Goal: Task Accomplishment & Management: Manage account settings

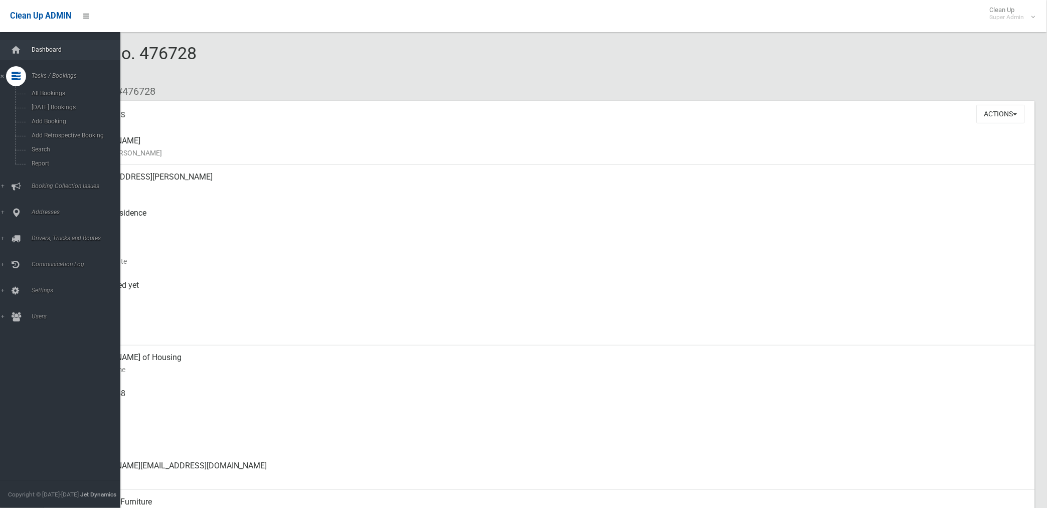
click at [48, 51] on span "Dashboard" at bounding box center [79, 49] width 100 height 7
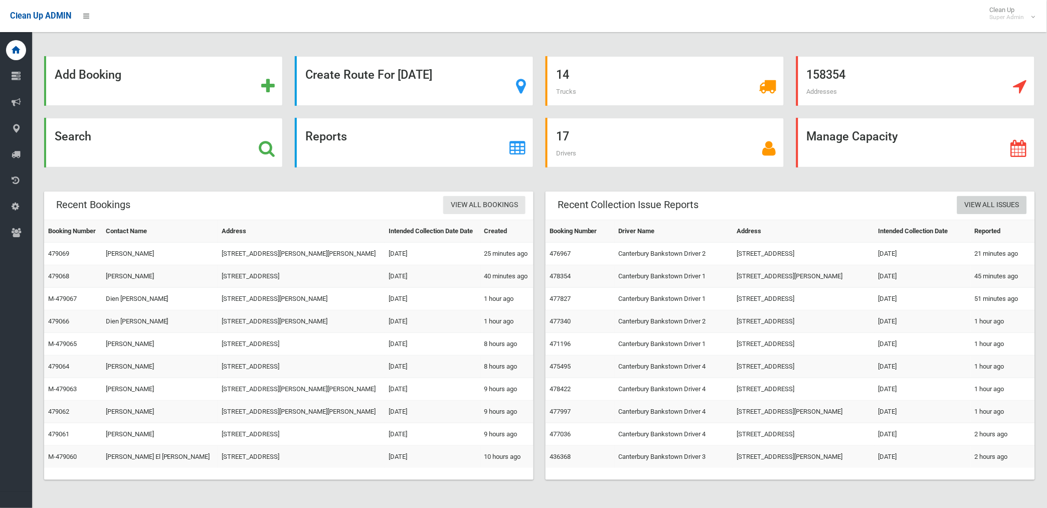
click at [997, 208] on link "View All Issues" at bounding box center [993, 205] width 70 height 19
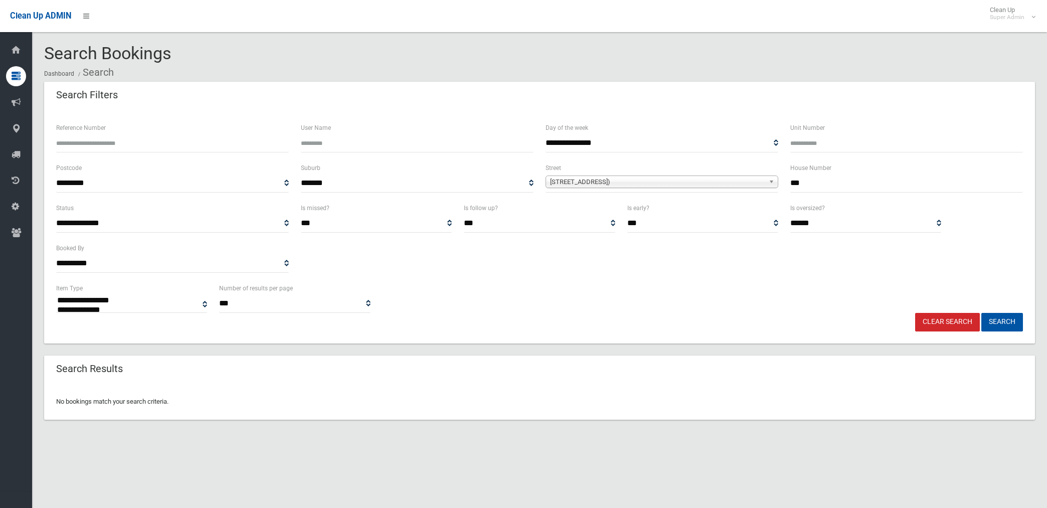
select select
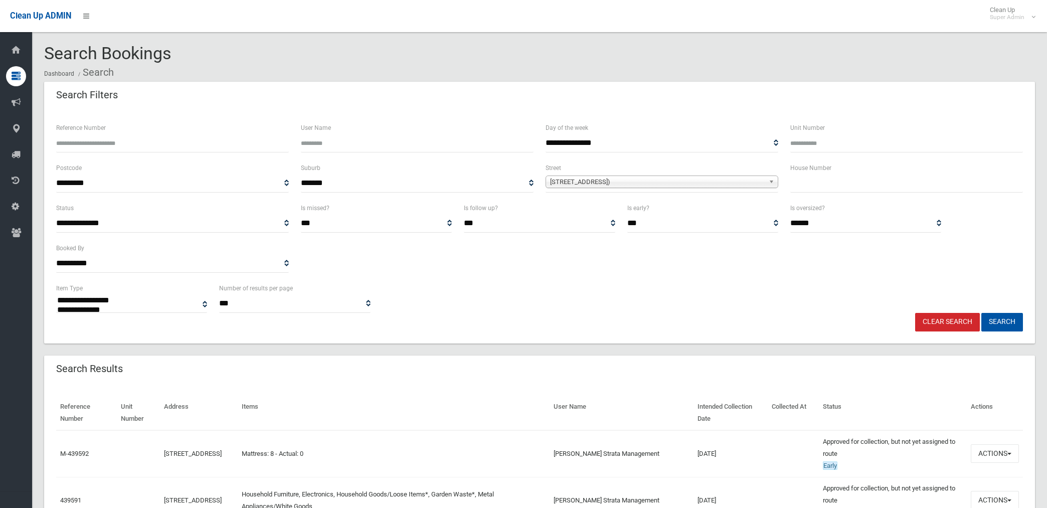
select select
click at [839, 184] on input "text" at bounding box center [907, 183] width 233 height 19
type input "*******"
click at [982, 313] on button "Search" at bounding box center [1003, 322] width 42 height 19
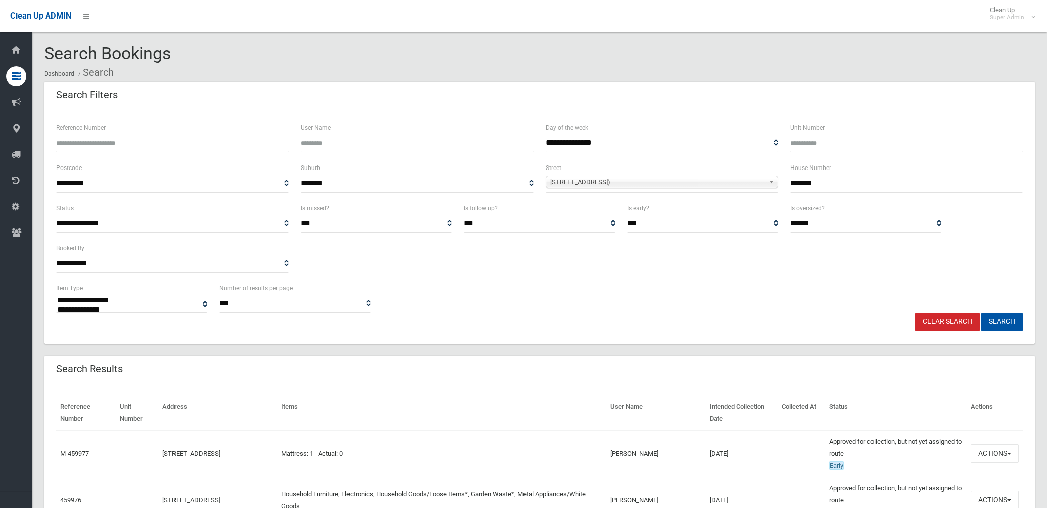
select select
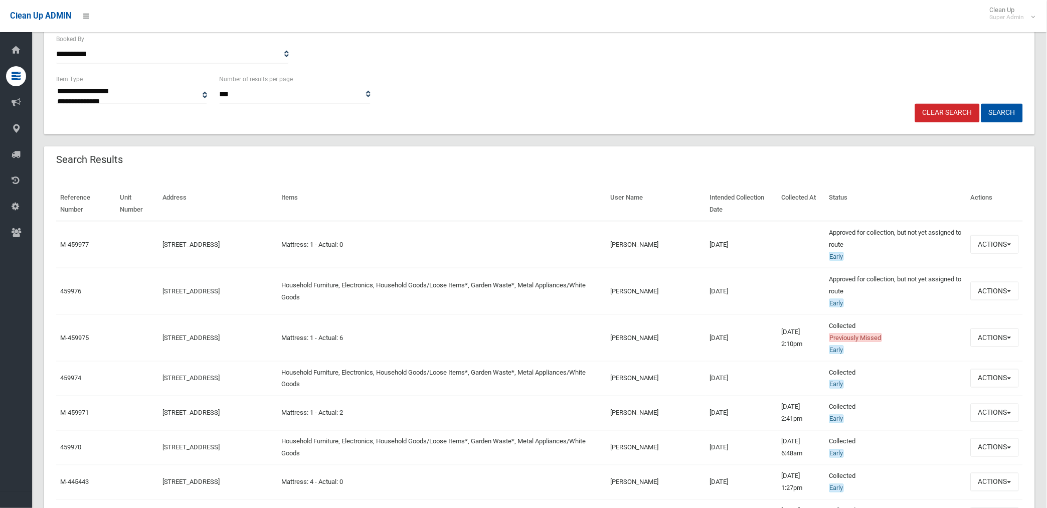
scroll to position [111, 0]
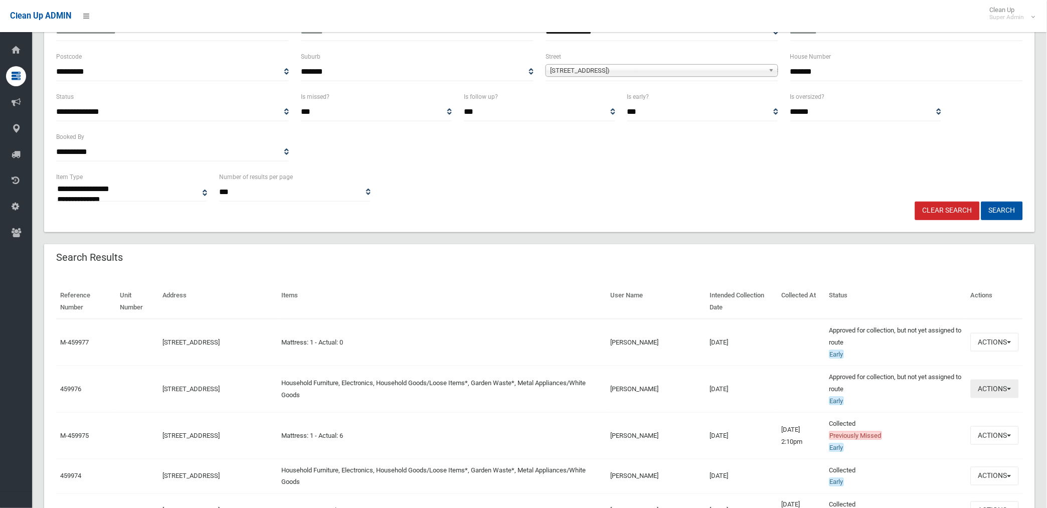
click at [1001, 390] on button "Actions" at bounding box center [995, 389] width 48 height 19
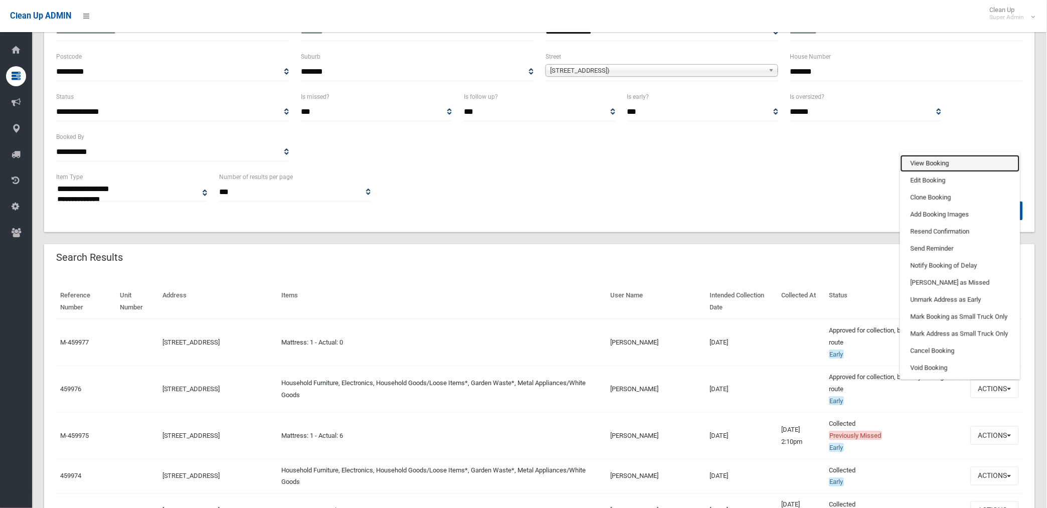
click at [931, 161] on link "View Booking" at bounding box center [960, 163] width 119 height 17
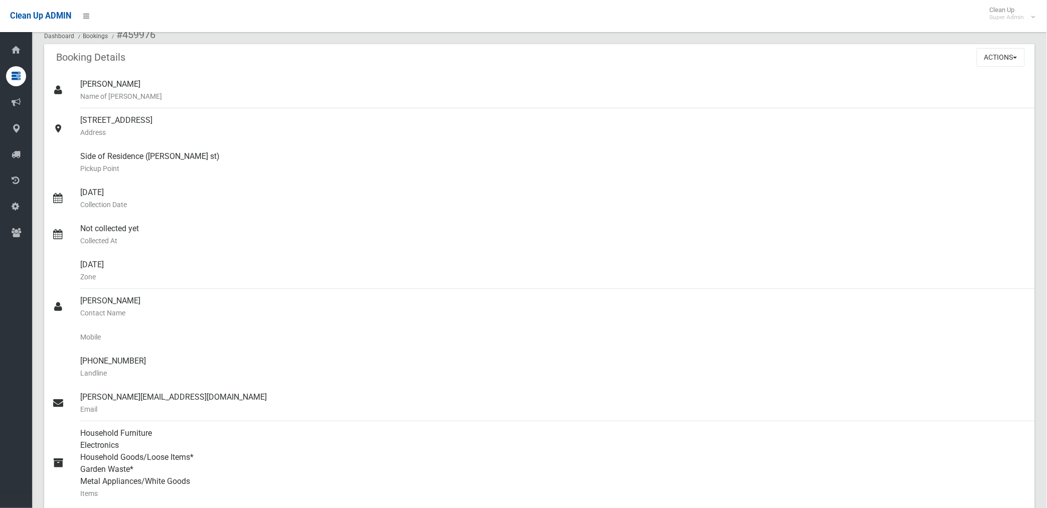
scroll to position [167, 0]
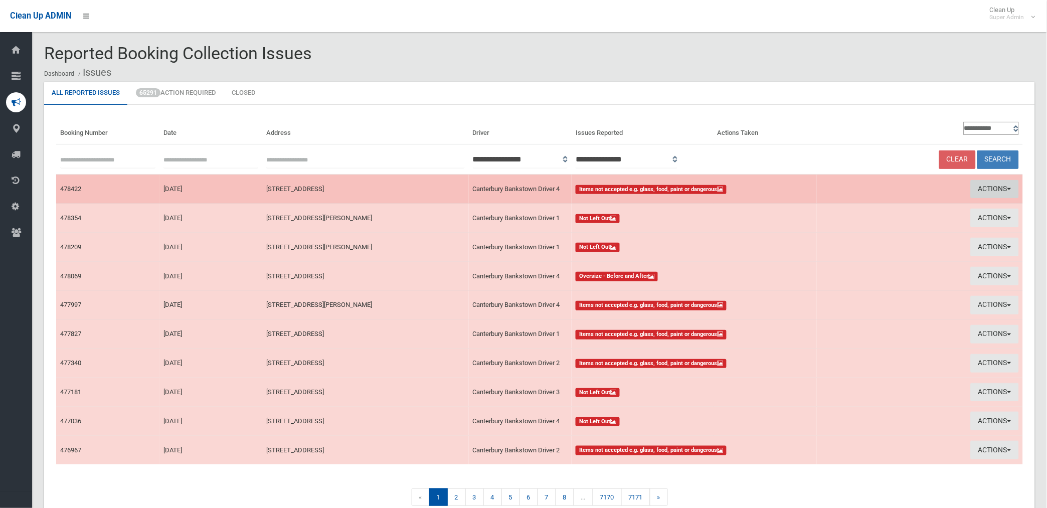
click at [981, 187] on button "Actions" at bounding box center [995, 189] width 48 height 19
click at [982, 188] on button "Actions" at bounding box center [995, 189] width 48 height 19
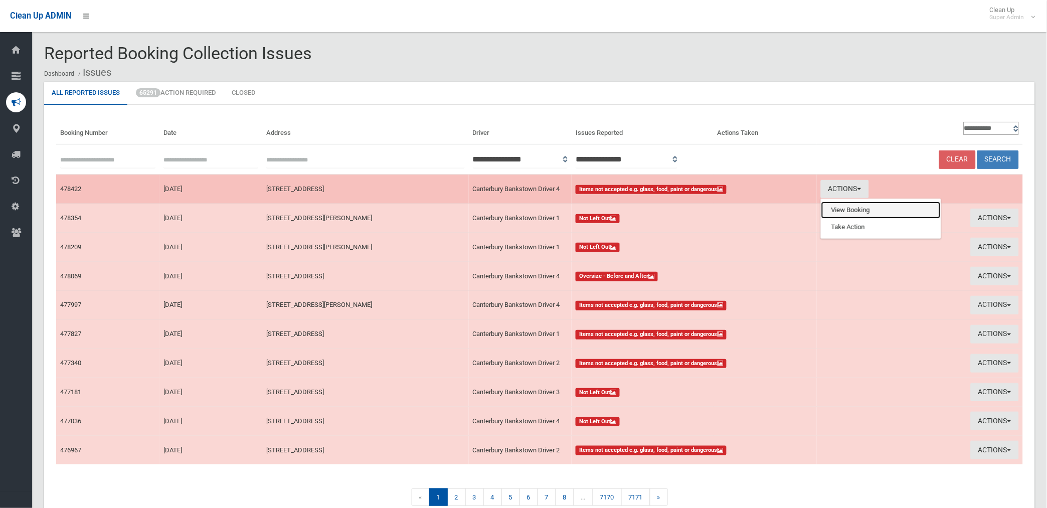
click at [851, 209] on link "View Booking" at bounding box center [881, 210] width 119 height 17
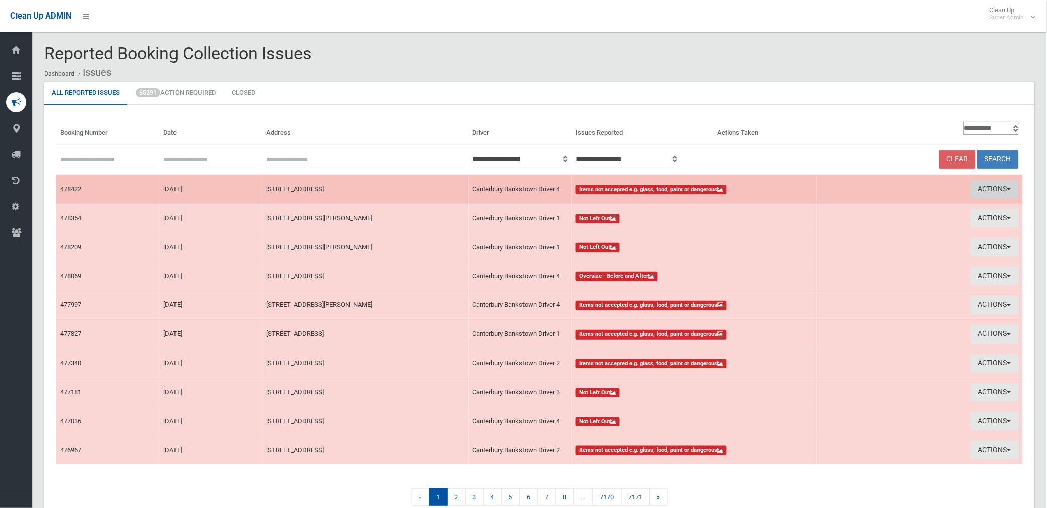
drag, startPoint x: 1000, startPoint y: 190, endPoint x: 979, endPoint y: 191, distance: 21.1
click at [1000, 189] on button "Actions" at bounding box center [995, 189] width 48 height 19
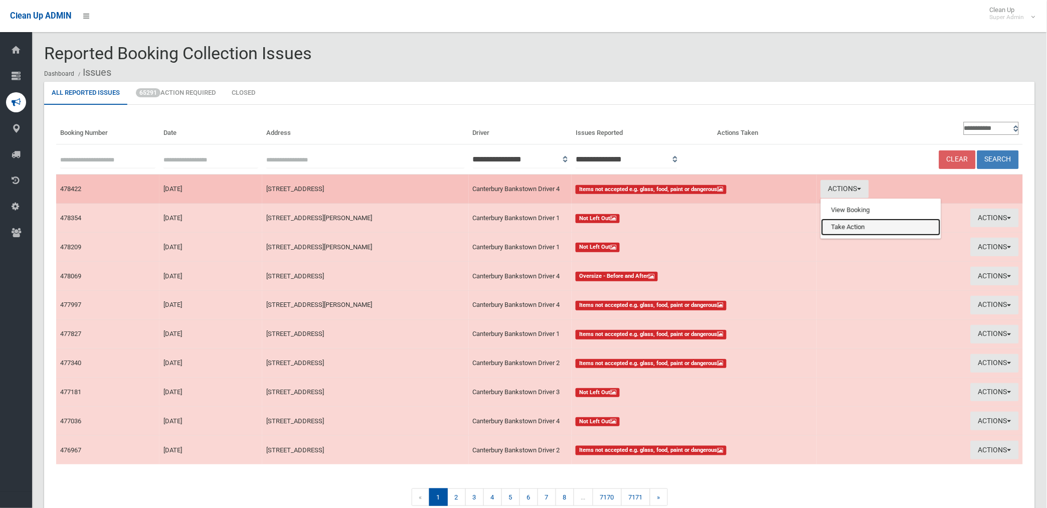
click at [845, 226] on link "Take Action" at bounding box center [881, 227] width 119 height 17
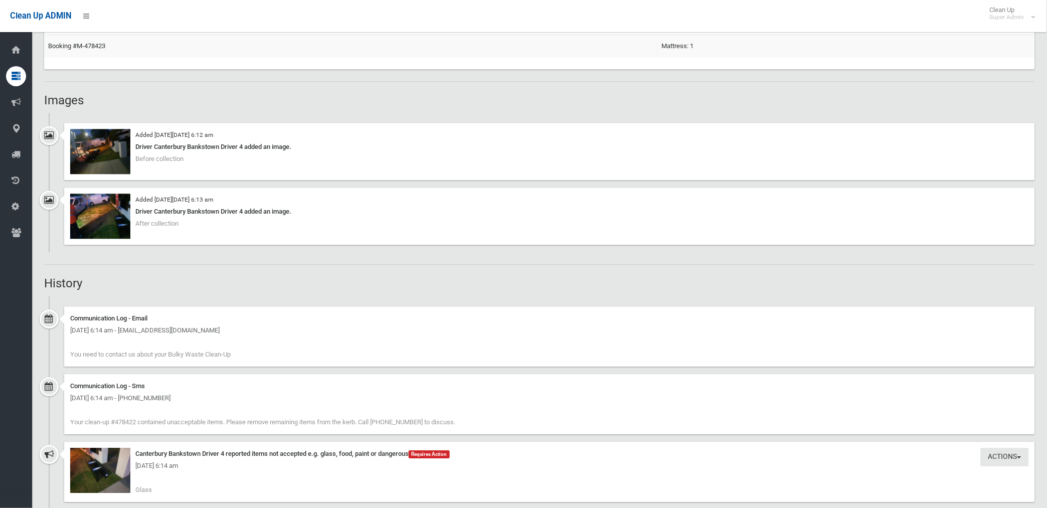
scroll to position [613, 0]
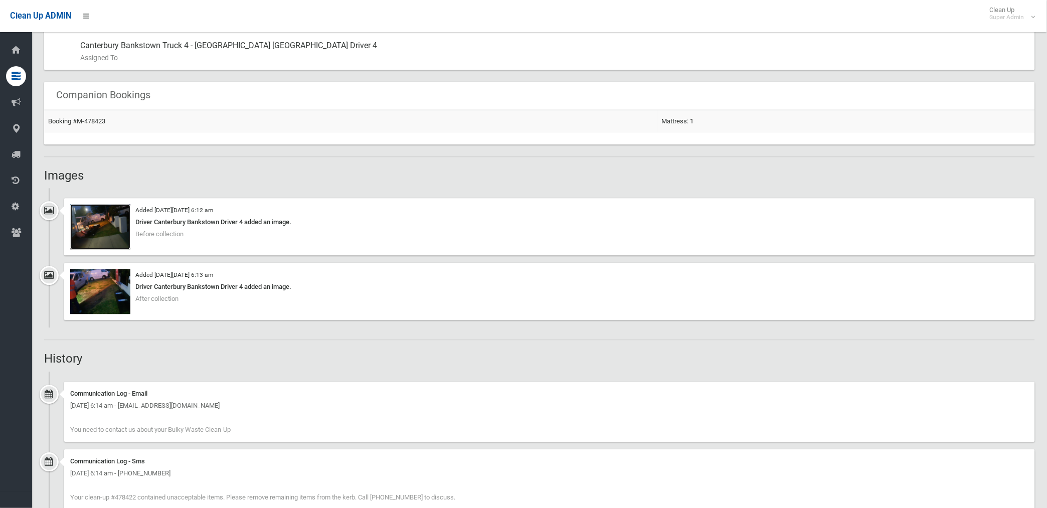
click at [113, 234] on img at bounding box center [100, 226] width 60 height 45
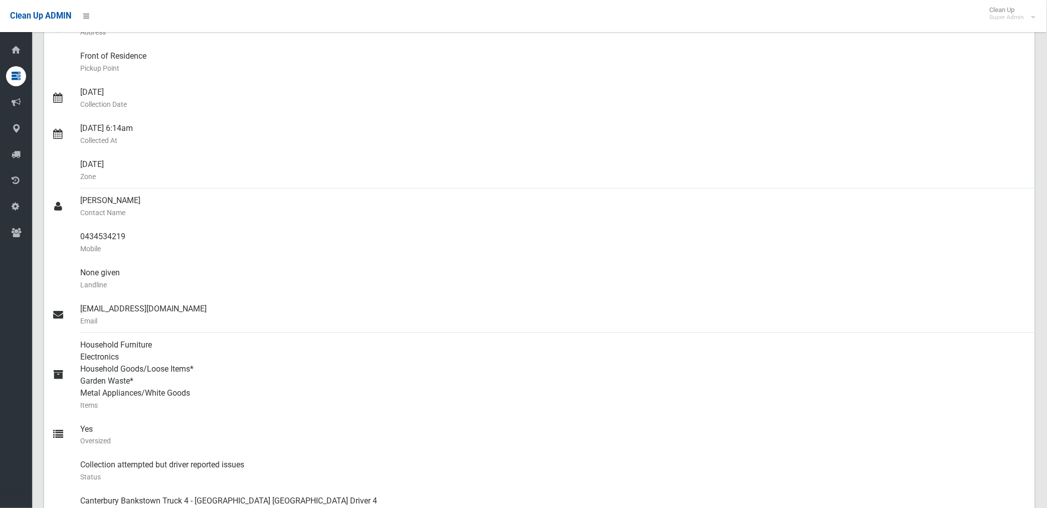
scroll to position [0, 0]
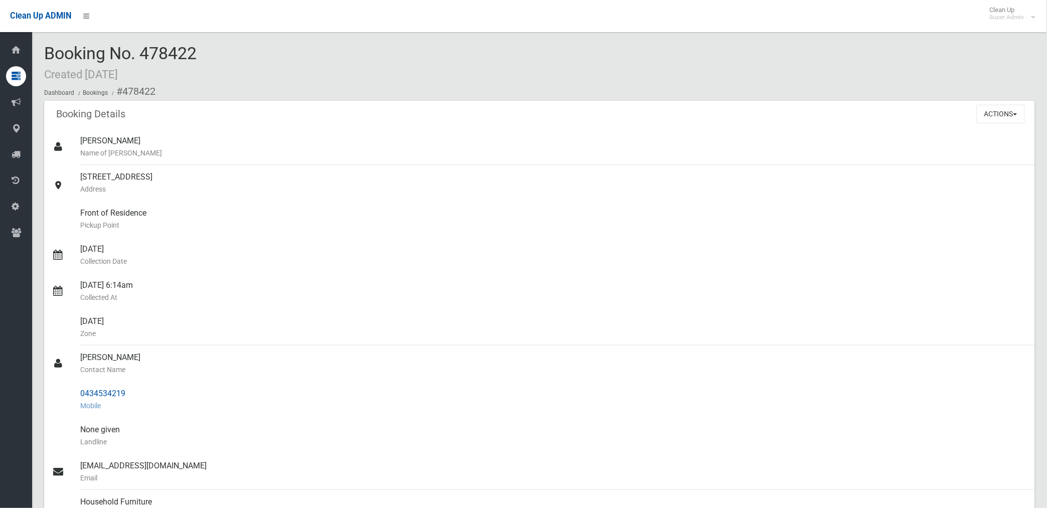
drag, startPoint x: 79, startPoint y: 394, endPoint x: 140, endPoint y: 396, distance: 61.8
click at [140, 396] on link "0434534219 Mobile" at bounding box center [539, 400] width 991 height 36
drag, startPoint x: 140, startPoint y: 396, endPoint x: 116, endPoint y: 395, distance: 24.1
copy link "0434534219"
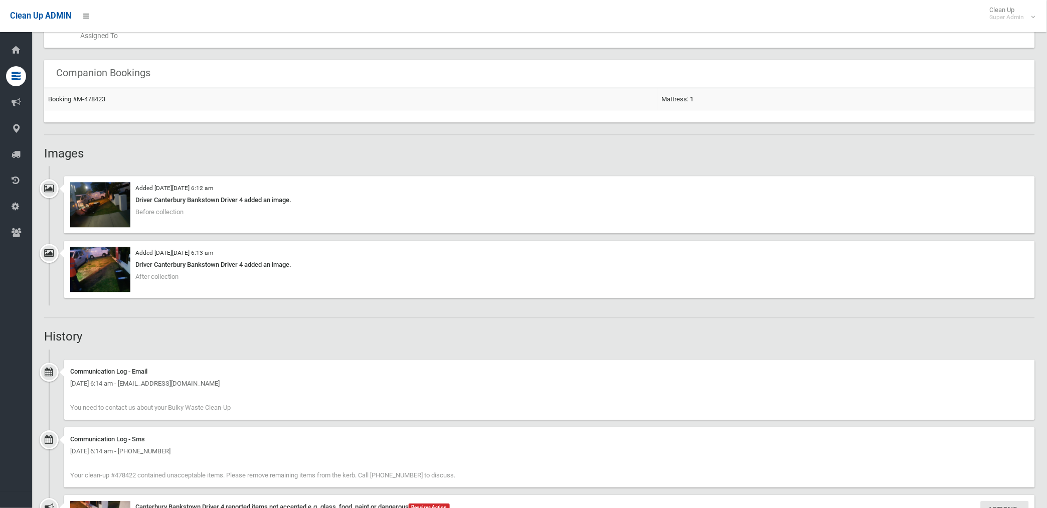
scroll to position [755, 0]
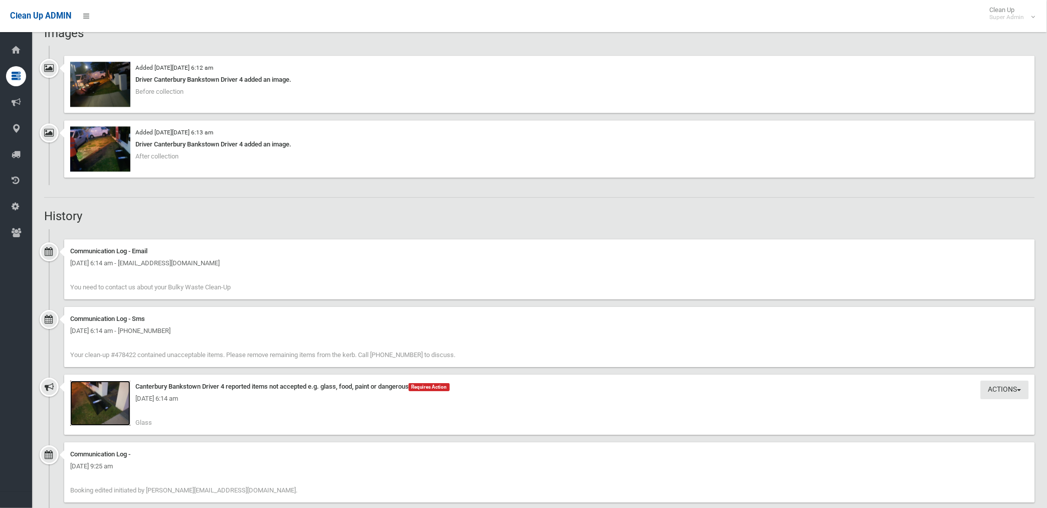
click at [105, 407] on img at bounding box center [100, 403] width 60 height 45
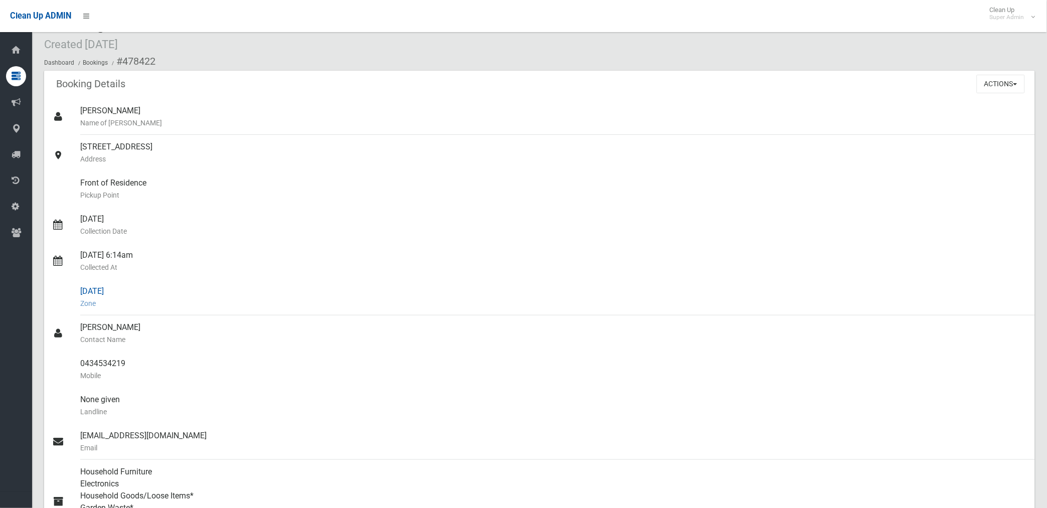
scroll to position [0, 0]
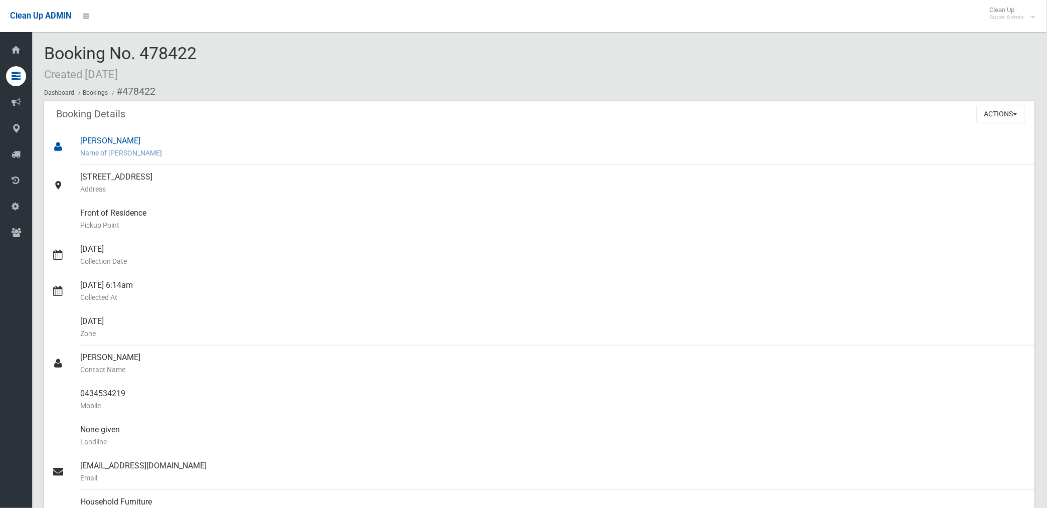
click at [251, 138] on div "Jennifer Heard Name of Booker" at bounding box center [553, 147] width 947 height 36
drag, startPoint x: 122, startPoint y: 87, endPoint x: 129, endPoint y: 387, distance: 299.6
copy section "478422 Booking Details Actions View Booking Edit Booking Clone Booking Add Book…"
click at [299, 139] on div "Jennifer Heard Name of Booker" at bounding box center [553, 147] width 947 height 36
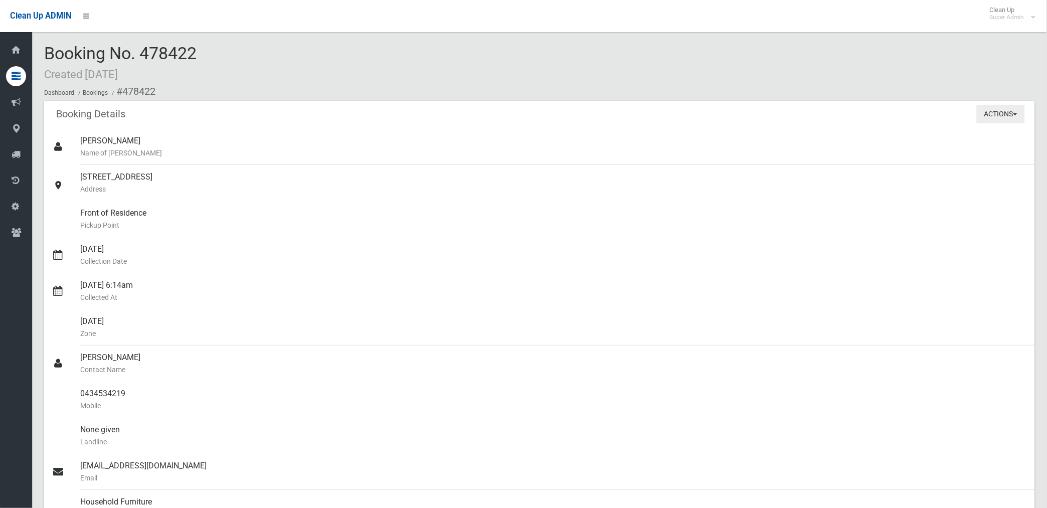
click at [990, 112] on button "Actions" at bounding box center [1001, 114] width 48 height 19
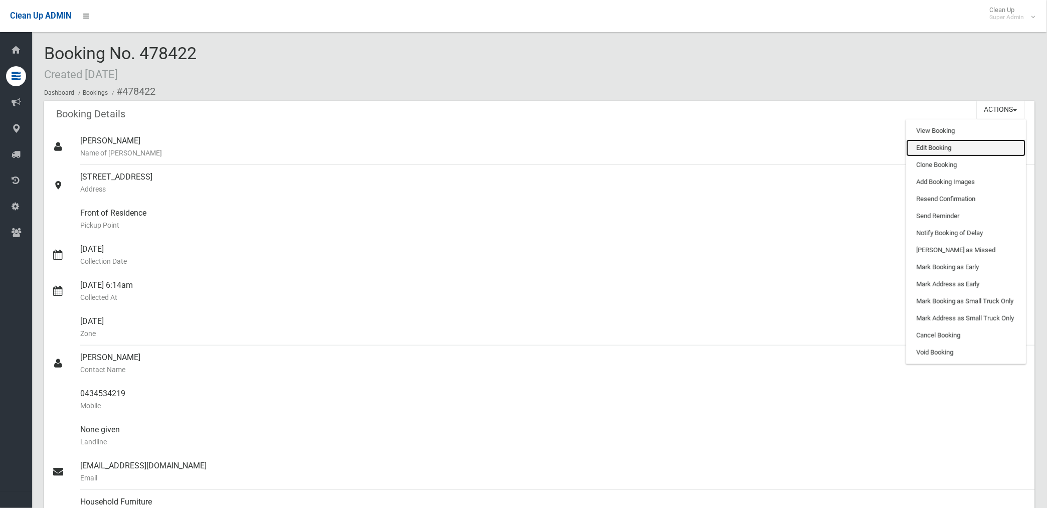
click at [937, 146] on link "Edit Booking" at bounding box center [966, 147] width 119 height 17
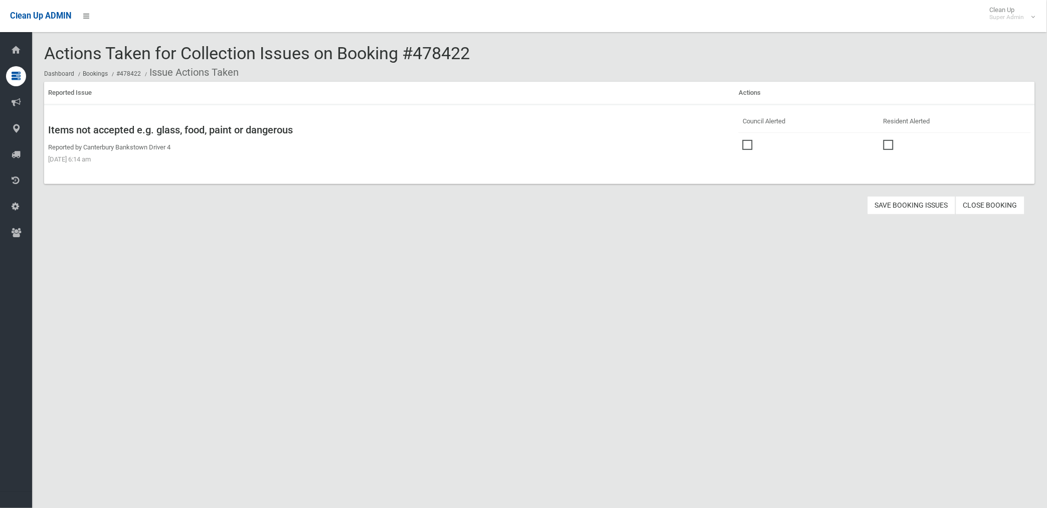
click at [743, 140] on span at bounding box center [750, 140] width 15 height 0
click at [900, 204] on button "Save Booking Issues" at bounding box center [912, 205] width 88 height 19
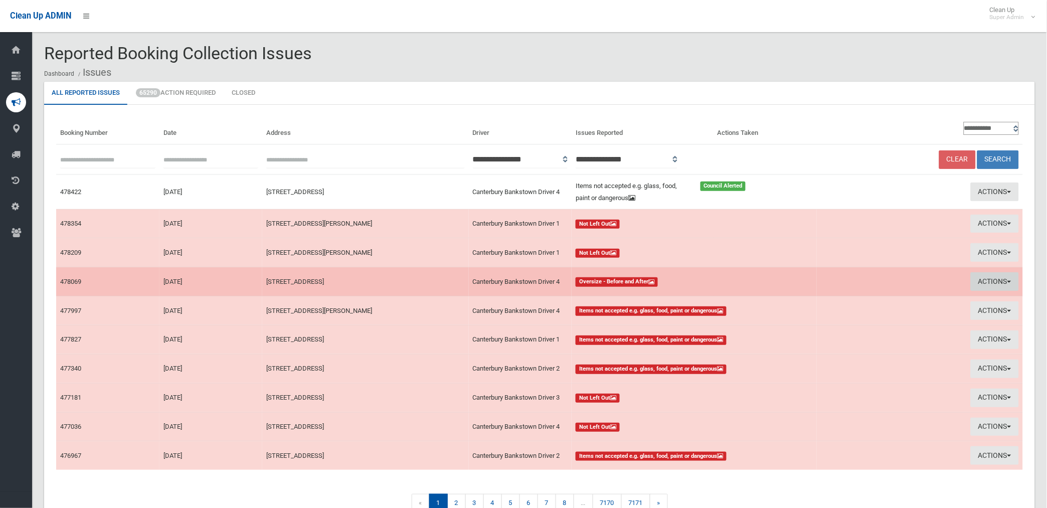
click at [1001, 276] on button "Actions" at bounding box center [995, 281] width 48 height 19
click at [848, 298] on link "View Booking" at bounding box center [881, 302] width 119 height 17
click at [993, 278] on button "Actions" at bounding box center [995, 281] width 48 height 19
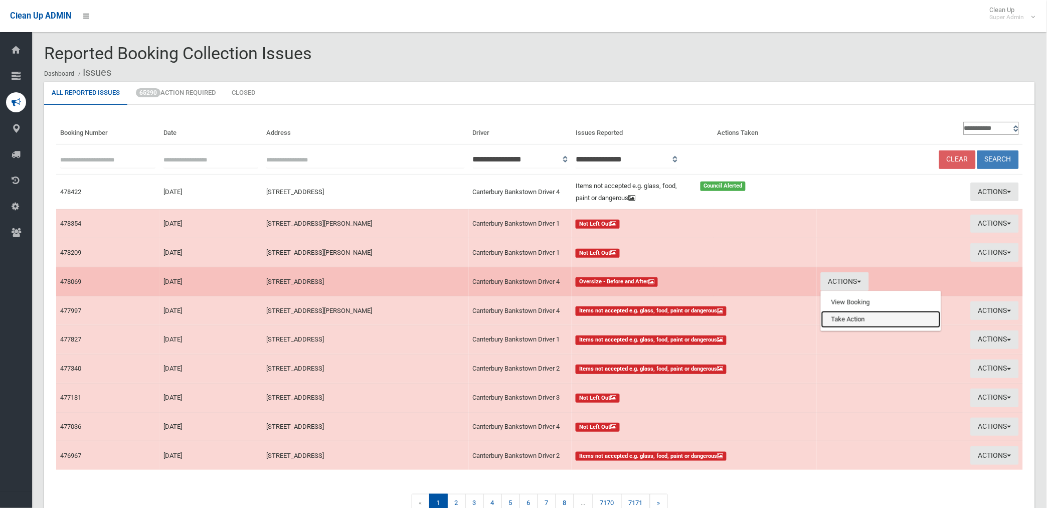
click at [848, 321] on link "Take Action" at bounding box center [881, 319] width 119 height 17
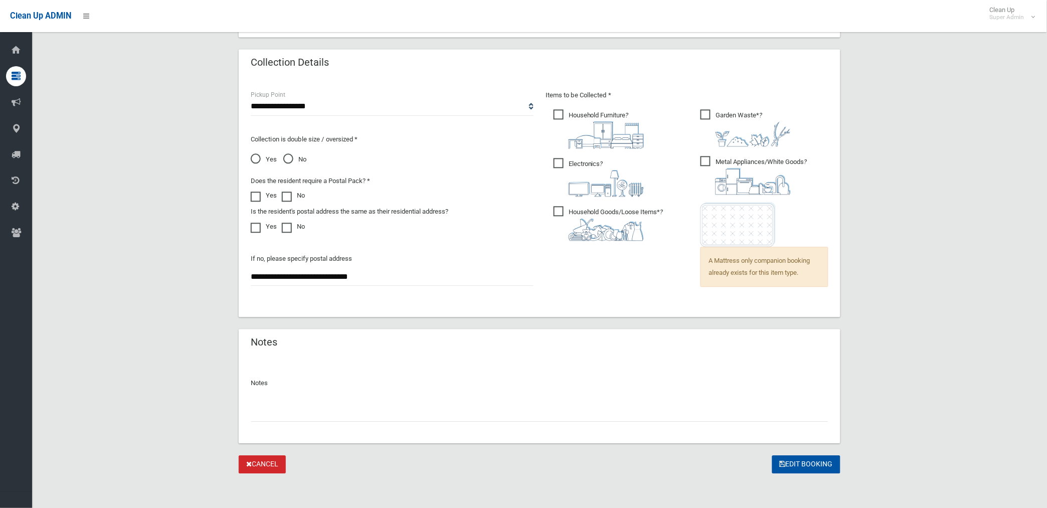
scroll to position [646, 0]
click at [313, 414] on input "text" at bounding box center [540, 412] width 578 height 19
paste input "********"
type input "**********"
click at [807, 459] on button "Edit Booking" at bounding box center [807, 464] width 68 height 19
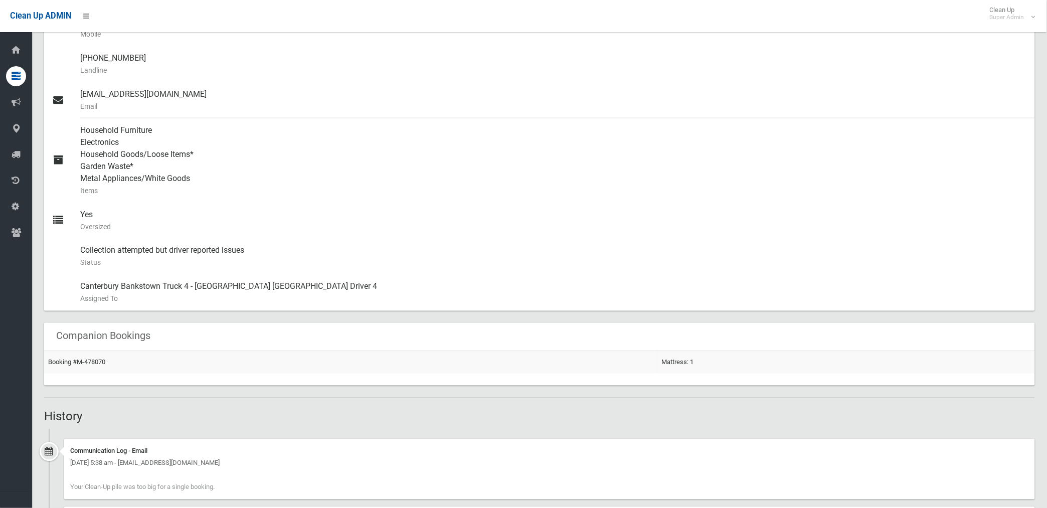
scroll to position [502, 0]
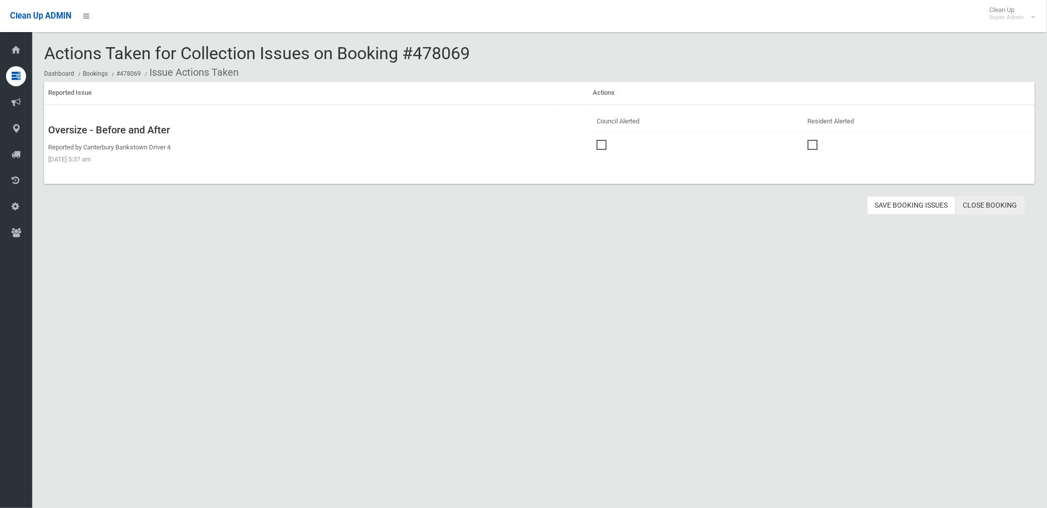
click at [994, 204] on link "Close Booking" at bounding box center [990, 205] width 69 height 19
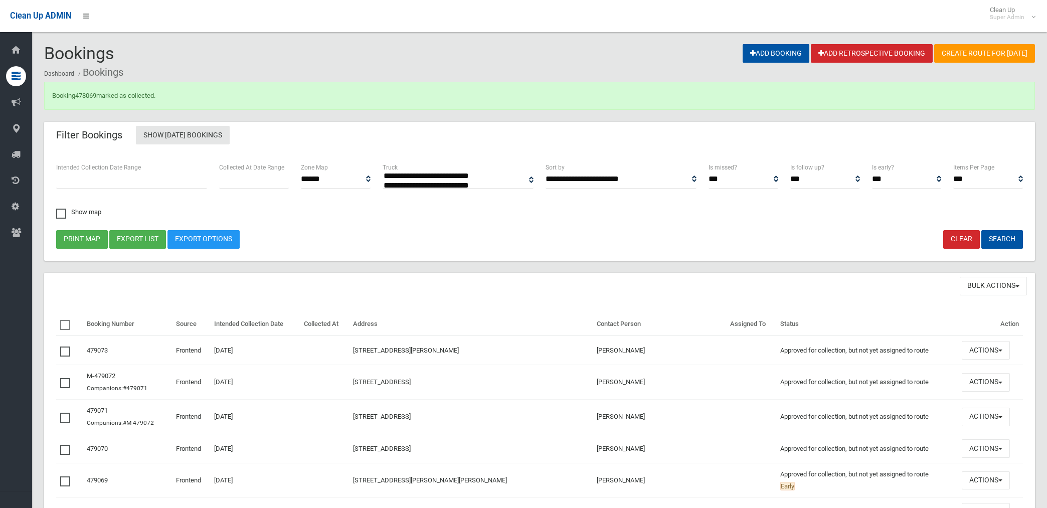
select select
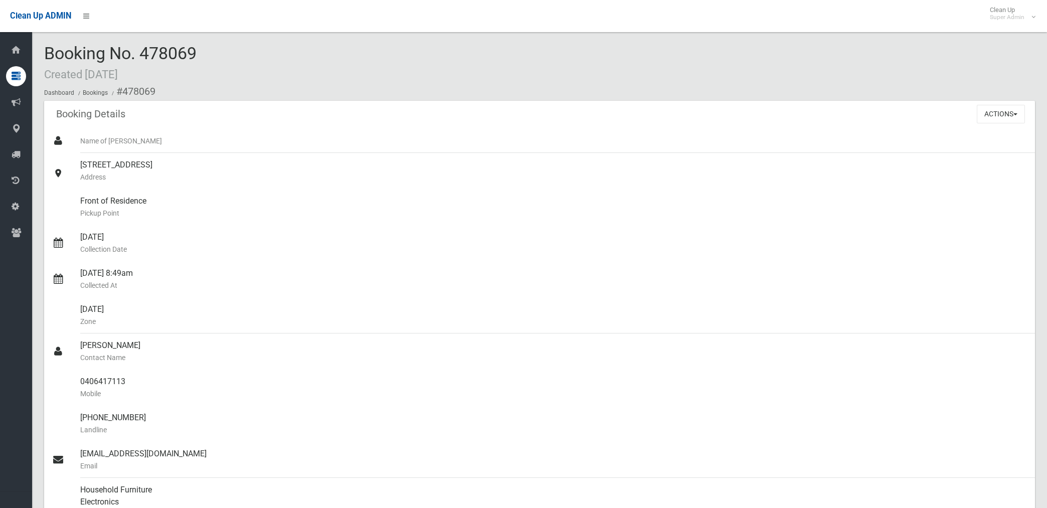
scroll to position [502, 0]
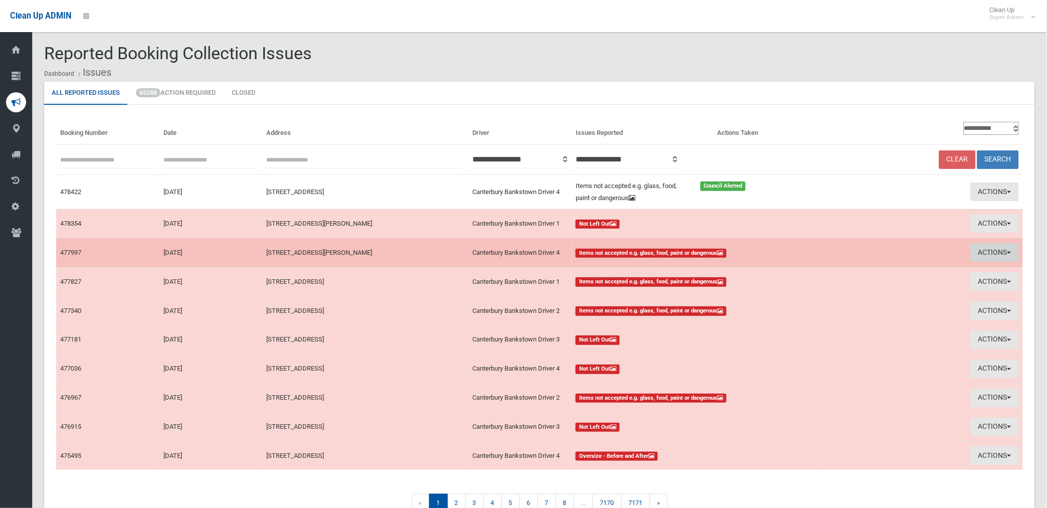
click at [978, 251] on button "Actions" at bounding box center [995, 252] width 48 height 19
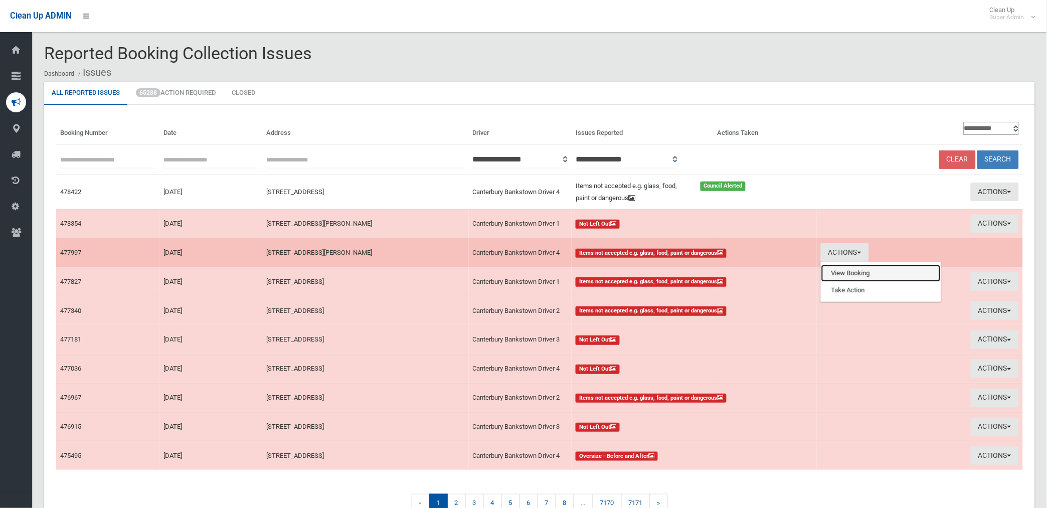
click at [860, 274] on link "View Booking" at bounding box center [881, 273] width 119 height 17
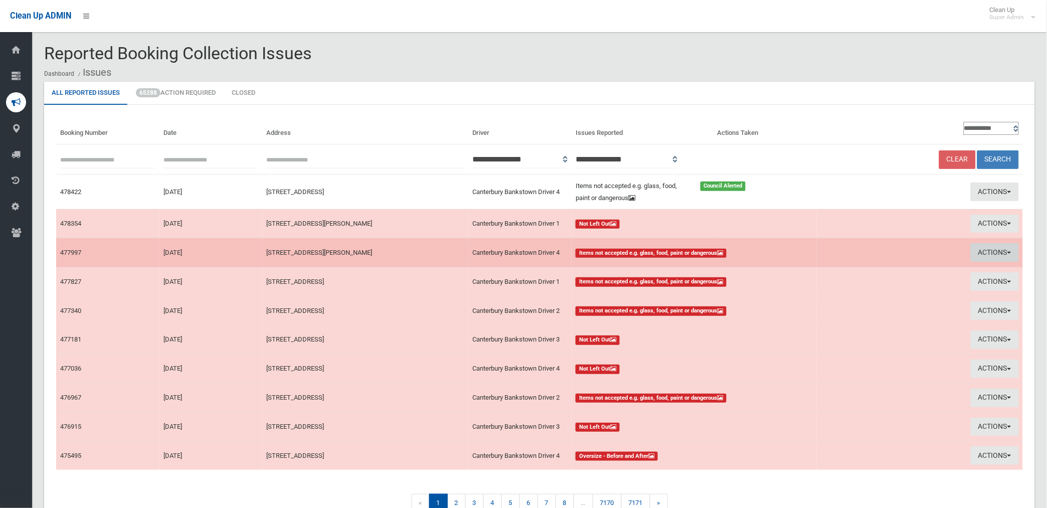
click at [979, 247] on button "Actions" at bounding box center [995, 252] width 48 height 19
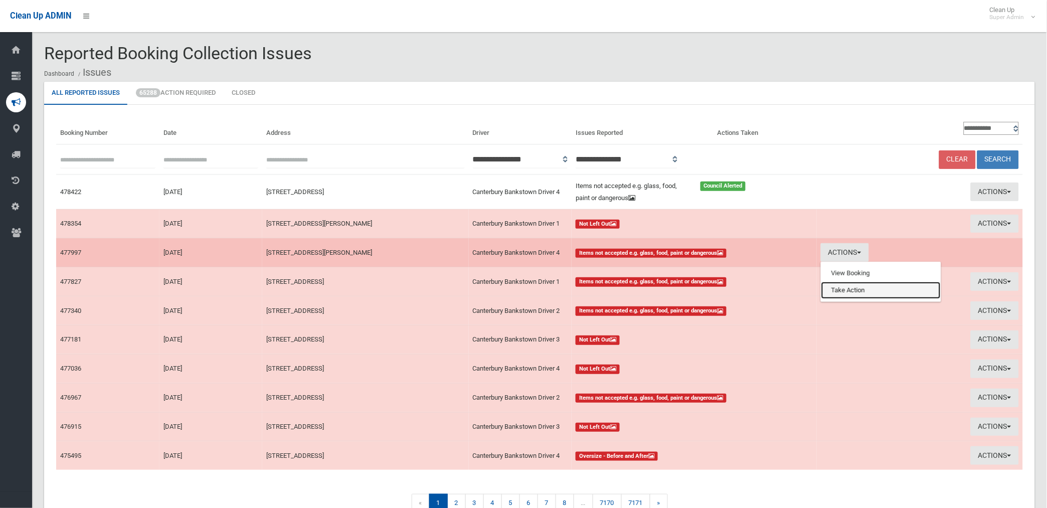
click at [878, 293] on link "Take Action" at bounding box center [881, 290] width 119 height 17
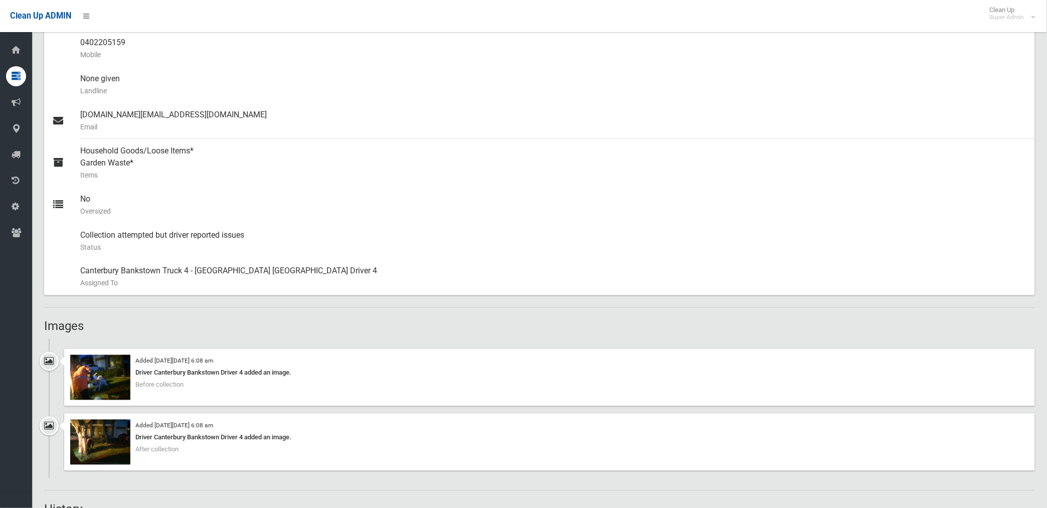
scroll to position [445, 0]
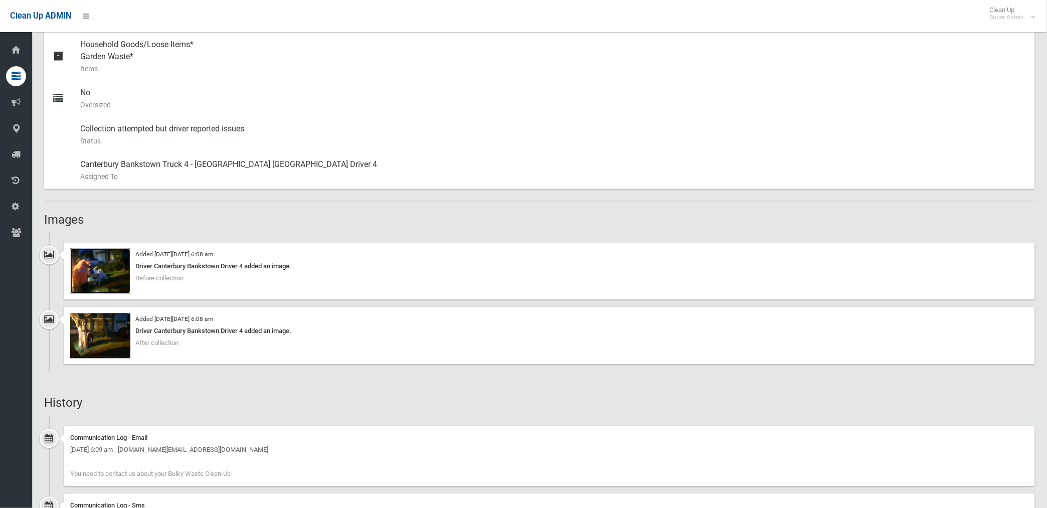
click at [118, 287] on img at bounding box center [100, 271] width 60 height 45
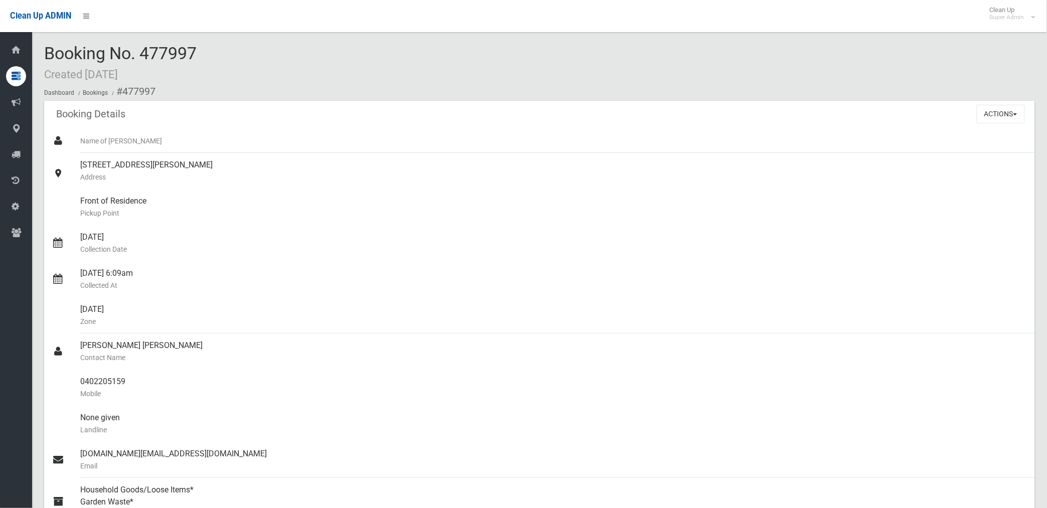
scroll to position [167, 0]
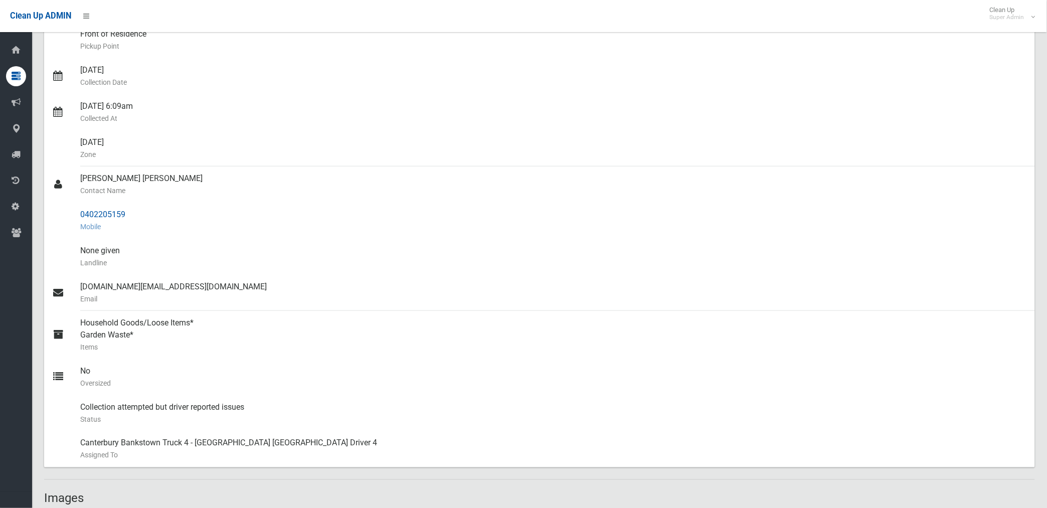
drag, startPoint x: 79, startPoint y: 214, endPoint x: 125, endPoint y: 214, distance: 46.2
click at [125, 214] on div "0402205159 Mobile" at bounding box center [553, 221] width 947 height 36
drag, startPoint x: 125, startPoint y: 214, endPoint x: 104, endPoint y: 215, distance: 21.6
copy div "0402205159"
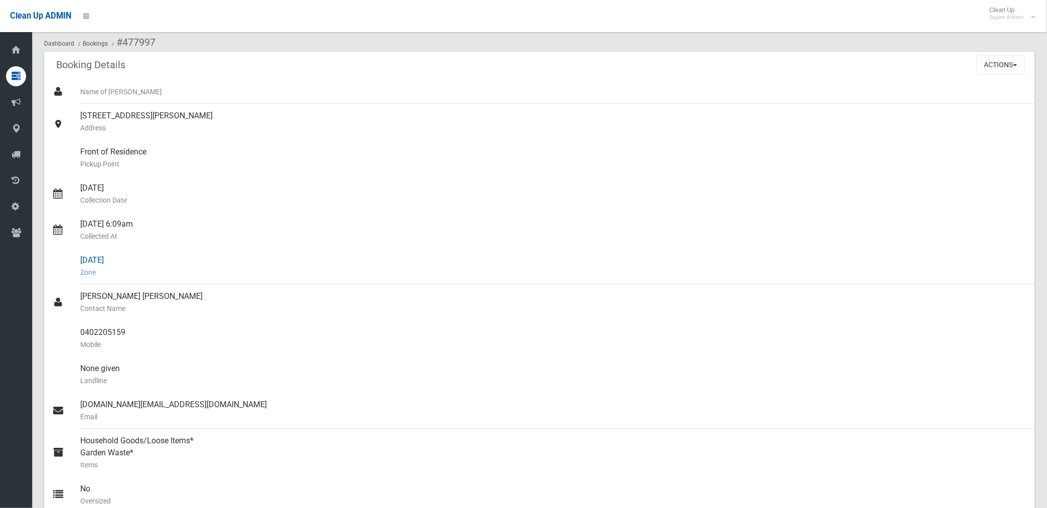
scroll to position [0, 0]
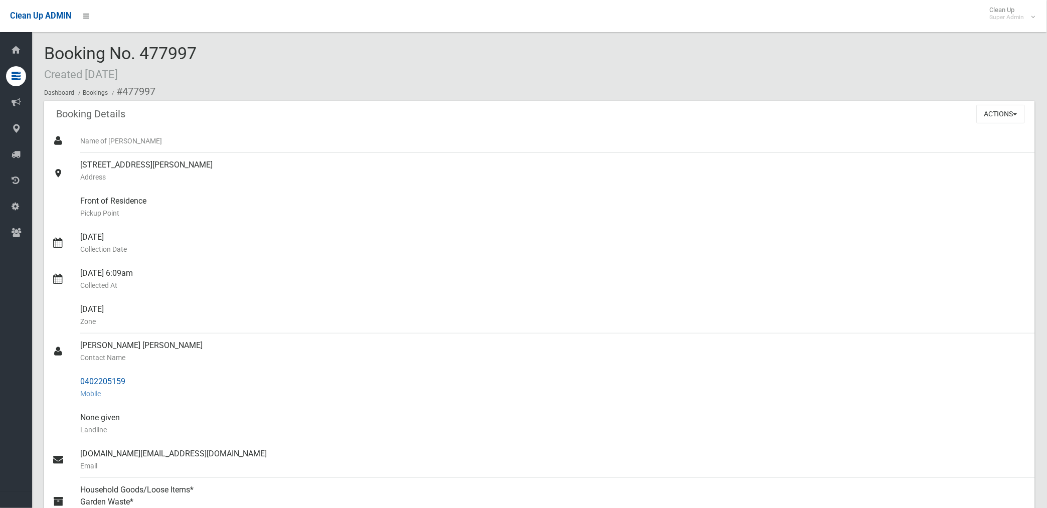
drag, startPoint x: 123, startPoint y: 91, endPoint x: 129, endPoint y: 376, distance: 285.0
copy section "477997 Booking Details Actions View Booking Edit Booking Clone Booking Add Book…"
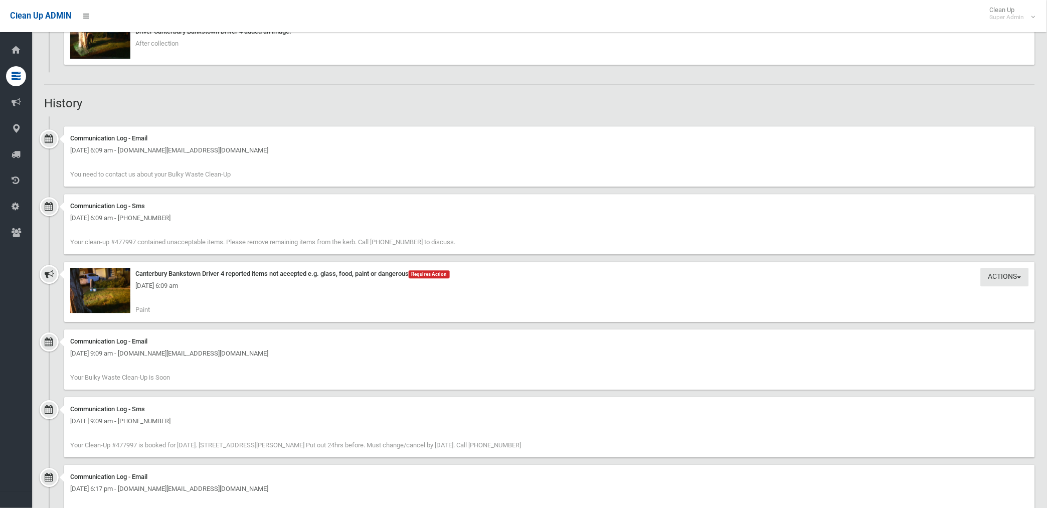
scroll to position [780, 0]
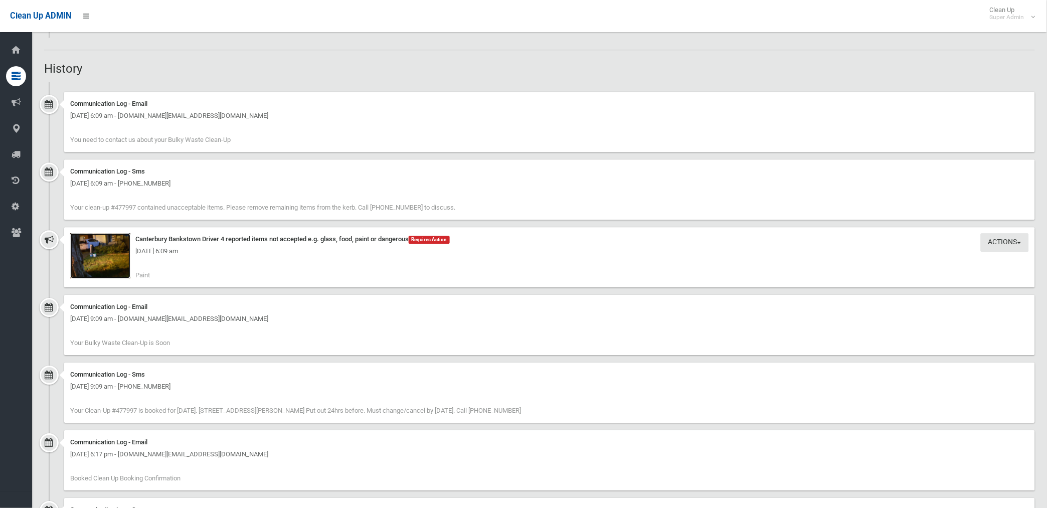
click at [115, 258] on img at bounding box center [100, 255] width 60 height 45
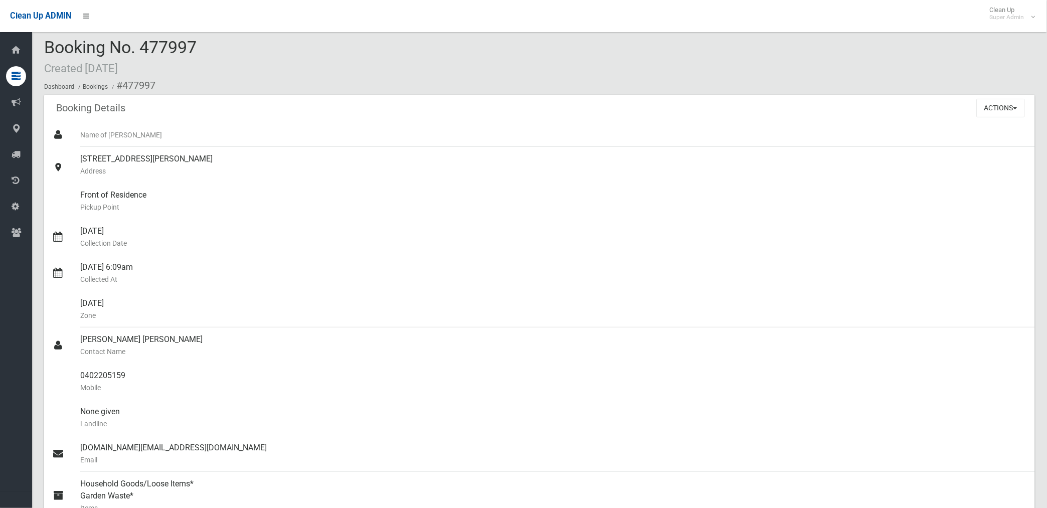
scroll to position [0, 0]
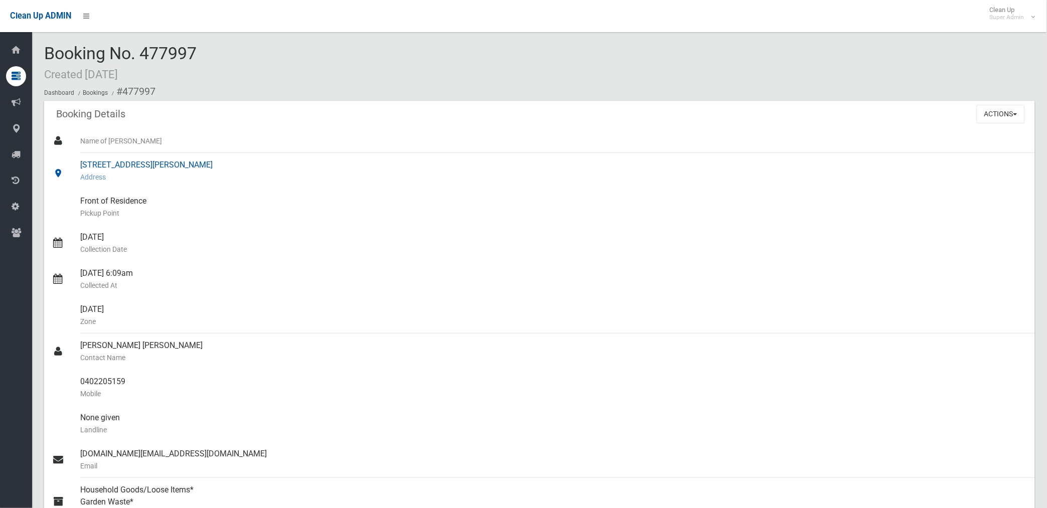
copy section "477997 Booking Details Actions View Booking Edit Booking Clone Booking Add Book…"
click at [372, 229] on div "14/08/2025 Collection Date" at bounding box center [553, 243] width 947 height 36
click at [988, 114] on button "Actions" at bounding box center [1001, 114] width 48 height 19
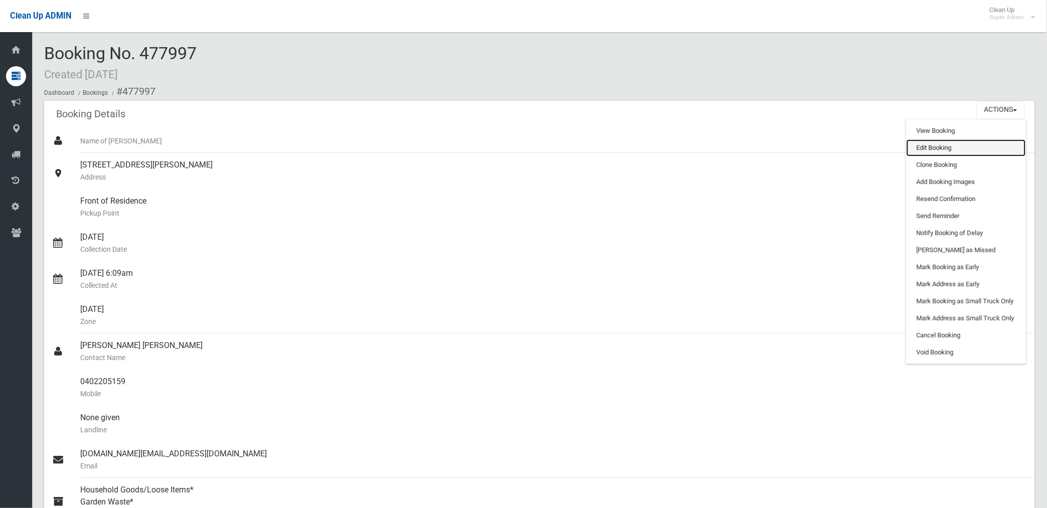
click at [928, 147] on link "Edit Booking" at bounding box center [966, 147] width 119 height 17
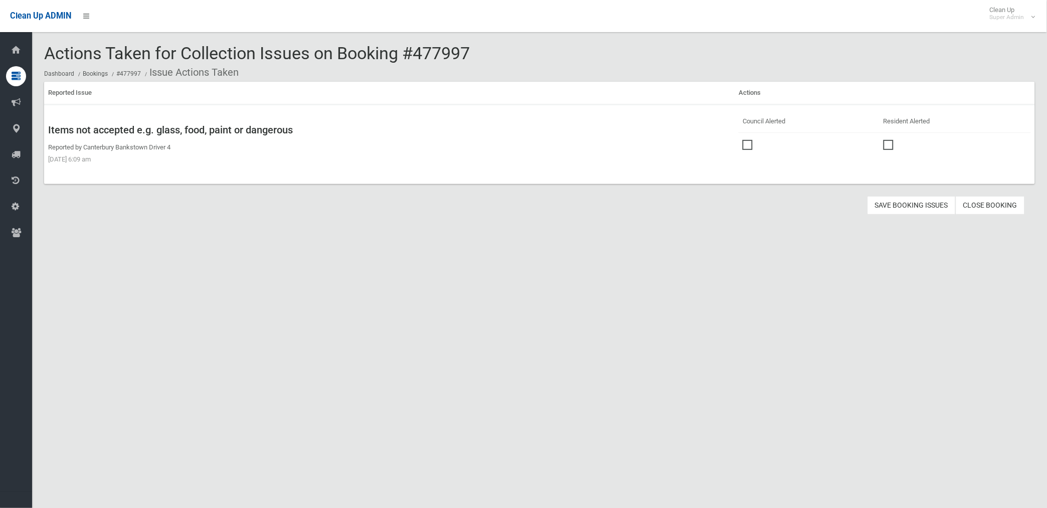
click at [745, 140] on span at bounding box center [750, 140] width 15 height 0
click at [910, 202] on button "Save Booking Issues" at bounding box center [912, 205] width 88 height 19
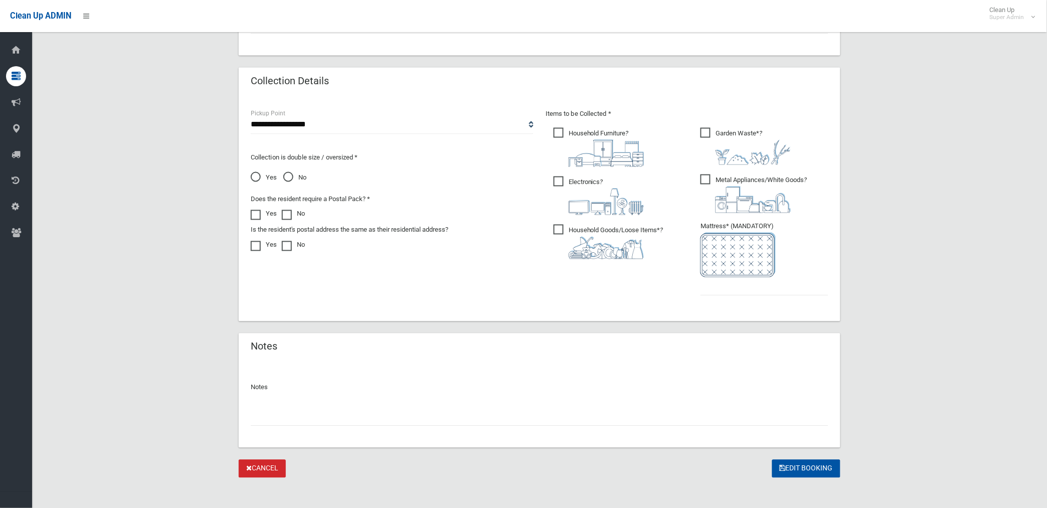
scroll to position [479, 0]
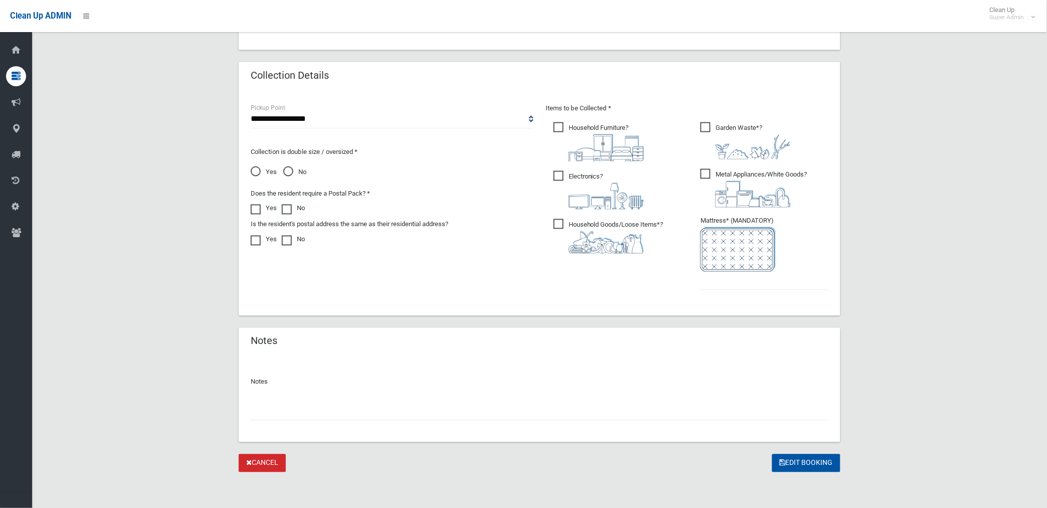
click at [335, 409] on input "text" at bounding box center [540, 411] width 578 height 19
paste input "********"
type input "**********"
click at [734, 285] on input "text" at bounding box center [765, 281] width 128 height 19
type input "*"
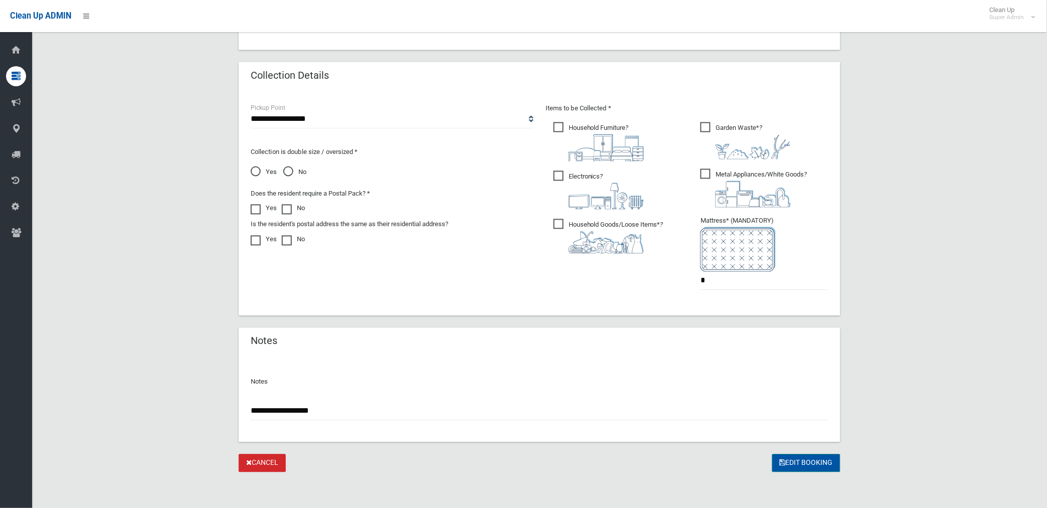
click at [796, 462] on button "Edit Booking" at bounding box center [807, 464] width 68 height 19
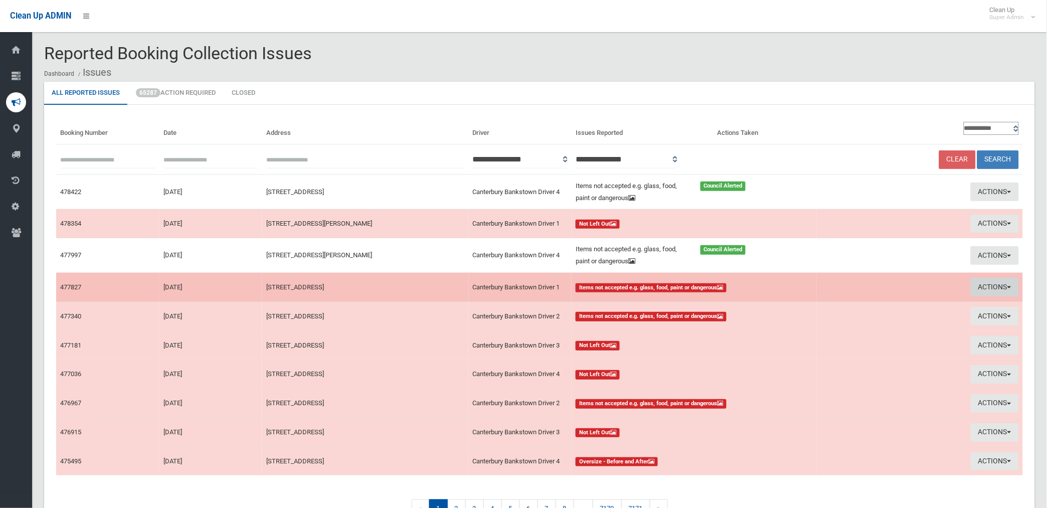
click at [978, 282] on button "Actions" at bounding box center [995, 287] width 48 height 19
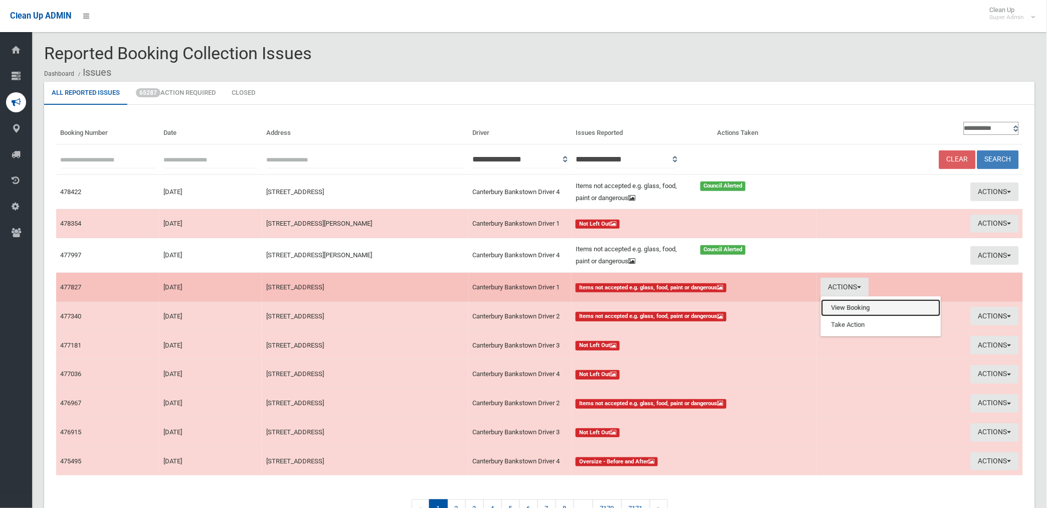
click at [842, 305] on link "View Booking" at bounding box center [881, 307] width 119 height 17
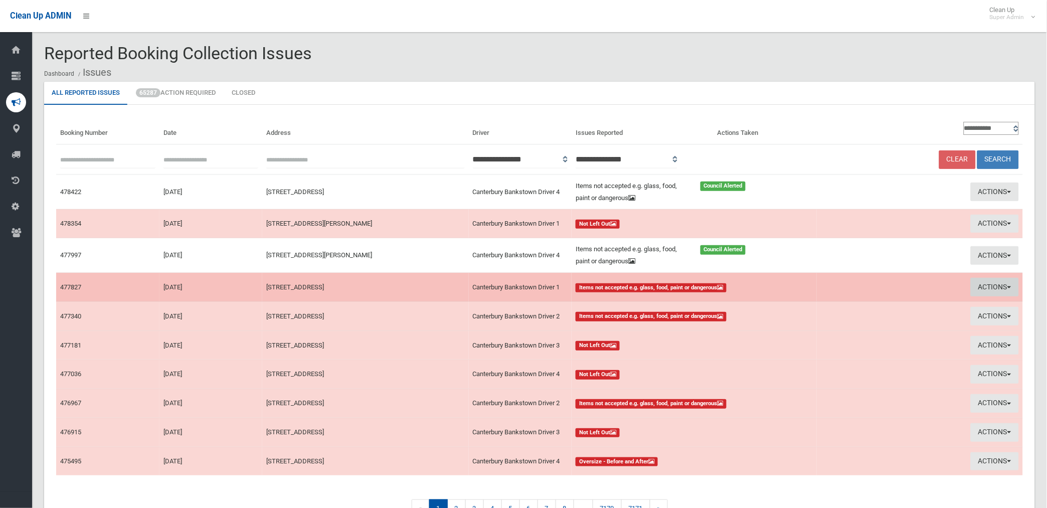
click at [986, 291] on button "Actions" at bounding box center [995, 287] width 48 height 19
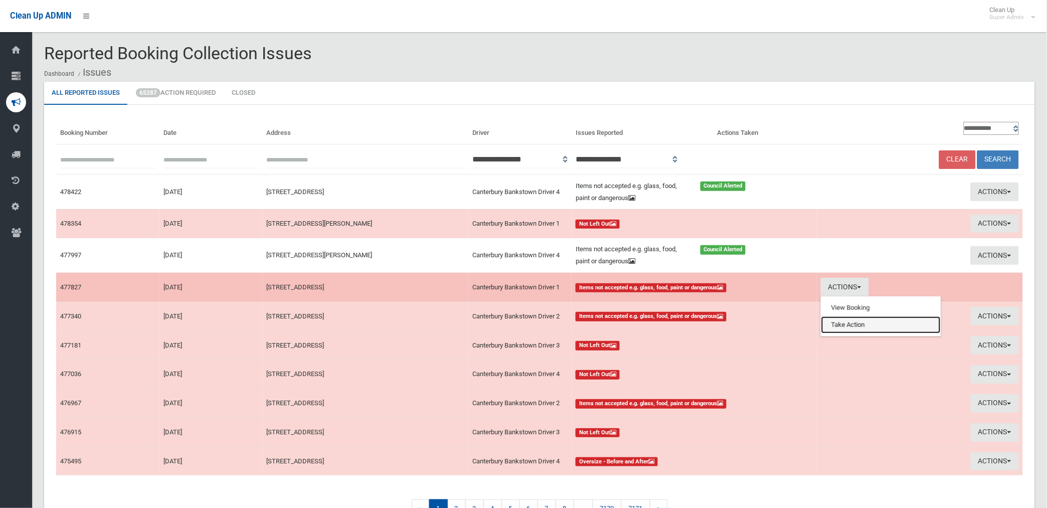
click at [846, 329] on link "Take Action" at bounding box center [881, 325] width 119 height 17
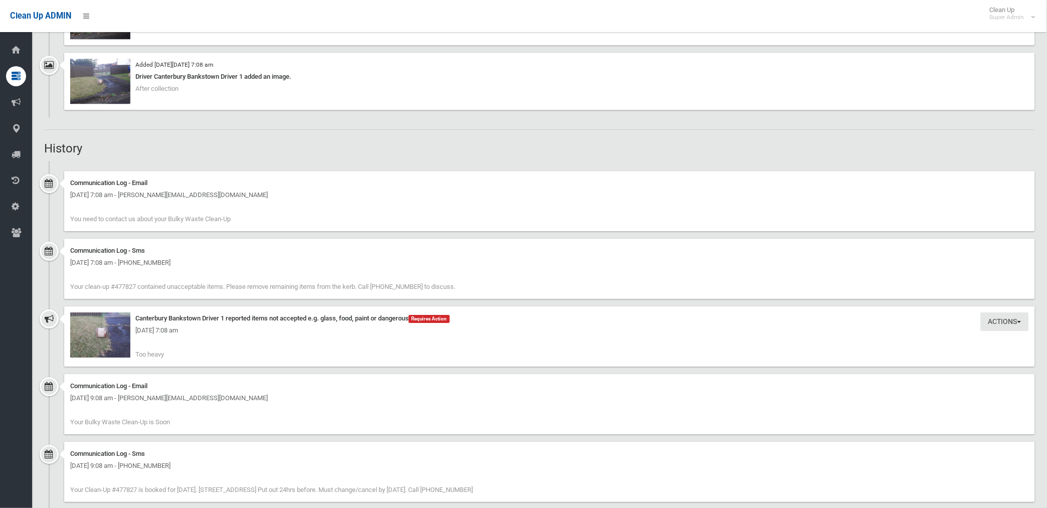
scroll to position [836, 0]
click at [110, 343] on img at bounding box center [100, 333] width 60 height 45
click at [113, 89] on img at bounding box center [100, 79] width 60 height 45
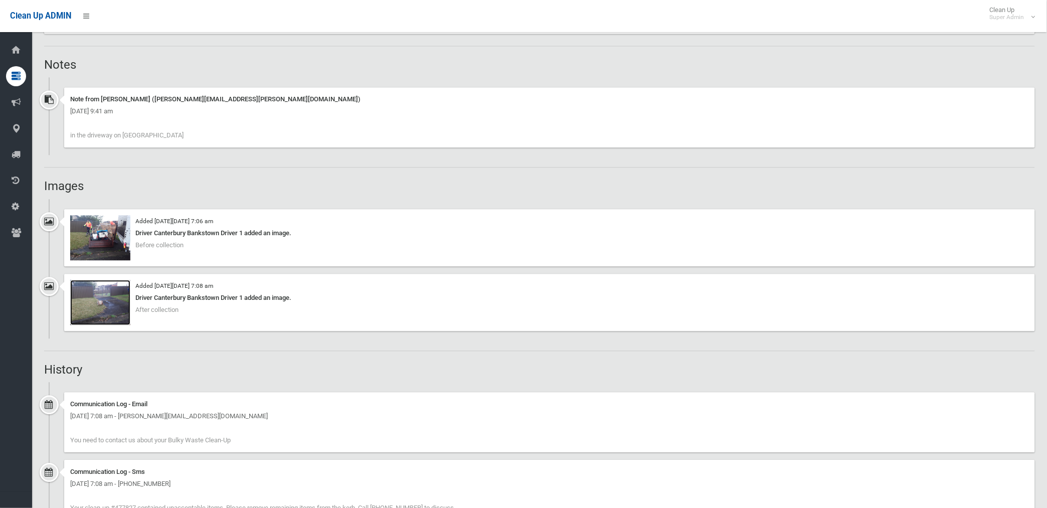
scroll to position [557, 0]
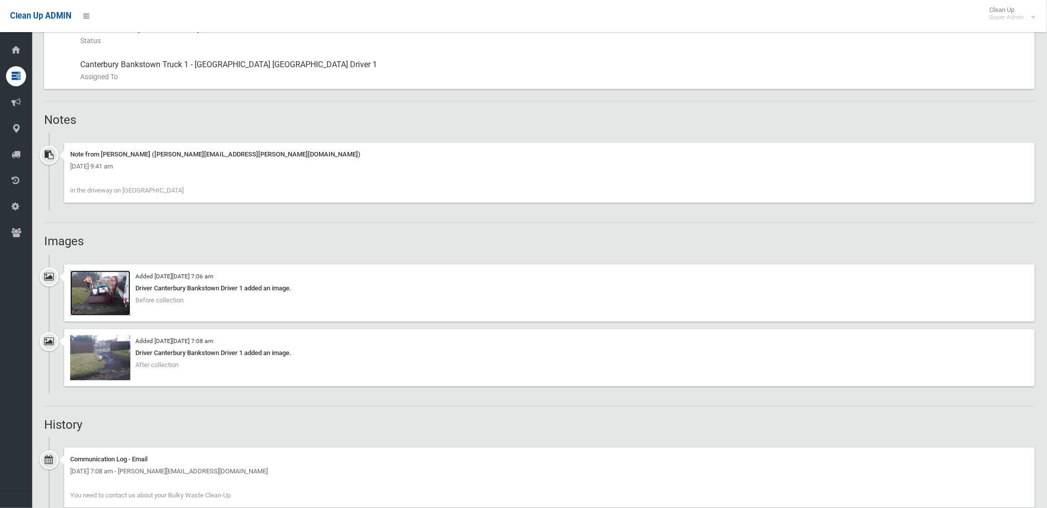
click at [109, 292] on img at bounding box center [100, 293] width 60 height 45
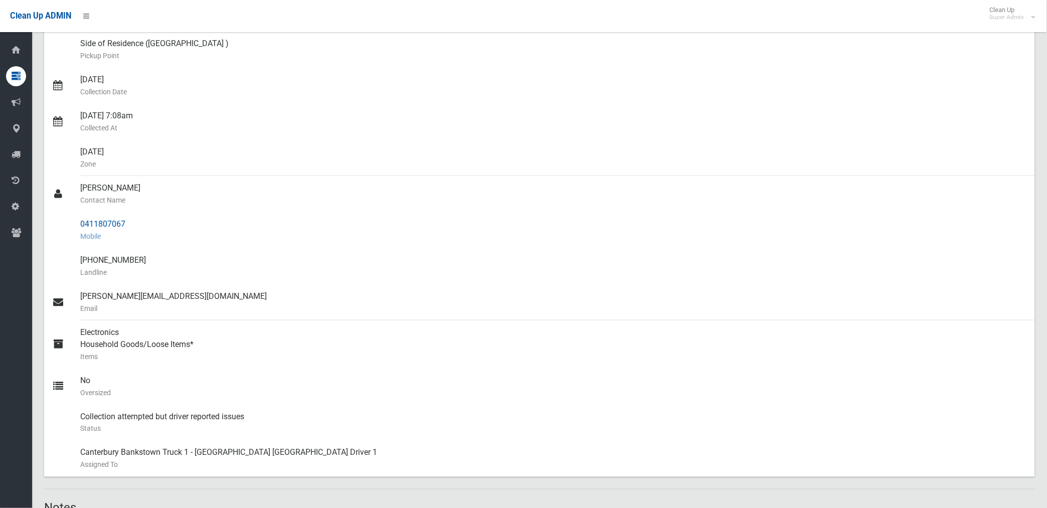
scroll to position [167, 0]
drag, startPoint x: 79, startPoint y: 224, endPoint x: 127, endPoint y: 224, distance: 48.2
click at [127, 224] on div "0411807067 Mobile" at bounding box center [553, 233] width 947 height 36
drag, startPoint x: 127, startPoint y: 224, endPoint x: 107, endPoint y: 228, distance: 21.1
copy div "0411807067"
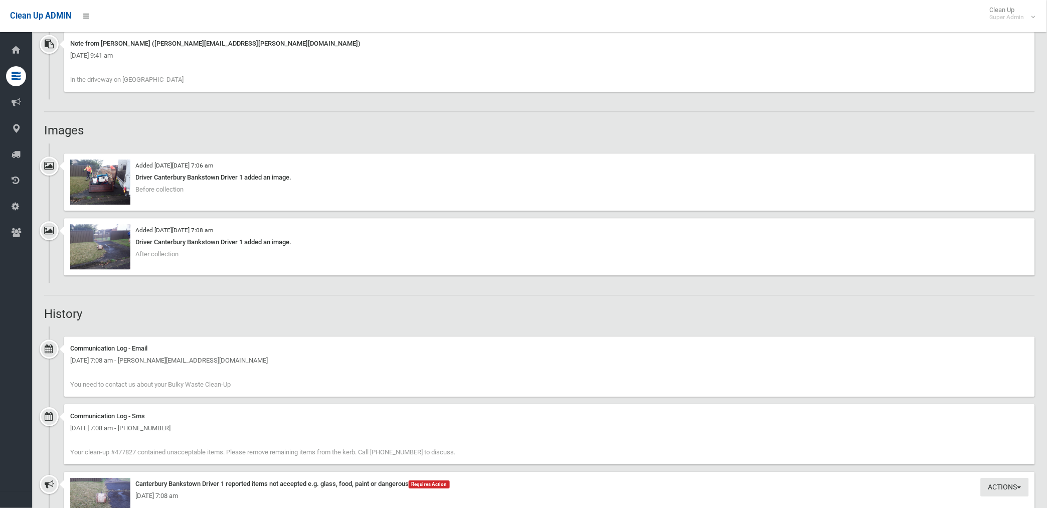
scroll to position [780, 0]
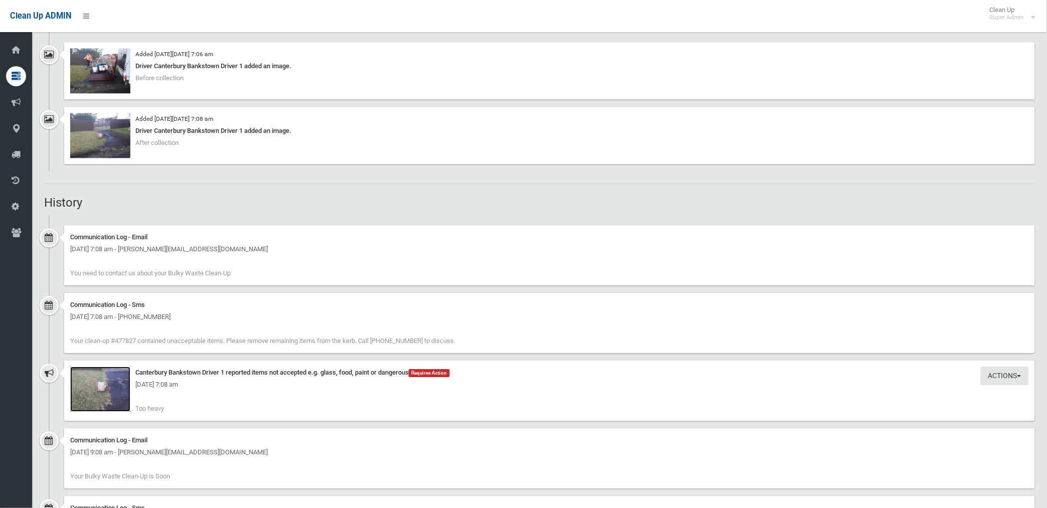
click at [107, 397] on img at bounding box center [100, 389] width 60 height 45
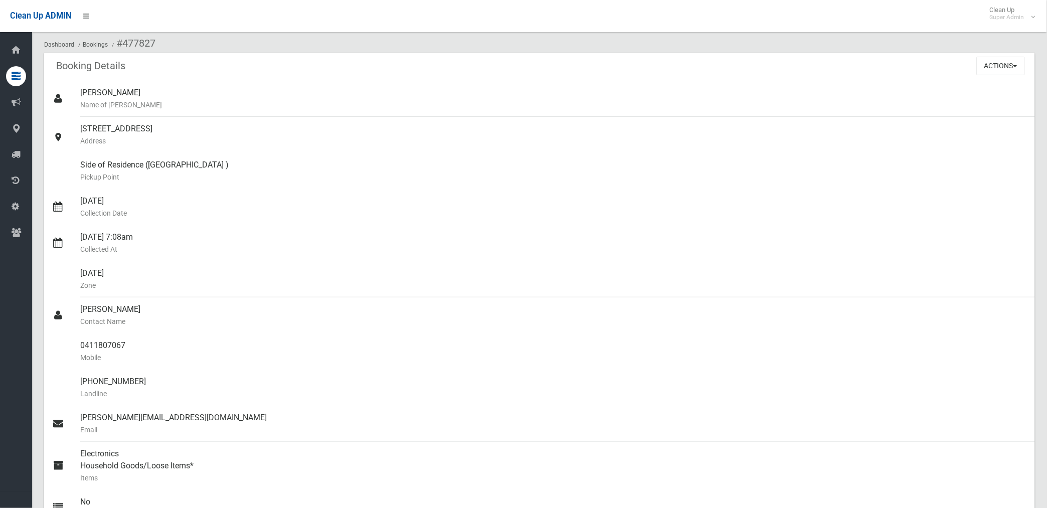
scroll to position [0, 0]
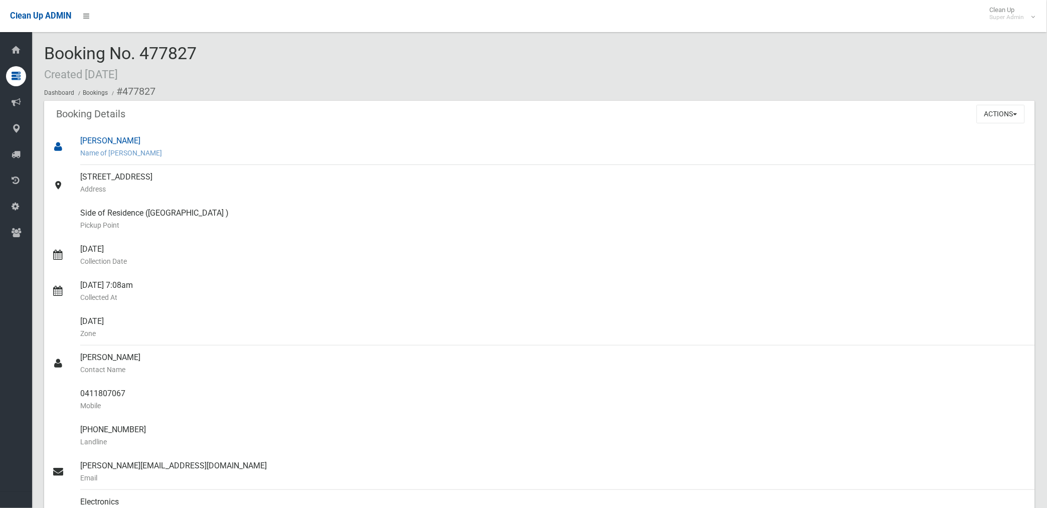
click at [205, 138] on div "Kimberly Vardy Name of Booker" at bounding box center [553, 147] width 947 height 36
drag, startPoint x: 122, startPoint y: 91, endPoint x: 139, endPoint y: 393, distance: 303.0
copy section "477827 Booking Details Actions View Booking Edit Booking Clone Booking Add Book…"
click at [257, 253] on div "14/08/2025 Collection Date" at bounding box center [553, 255] width 947 height 36
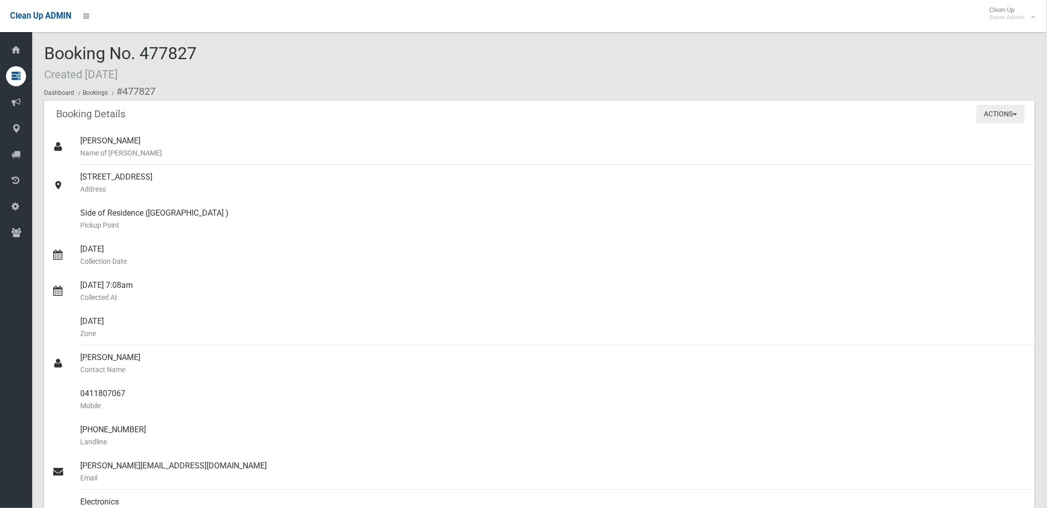
click at [989, 112] on button "Actions" at bounding box center [1001, 114] width 48 height 19
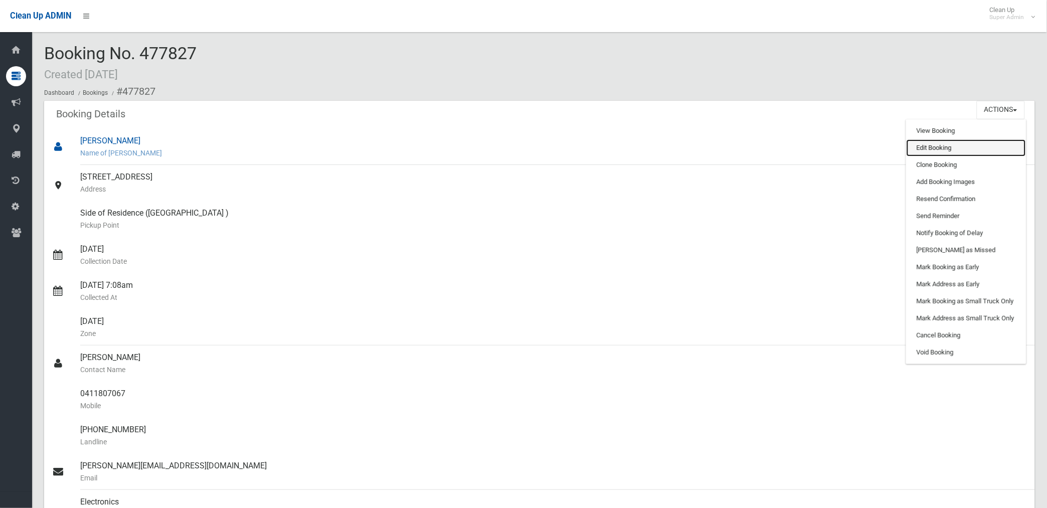
drag, startPoint x: 925, startPoint y: 150, endPoint x: 908, endPoint y: 149, distance: 16.6
click at [925, 149] on link "Edit Booking" at bounding box center [966, 147] width 119 height 17
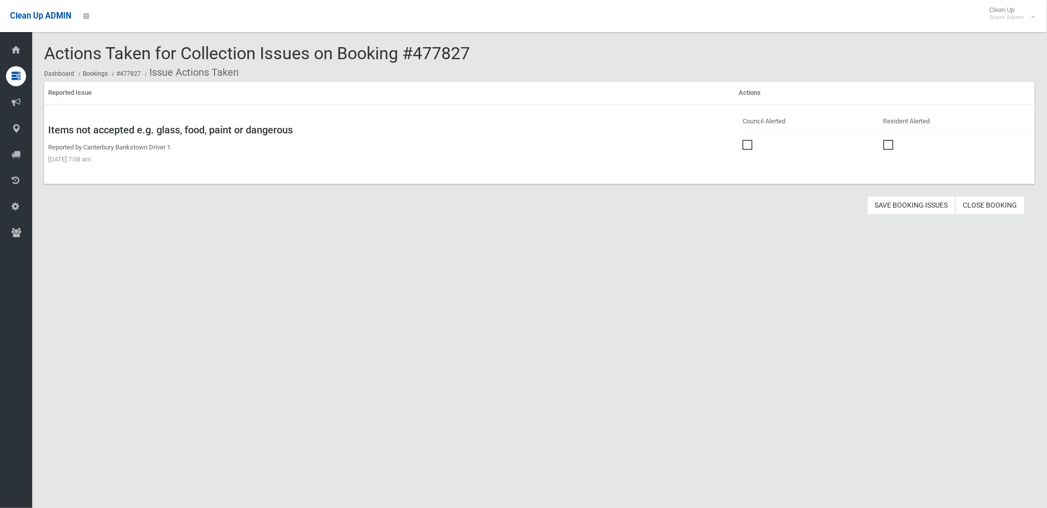
click at [744, 140] on span at bounding box center [750, 140] width 15 height 0
click at [894, 203] on button "Save Booking Issues" at bounding box center [912, 205] width 88 height 19
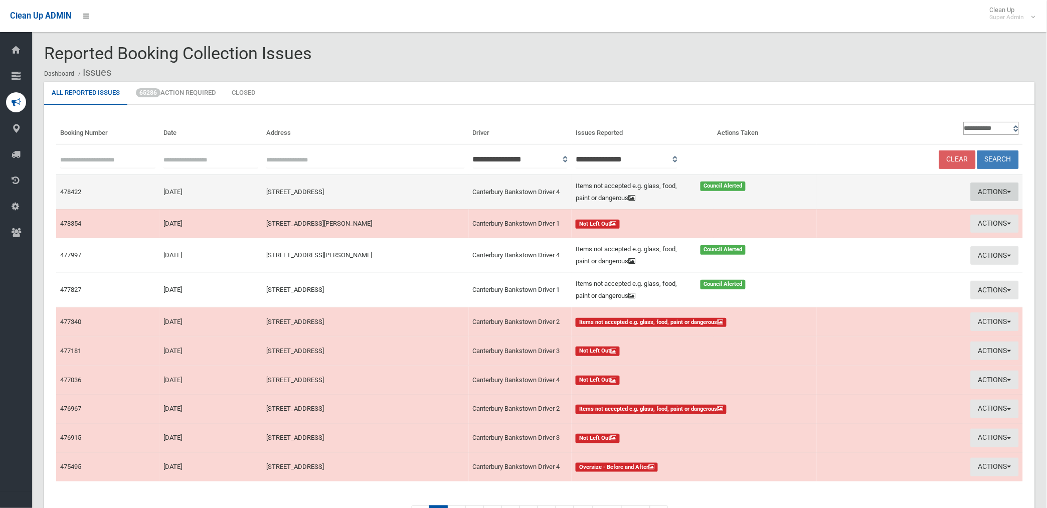
click at [986, 188] on button "Actions" at bounding box center [995, 192] width 48 height 19
click at [854, 229] on link "Edit Actions Taken" at bounding box center [881, 229] width 119 height 17
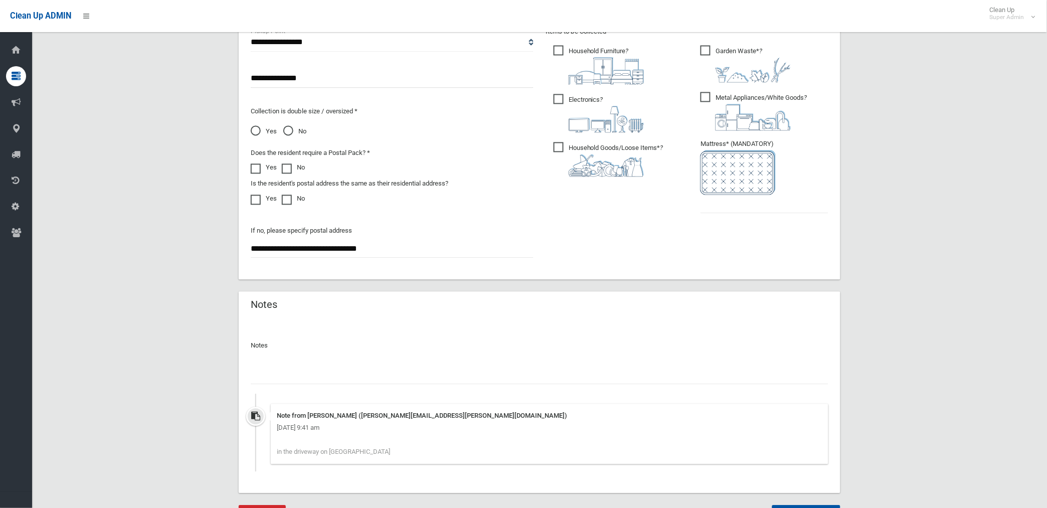
scroll to position [607, 0]
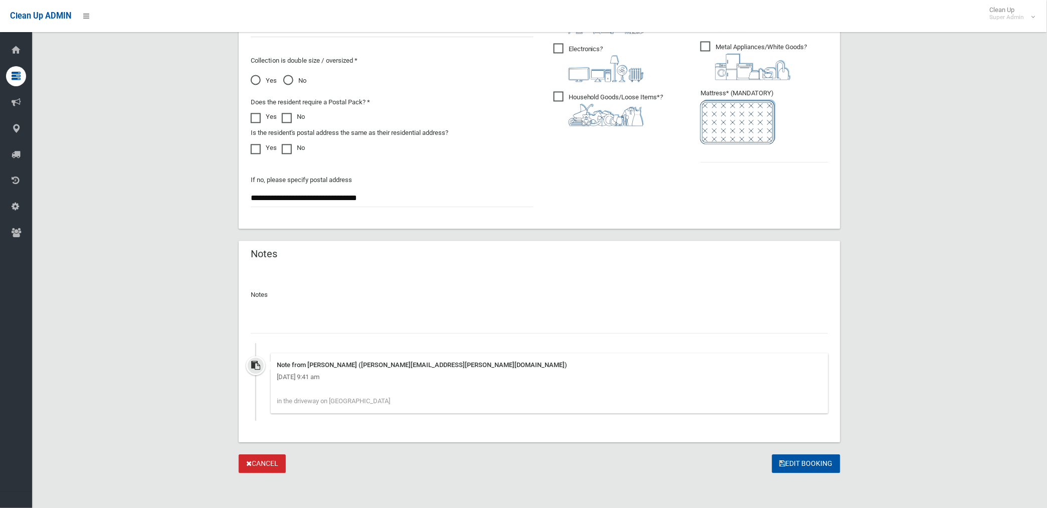
click at [281, 315] on input "text" at bounding box center [540, 324] width 578 height 19
type input "**********"
click at [740, 149] on input "text" at bounding box center [765, 153] width 128 height 19
type input "*"
click at [814, 462] on button "Edit Booking" at bounding box center [807, 464] width 68 height 19
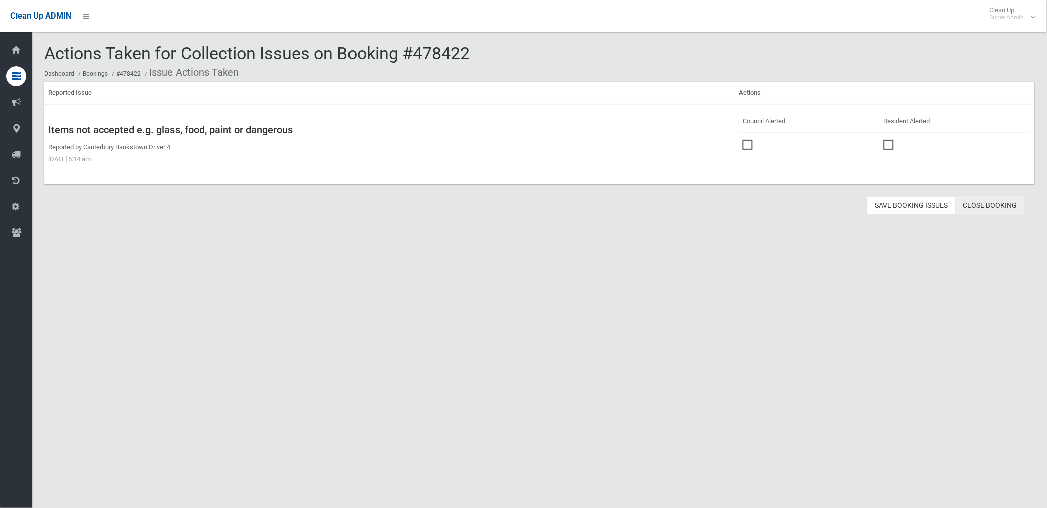
click at [977, 204] on link "Close Booking" at bounding box center [990, 205] width 69 height 19
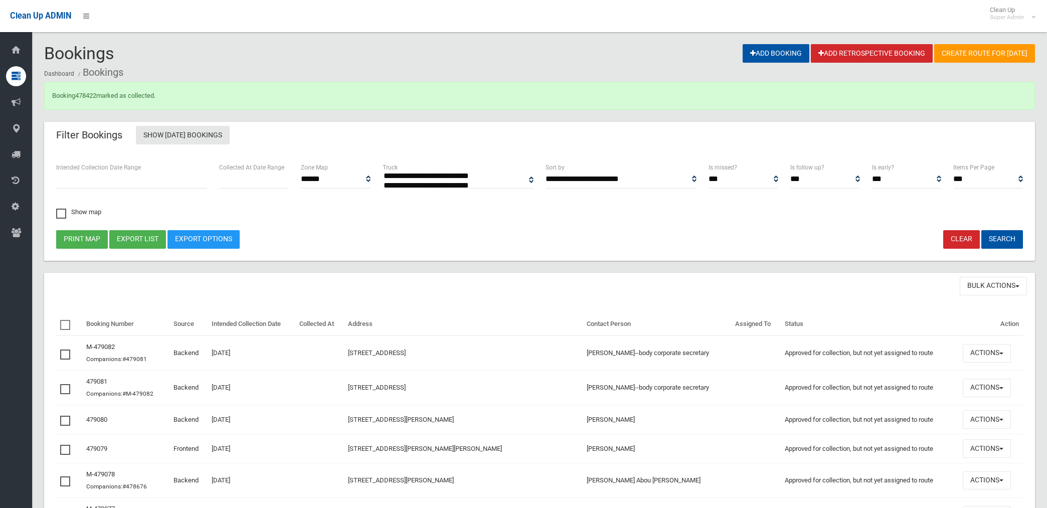
select select
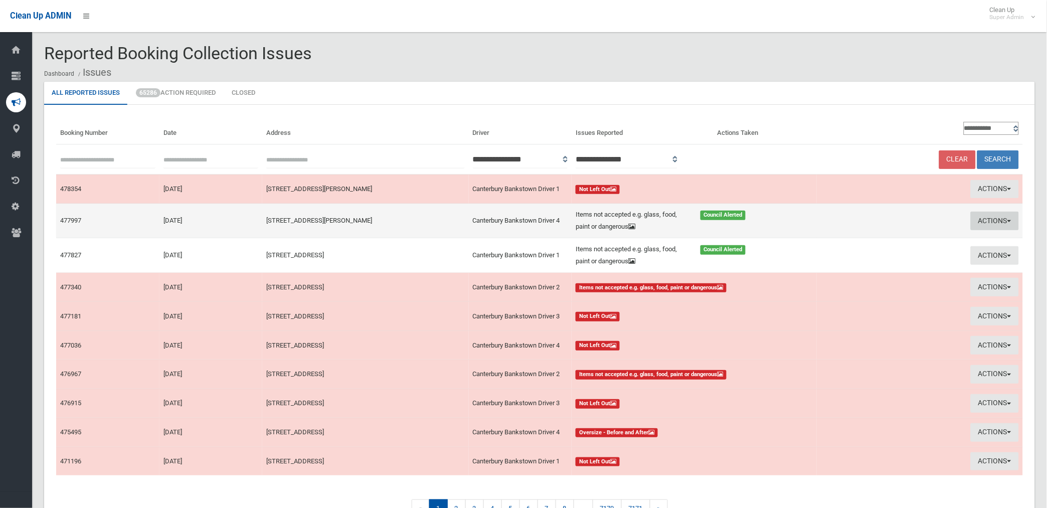
click at [991, 218] on button "Actions" at bounding box center [995, 221] width 48 height 19
click at [850, 259] on link "Edit Actions Taken" at bounding box center [881, 258] width 119 height 17
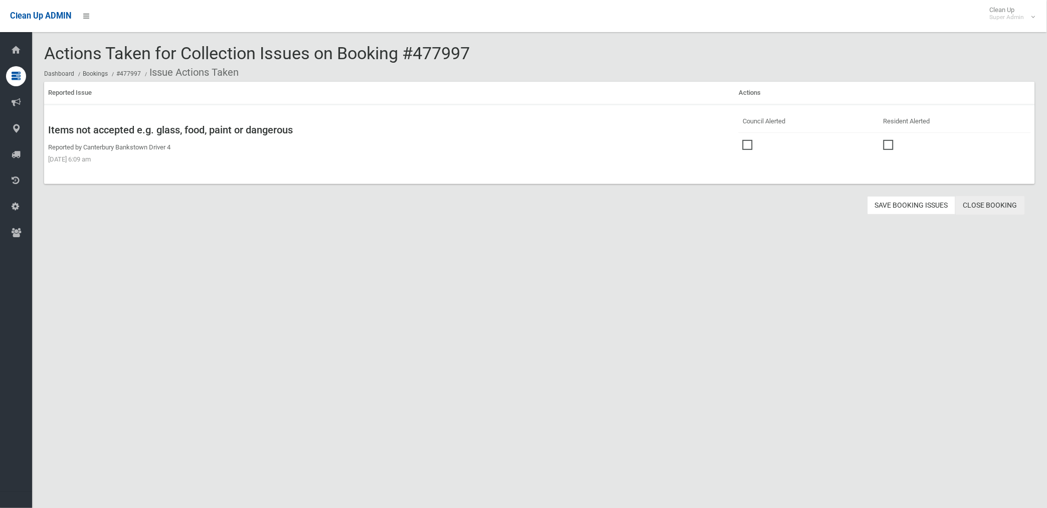
click at [985, 201] on link "Close Booking" at bounding box center [990, 205] width 69 height 19
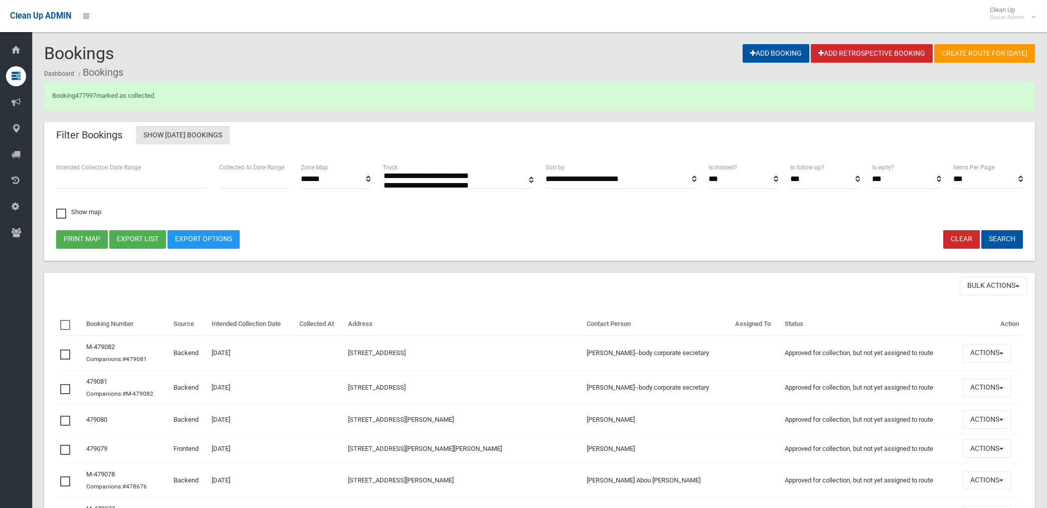
select select
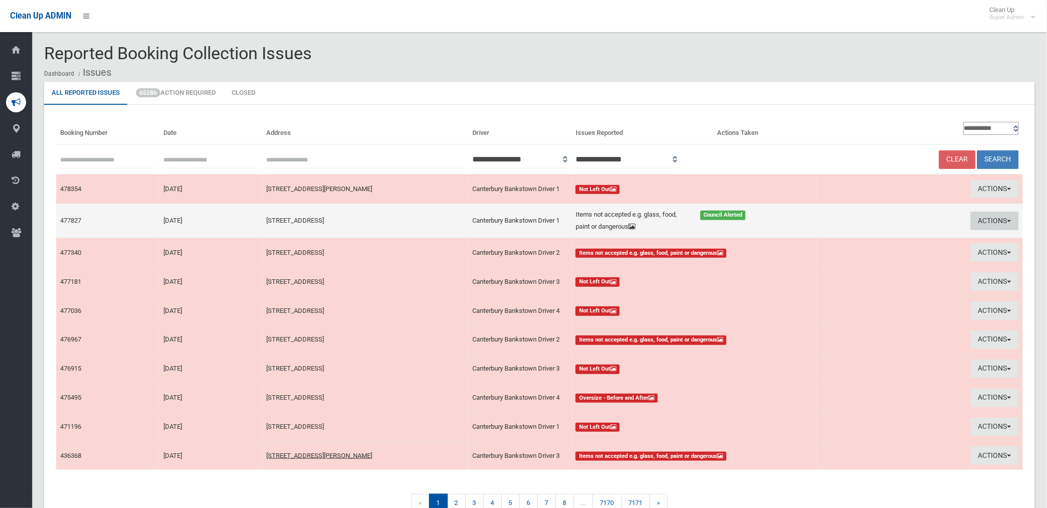
drag, startPoint x: 992, startPoint y: 218, endPoint x: 961, endPoint y: 232, distance: 33.9
click at [991, 218] on button "Actions" at bounding box center [995, 221] width 48 height 19
click at [878, 258] on link "Edit Actions Taken" at bounding box center [881, 258] width 119 height 17
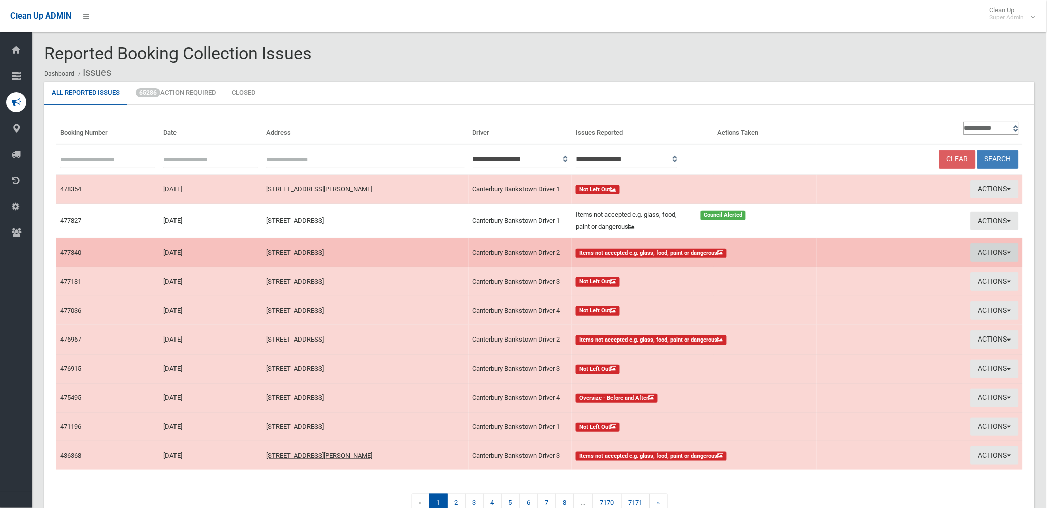
click at [984, 249] on button "Actions" at bounding box center [995, 252] width 48 height 19
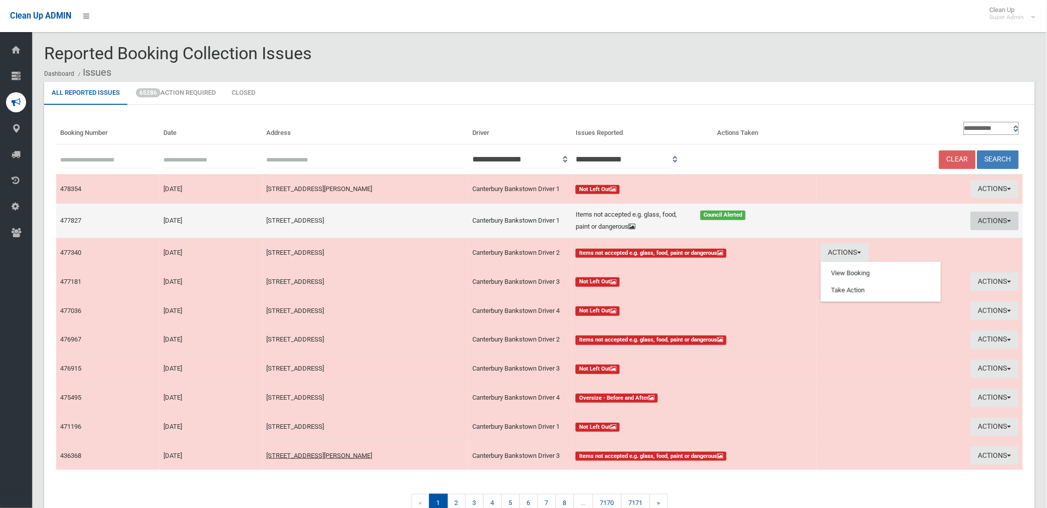
click at [992, 219] on button "Actions" at bounding box center [995, 221] width 48 height 19
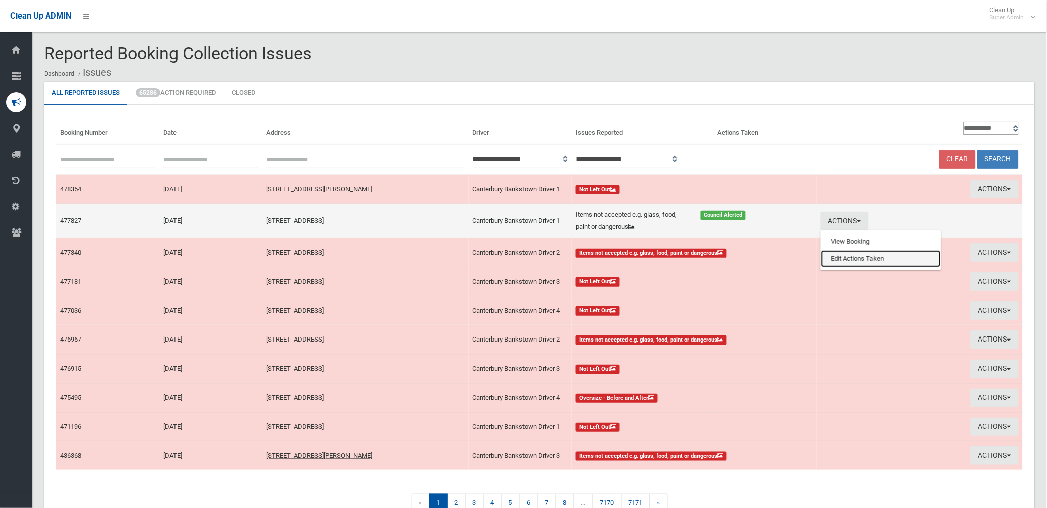
click at [862, 259] on link "Edit Actions Taken" at bounding box center [881, 258] width 119 height 17
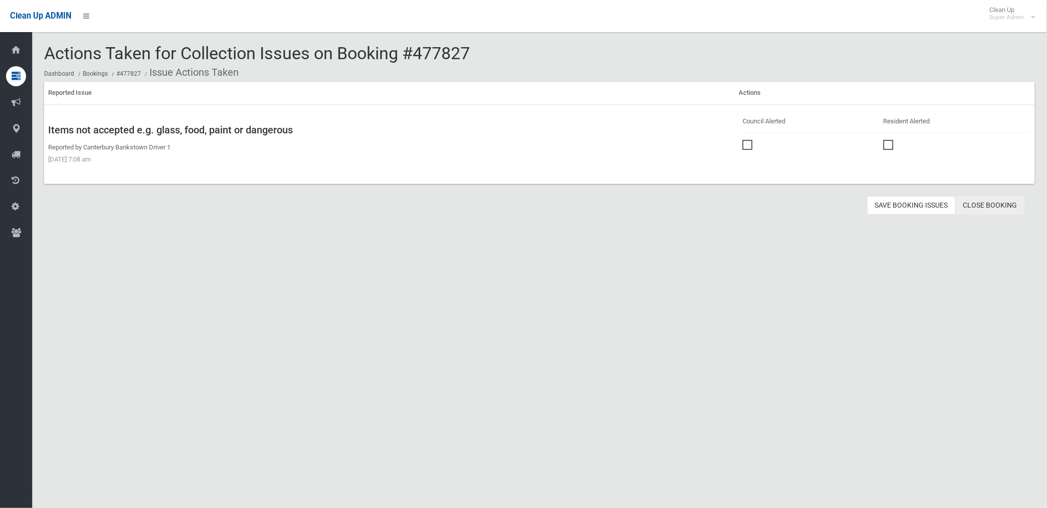
click at [976, 203] on link "Close Booking" at bounding box center [990, 205] width 69 height 19
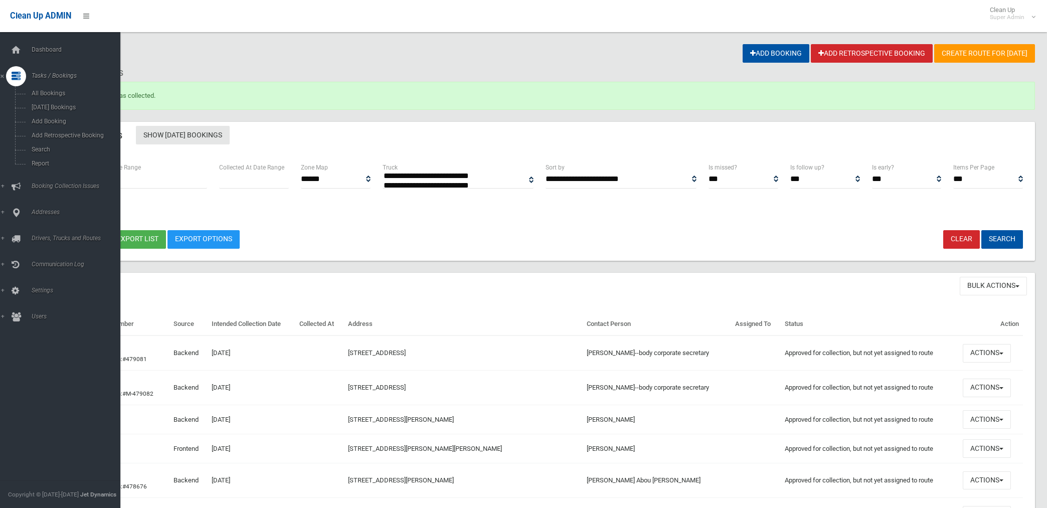
select select
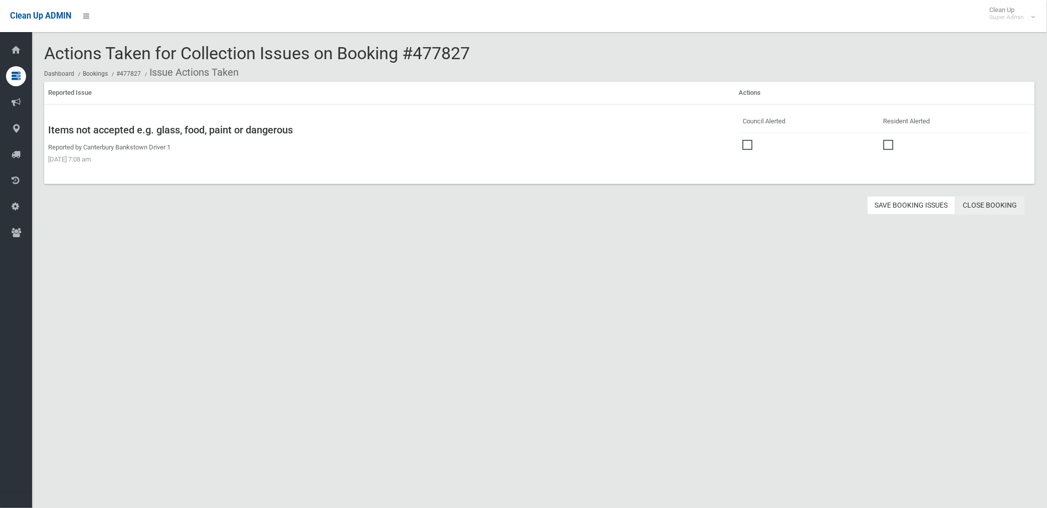
click at [998, 203] on link "Close Booking" at bounding box center [990, 205] width 69 height 19
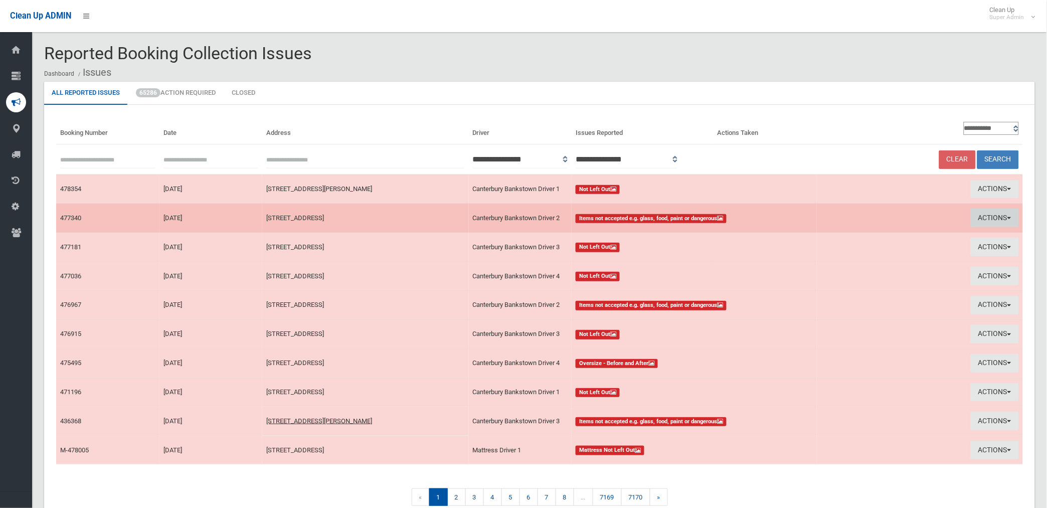
click at [992, 218] on button "Actions" at bounding box center [995, 218] width 48 height 19
click at [851, 238] on link "View Booking" at bounding box center [881, 238] width 119 height 17
click at [989, 212] on button "Actions" at bounding box center [995, 218] width 48 height 19
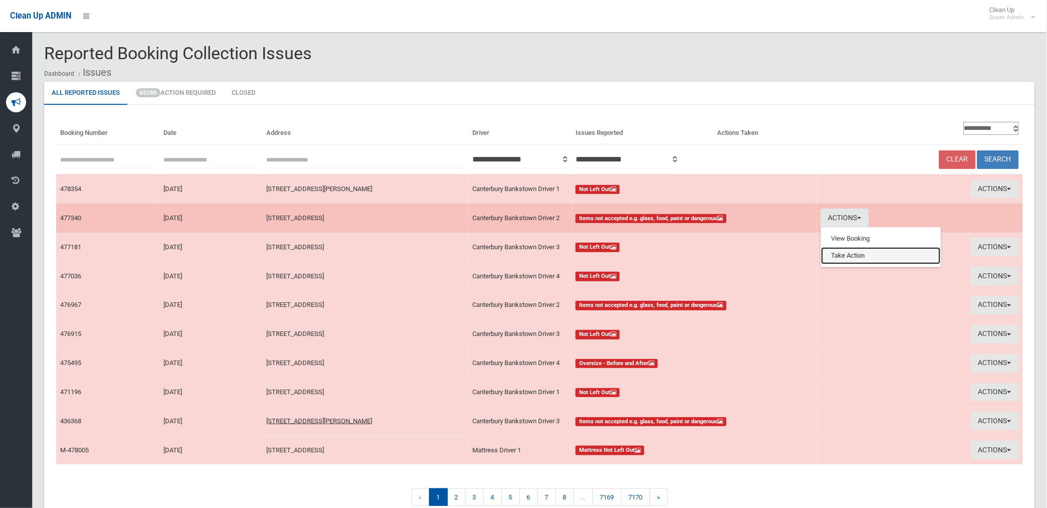
click at [846, 249] on link "Take Action" at bounding box center [881, 255] width 119 height 17
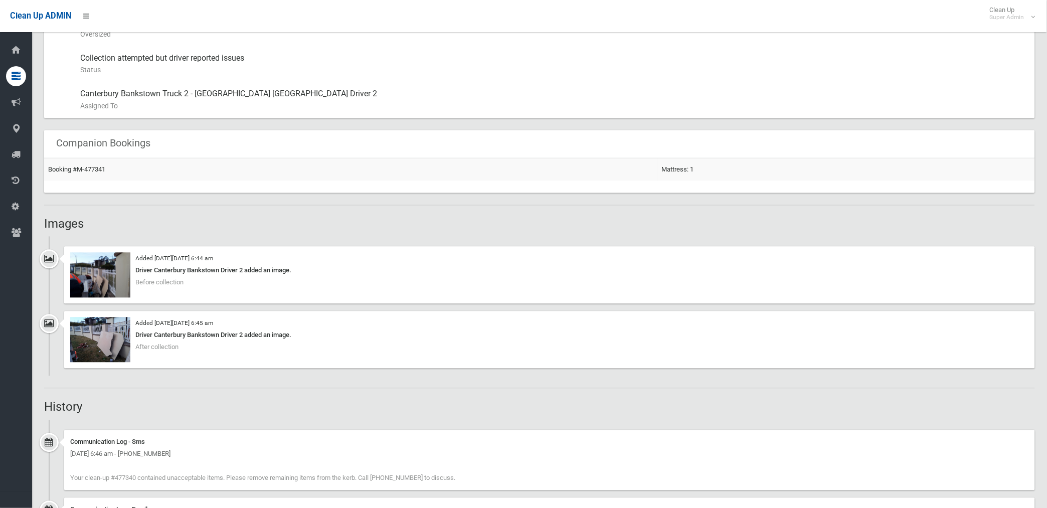
scroll to position [557, 0]
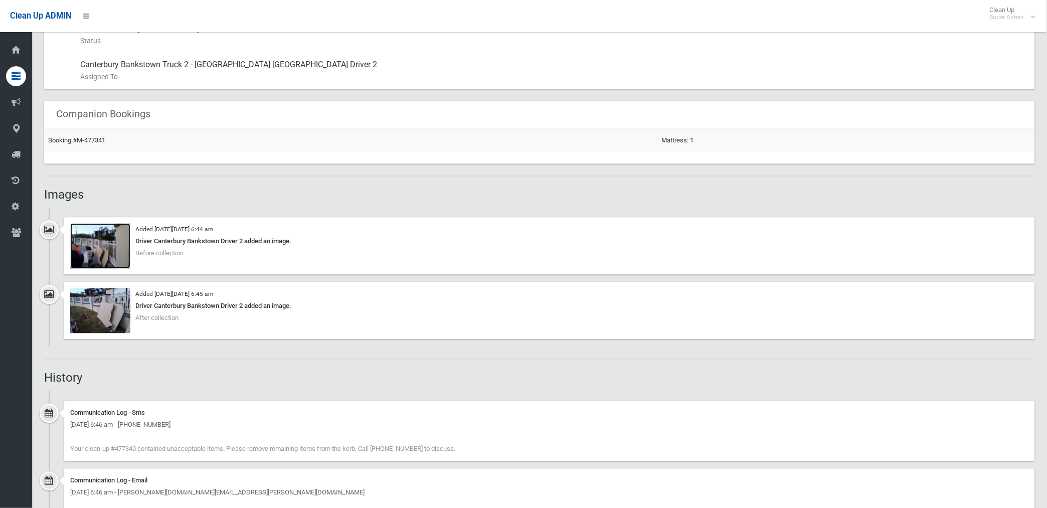
click at [99, 252] on img at bounding box center [100, 246] width 60 height 45
click at [121, 318] on img at bounding box center [100, 310] width 60 height 45
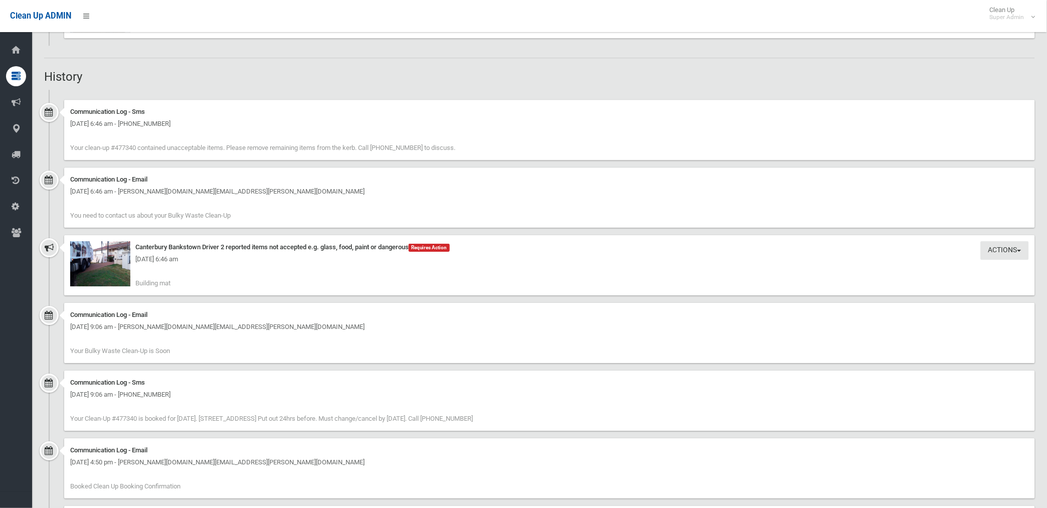
scroll to position [891, 0]
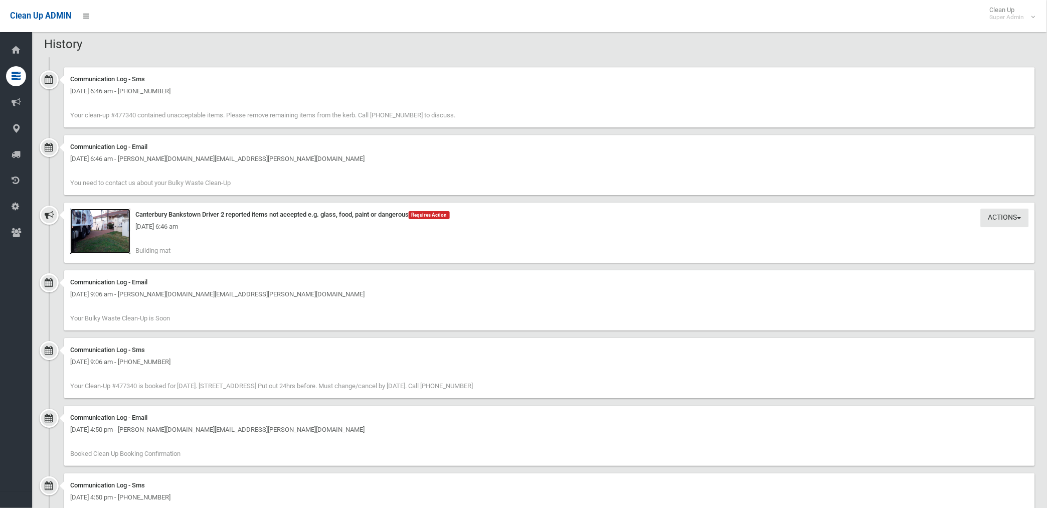
click at [98, 237] on img at bounding box center [100, 231] width 60 height 45
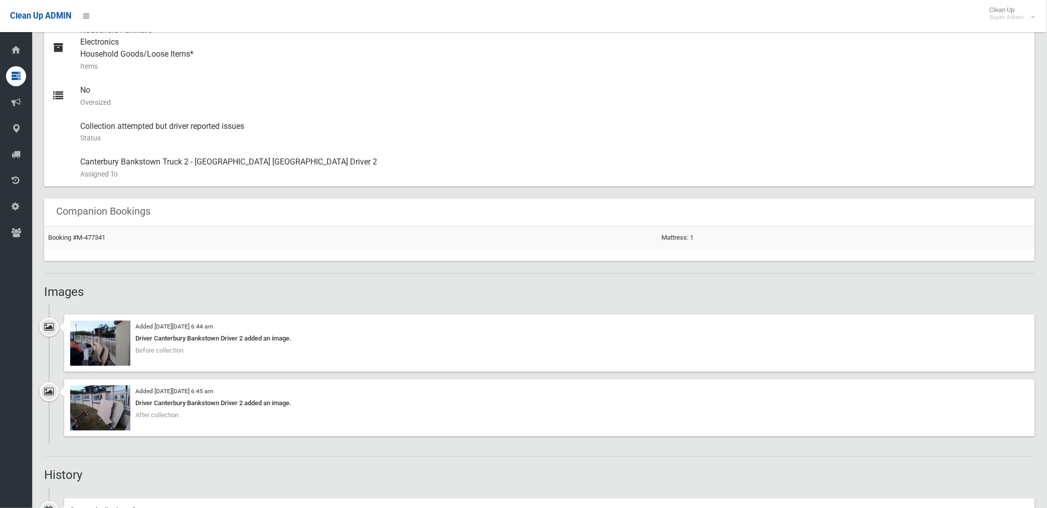
scroll to position [445, 0]
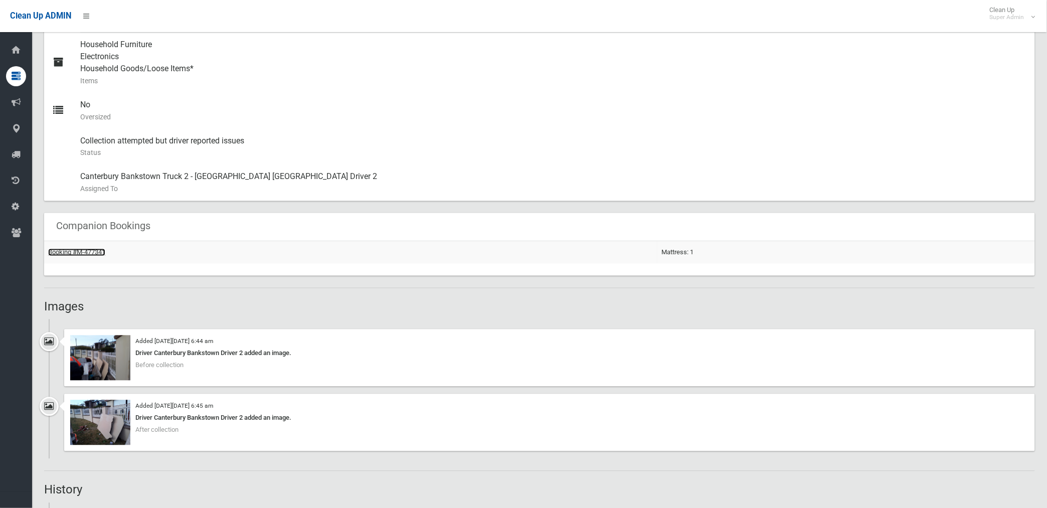
click at [87, 249] on link "Booking #M-477341" at bounding box center [76, 253] width 57 height 8
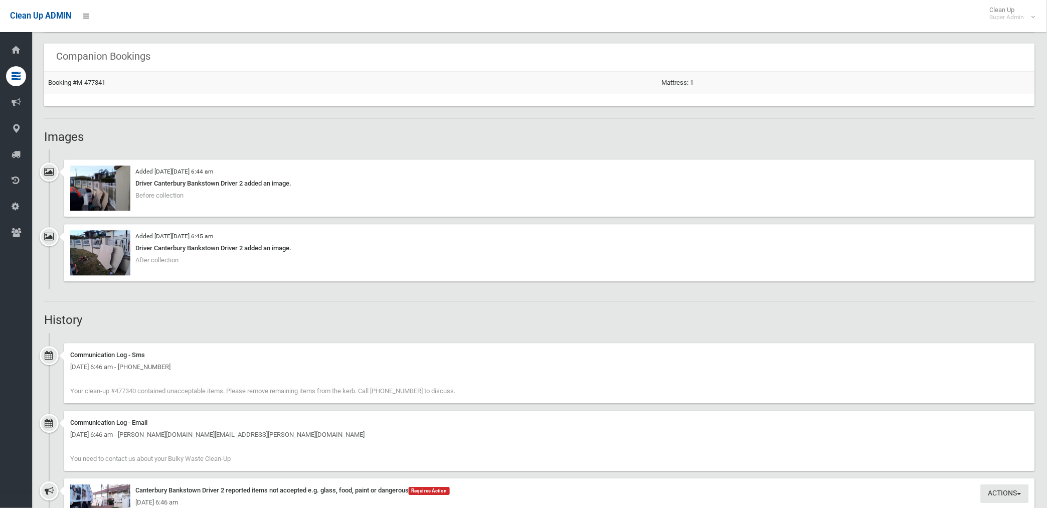
scroll to position [613, 0]
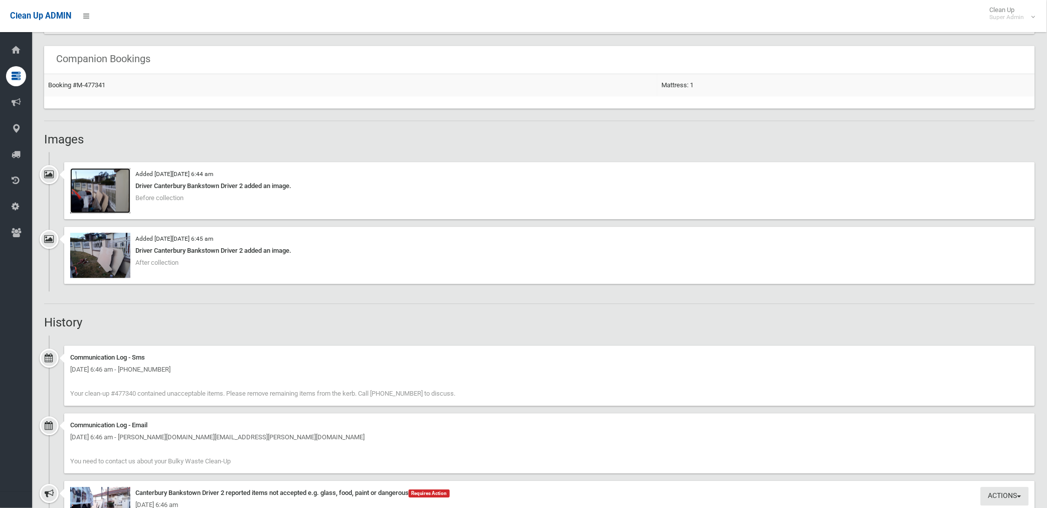
click at [112, 201] on img at bounding box center [100, 190] width 60 height 45
click at [113, 263] on img at bounding box center [100, 255] width 60 height 45
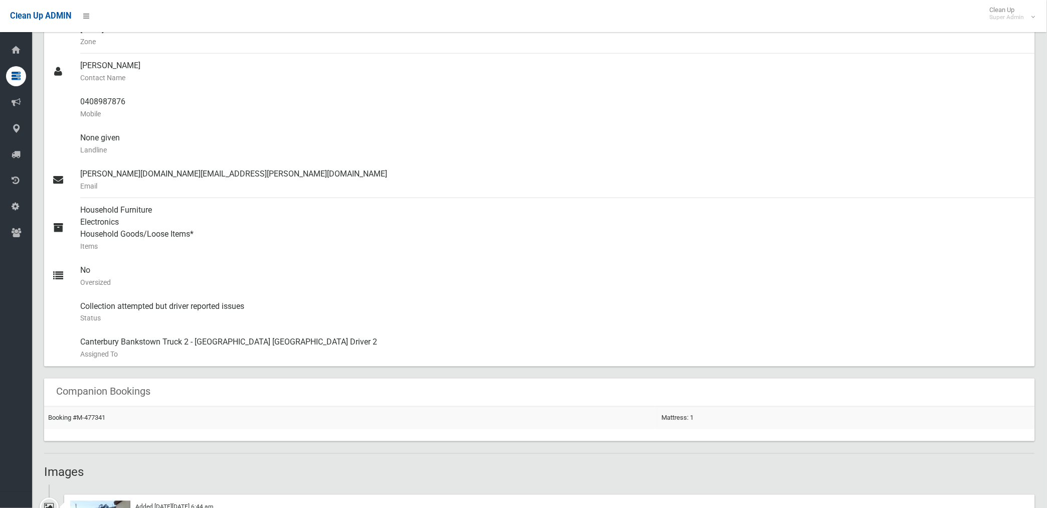
scroll to position [167, 0]
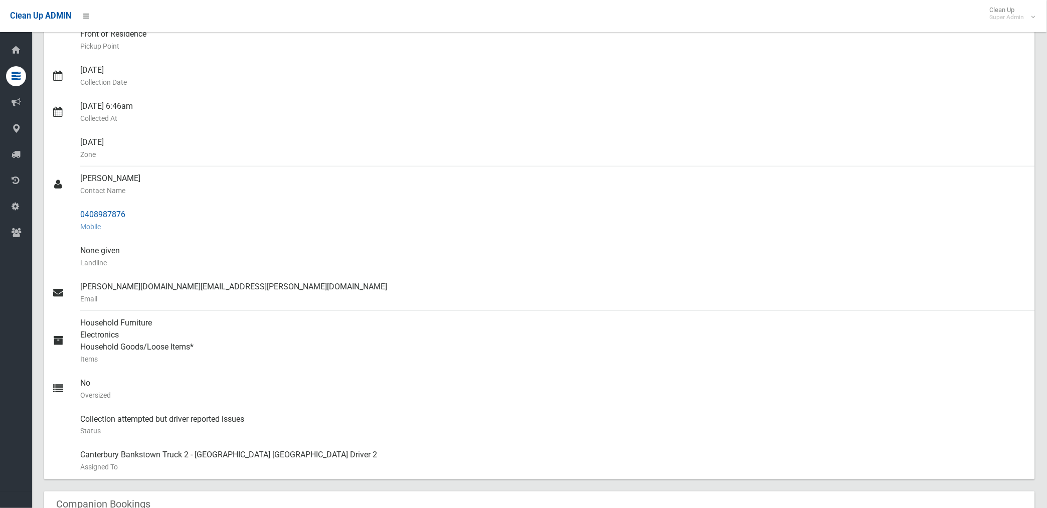
drag, startPoint x: 80, startPoint y: 212, endPoint x: 131, endPoint y: 214, distance: 51.2
click at [131, 214] on div "0408987876 Mobile" at bounding box center [553, 221] width 947 height 36
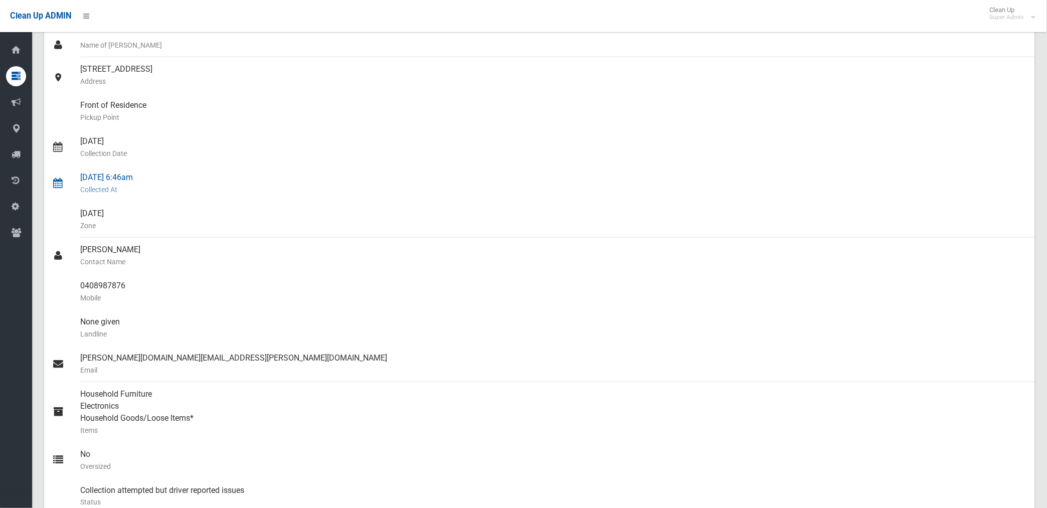
scroll to position [0, 0]
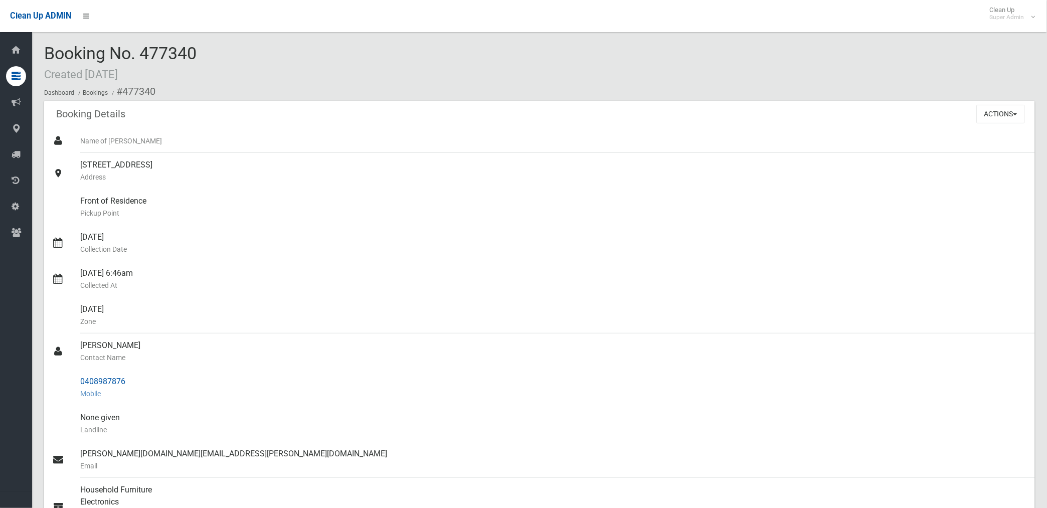
copy div "0408987876"
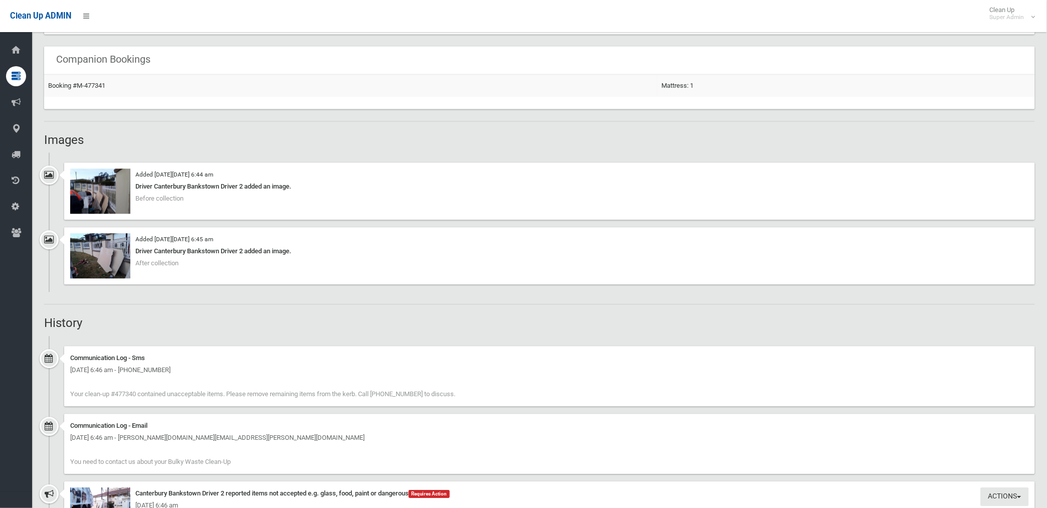
scroll to position [613, 0]
click at [112, 257] on img at bounding box center [100, 255] width 60 height 45
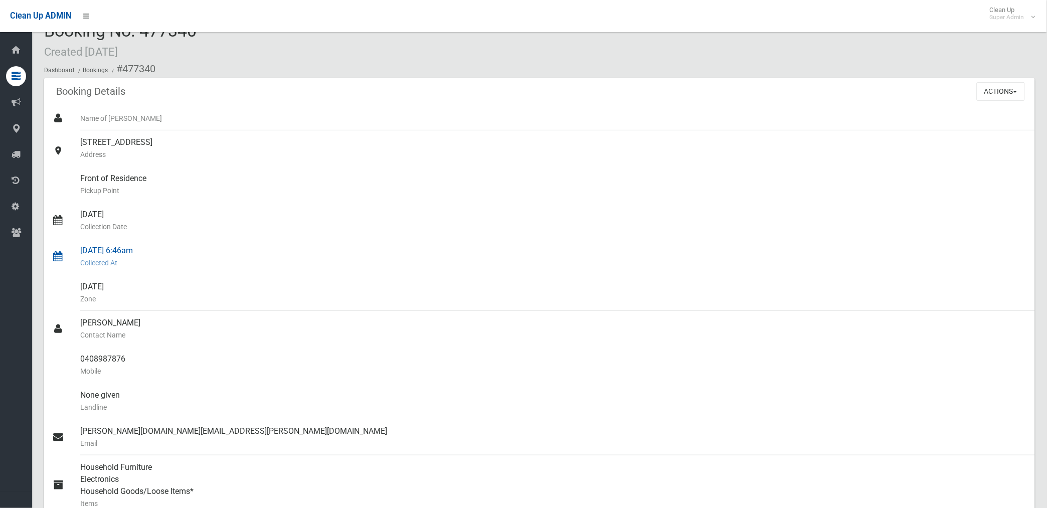
scroll to position [0, 0]
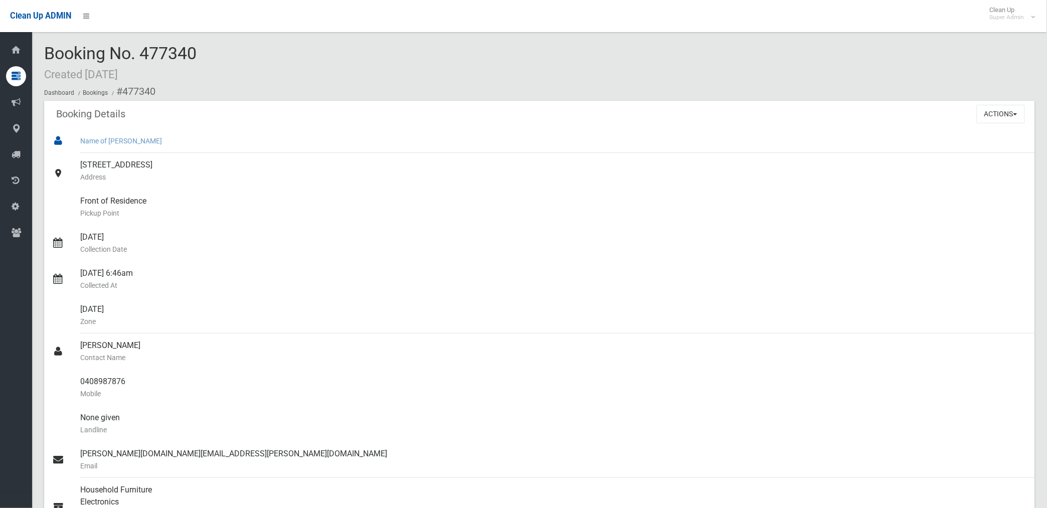
click at [240, 130] on div "Name of Booker" at bounding box center [553, 141] width 947 height 24
drag, startPoint x: 123, startPoint y: 89, endPoint x: 124, endPoint y: 380, distance: 291.0
copy section "477340 Booking Details Actions View Booking Edit Booking Clone Booking Add Book…"
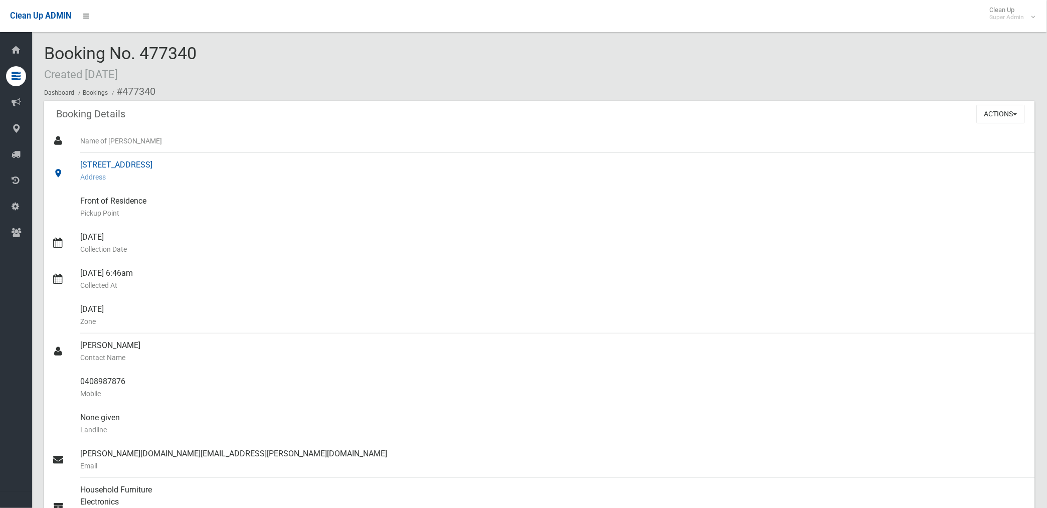
click at [458, 162] on div "33 Clair Crescent, PADSTOW HEIGHTS NSW 2211 Address" at bounding box center [553, 171] width 947 height 36
click at [1000, 112] on button "Actions" at bounding box center [1001, 114] width 48 height 19
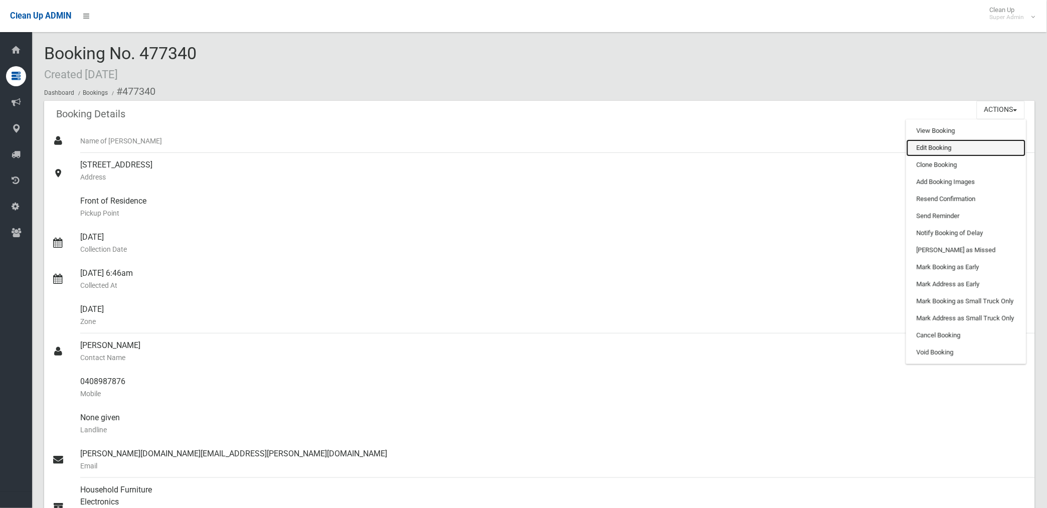
click at [922, 147] on link "Edit Booking" at bounding box center [966, 147] width 119 height 17
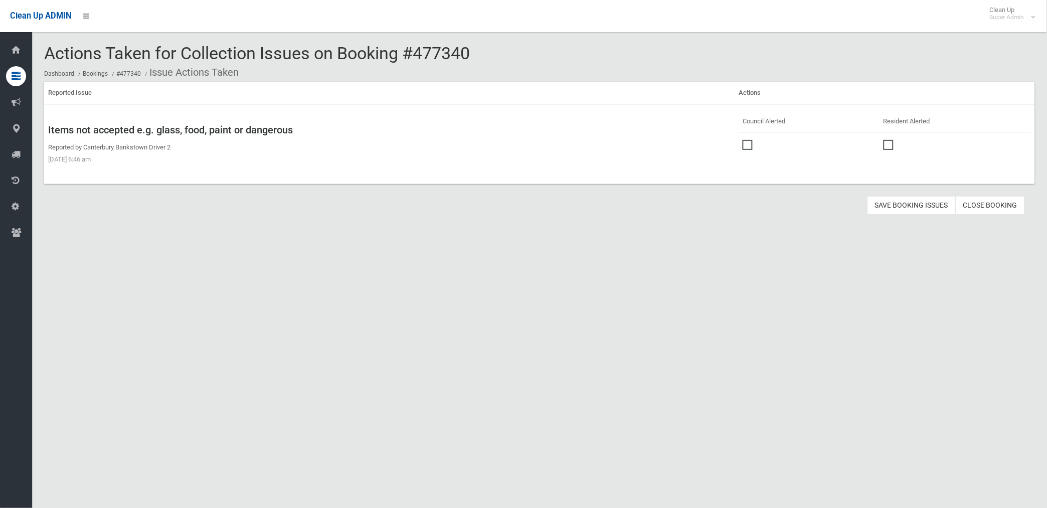
click at [750, 146] on label at bounding box center [750, 144] width 15 height 12
drag, startPoint x: 898, startPoint y: 201, endPoint x: 597, endPoint y: 143, distance: 306.5
click at [897, 201] on button "Save Booking Issues" at bounding box center [912, 205] width 88 height 19
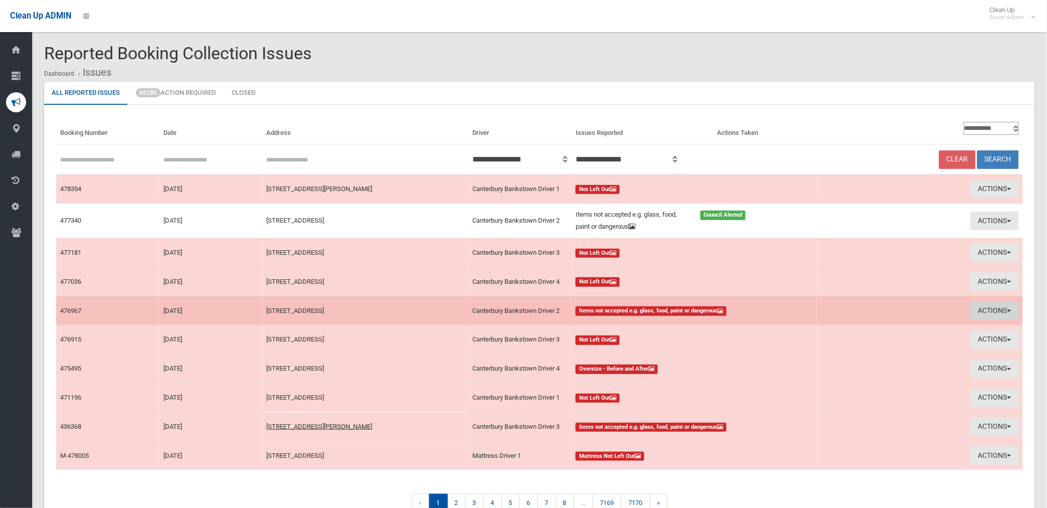
click at [992, 309] on button "Actions" at bounding box center [995, 310] width 48 height 19
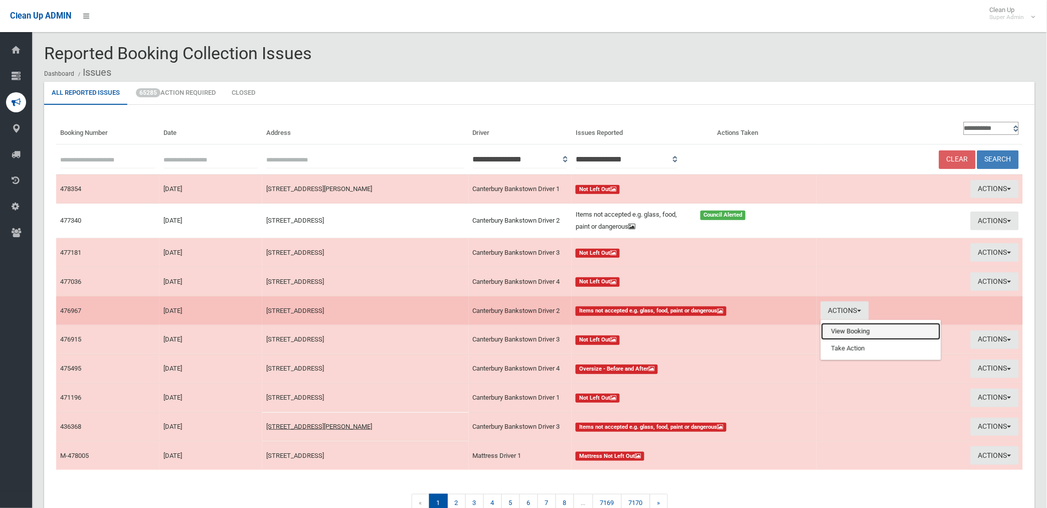
click at [858, 334] on link "View Booking" at bounding box center [881, 331] width 119 height 17
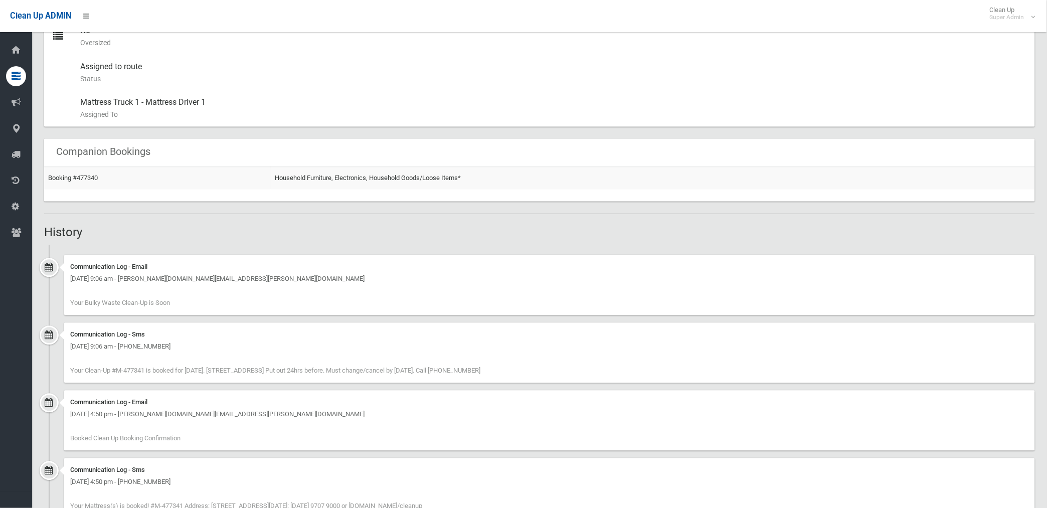
scroll to position [532, 0]
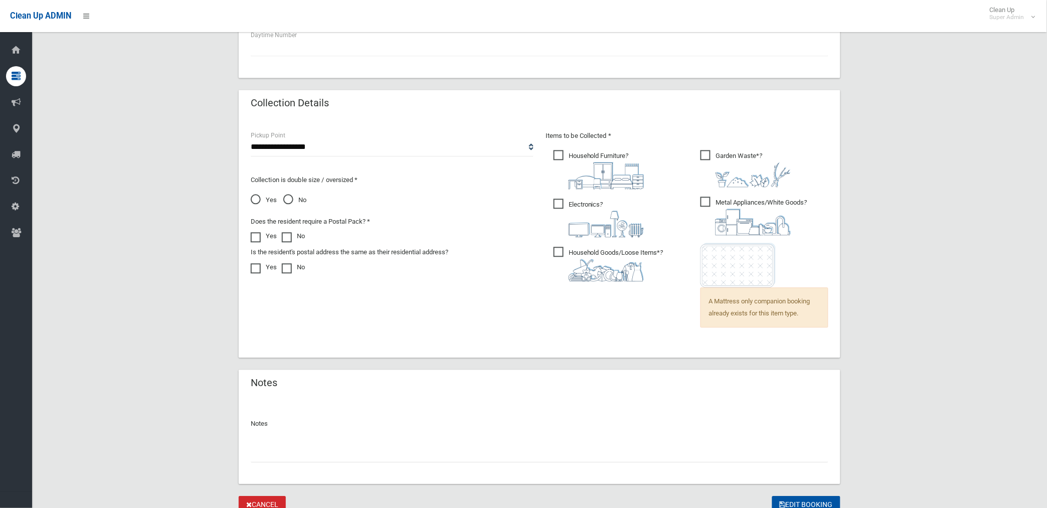
scroll to position [646, 0]
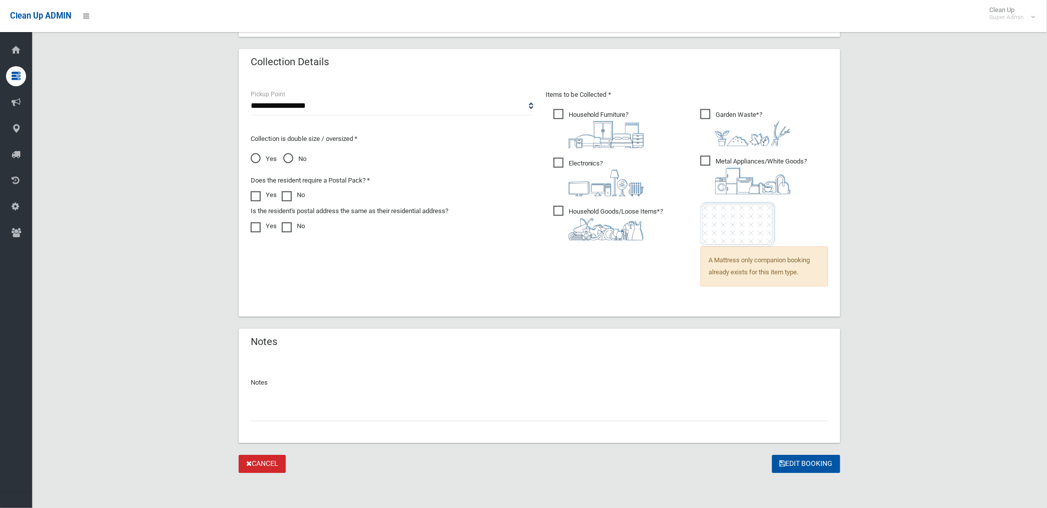
click at [282, 415] on input "text" at bounding box center [540, 412] width 578 height 19
paste input "********"
type input "**********"
click at [807, 464] on button "Edit Booking" at bounding box center [807, 464] width 68 height 19
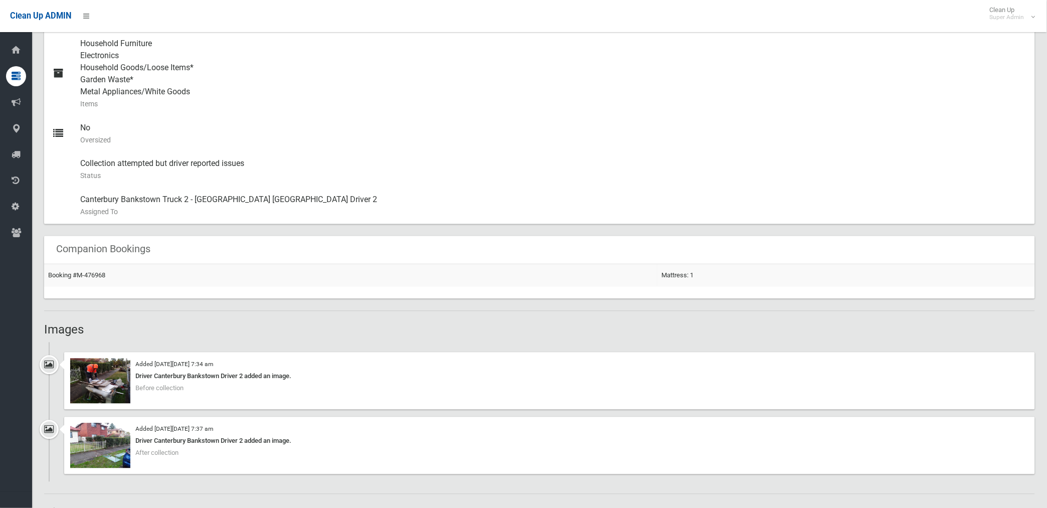
scroll to position [445, 0]
click at [113, 394] on img at bounding box center [100, 382] width 60 height 45
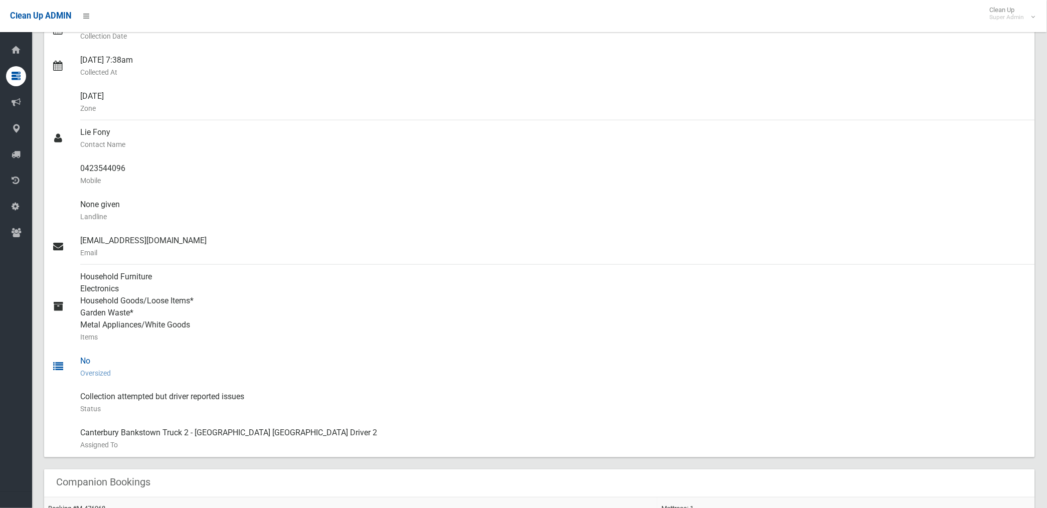
scroll to position [16, 0]
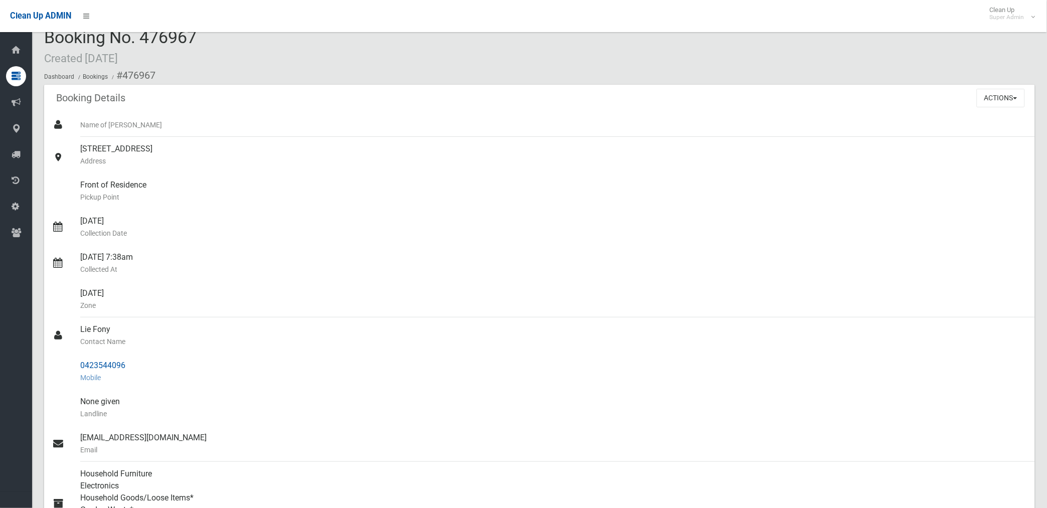
drag, startPoint x: 81, startPoint y: 364, endPoint x: 127, endPoint y: 360, distance: 45.8
click at [127, 360] on div "0423544096 Mobile" at bounding box center [553, 372] width 947 height 36
drag, startPoint x: 127, startPoint y: 360, endPoint x: 106, endPoint y: 368, distance: 21.9
copy div "0423544096"
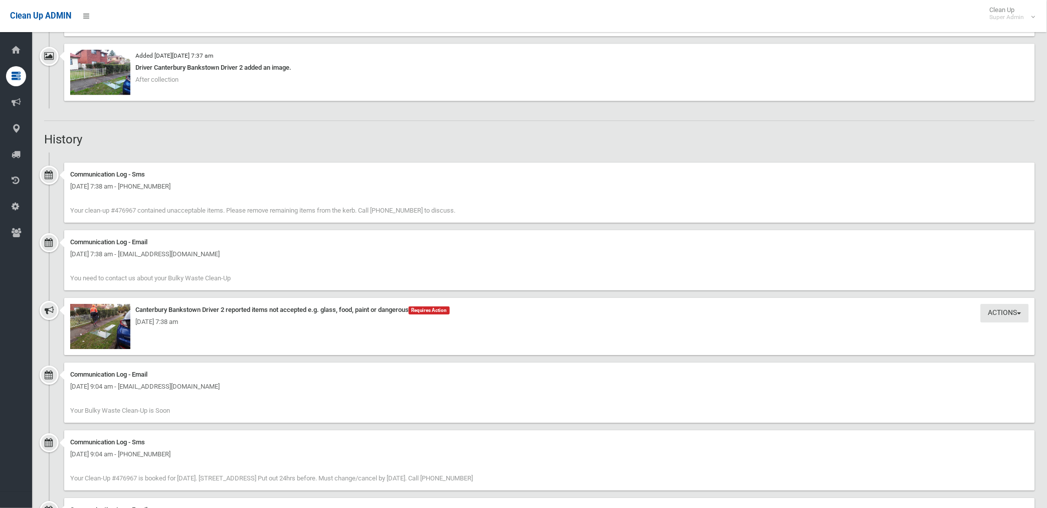
scroll to position [836, 0]
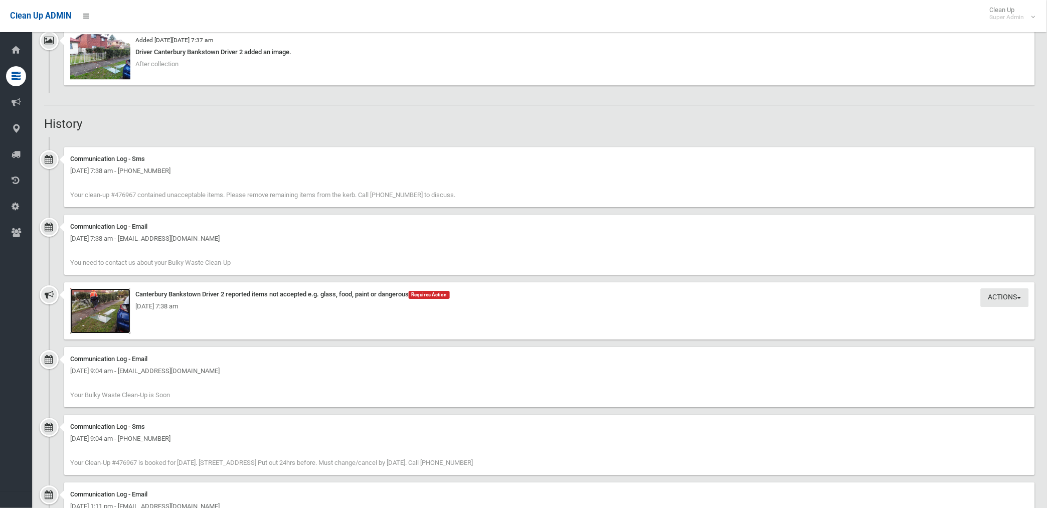
click at [119, 317] on img at bounding box center [100, 310] width 60 height 45
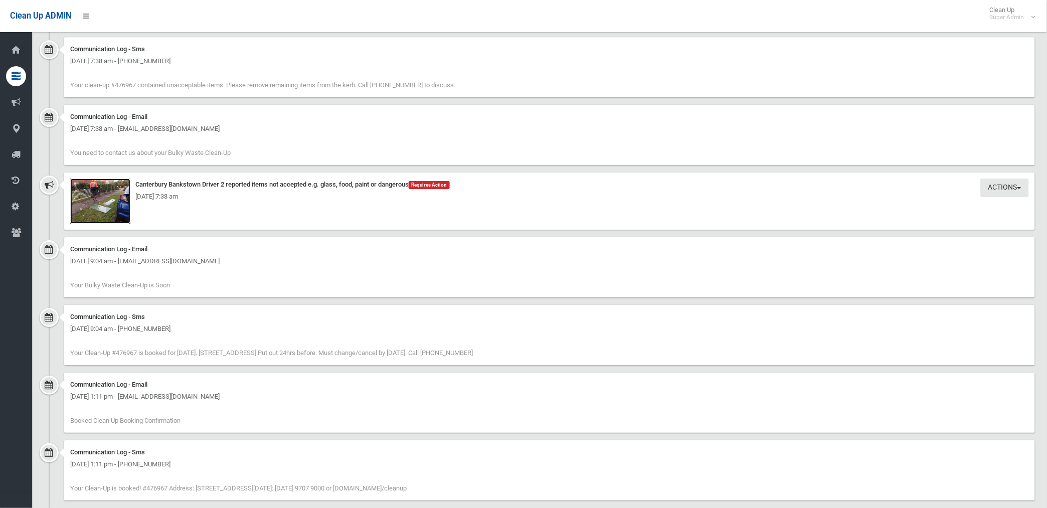
scroll to position [964, 0]
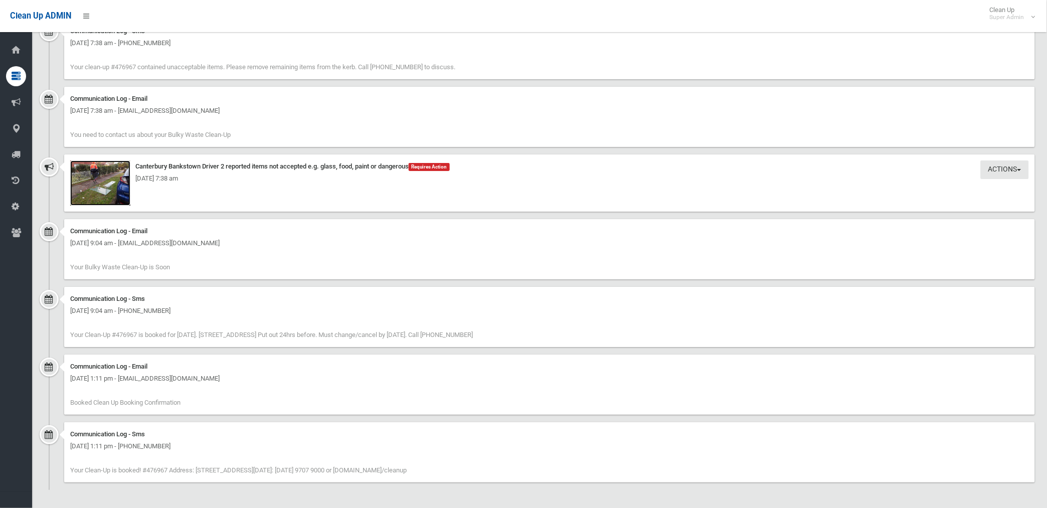
click at [119, 195] on img at bounding box center [100, 183] width 60 height 45
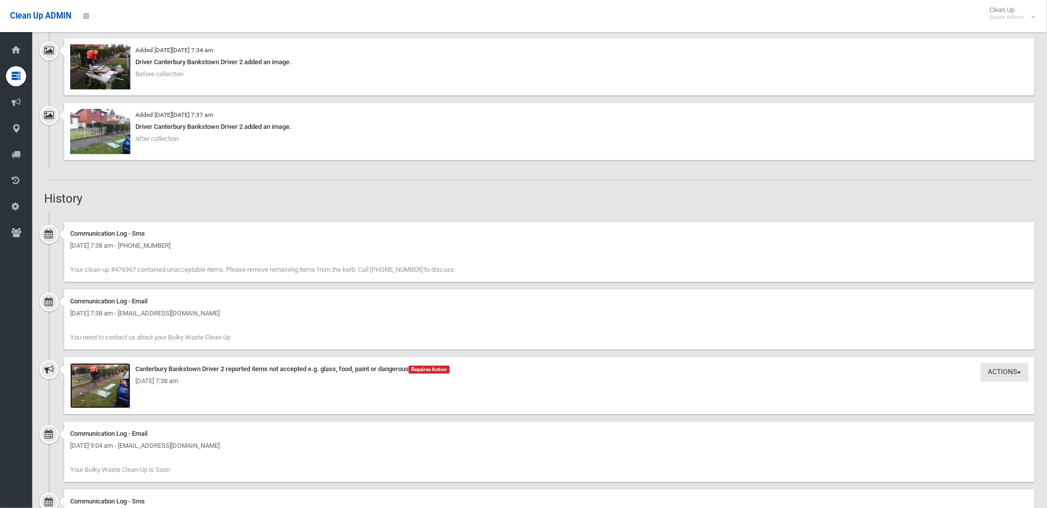
scroll to position [796, 0]
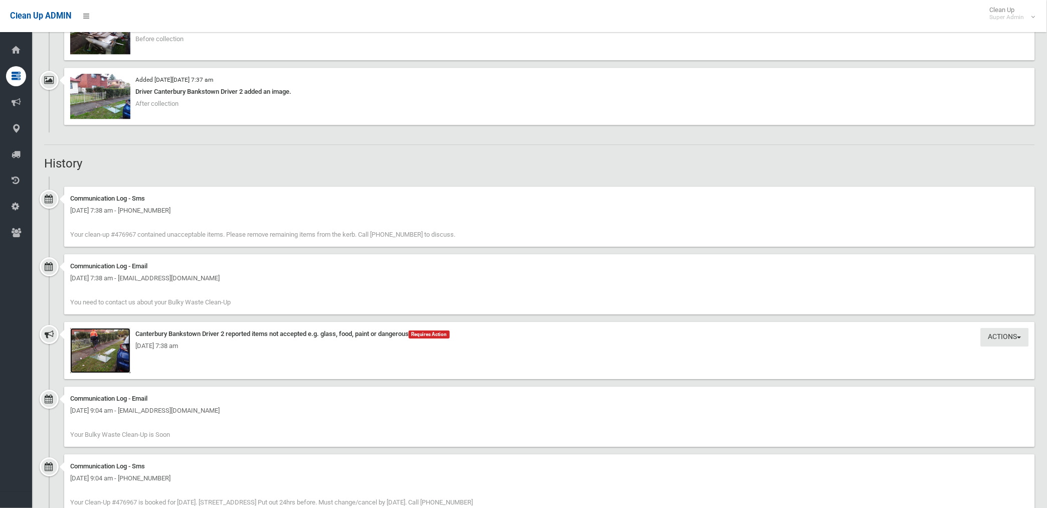
click at [100, 356] on img at bounding box center [100, 350] width 60 height 45
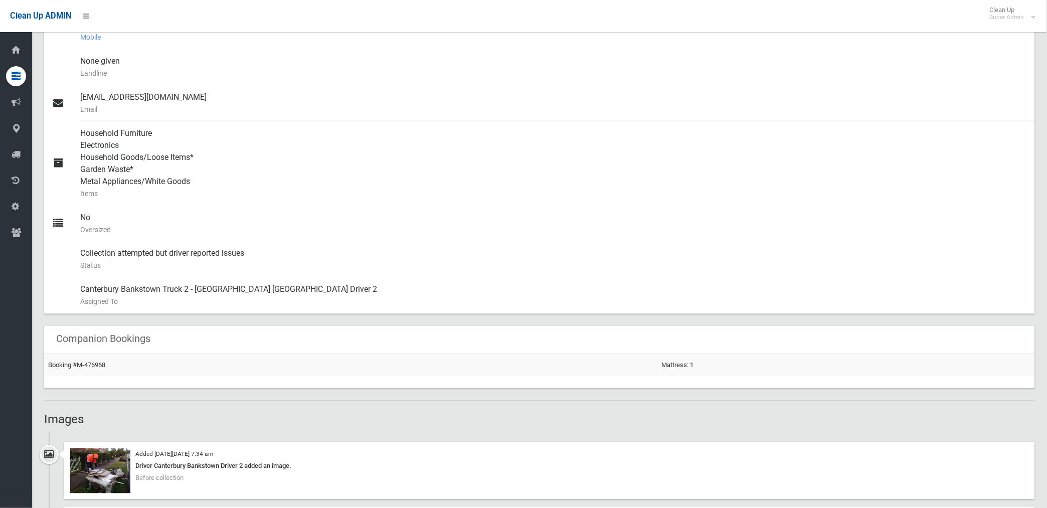
scroll to position [518, 0]
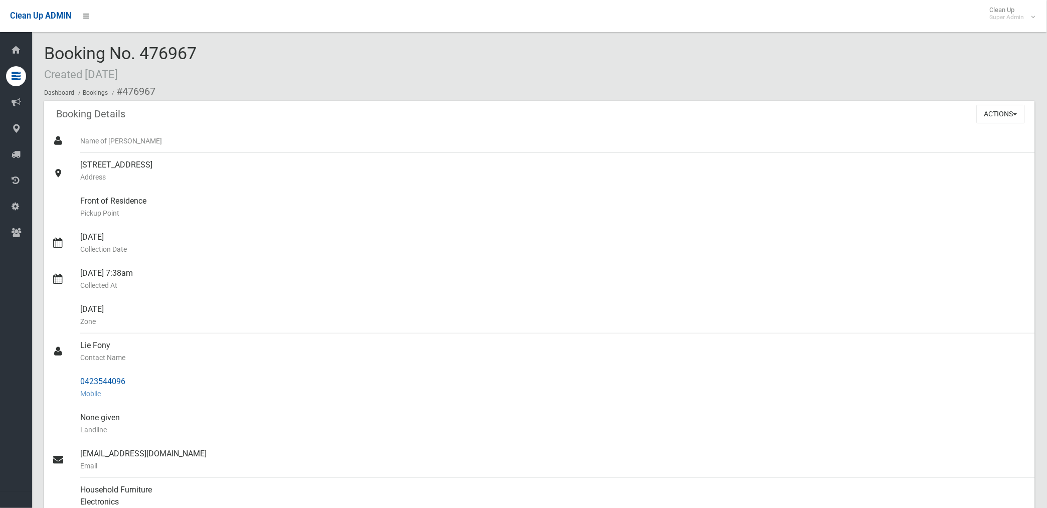
drag, startPoint x: 123, startPoint y: 89, endPoint x: 129, endPoint y: 378, distance: 288.5
copy section "476967 Booking Details Actions View Booking Edit Booking Clone Booking Add Book…"
click at [328, 231] on div "[DATE] Collection Date" at bounding box center [553, 243] width 947 height 36
click at [1003, 115] on button "Actions" at bounding box center [1001, 114] width 48 height 19
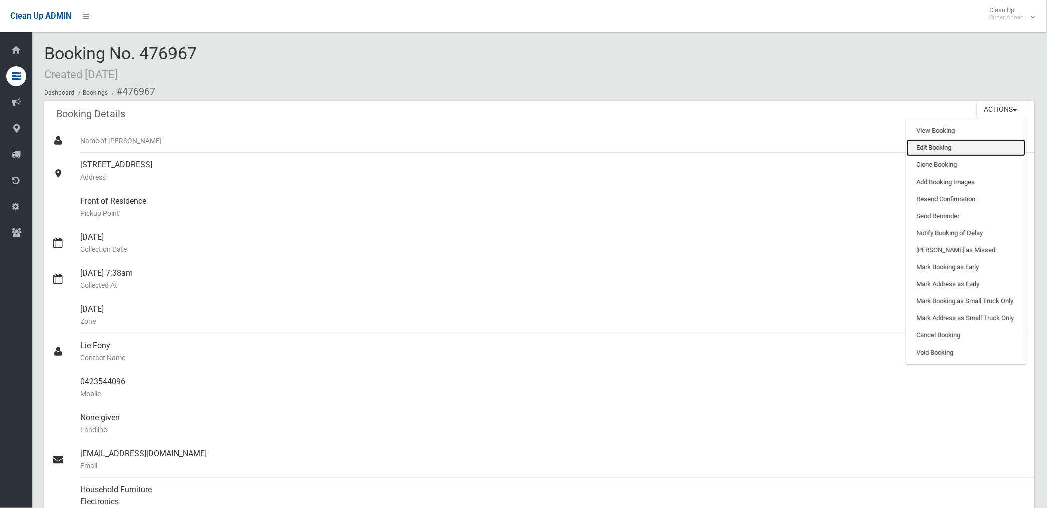
click at [936, 148] on link "Edit Booking" at bounding box center [966, 147] width 119 height 17
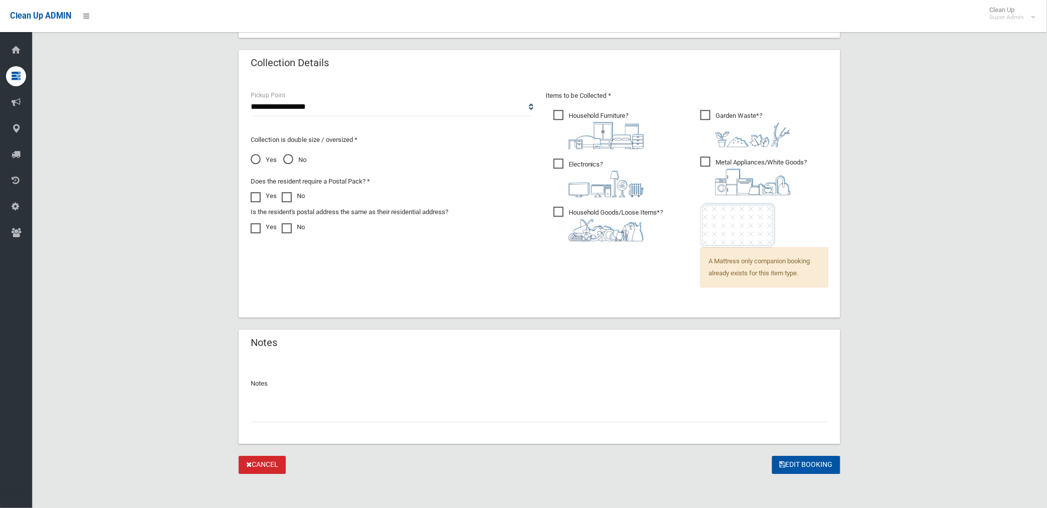
scroll to position [646, 0]
click at [318, 412] on input "text" at bounding box center [540, 412] width 578 height 19
paste input "********"
type input "**********"
click at [799, 458] on button "Edit Booking" at bounding box center [807, 464] width 68 height 19
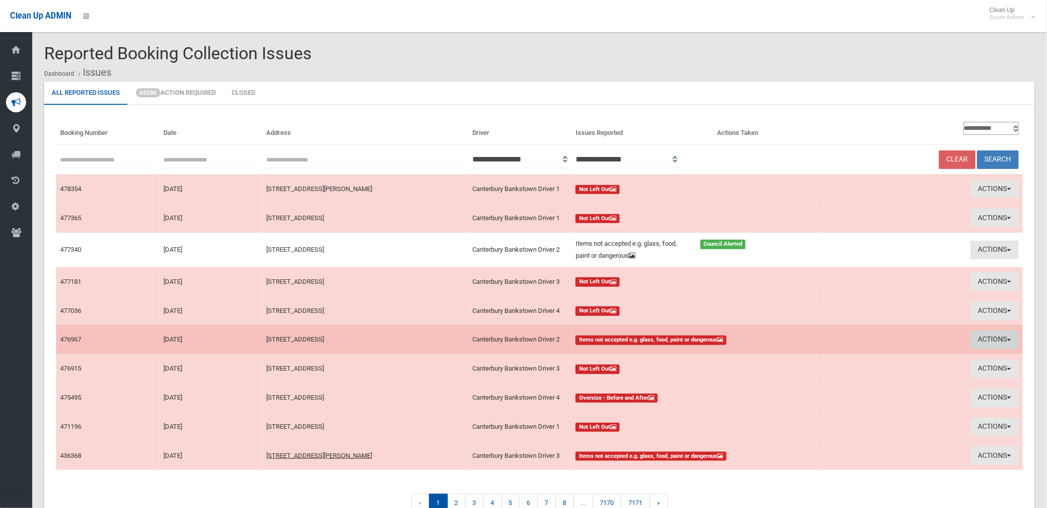
drag, startPoint x: 986, startPoint y: 338, endPoint x: 964, endPoint y: 347, distance: 24.3
click at [986, 338] on button "Actions" at bounding box center [995, 340] width 48 height 19
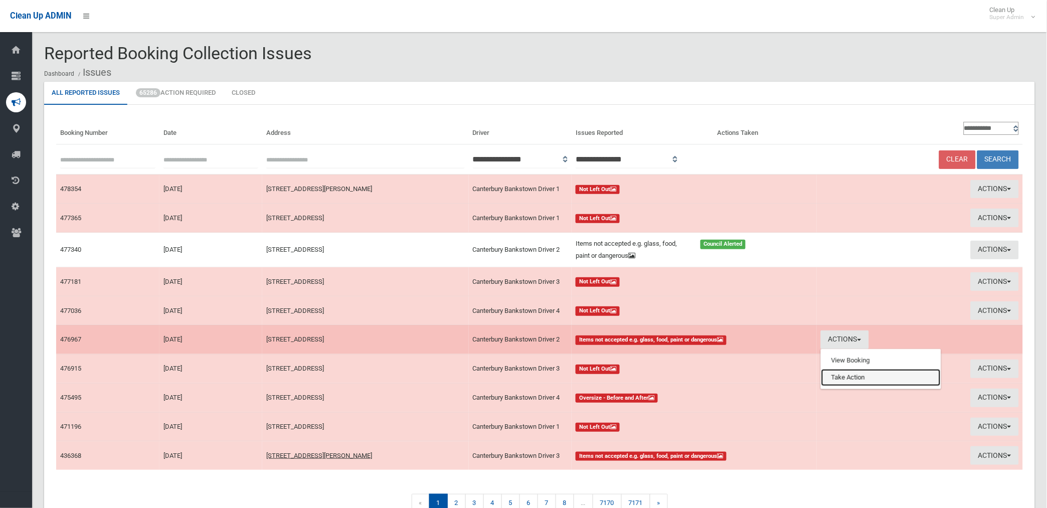
click at [842, 378] on link "Take Action" at bounding box center [881, 377] width 119 height 17
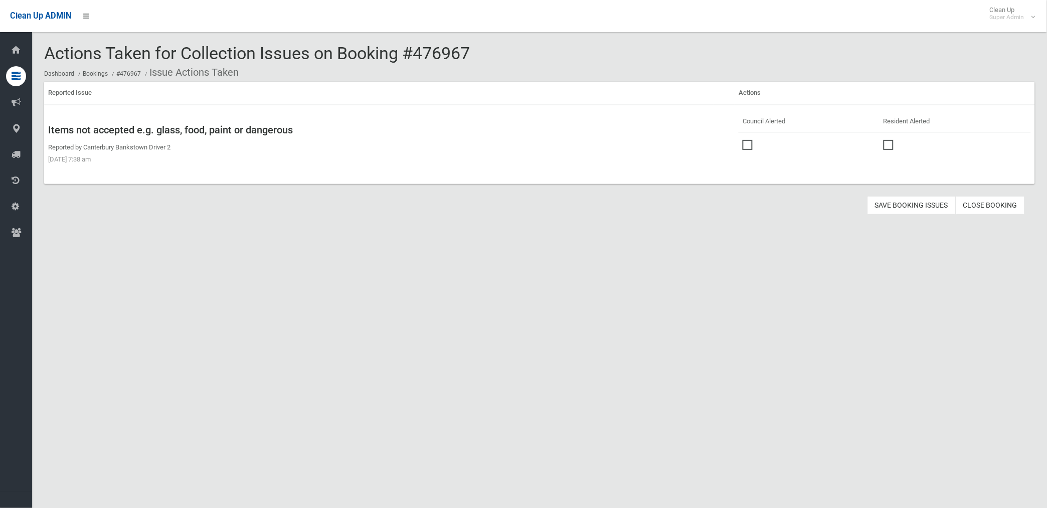
click at [743, 140] on span at bounding box center [750, 140] width 15 height 0
click at [921, 204] on button "Save Booking Issues" at bounding box center [912, 205] width 88 height 19
click at [990, 206] on link "Close Booking" at bounding box center [990, 205] width 69 height 19
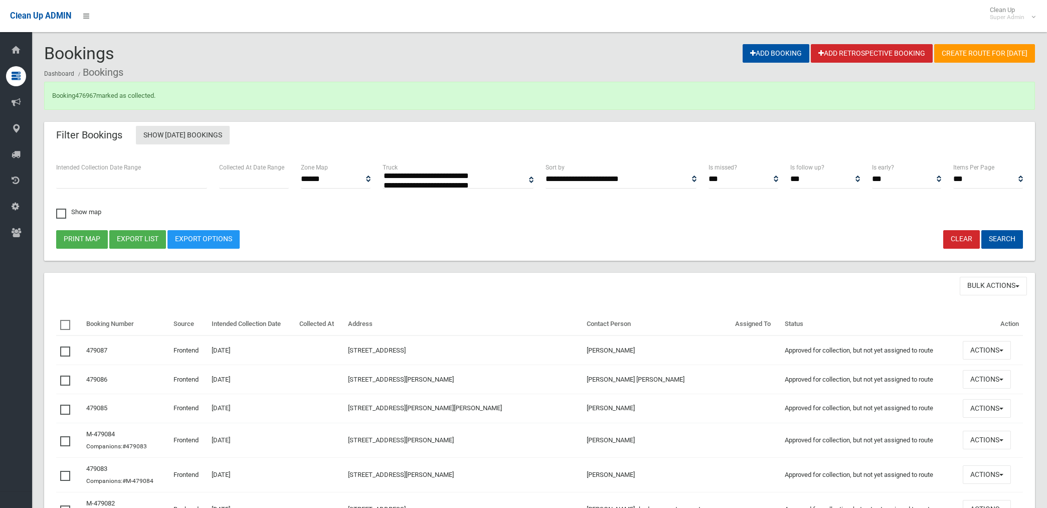
select select
click at [84, 94] on link "476967" at bounding box center [85, 96] width 21 height 8
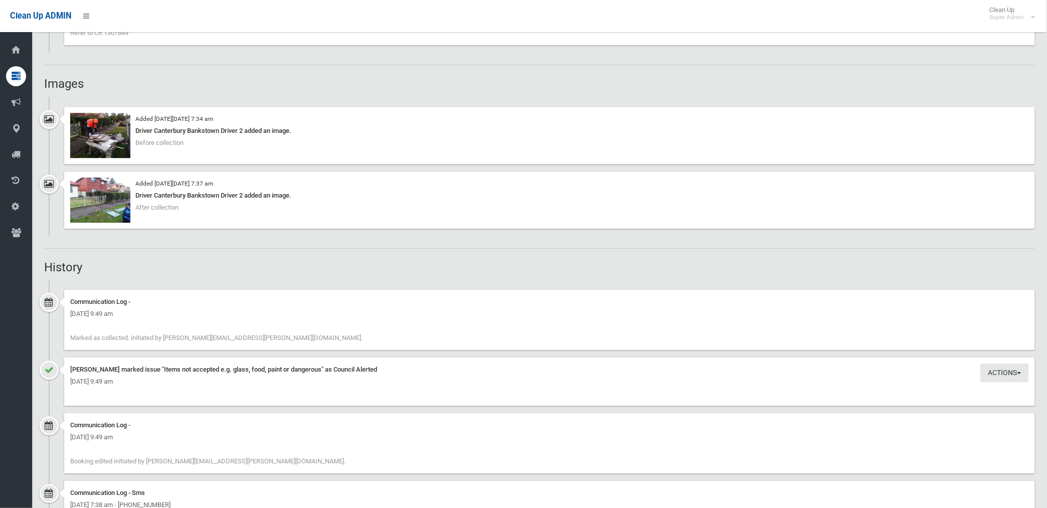
scroll to position [836, 0]
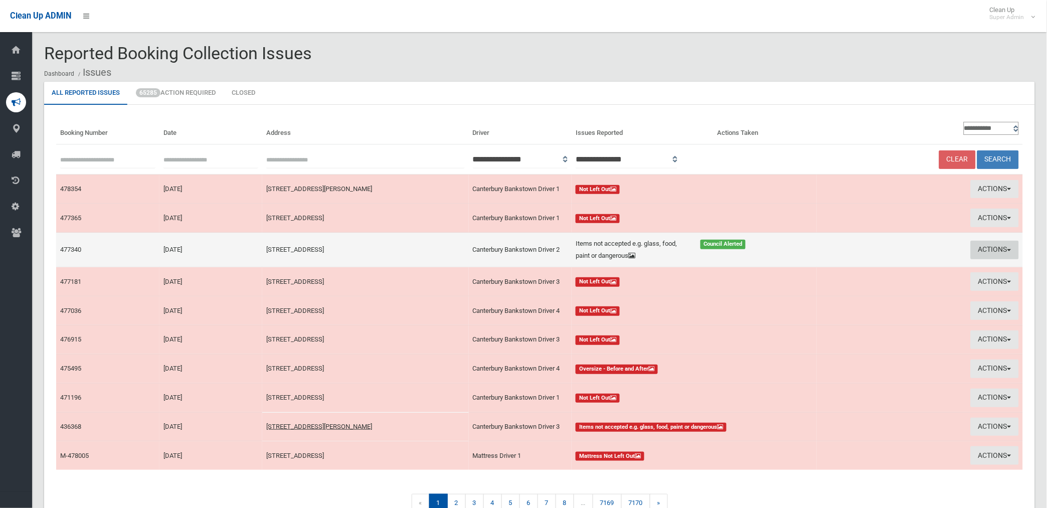
click at [987, 248] on button "Actions" at bounding box center [995, 250] width 48 height 19
click at [862, 284] on link "Edit Actions Taken" at bounding box center [881, 287] width 119 height 17
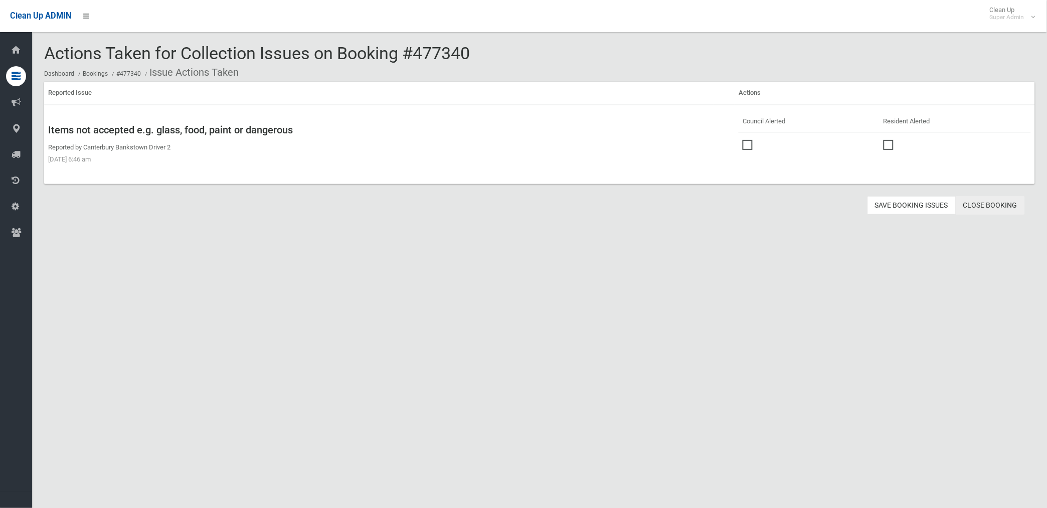
click at [989, 205] on link "Close Booking" at bounding box center [990, 205] width 69 height 19
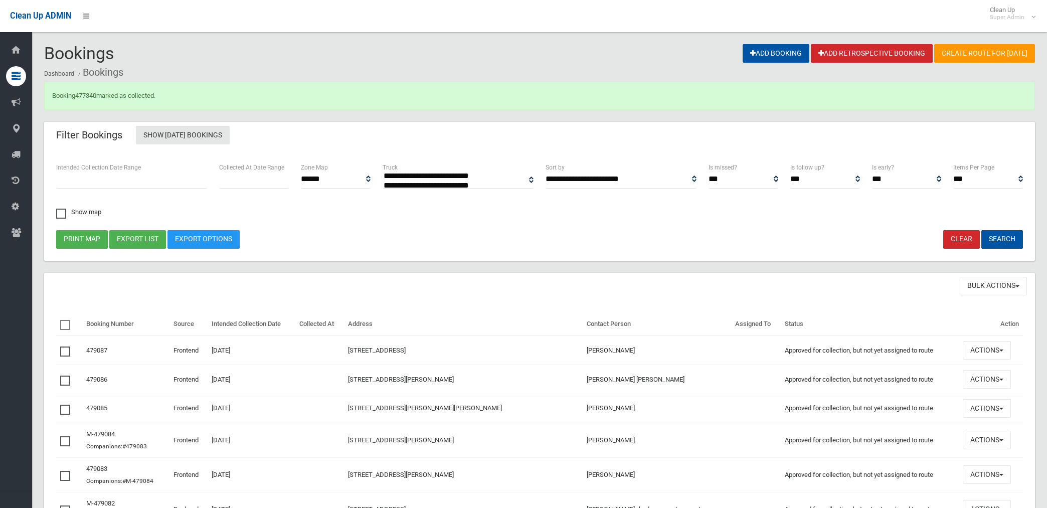
select select
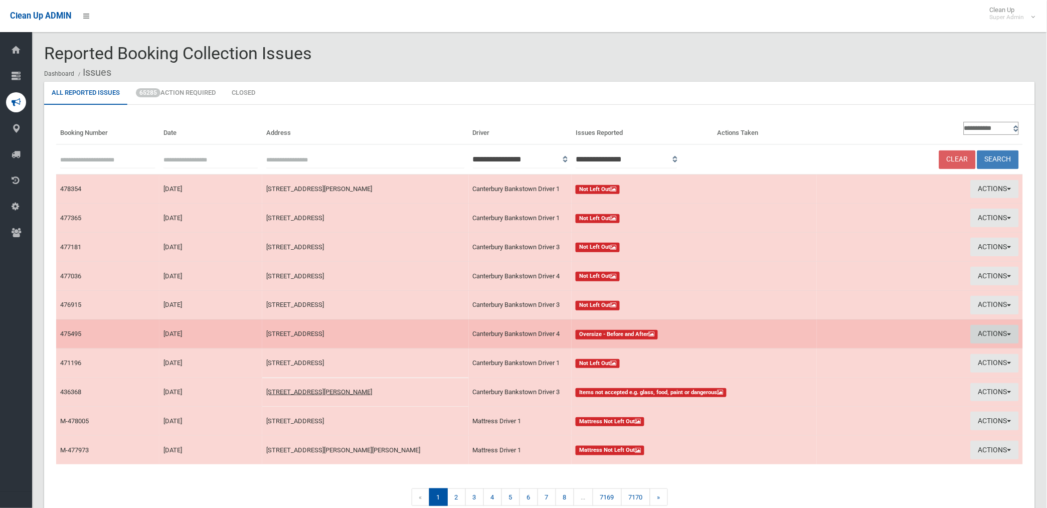
click at [980, 330] on button "Actions" at bounding box center [995, 334] width 48 height 19
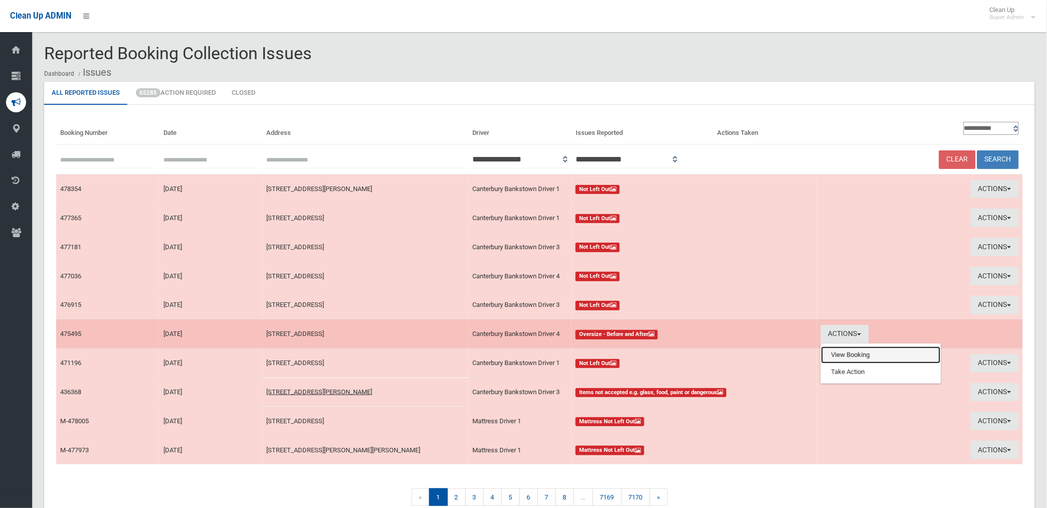
click at [857, 354] on link "View Booking" at bounding box center [881, 355] width 119 height 17
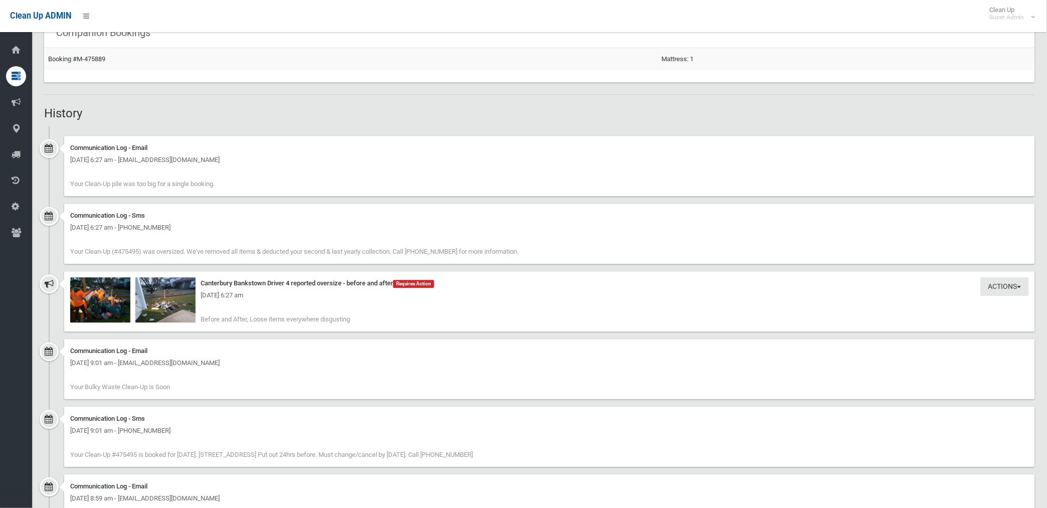
scroll to position [724, 0]
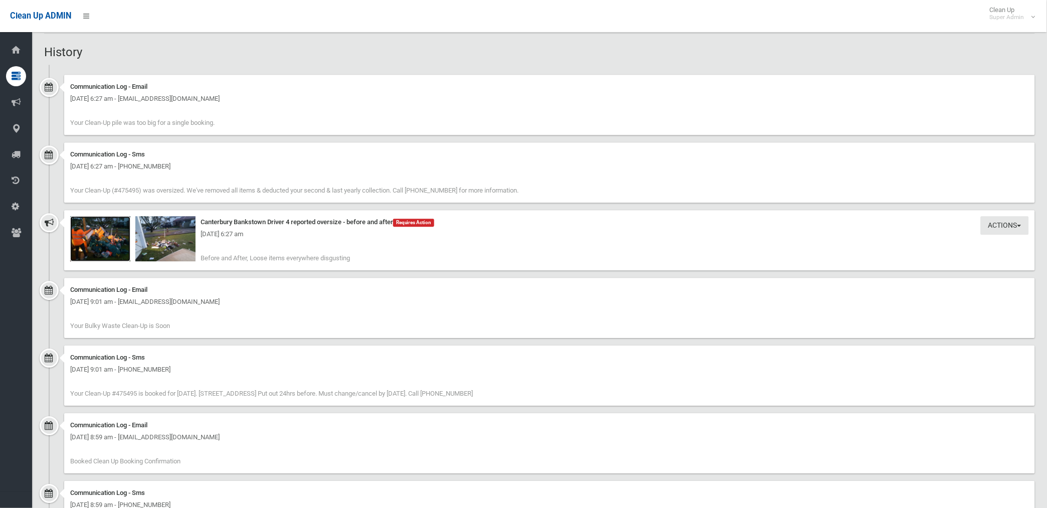
click at [108, 247] on img at bounding box center [100, 238] width 60 height 45
click at [177, 251] on img at bounding box center [165, 238] width 60 height 45
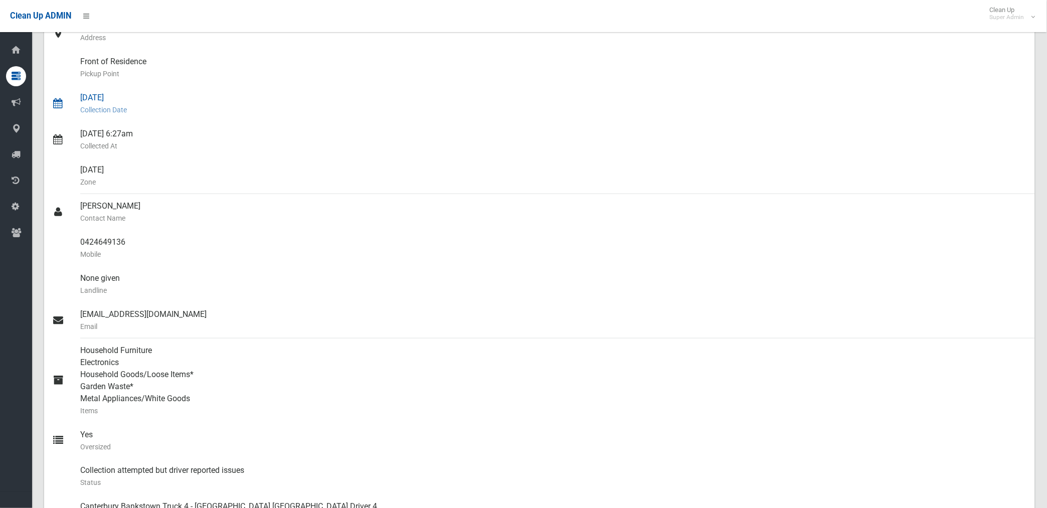
scroll to position [167, 0]
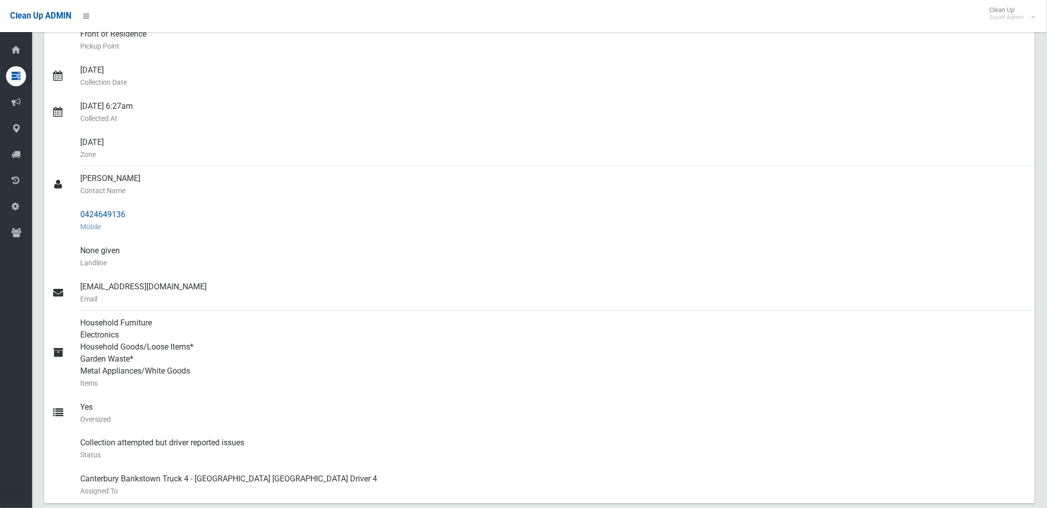
drag, startPoint x: 81, startPoint y: 214, endPoint x: 129, endPoint y: 211, distance: 48.7
click at [129, 211] on div "0424649136 Mobile" at bounding box center [553, 221] width 947 height 36
drag, startPoint x: 129, startPoint y: 211, endPoint x: 102, endPoint y: 214, distance: 27.7
copy div "0424649136"
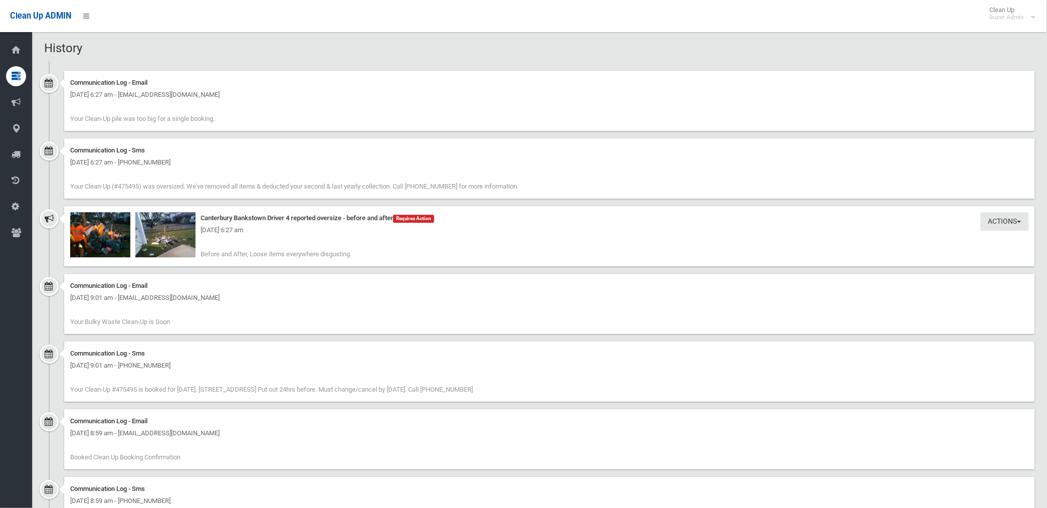
scroll to position [751, 0]
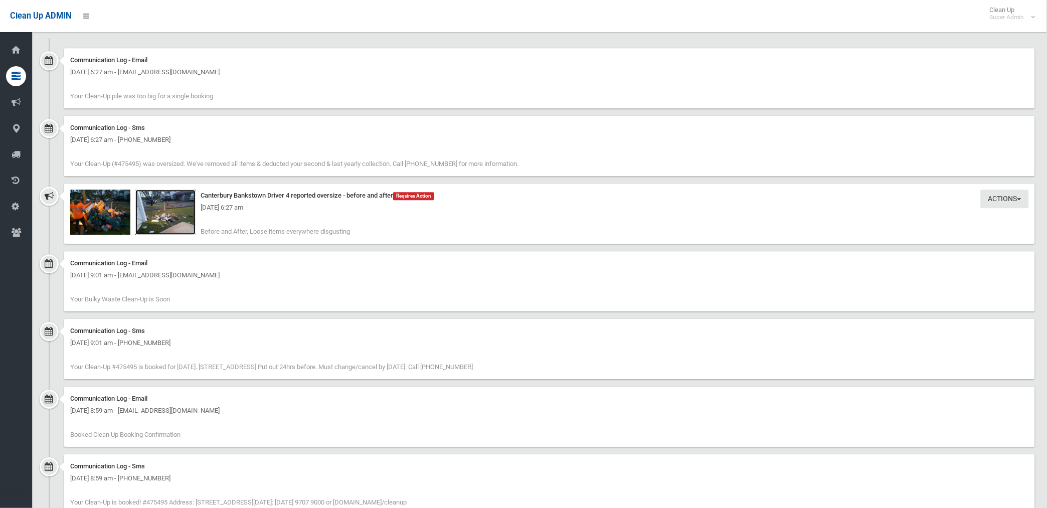
click at [184, 226] on img at bounding box center [165, 212] width 60 height 45
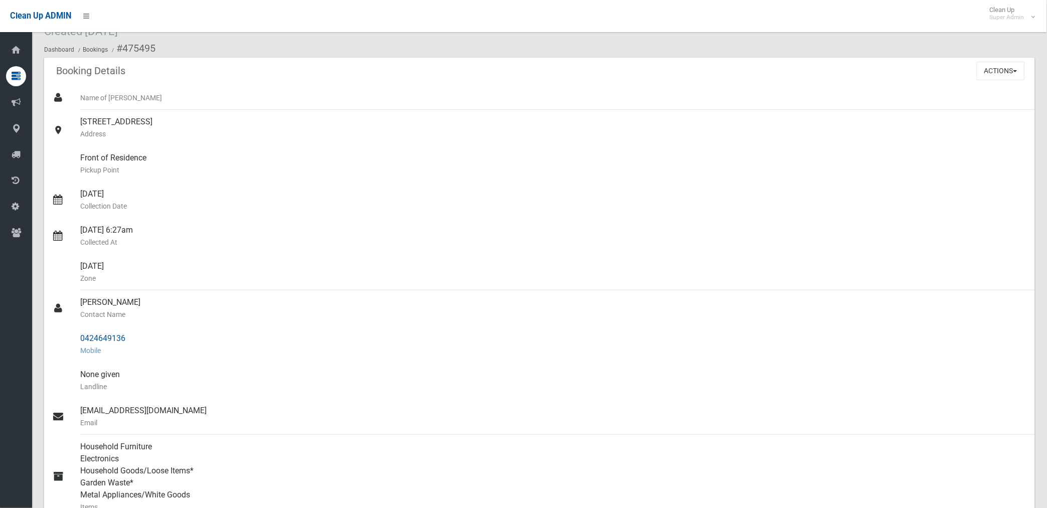
scroll to position [0, 0]
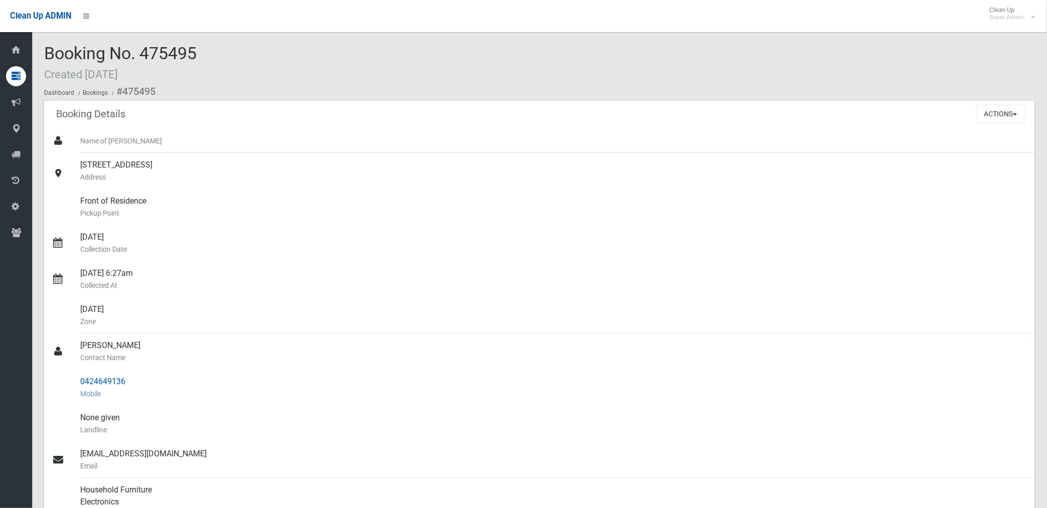
drag, startPoint x: 123, startPoint y: 91, endPoint x: 135, endPoint y: 378, distance: 287.2
copy section "475495 Booking Details Actions View Booking Edit Booking Clone Booking Add Book…"
click at [486, 214] on small "Pickup Point" at bounding box center [553, 213] width 947 height 12
drag, startPoint x: 999, startPoint y: 111, endPoint x: 974, endPoint y: 142, distance: 40.3
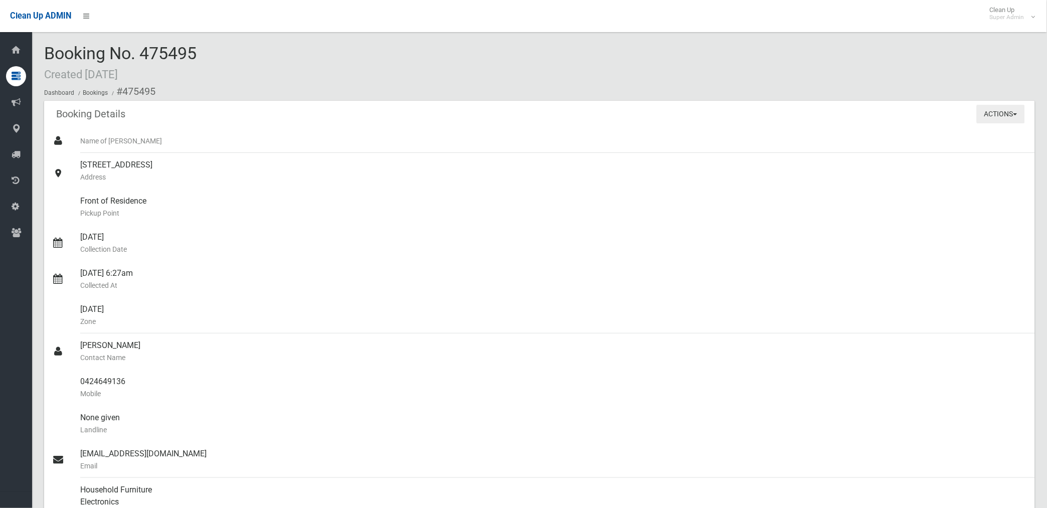
click at [999, 113] on button "Actions" at bounding box center [1001, 114] width 48 height 19
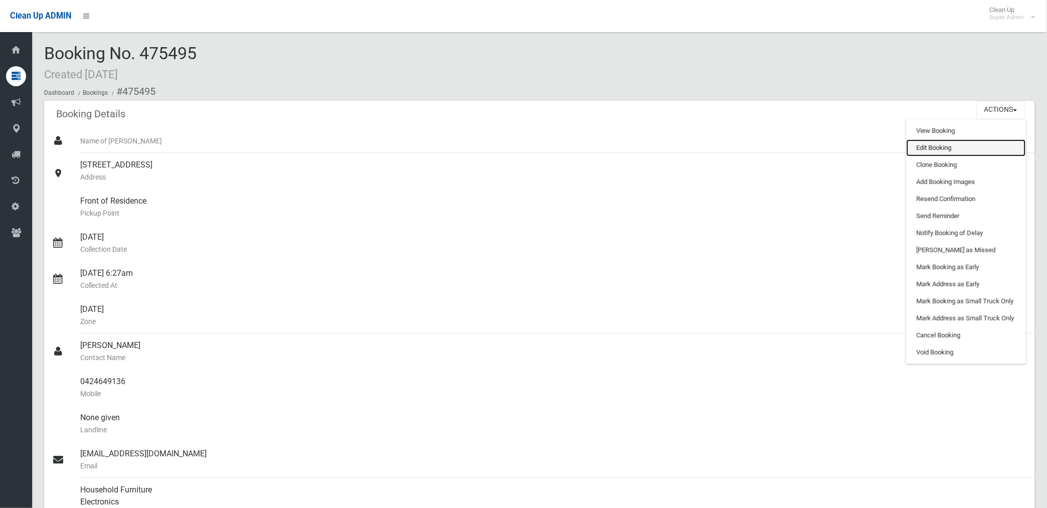
click at [945, 149] on link "Edit Booking" at bounding box center [966, 147] width 119 height 17
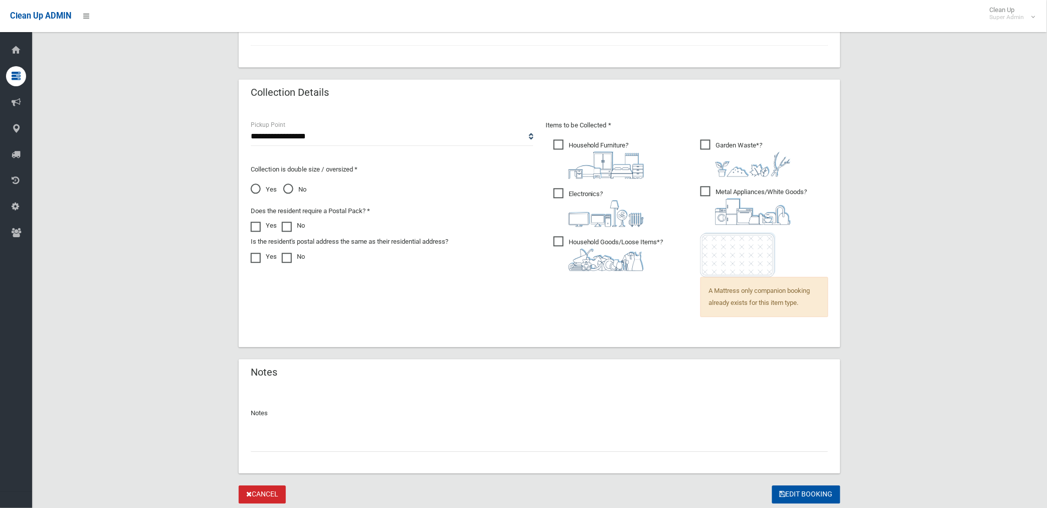
scroll to position [590, 0]
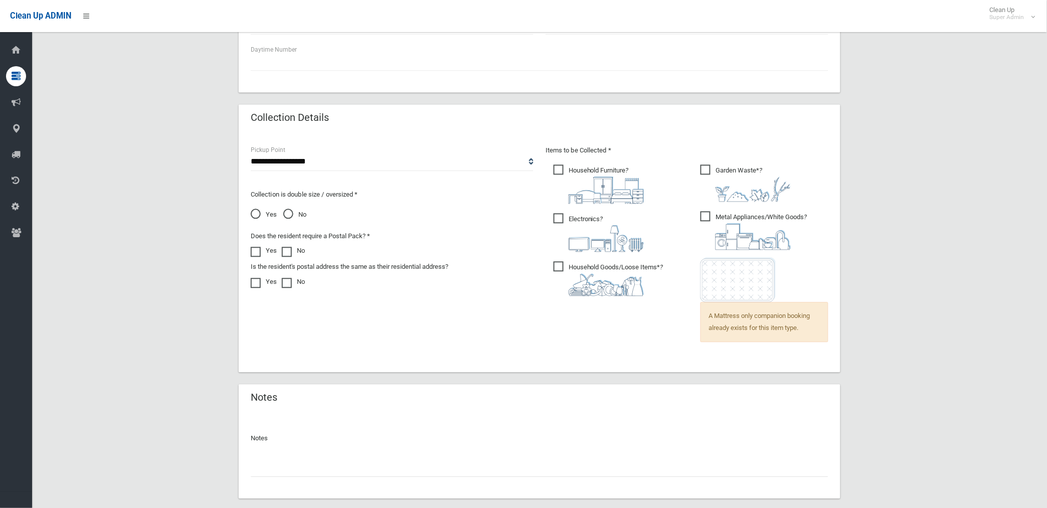
click at [324, 464] on input "text" at bounding box center [540, 468] width 578 height 19
type input "*"
paste input "********"
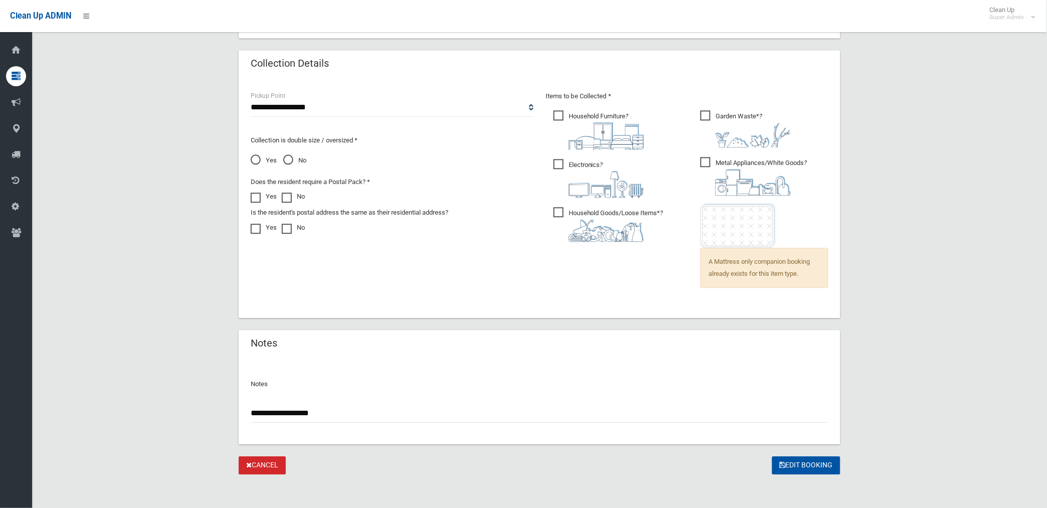
scroll to position [646, 0]
type input "**********"
click at [803, 460] on button "Edit Booking" at bounding box center [807, 464] width 68 height 19
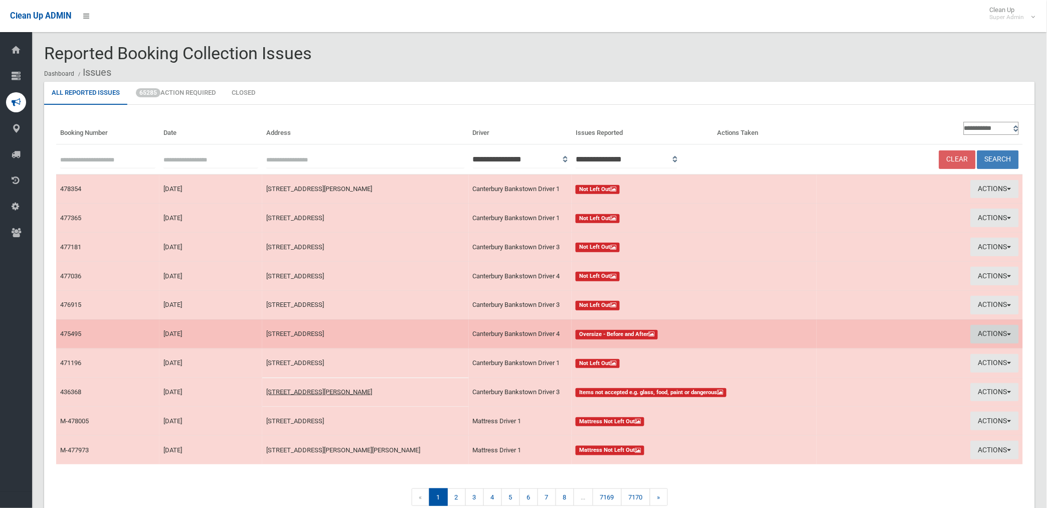
click at [994, 333] on button "Actions" at bounding box center [995, 334] width 48 height 19
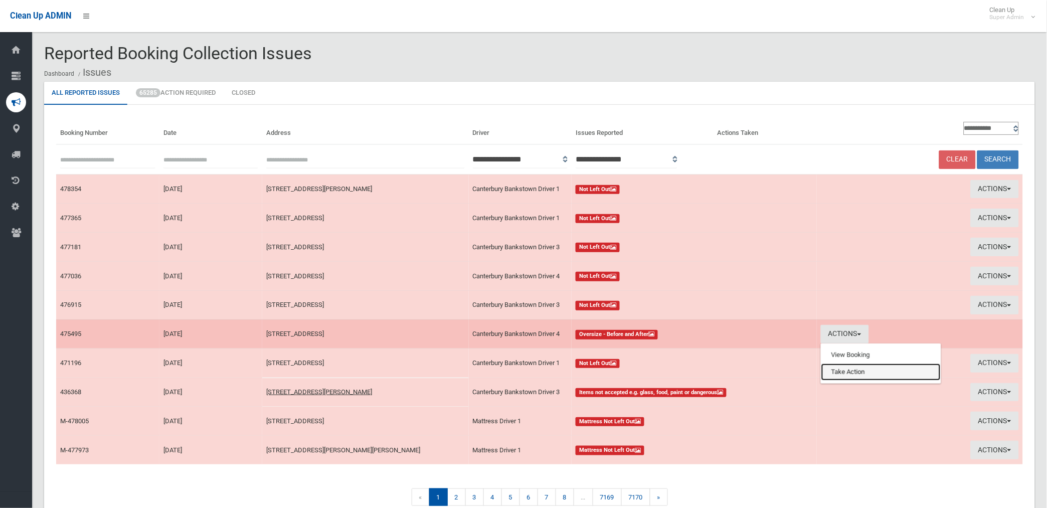
click at [843, 373] on link "Take Action" at bounding box center [881, 372] width 119 height 17
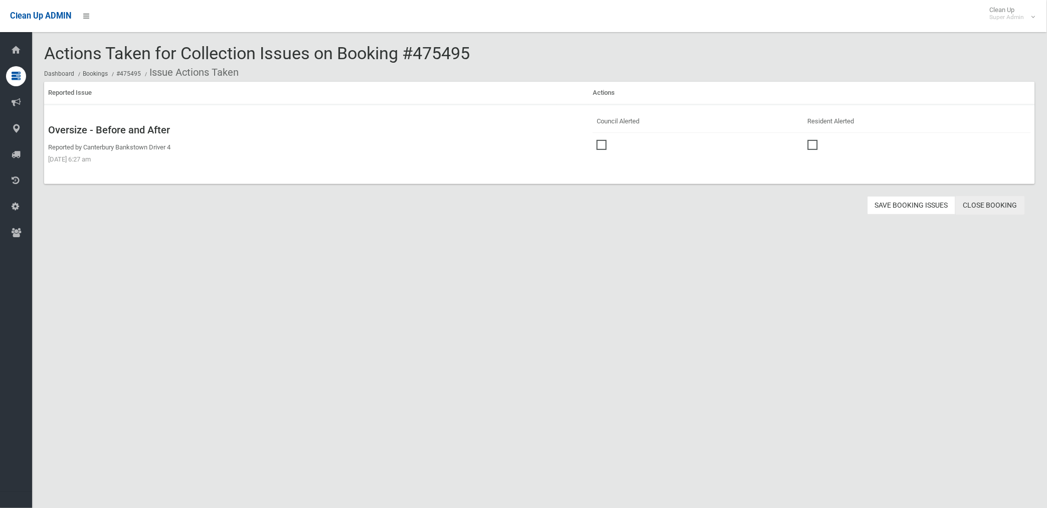
click at [979, 202] on link "Close Booking" at bounding box center [990, 205] width 69 height 19
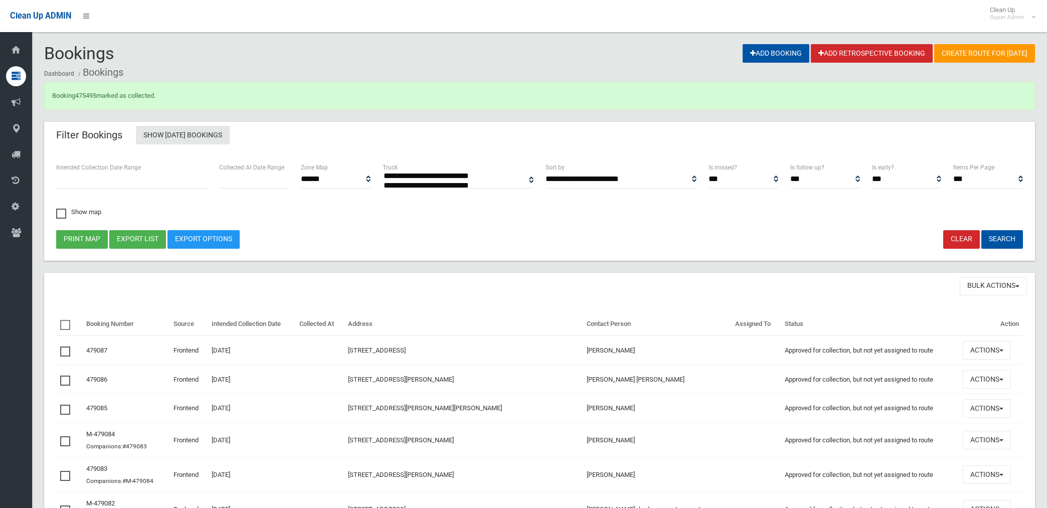
select select
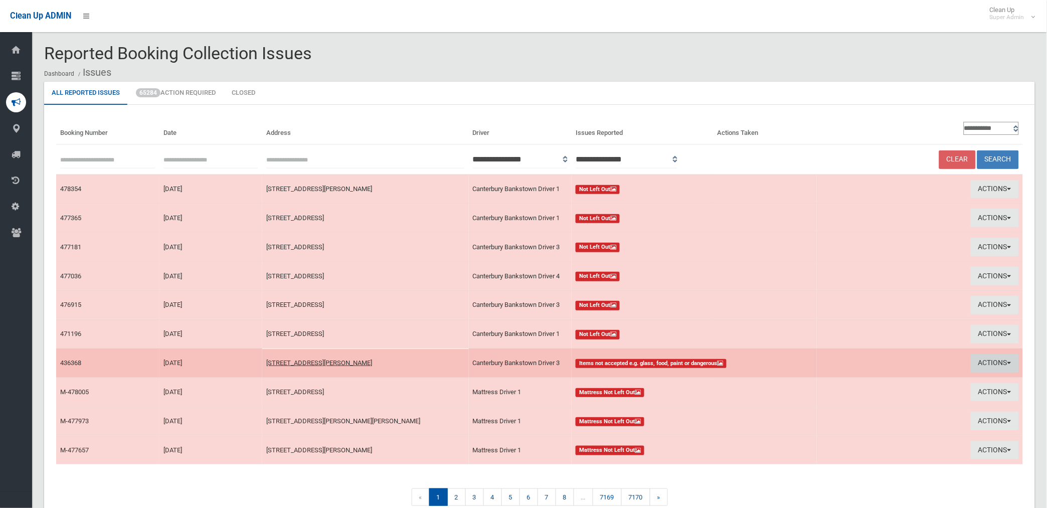
click at [975, 362] on button "Actions" at bounding box center [995, 363] width 48 height 19
click at [844, 383] on link "View Booking" at bounding box center [881, 384] width 119 height 17
click at [994, 358] on button "Actions" at bounding box center [995, 363] width 48 height 19
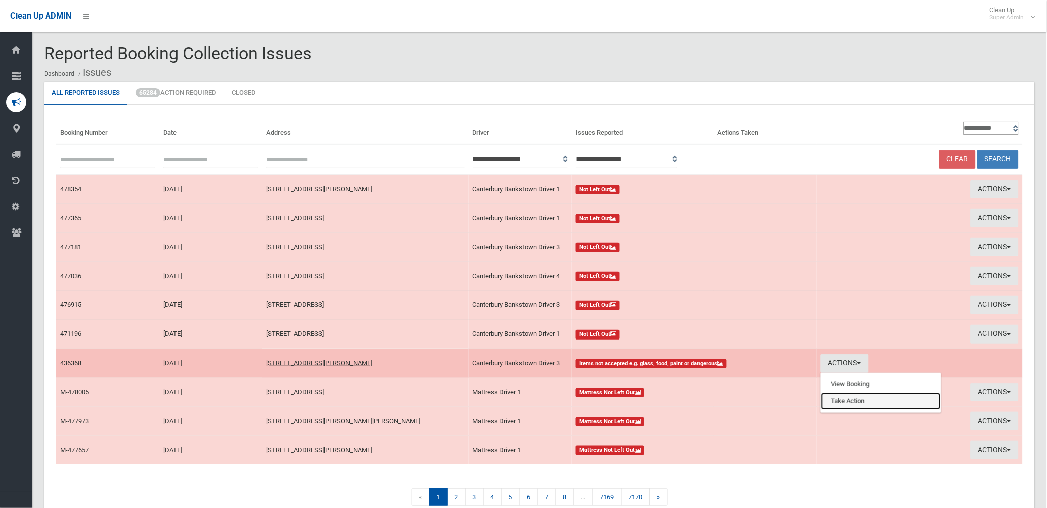
click at [839, 402] on link "Take Action" at bounding box center [881, 401] width 119 height 17
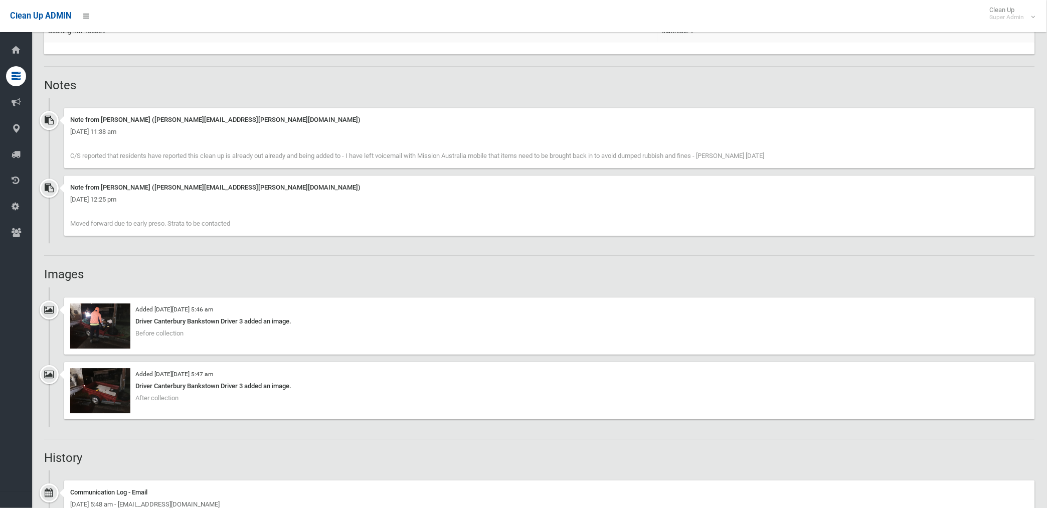
scroll to position [724, 0]
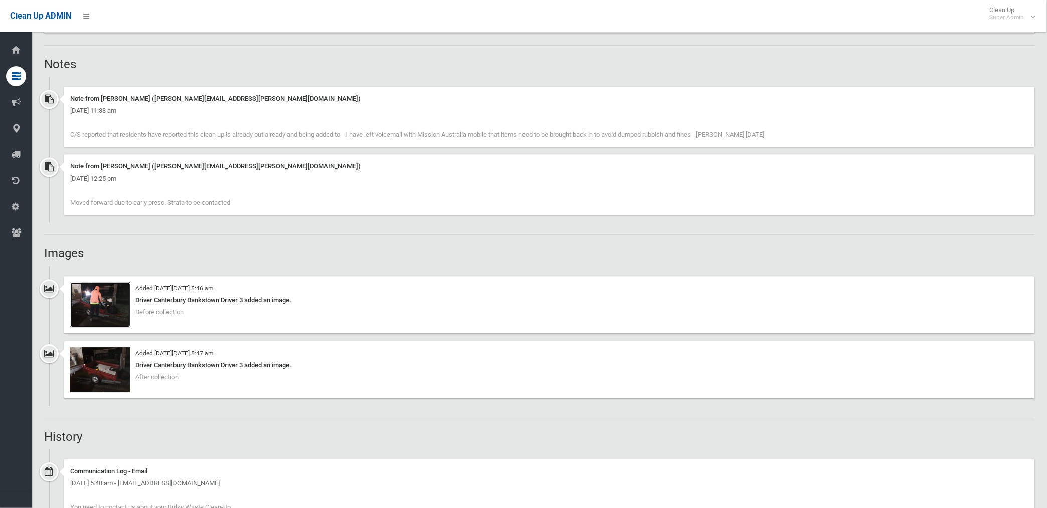
click at [111, 314] on img at bounding box center [100, 304] width 60 height 45
click at [120, 373] on img at bounding box center [100, 369] width 60 height 45
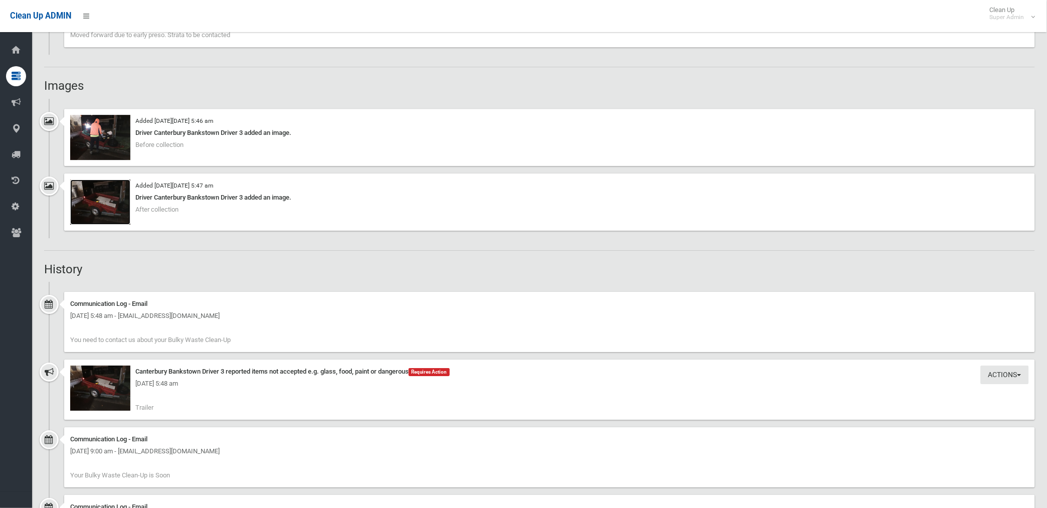
scroll to position [947, 0]
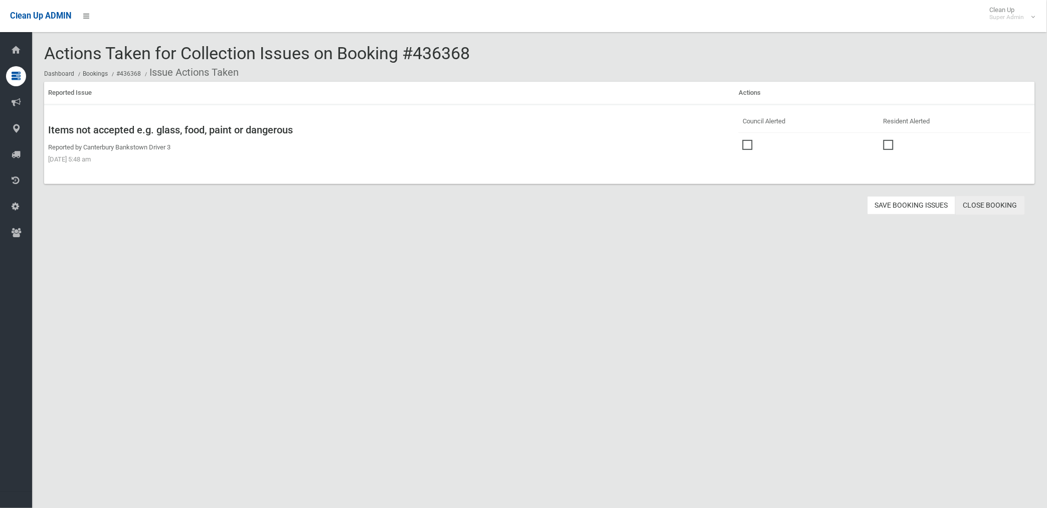
click at [980, 203] on link "Close Booking" at bounding box center [990, 205] width 69 height 19
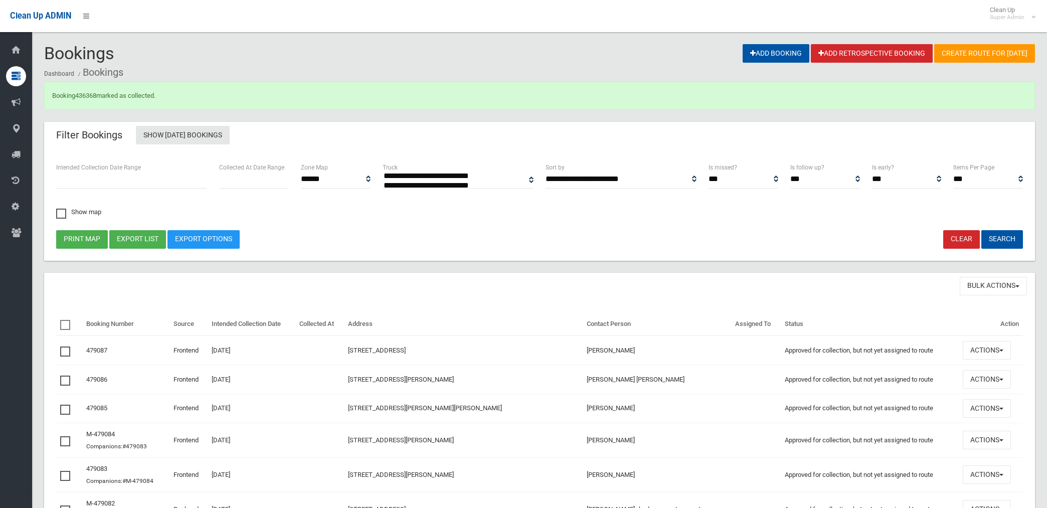
select select
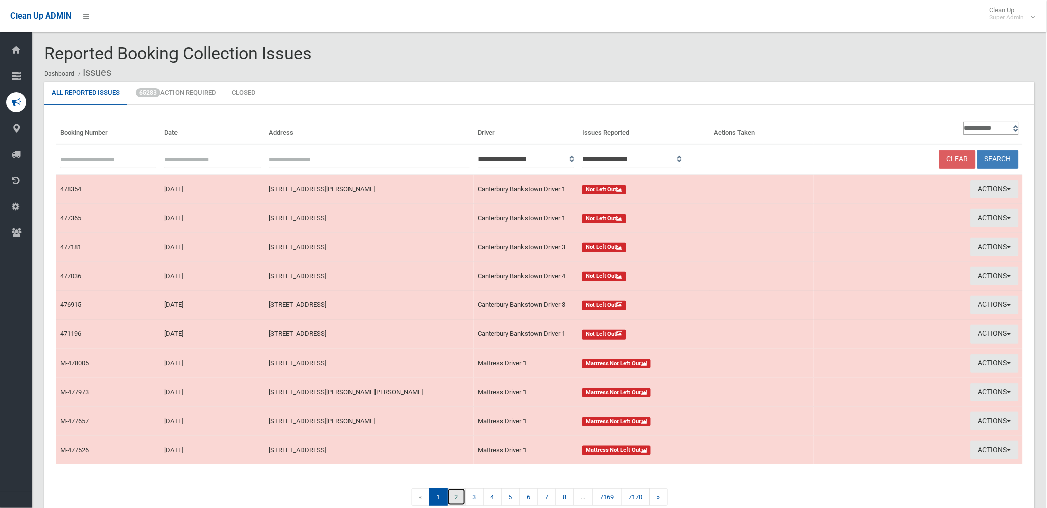
click at [457, 503] on link "2" at bounding box center [456, 498] width 19 height 18
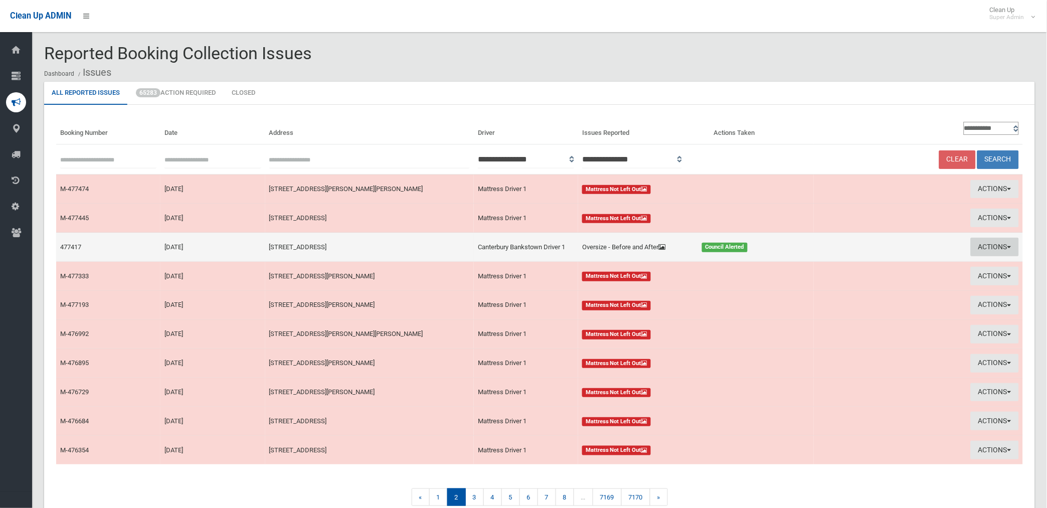
click at [983, 244] on button "Actions" at bounding box center [995, 247] width 48 height 19
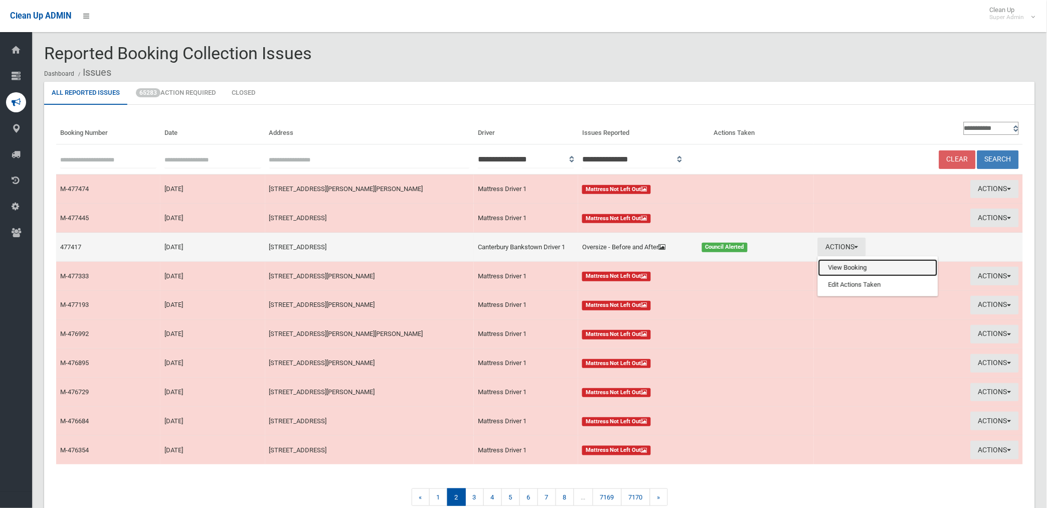
click at [852, 266] on link "View Booking" at bounding box center [878, 267] width 119 height 17
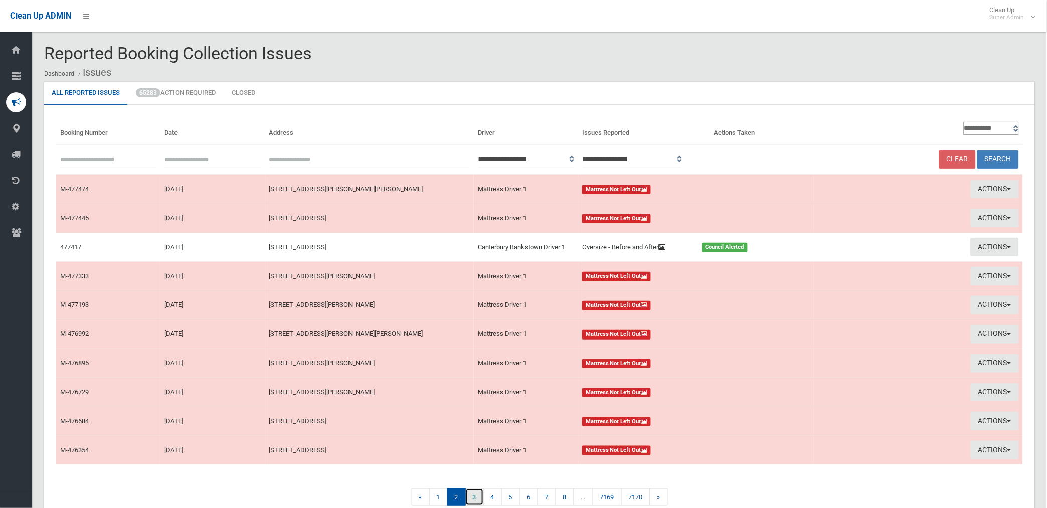
click at [471, 499] on link "3" at bounding box center [475, 498] width 19 height 18
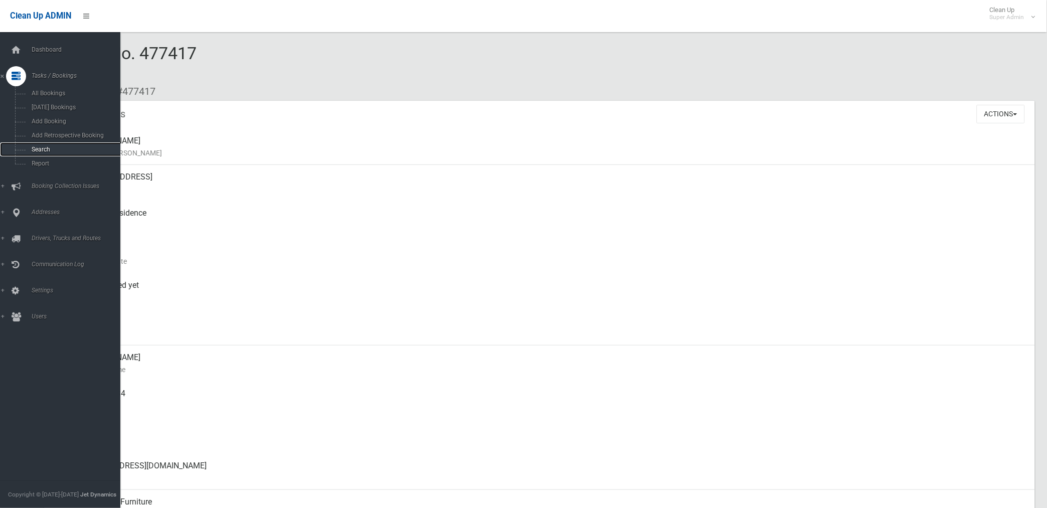
click at [43, 149] on span "Search" at bounding box center [75, 149] width 92 height 7
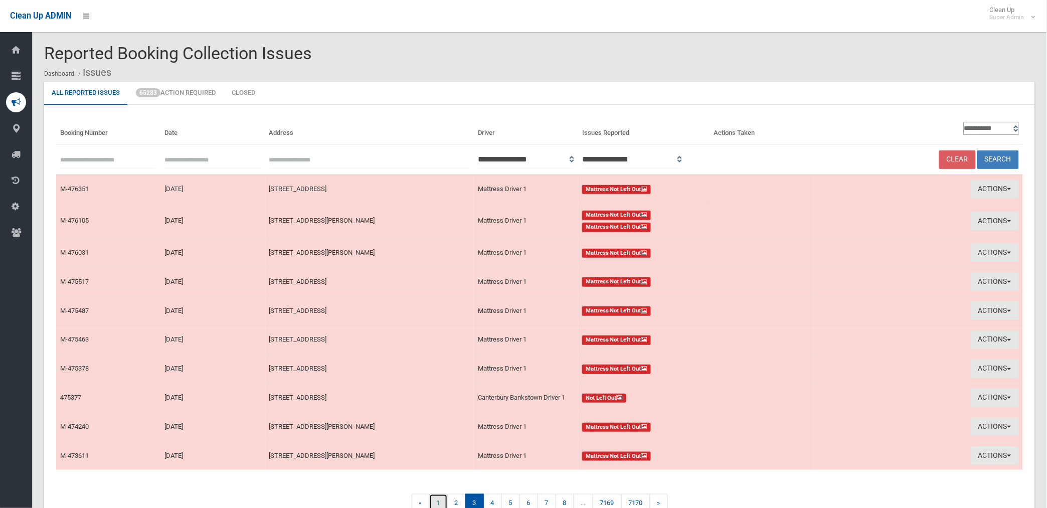
click at [438, 503] on link "1" at bounding box center [438, 503] width 19 height 18
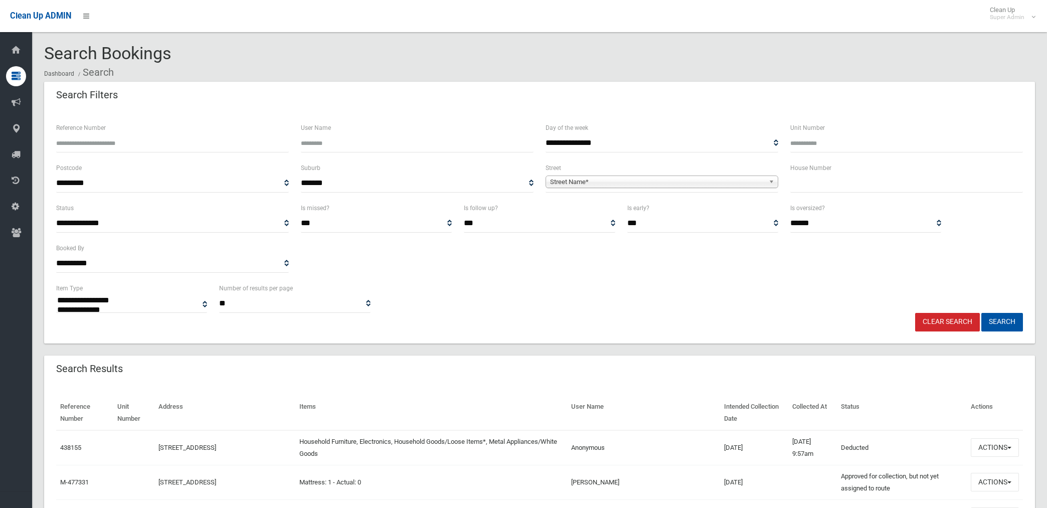
select select
click at [114, 141] on input "Reference Number" at bounding box center [172, 143] width 233 height 19
type input "******"
click at [982, 313] on button "Search" at bounding box center [1003, 322] width 42 height 19
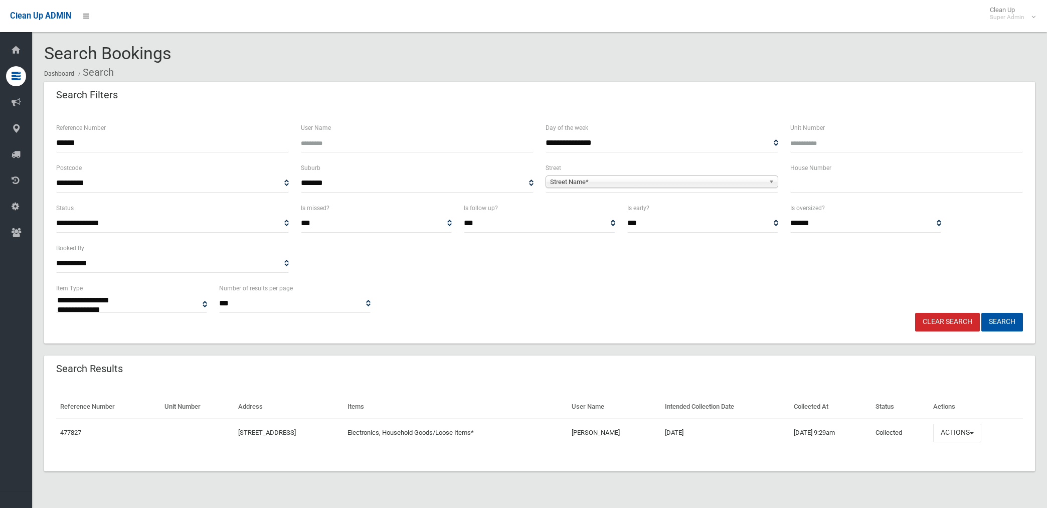
select select
click at [970, 432] on button "Actions" at bounding box center [958, 433] width 48 height 19
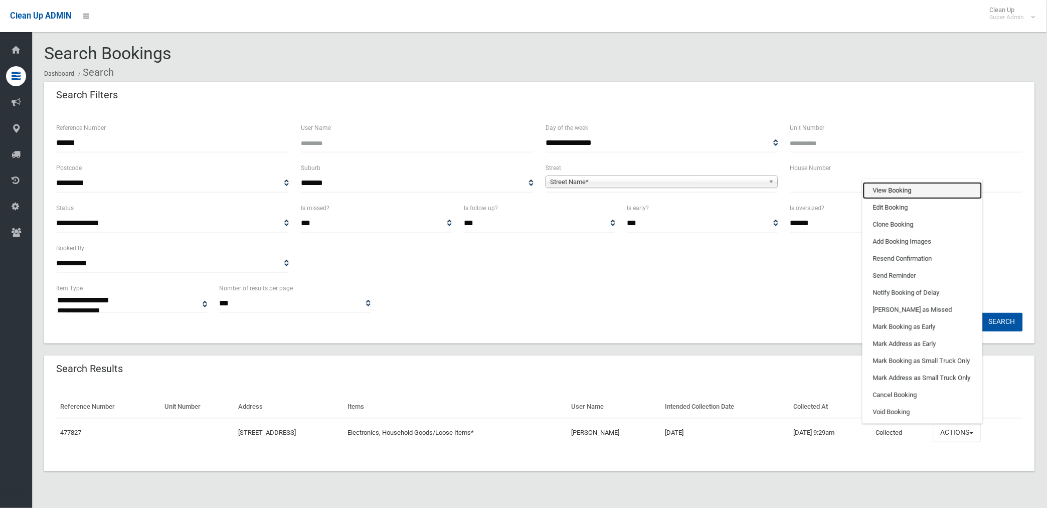
click at [914, 189] on link "View Booking" at bounding box center [922, 190] width 119 height 17
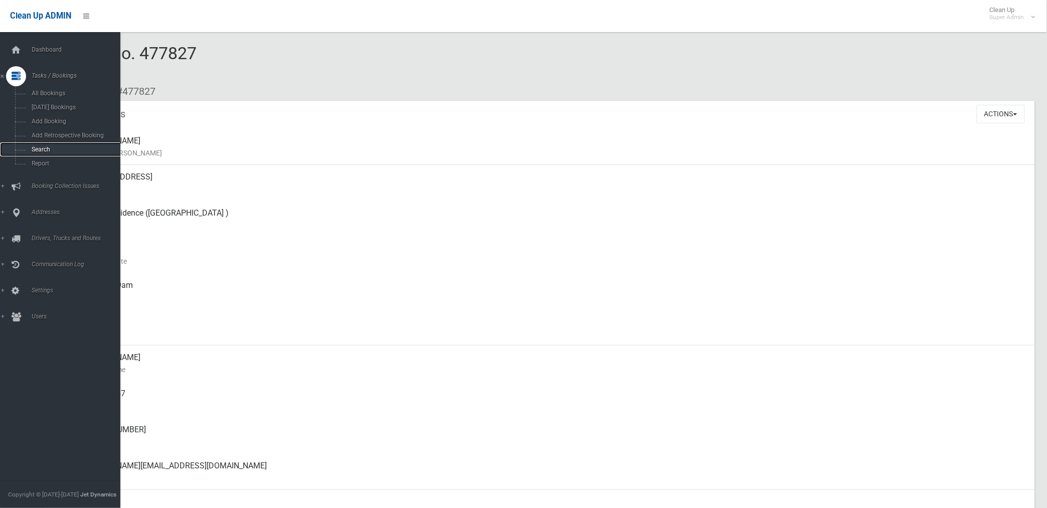
click at [41, 147] on span "Search" at bounding box center [75, 149] width 92 height 7
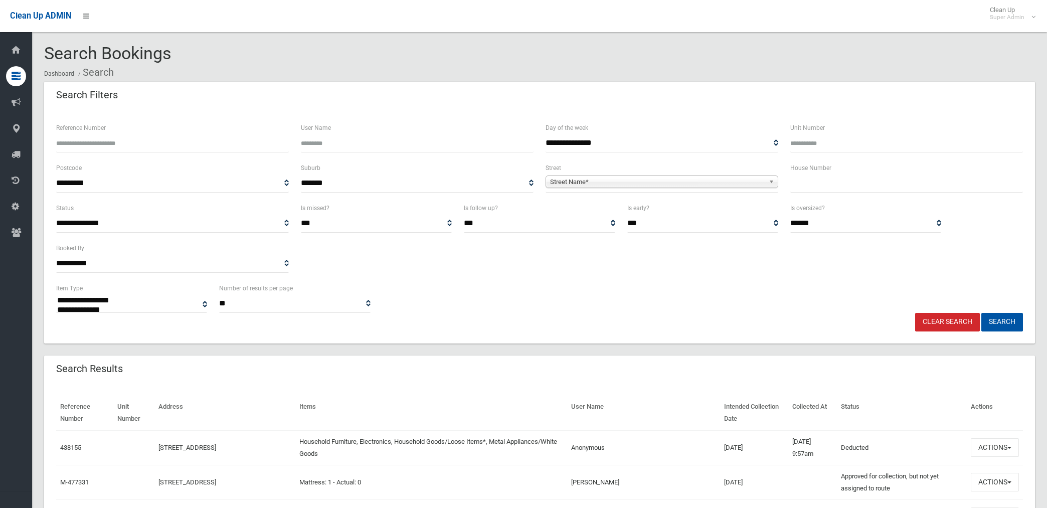
select select
click at [133, 138] on input "Reference Number" at bounding box center [172, 143] width 233 height 19
type input "******"
click at [982, 313] on button "Search" at bounding box center [1003, 322] width 42 height 19
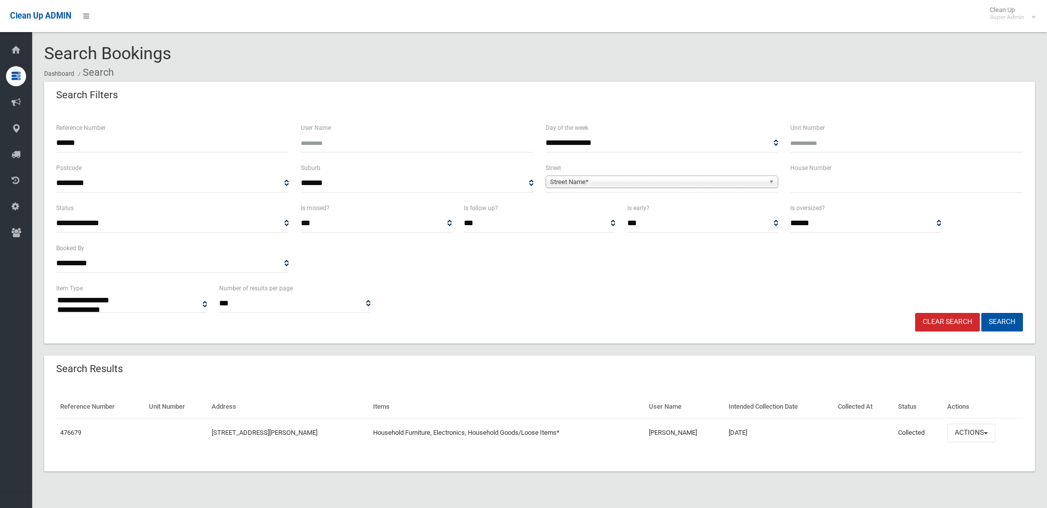
select select
click at [970, 431] on button "Actions" at bounding box center [972, 433] width 48 height 19
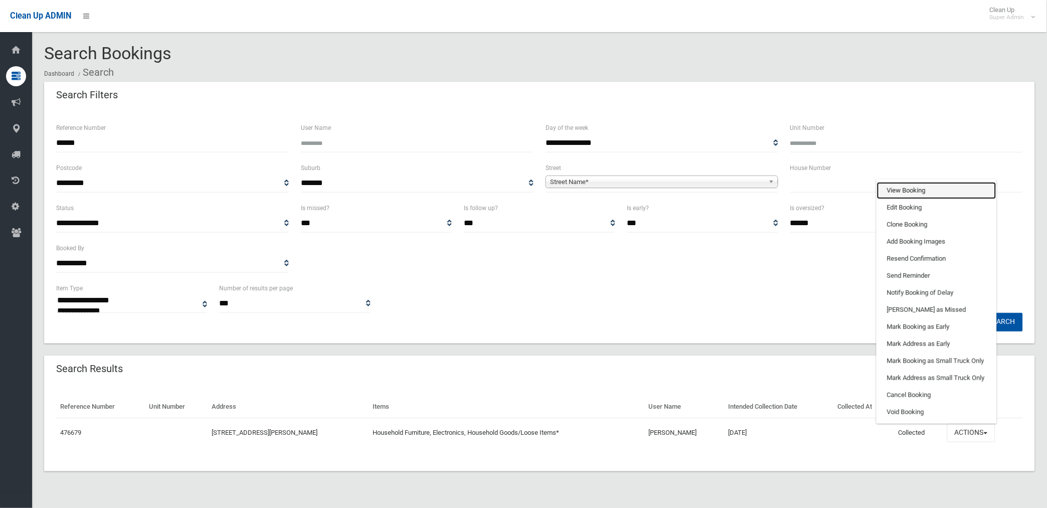
click at [915, 187] on link "View Booking" at bounding box center [936, 190] width 119 height 17
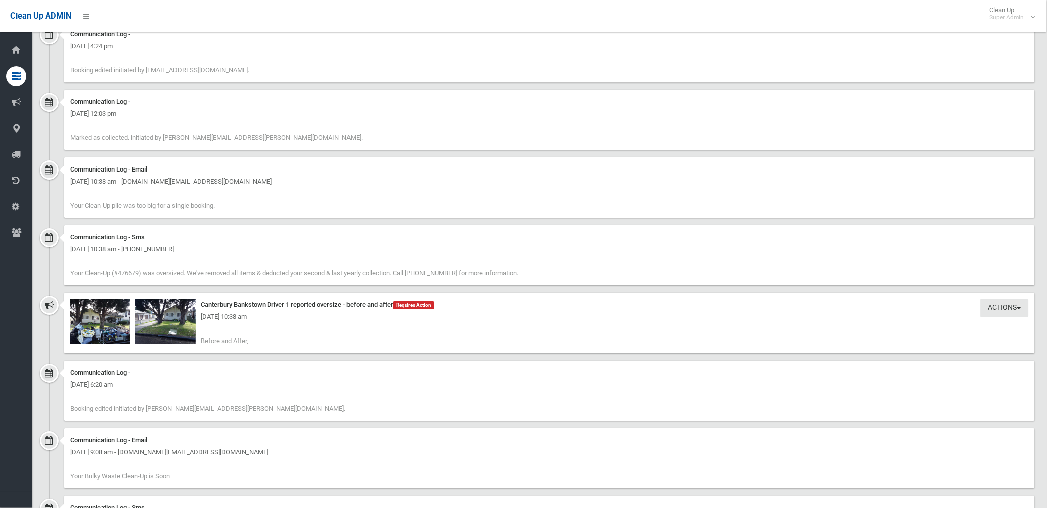
scroll to position [947, 0]
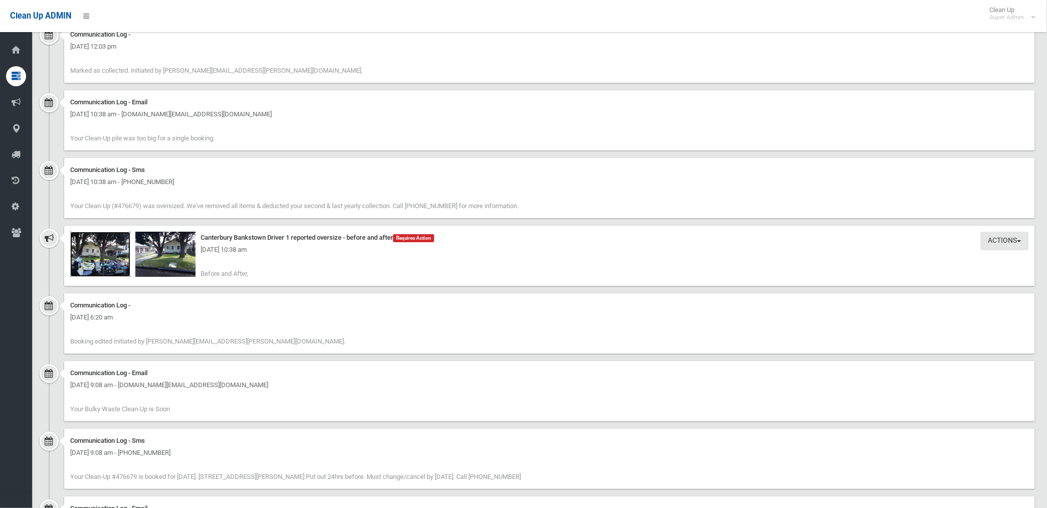
click at [109, 259] on img at bounding box center [100, 254] width 60 height 45
click at [161, 263] on img at bounding box center [165, 254] width 60 height 45
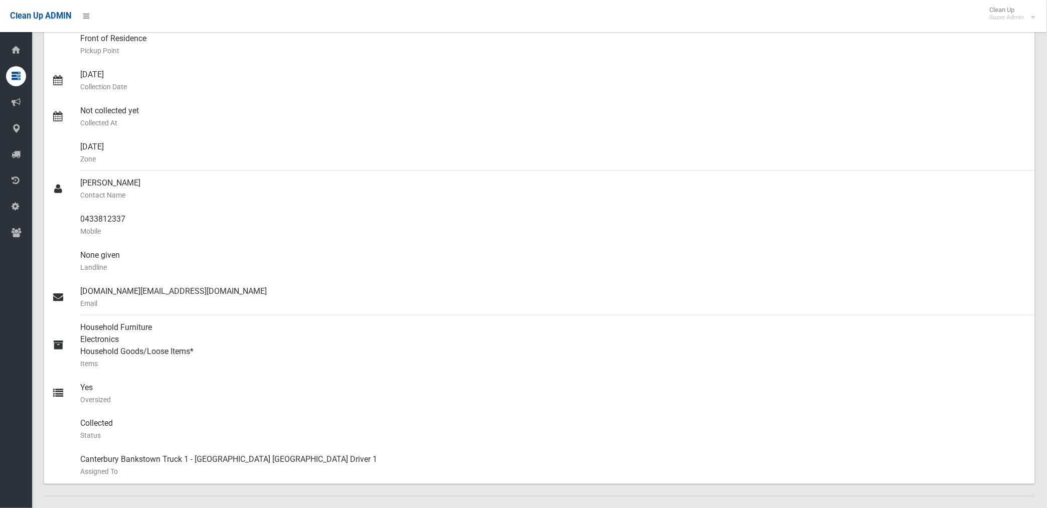
scroll to position [167, 0]
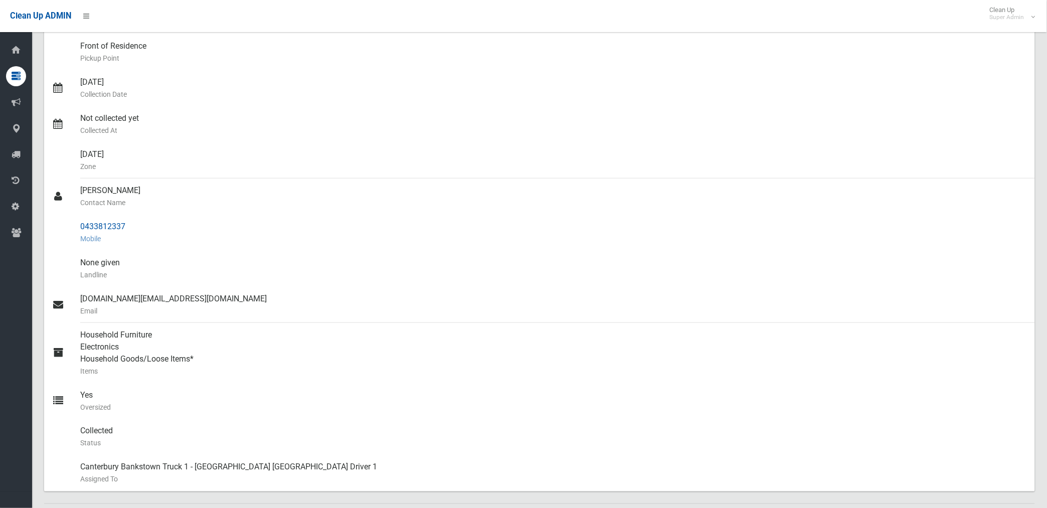
drag, startPoint x: 79, startPoint y: 227, endPoint x: 128, endPoint y: 226, distance: 49.2
click at [128, 226] on div "0433812337 Mobile" at bounding box center [553, 233] width 947 height 36
drag, startPoint x: 128, startPoint y: 226, endPoint x: 112, endPoint y: 226, distance: 16.6
copy div "0433812337"
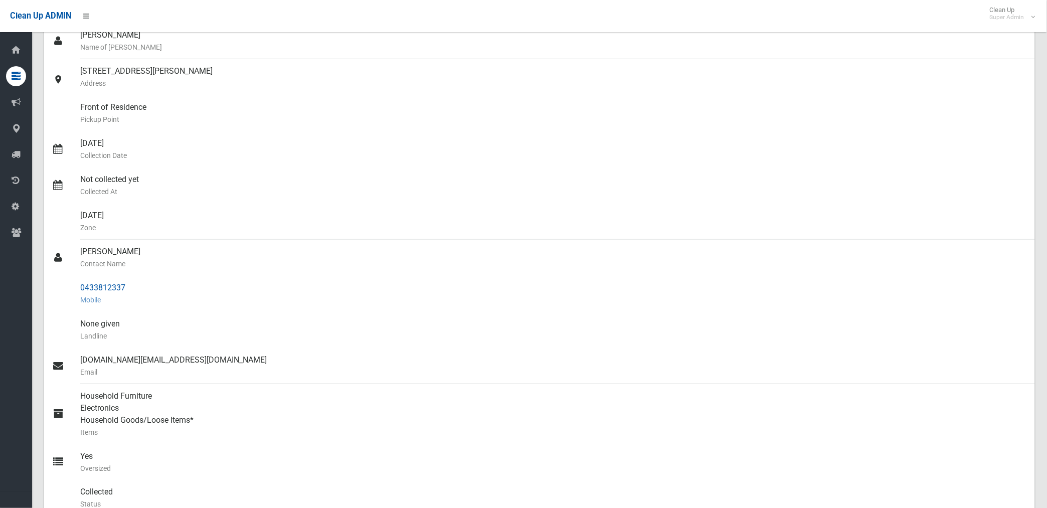
scroll to position [0, 0]
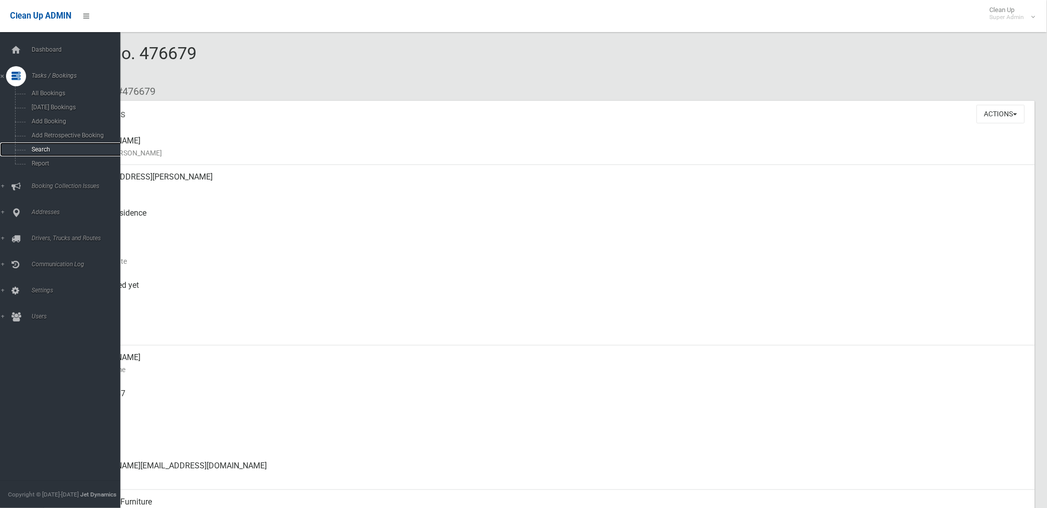
click at [42, 152] on span "Search" at bounding box center [75, 149] width 92 height 7
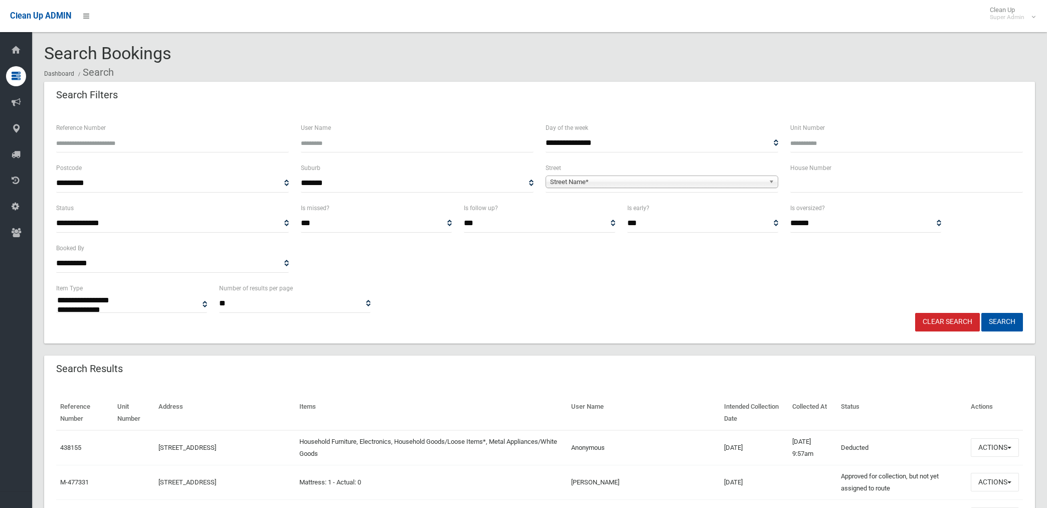
select select
click at [584, 182] on span "Street Name*" at bounding box center [657, 182] width 215 height 12
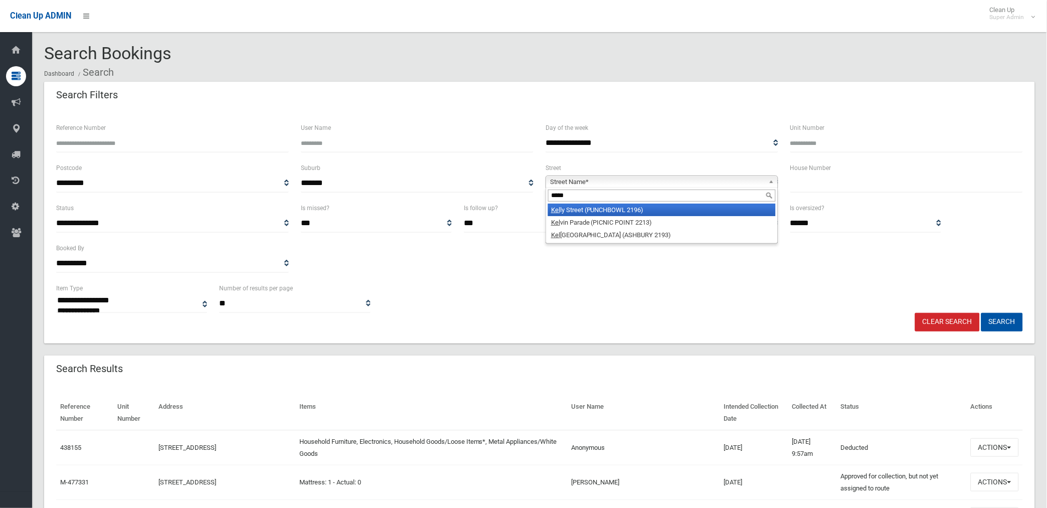
type input "******"
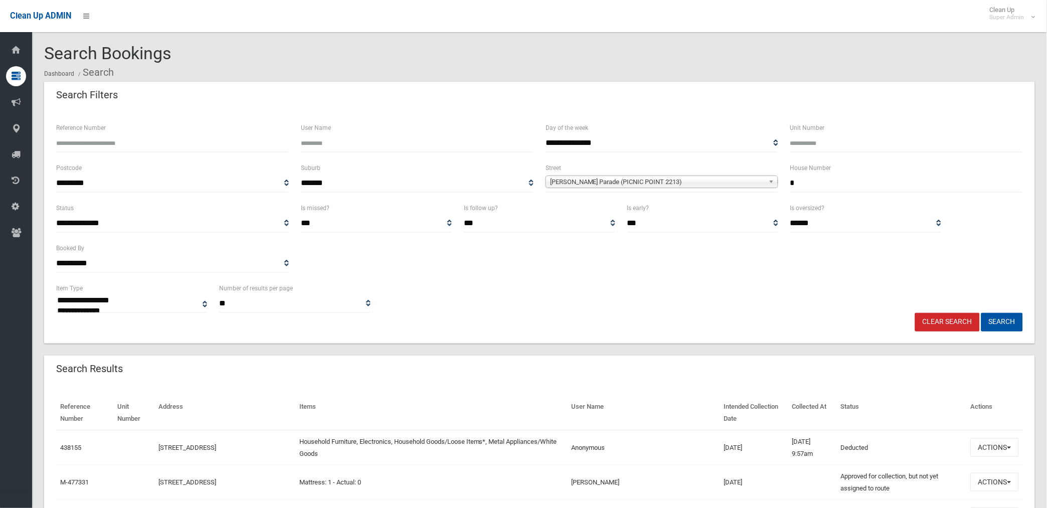
type input "*"
click at [982, 313] on button "Search" at bounding box center [1003, 322] width 42 height 19
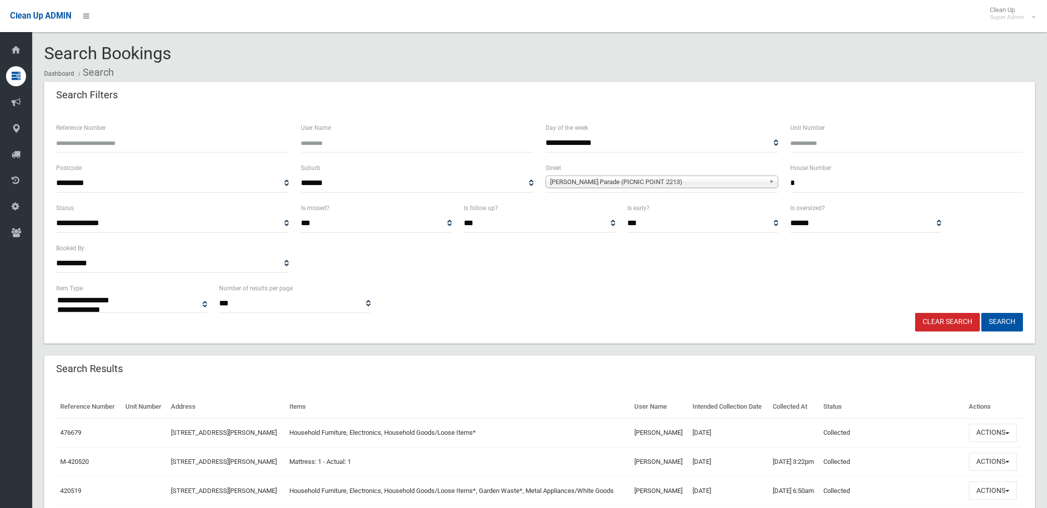
select select
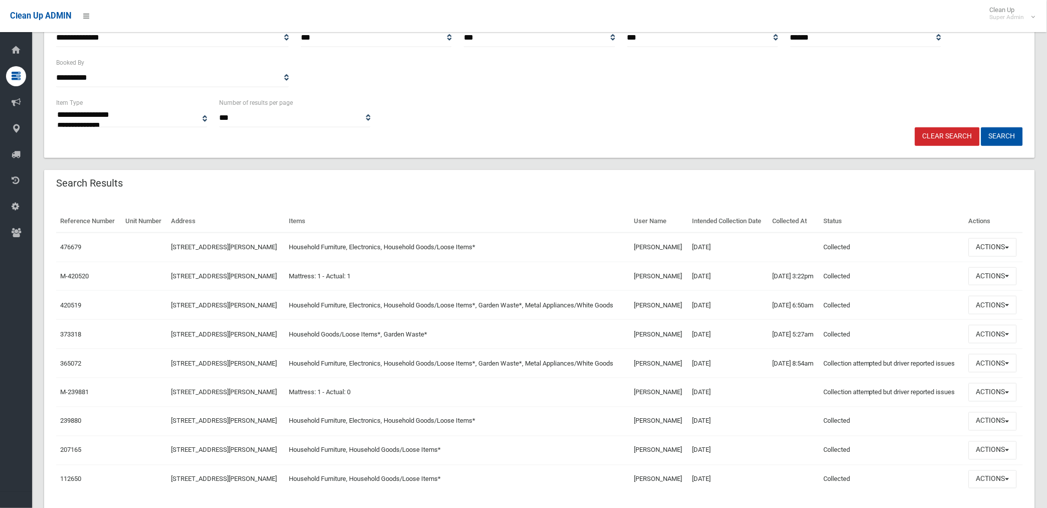
scroll to position [223, 0]
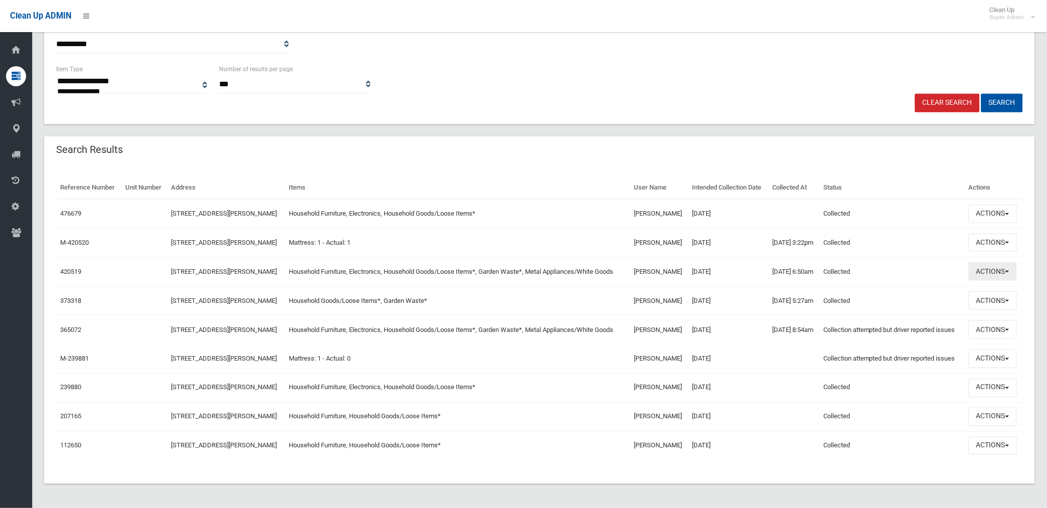
click at [987, 281] on button "Actions" at bounding box center [993, 271] width 48 height 19
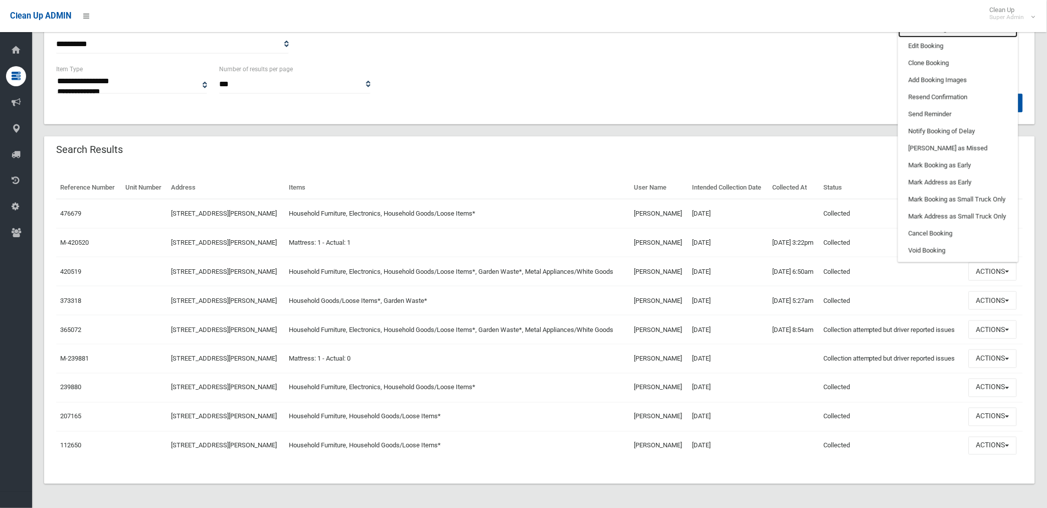
click at [928, 38] on link "View Booking" at bounding box center [958, 29] width 119 height 17
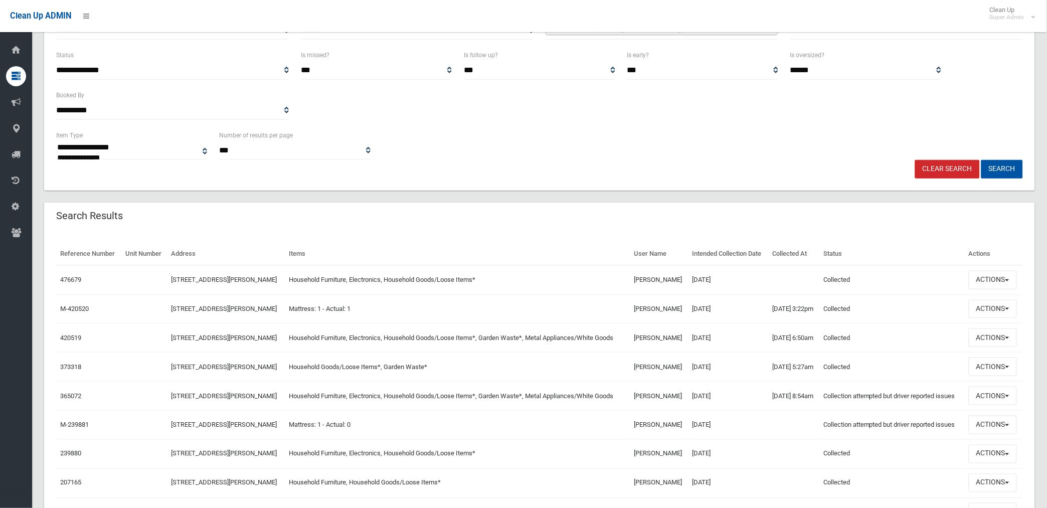
scroll to position [0, 0]
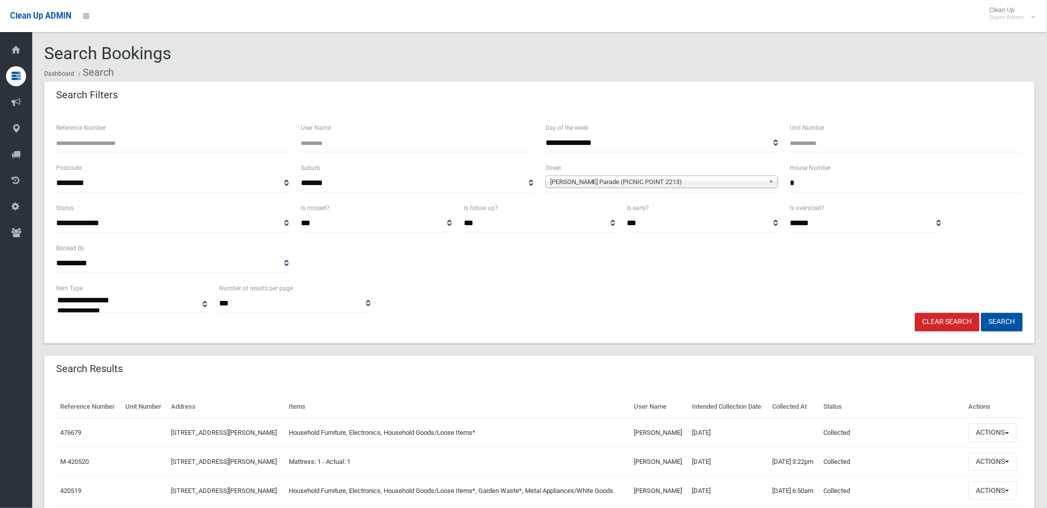
click at [959, 317] on link "Clear Search" at bounding box center [948, 322] width 65 height 19
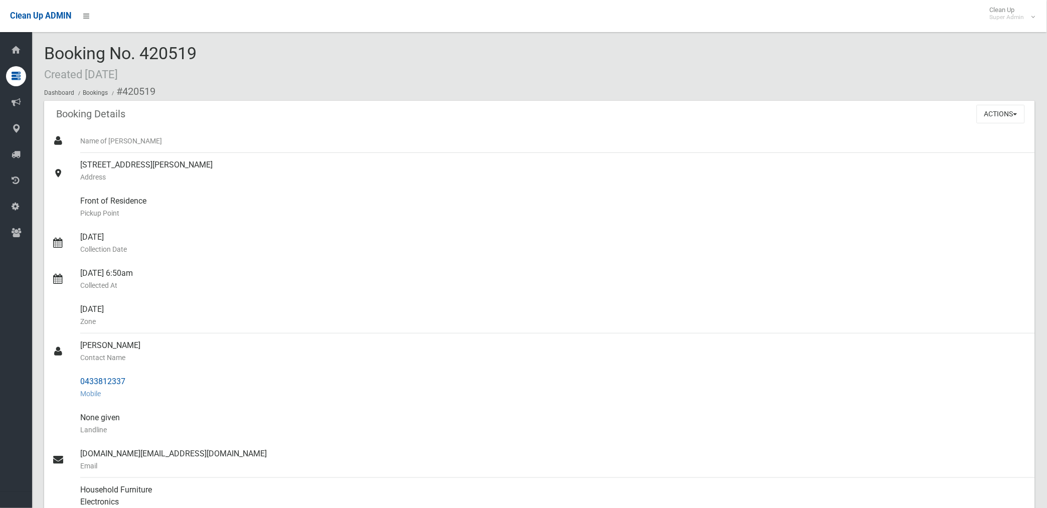
drag, startPoint x: 81, startPoint y: 380, endPoint x: 134, endPoint y: 381, distance: 53.2
click at [134, 381] on div "0433812337 Mobile" at bounding box center [553, 388] width 947 height 36
drag, startPoint x: 134, startPoint y: 381, endPoint x: 94, endPoint y: 376, distance: 40.9
copy div "0433812337"
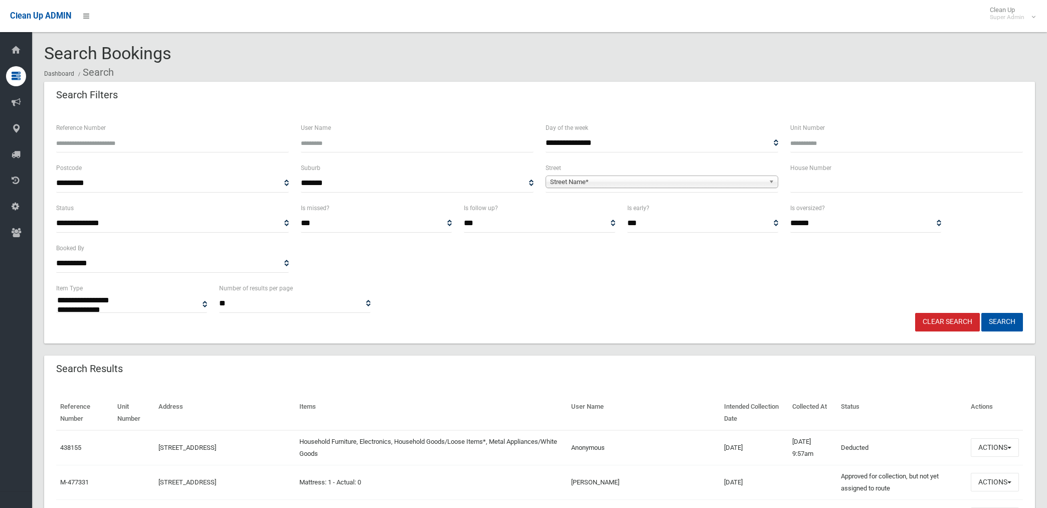
select select
click at [353, 142] on input "User Name" at bounding box center [417, 143] width 233 height 19
type input "**********"
click at [982, 313] on button "Search" at bounding box center [1003, 322] width 42 height 19
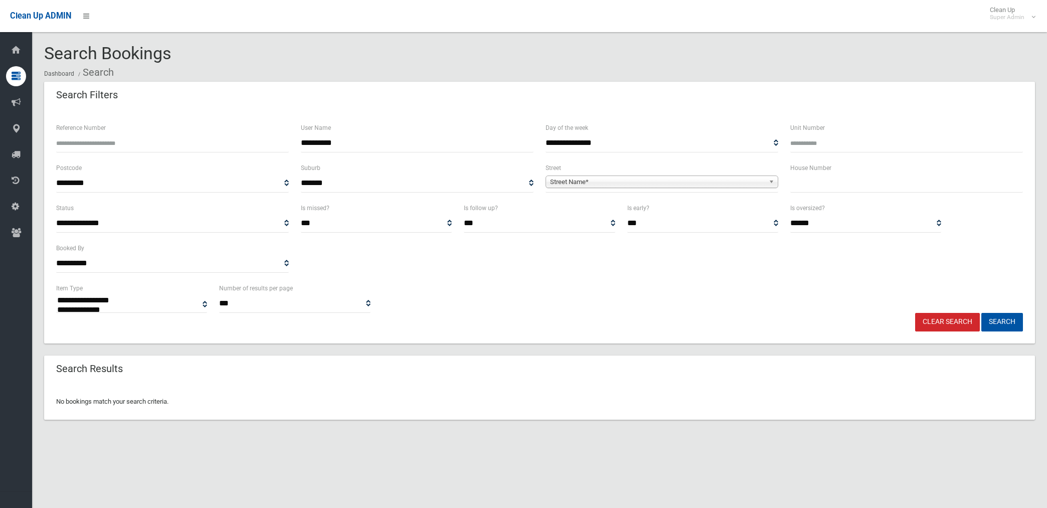
select select
drag, startPoint x: 353, startPoint y: 140, endPoint x: 279, endPoint y: 145, distance: 73.9
click at [279, 145] on div "**********" at bounding box center [539, 142] width 979 height 40
click at [587, 182] on span "Street Name*" at bounding box center [657, 182] width 215 height 12
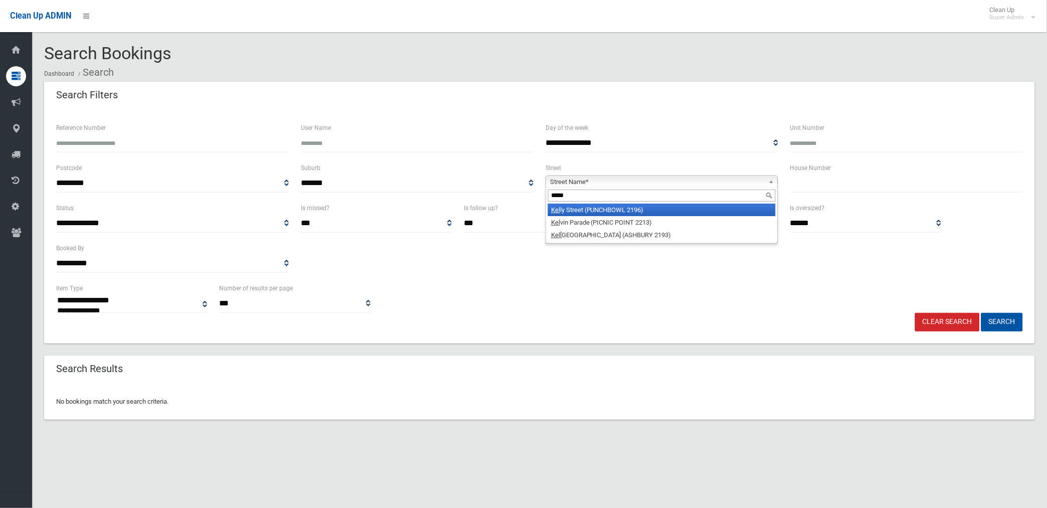
type input "******"
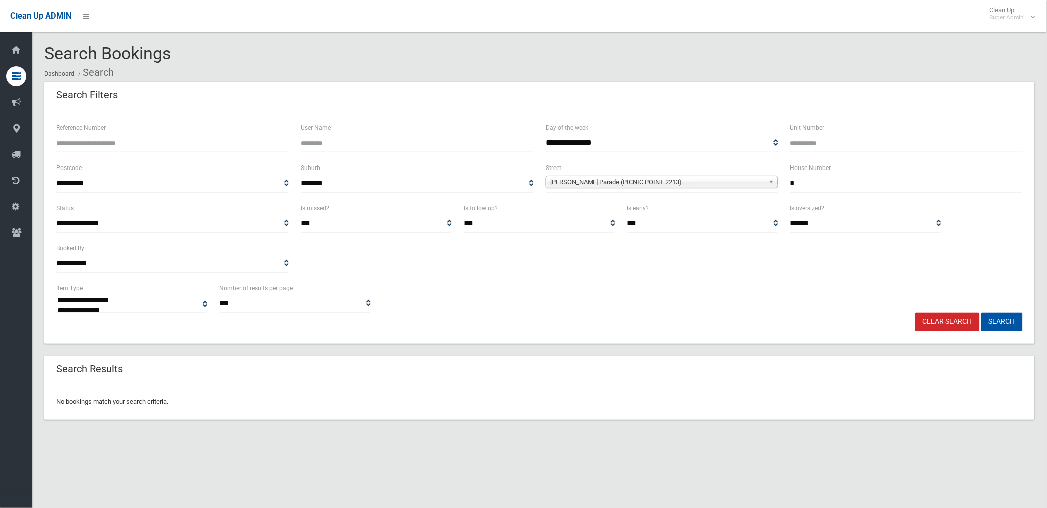
type input "*"
click at [982, 313] on button "Search" at bounding box center [1003, 322] width 42 height 19
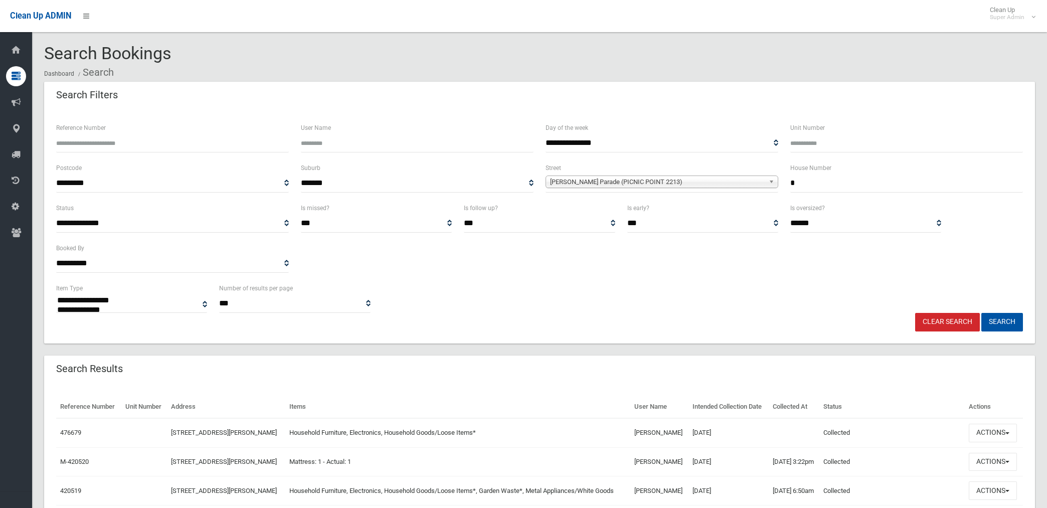
select select
click at [149, 146] on input "Reference Number" at bounding box center [172, 143] width 233 height 19
click at [944, 320] on link "Clear Search" at bounding box center [948, 322] width 65 height 19
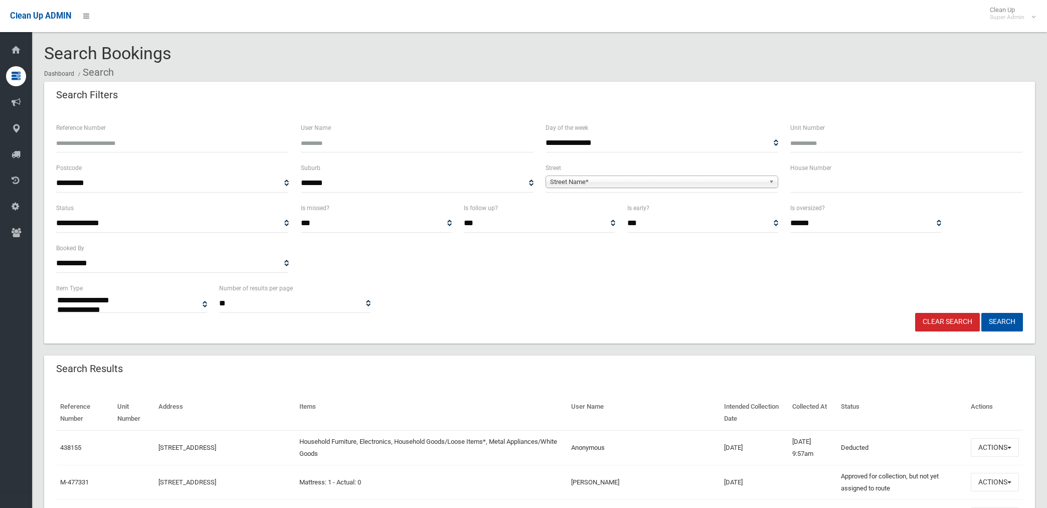
select select
type input "******"
click at [982, 313] on button "Search" at bounding box center [1003, 322] width 42 height 19
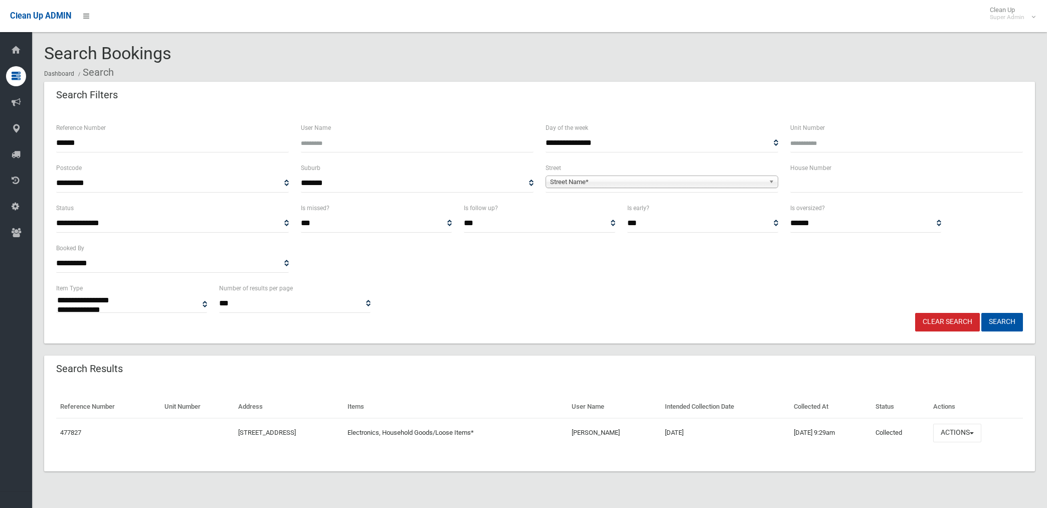
select select
click at [966, 434] on button "Actions" at bounding box center [958, 433] width 48 height 19
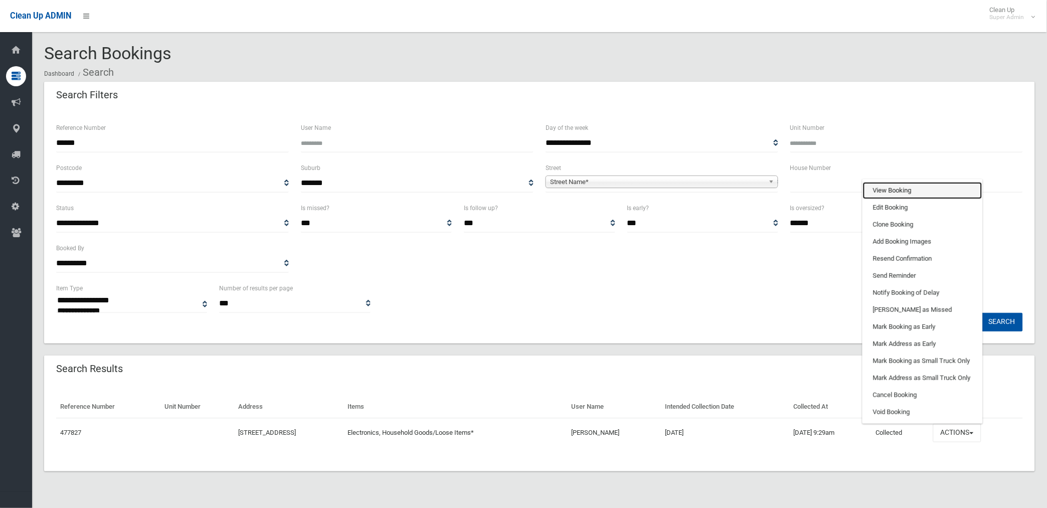
click at [918, 183] on link "View Booking" at bounding box center [922, 190] width 119 height 17
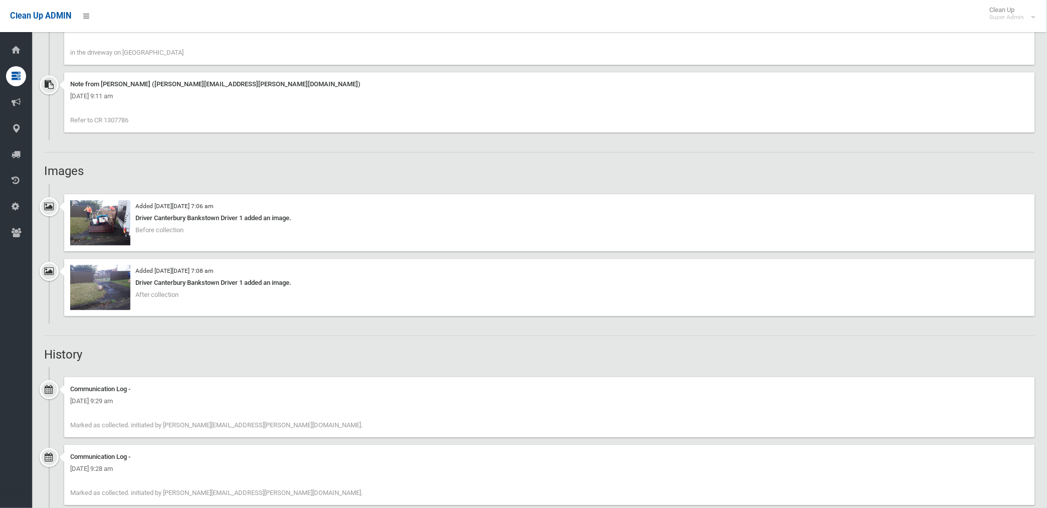
scroll to position [669, 0]
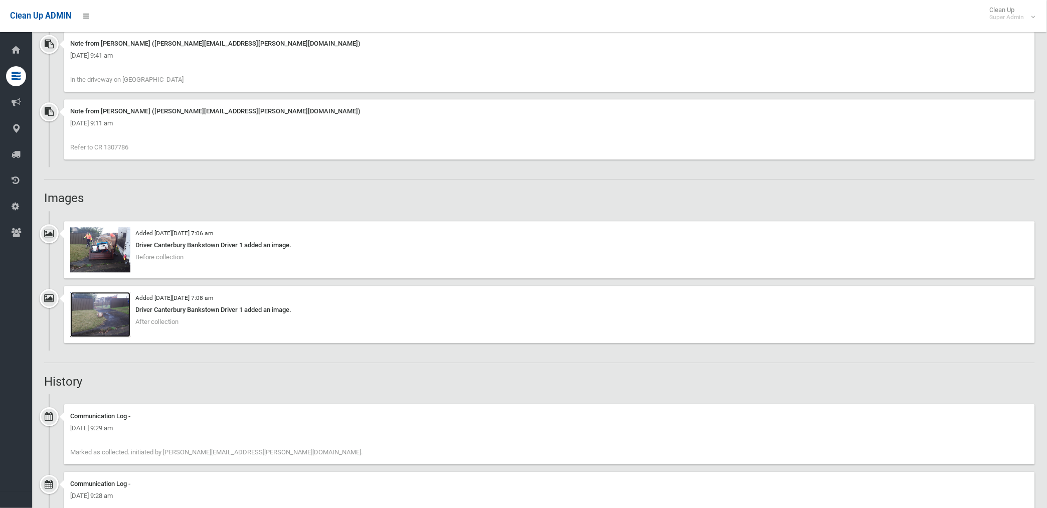
click at [119, 313] on img at bounding box center [100, 314] width 60 height 45
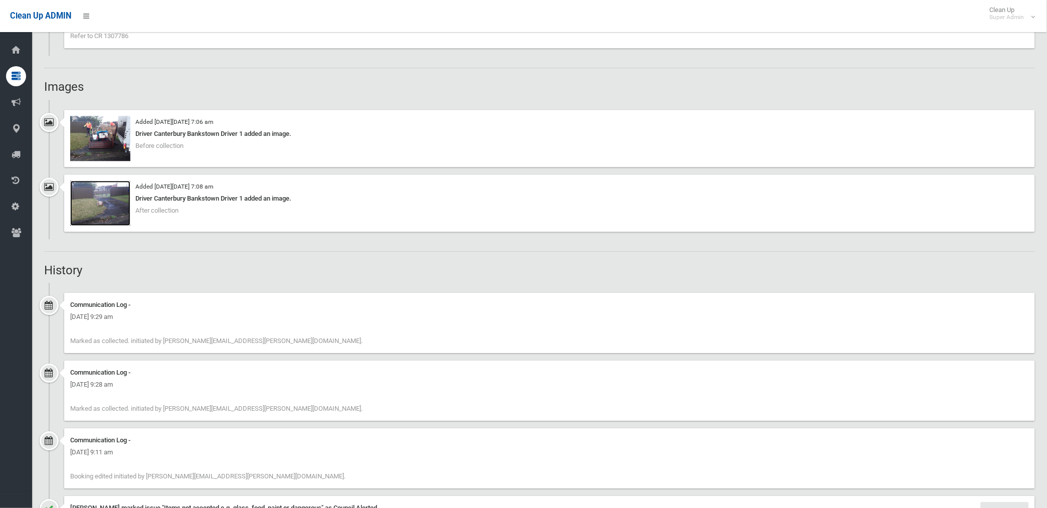
click at [114, 213] on img at bounding box center [100, 203] width 60 height 45
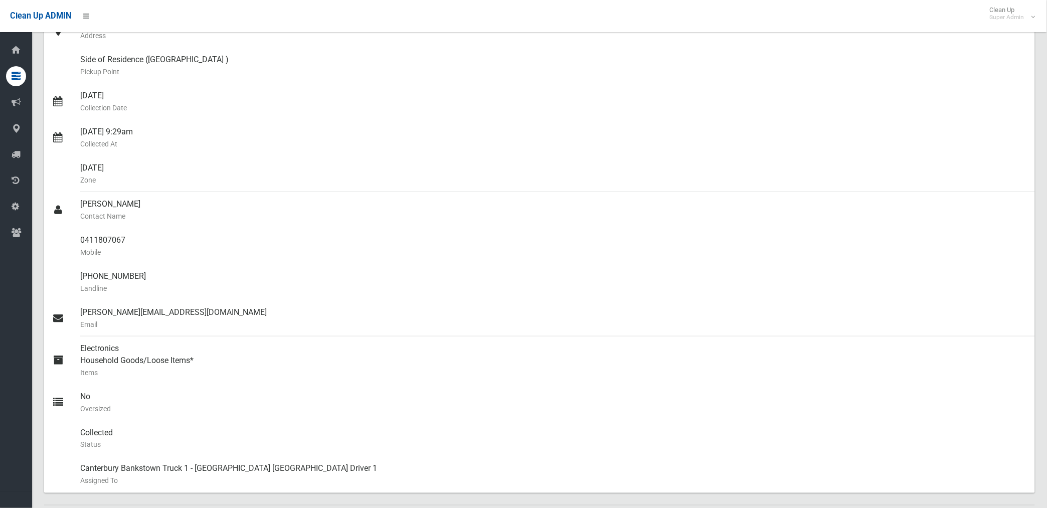
scroll to position [46, 0]
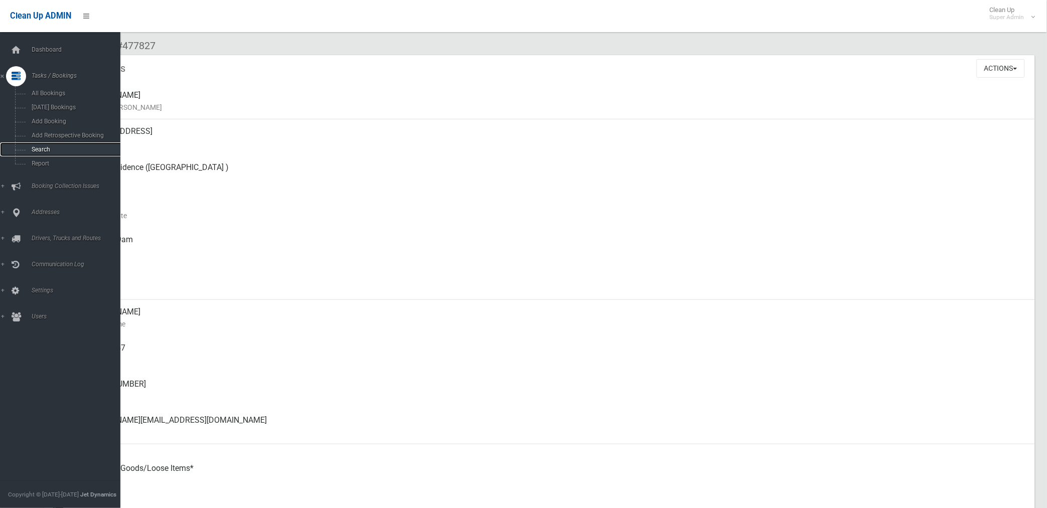
click at [42, 148] on span "Search" at bounding box center [75, 149] width 92 height 7
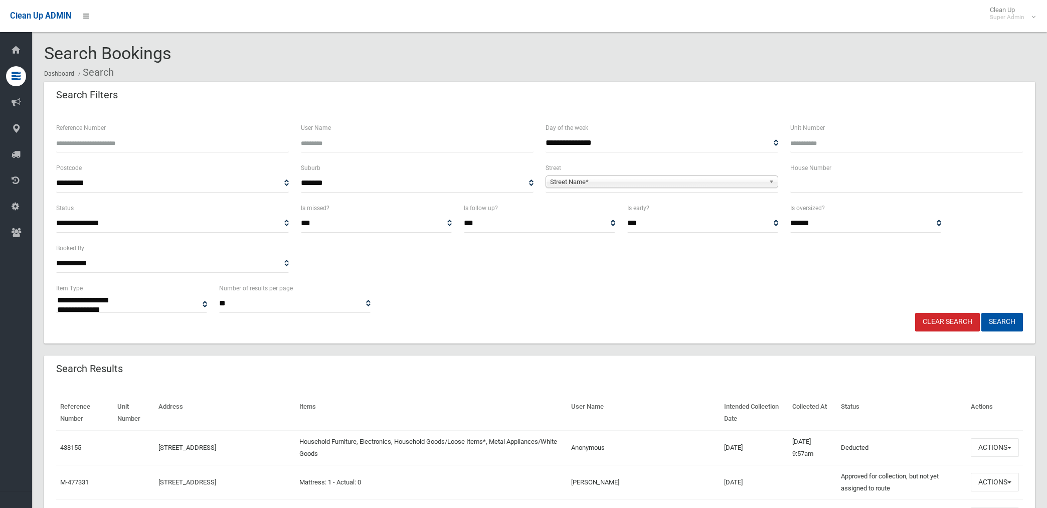
select select
click at [137, 144] on input "Reference Number" at bounding box center [172, 143] width 233 height 19
type input "******"
click at [982, 313] on button "Search" at bounding box center [1003, 322] width 42 height 19
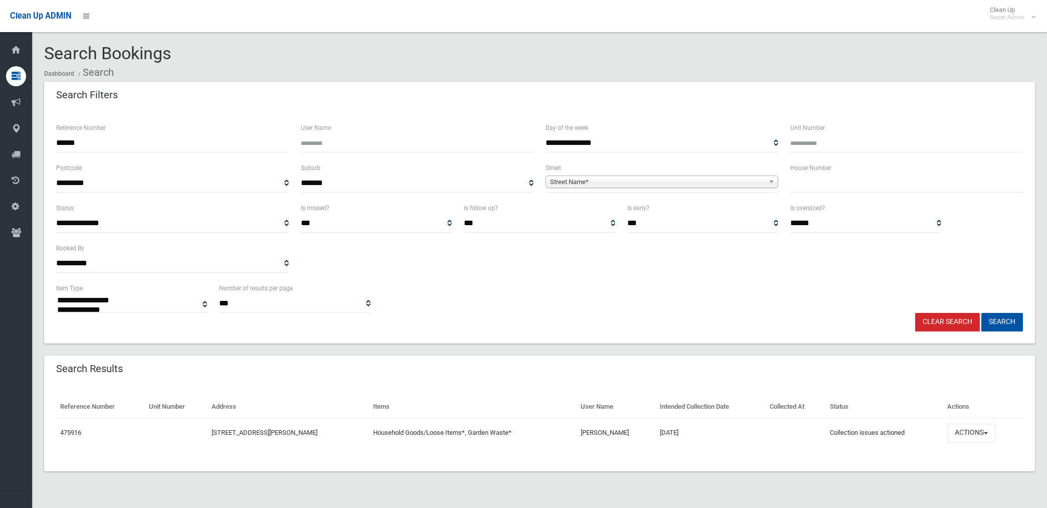
select select
click at [969, 438] on button "Actions" at bounding box center [972, 433] width 48 height 19
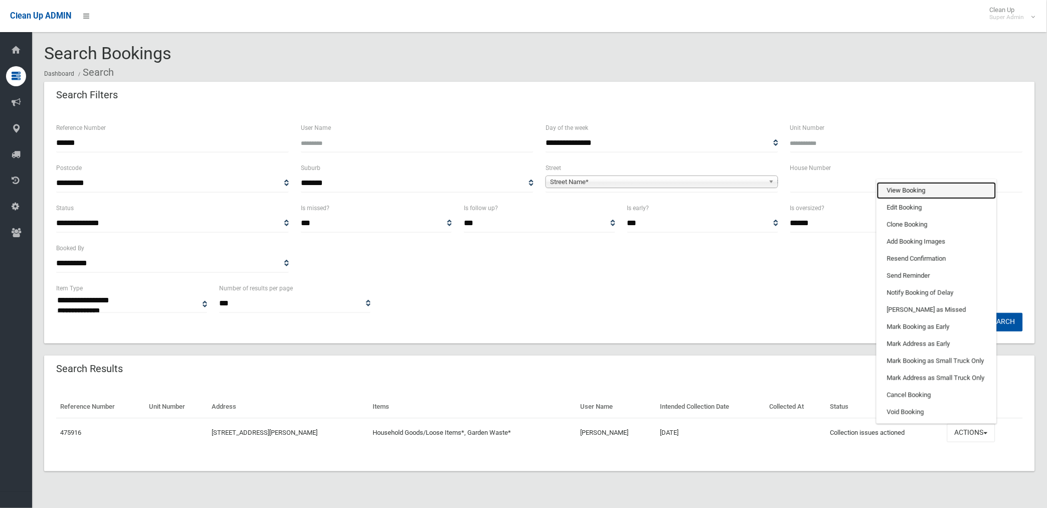
click at [911, 190] on link "View Booking" at bounding box center [936, 190] width 119 height 17
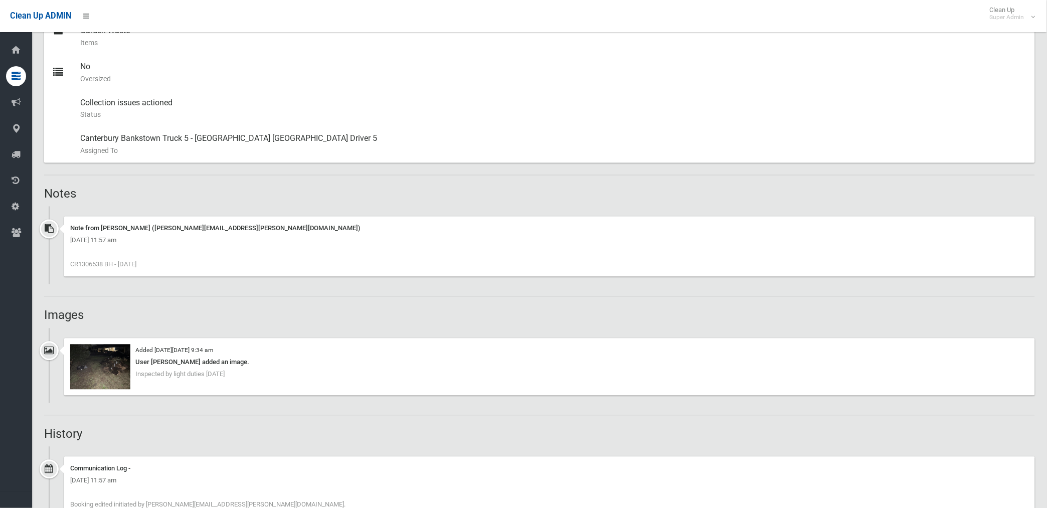
scroll to position [488, 0]
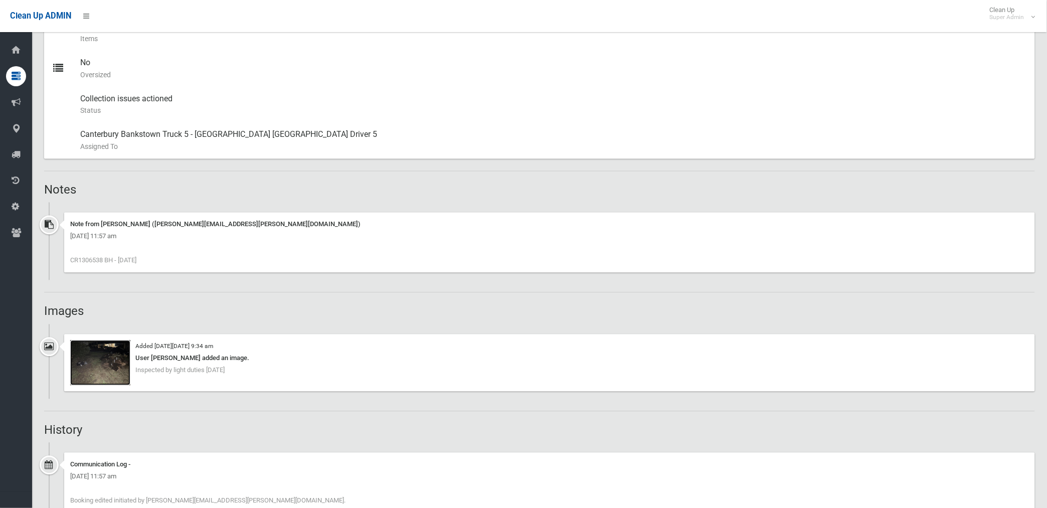
click at [117, 370] on img at bounding box center [100, 363] width 60 height 45
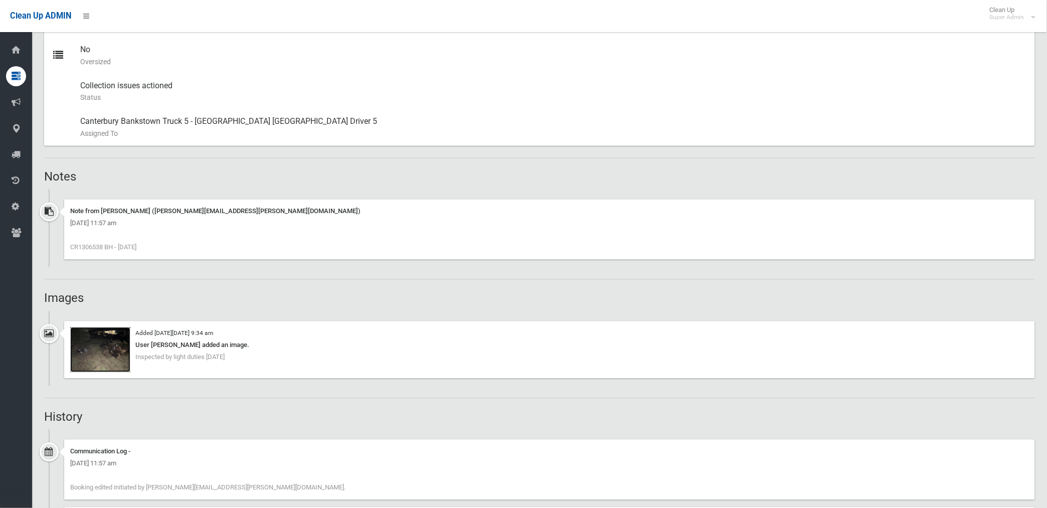
scroll to position [543, 0]
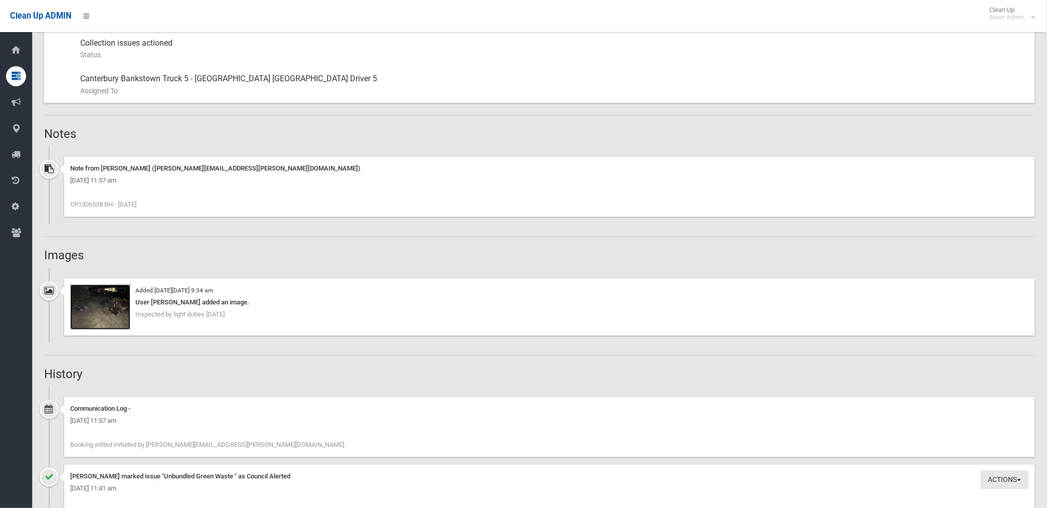
click at [103, 312] on img at bounding box center [100, 307] width 60 height 45
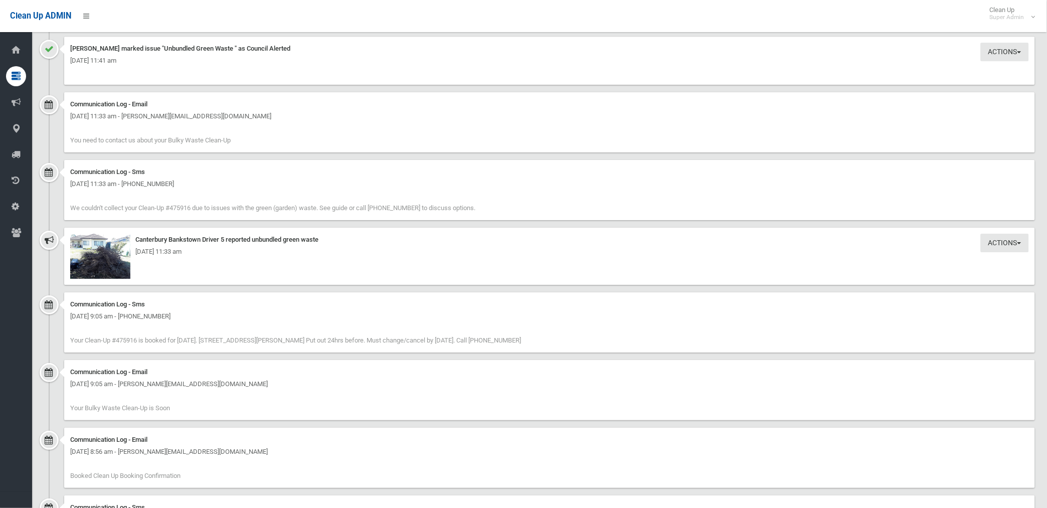
scroll to position [934, 0]
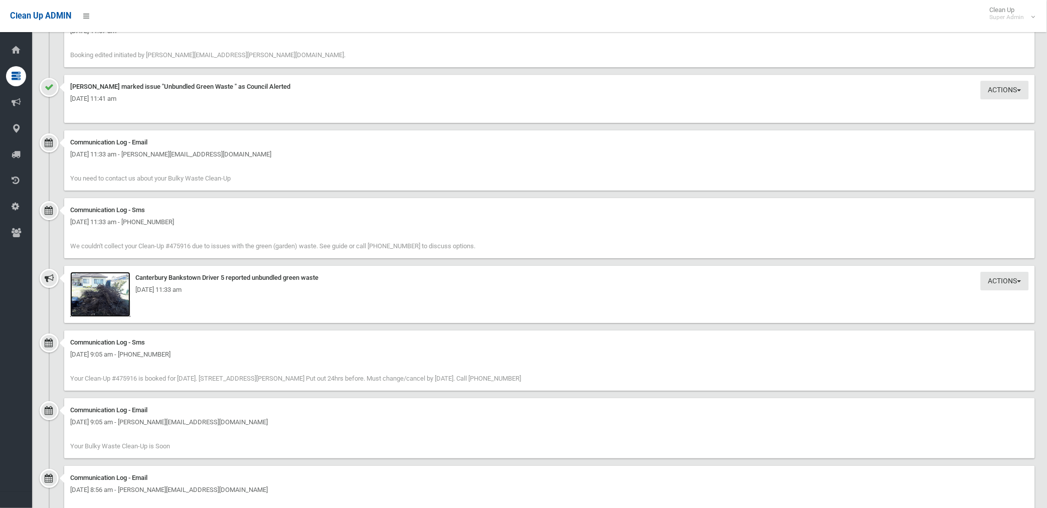
click at [113, 304] on img at bounding box center [100, 294] width 60 height 45
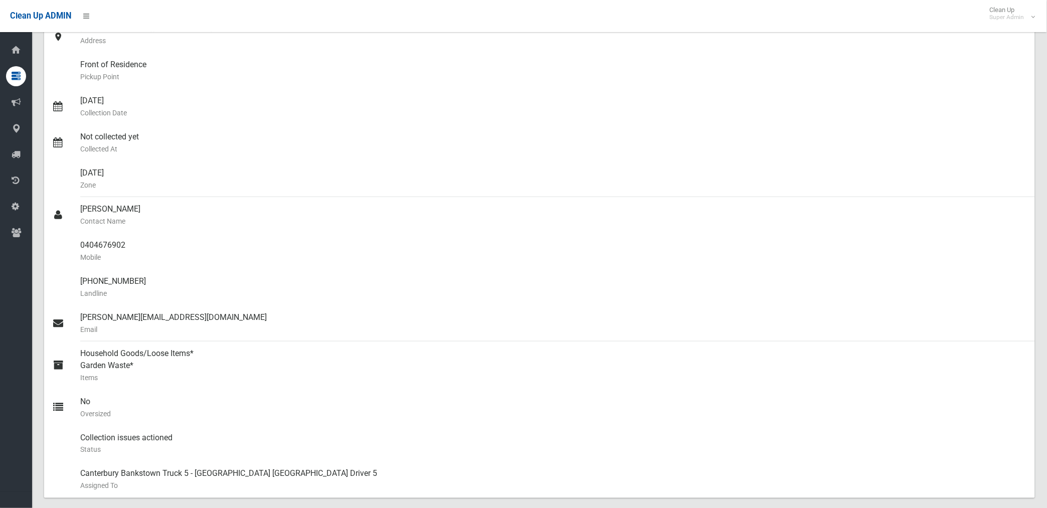
scroll to position [0, 0]
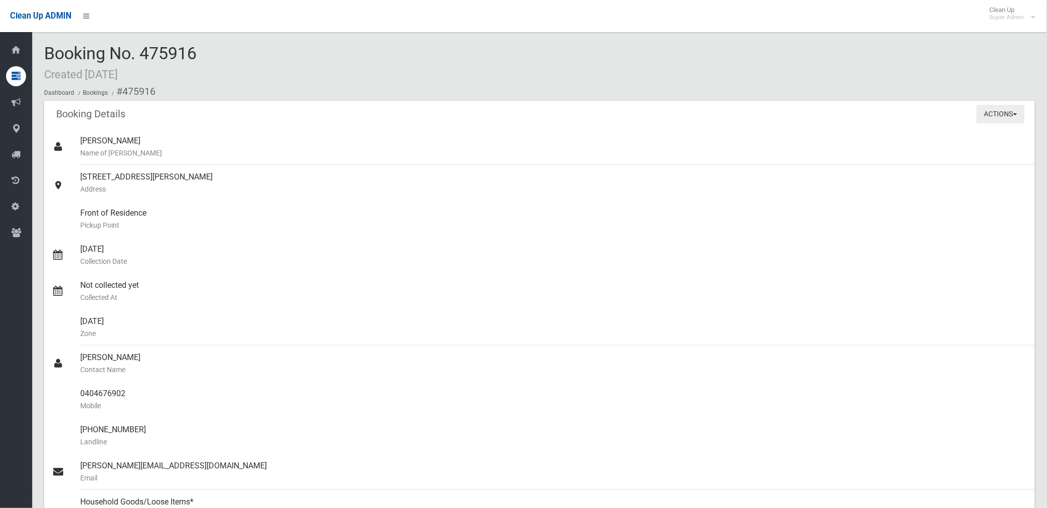
click at [998, 114] on button "Actions" at bounding box center [1001, 114] width 48 height 19
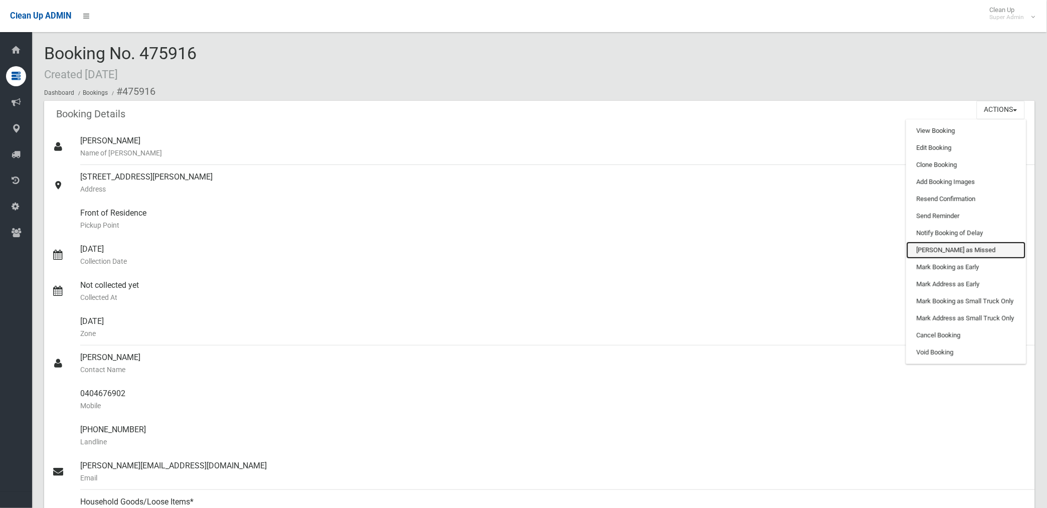
click at [939, 244] on link "[PERSON_NAME] as Missed" at bounding box center [966, 250] width 119 height 17
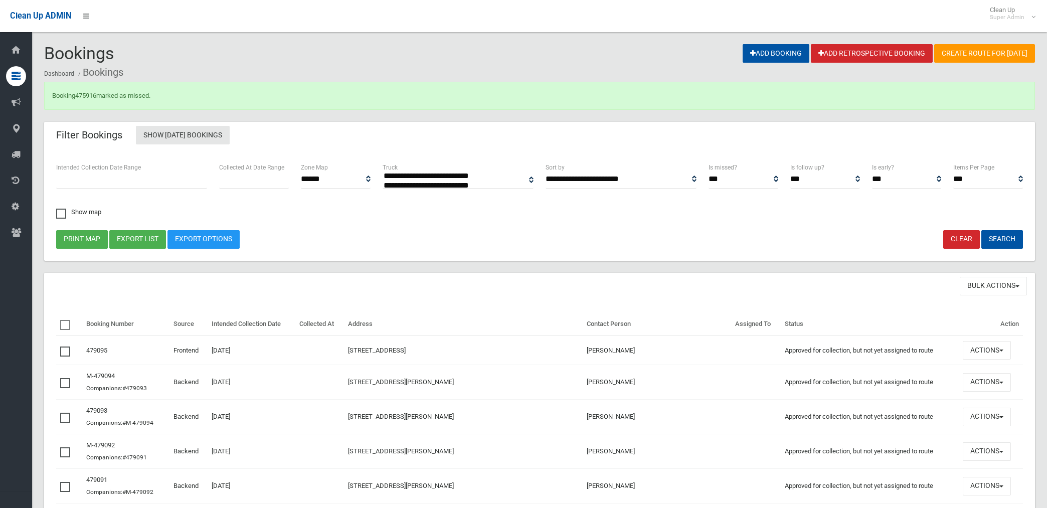
select select
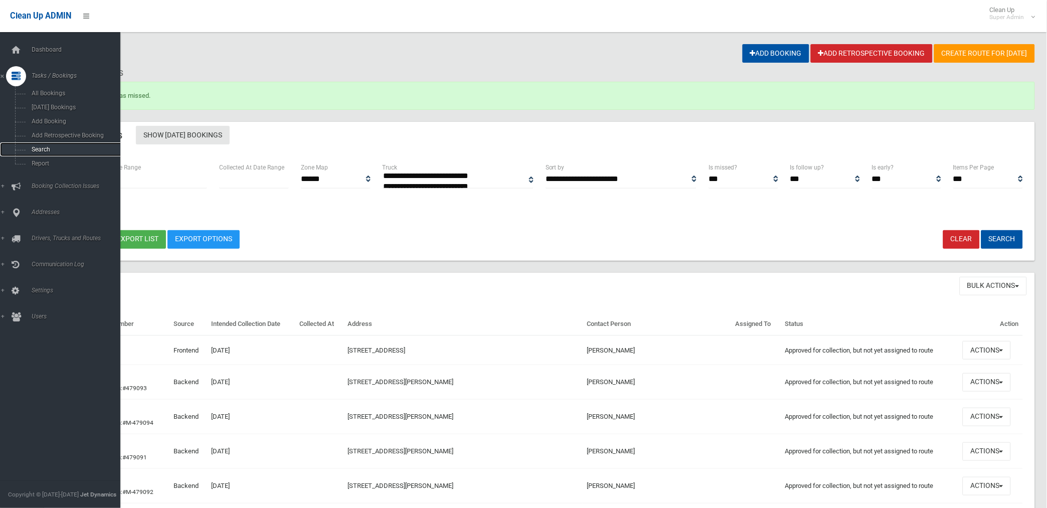
click at [46, 150] on span "Search" at bounding box center [75, 149] width 92 height 7
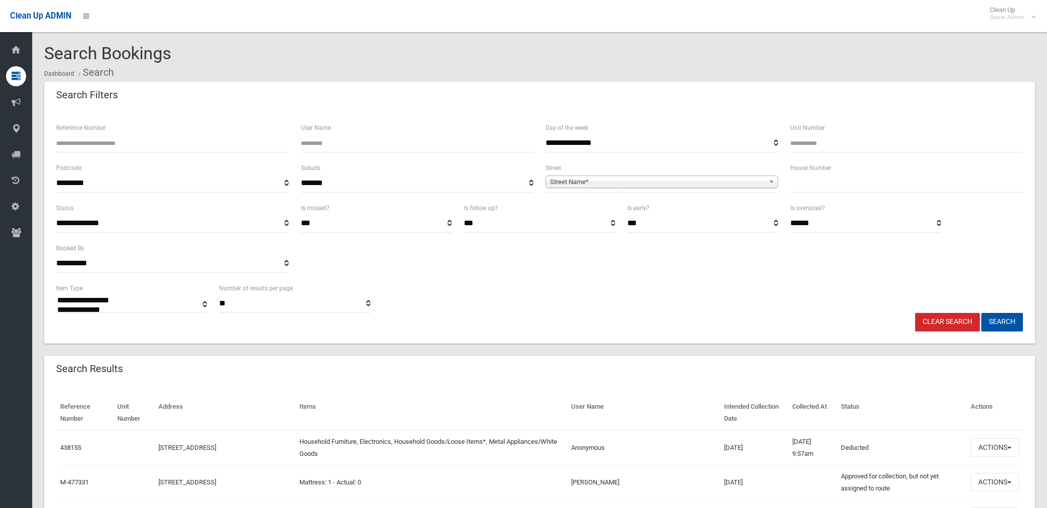
select select
click at [117, 137] on input "Reference Number" at bounding box center [172, 143] width 233 height 19
type input "******"
click at [982, 313] on button "Search" at bounding box center [1003, 322] width 42 height 19
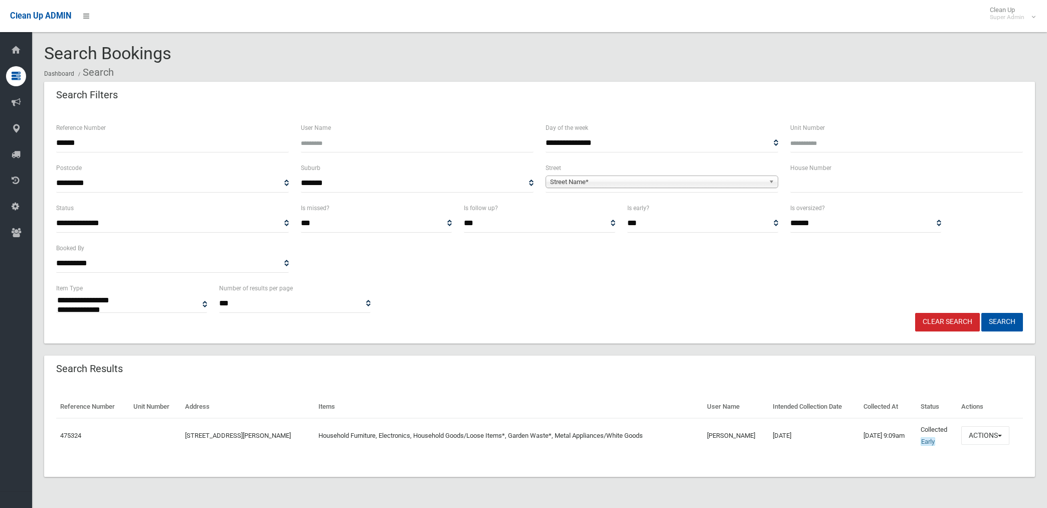
select select
click at [982, 437] on button "Actions" at bounding box center [986, 435] width 48 height 19
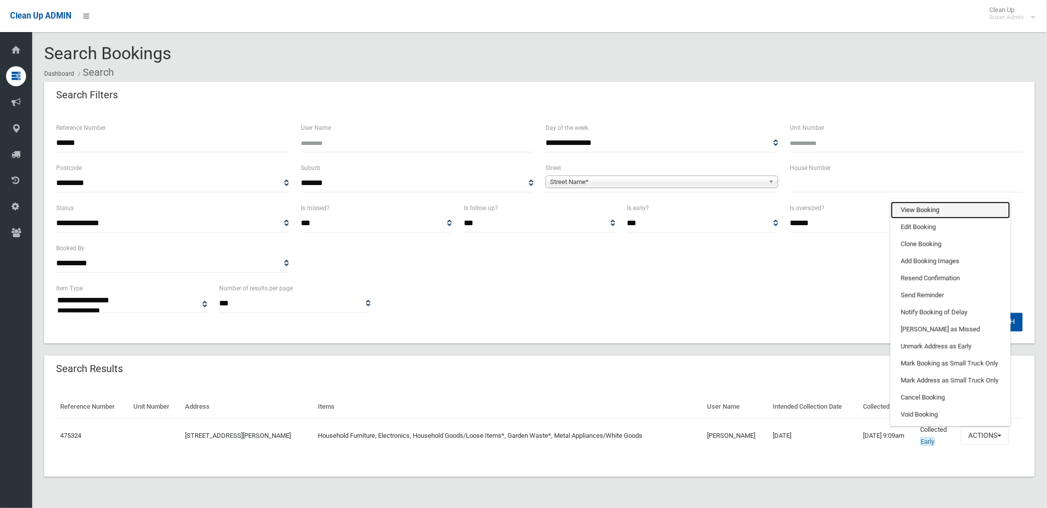
drag, startPoint x: 925, startPoint y: 211, endPoint x: 635, endPoint y: 242, distance: 291.6
click at [924, 211] on link "View Booking" at bounding box center [950, 210] width 119 height 17
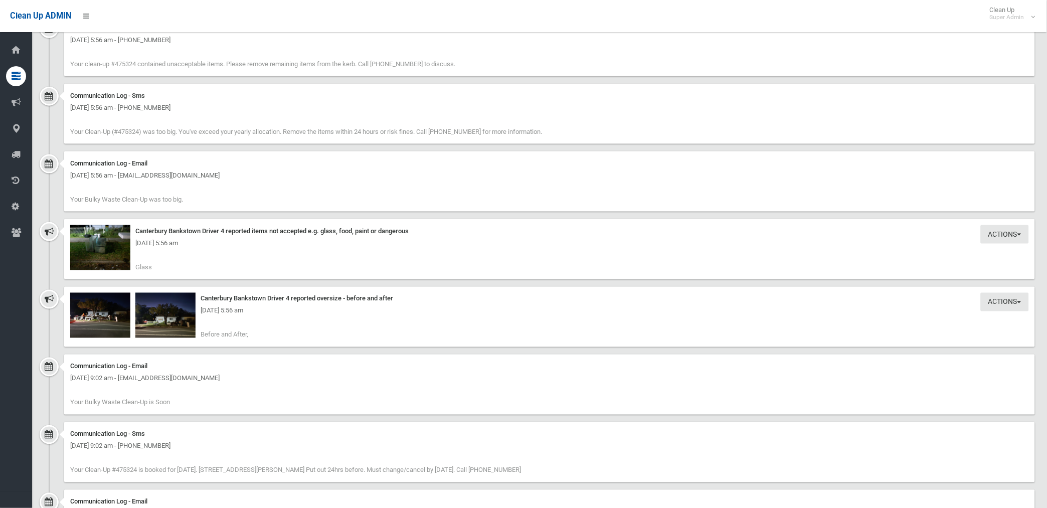
scroll to position [1505, 0]
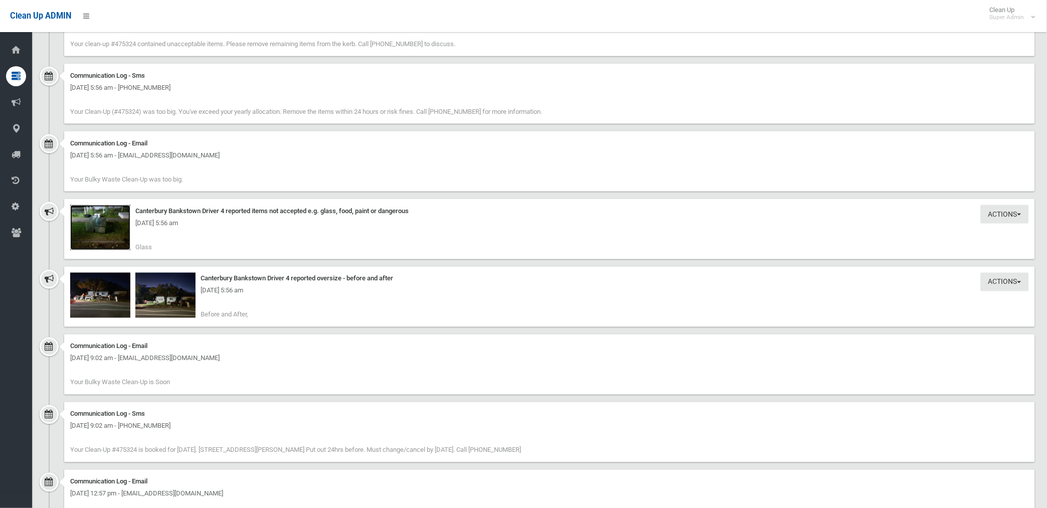
click at [105, 236] on img at bounding box center [100, 227] width 60 height 45
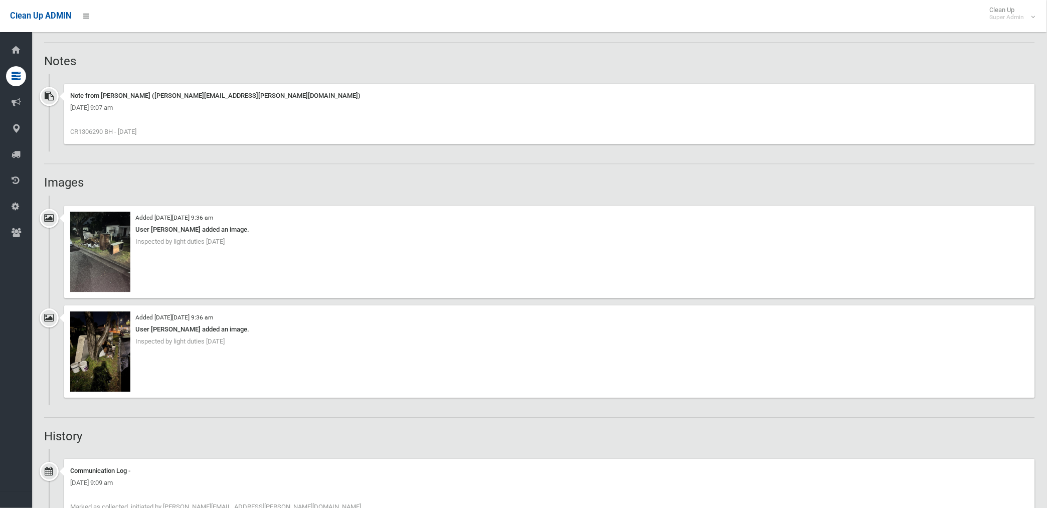
scroll to position [724, 0]
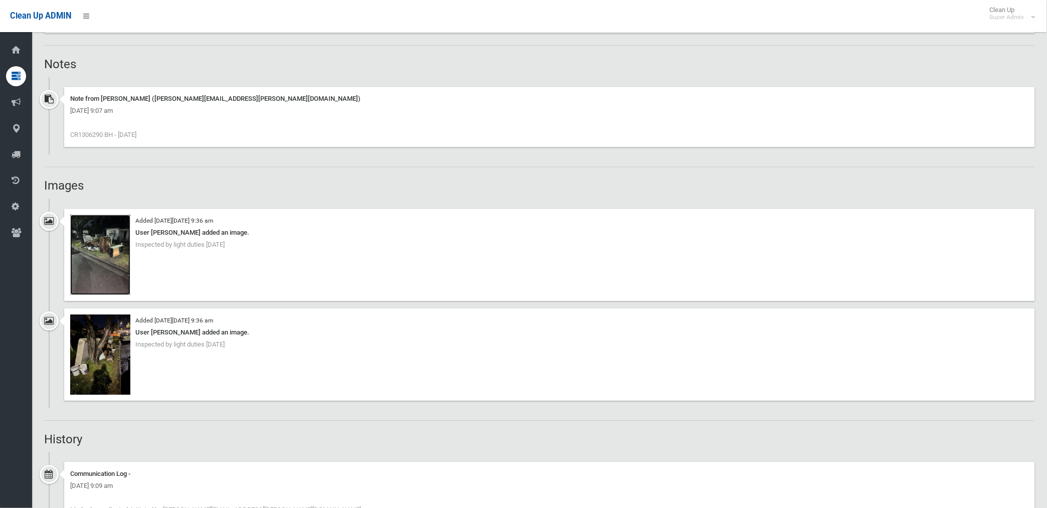
click at [112, 264] on img at bounding box center [100, 255] width 60 height 80
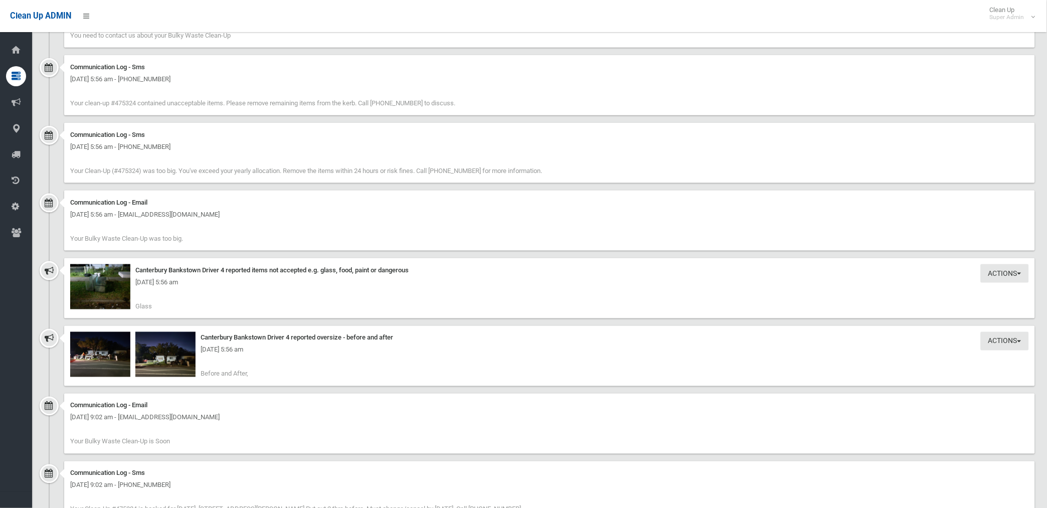
scroll to position [1449, 0]
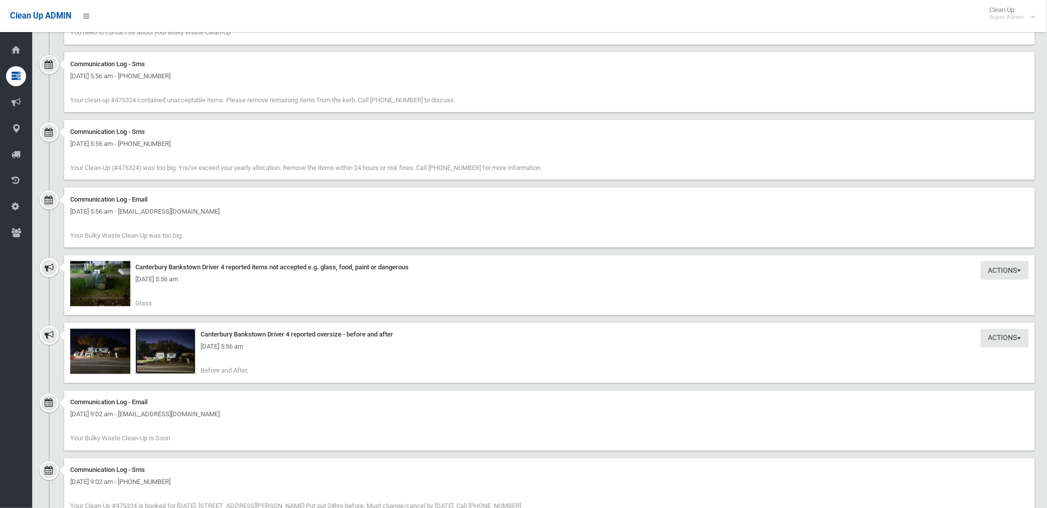
click at [174, 363] on img at bounding box center [165, 351] width 60 height 45
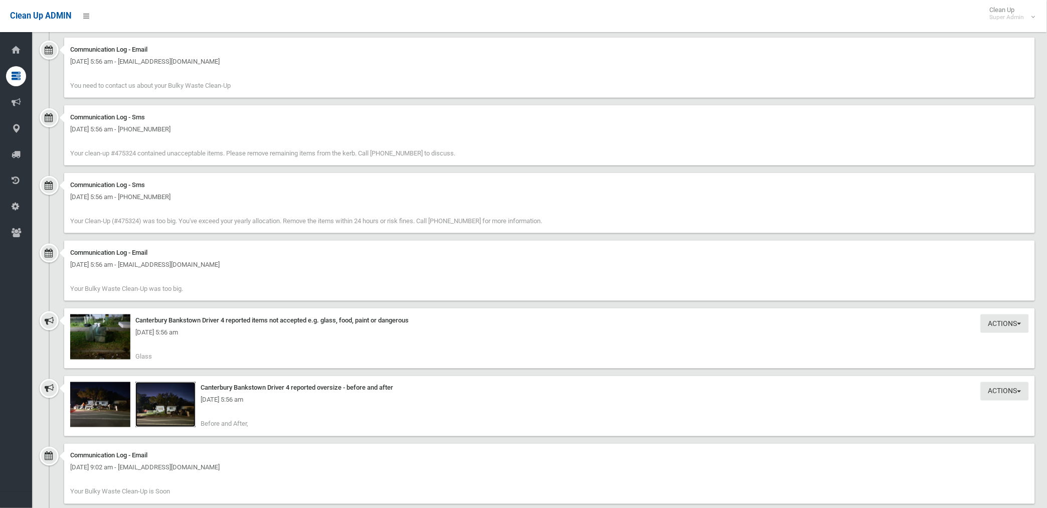
scroll to position [1505, 0]
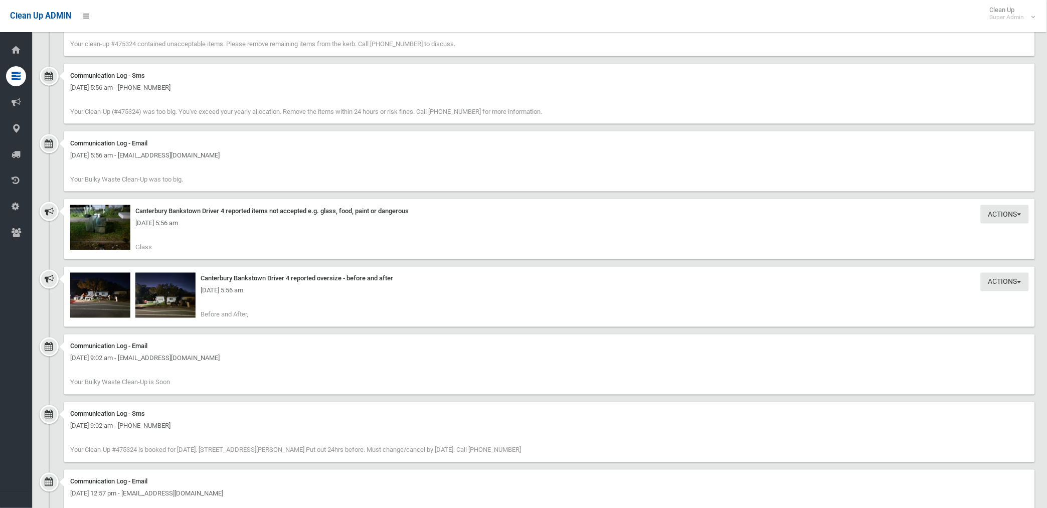
click at [92, 297] on div "[DATE] 5:56 am" at bounding box center [549, 291] width 959 height 12
click at [101, 305] on img at bounding box center [100, 295] width 60 height 45
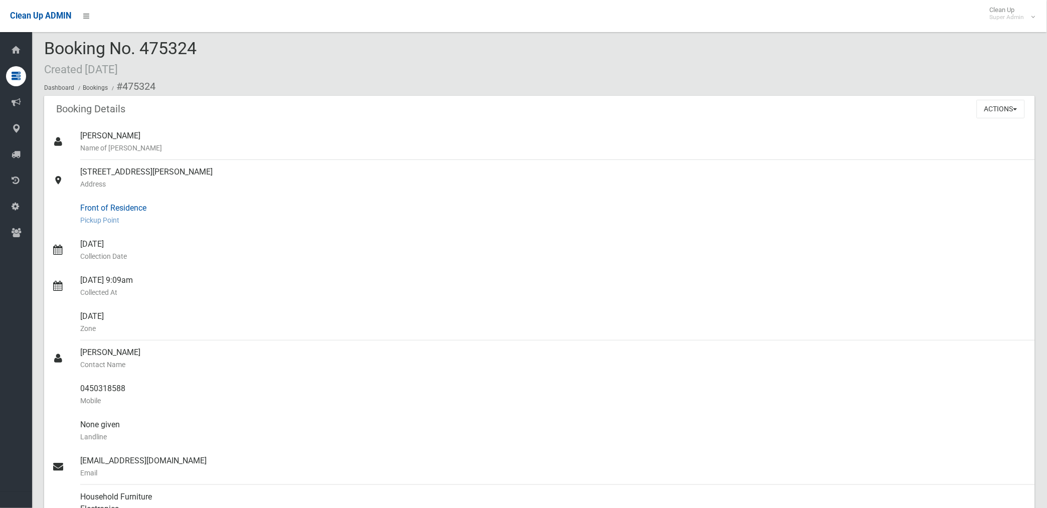
scroll to position [0, 0]
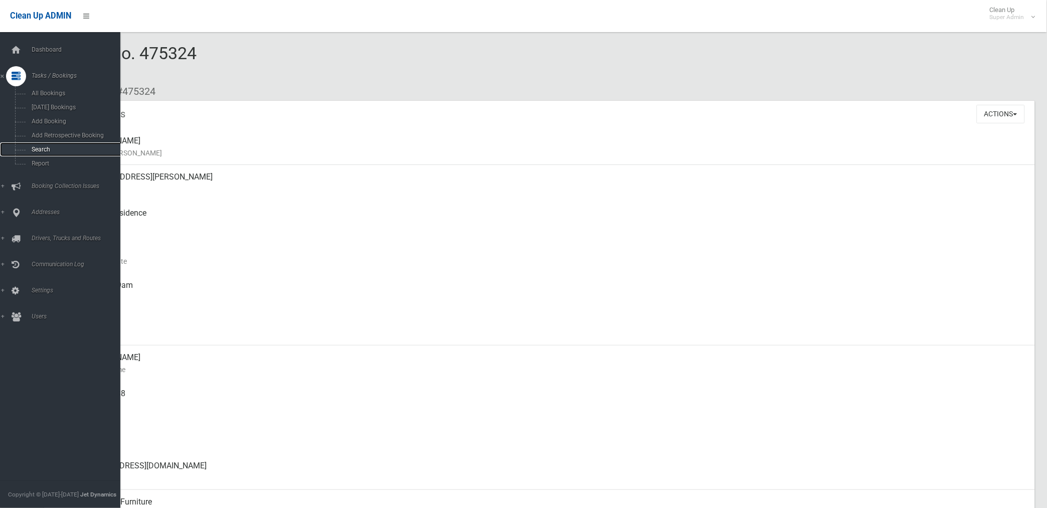
click at [47, 146] on span "Search" at bounding box center [75, 149] width 92 height 7
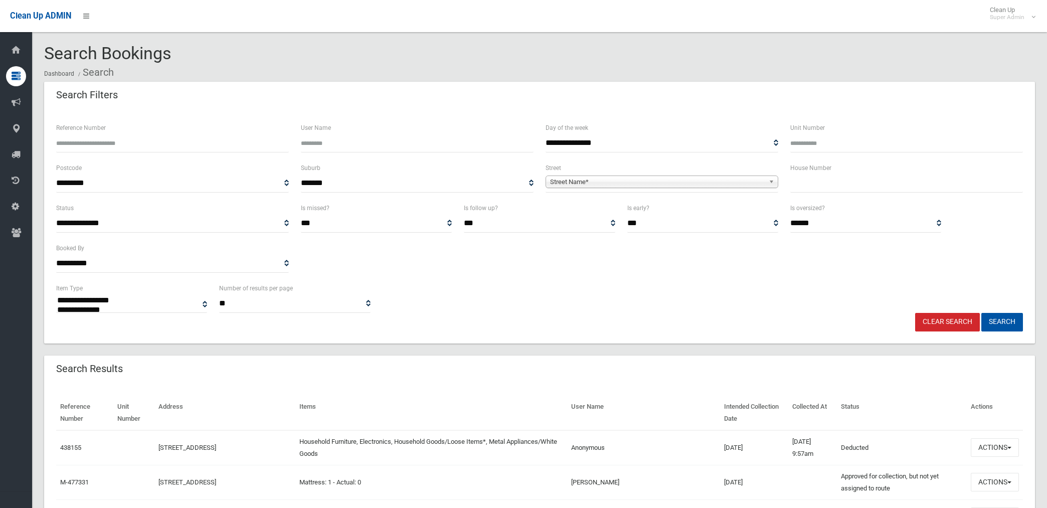
select select
click at [640, 183] on span "Street Name*" at bounding box center [657, 182] width 215 height 12
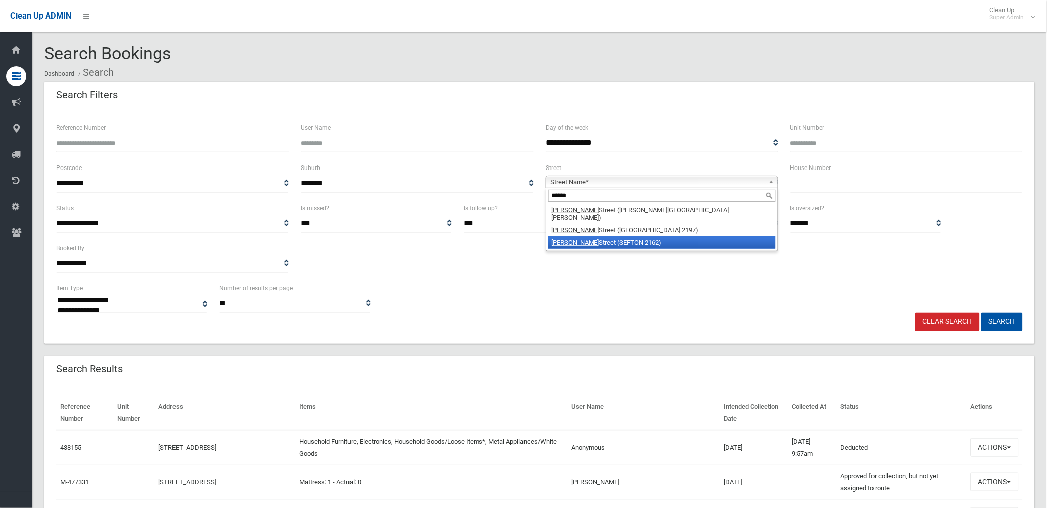
type input "******"
click at [608, 236] on li "Hector Street (SEFTON 2162)" at bounding box center [662, 242] width 228 height 13
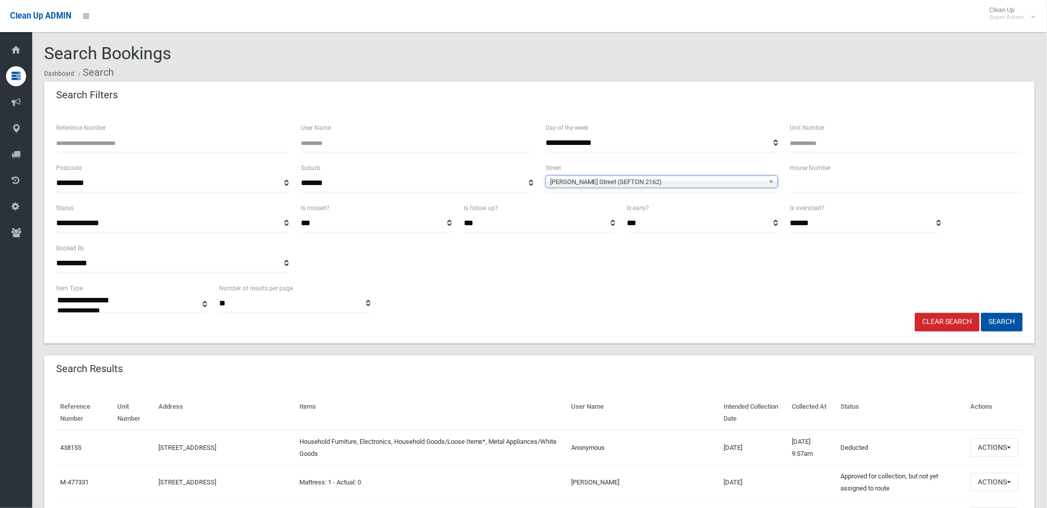
click at [821, 181] on input "text" at bounding box center [907, 183] width 233 height 19
type input "**"
click at [982, 313] on button "Search" at bounding box center [1003, 322] width 42 height 19
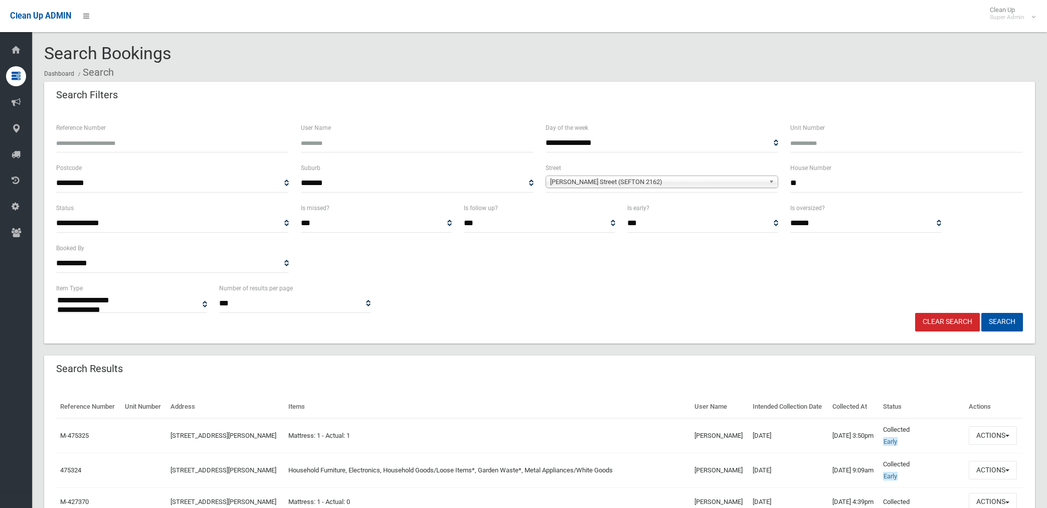
select select
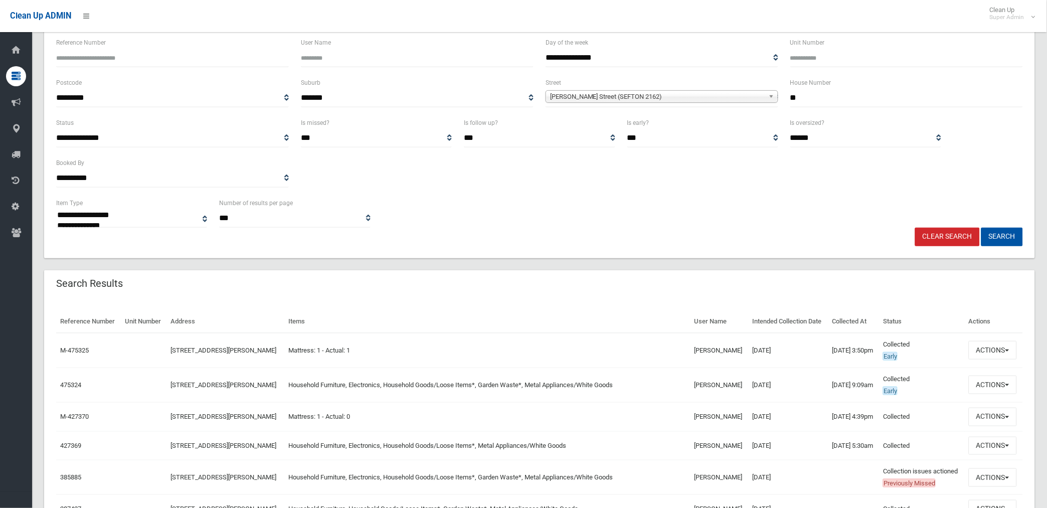
scroll to position [111, 0]
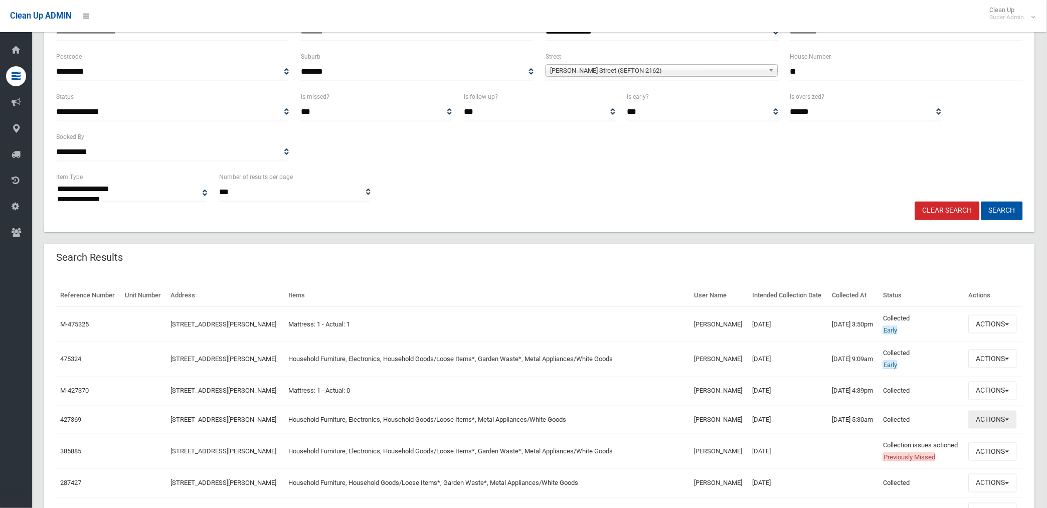
click at [985, 417] on button "Actions" at bounding box center [993, 420] width 48 height 19
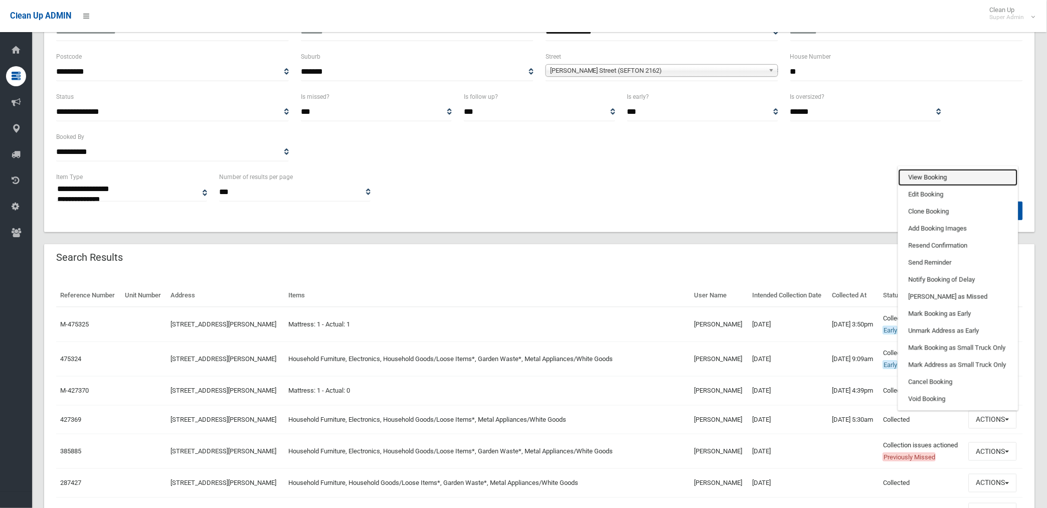
click at [937, 176] on link "View Booking" at bounding box center [958, 177] width 119 height 17
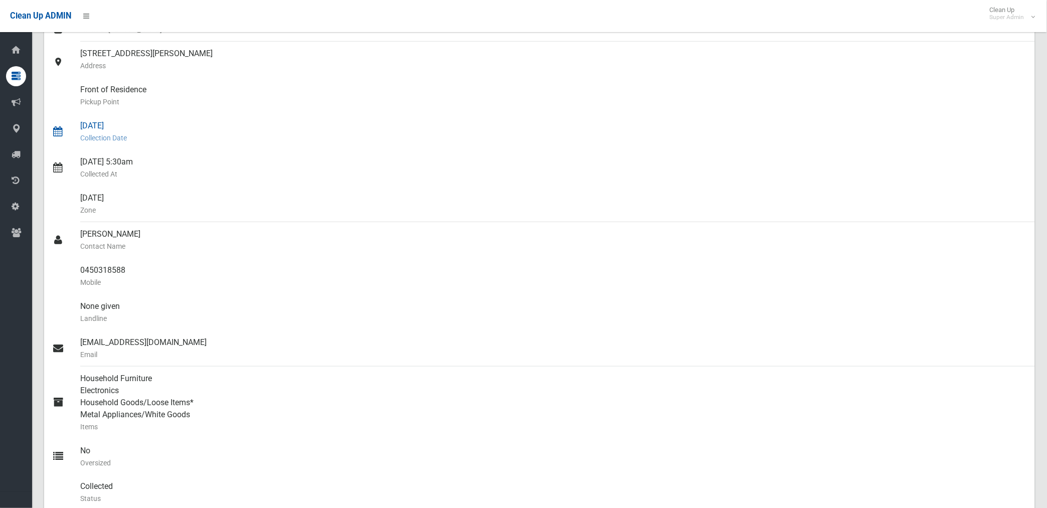
scroll to position [167, 0]
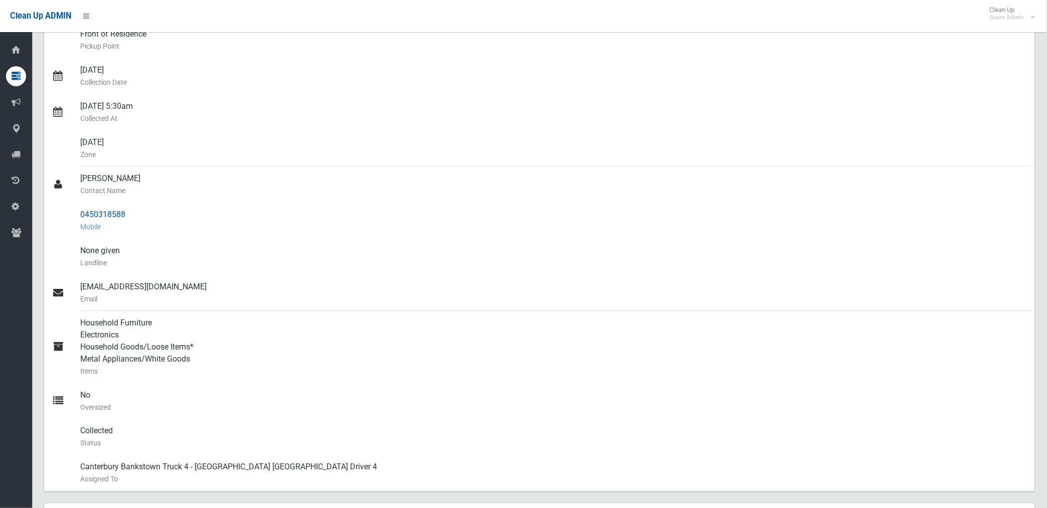
drag, startPoint x: 81, startPoint y: 214, endPoint x: 128, endPoint y: 214, distance: 47.2
click at [128, 214] on div "0450318588 Mobile" at bounding box center [553, 221] width 947 height 36
drag, startPoint x: 128, startPoint y: 214, endPoint x: 112, endPoint y: 220, distance: 17.0
copy div "0450318588"
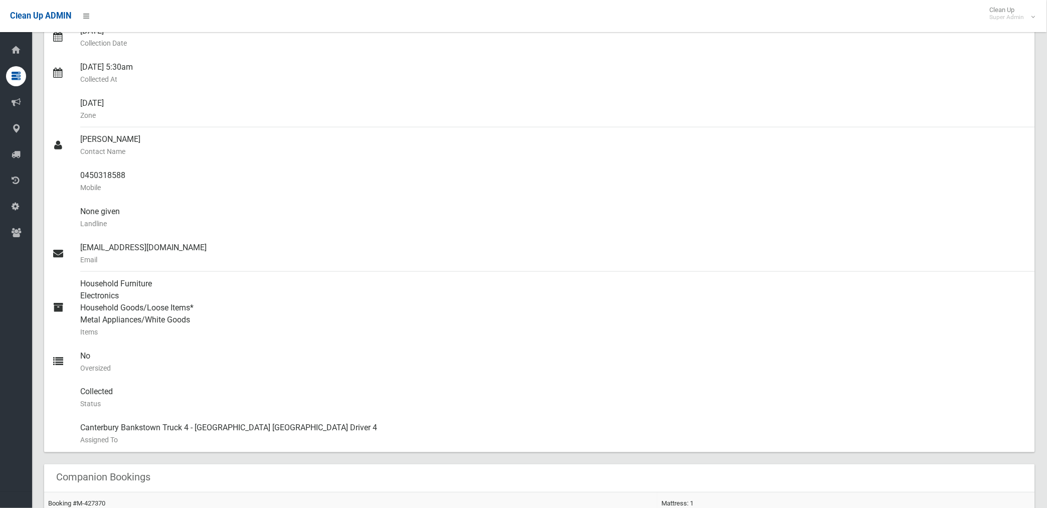
scroll to position [0, 0]
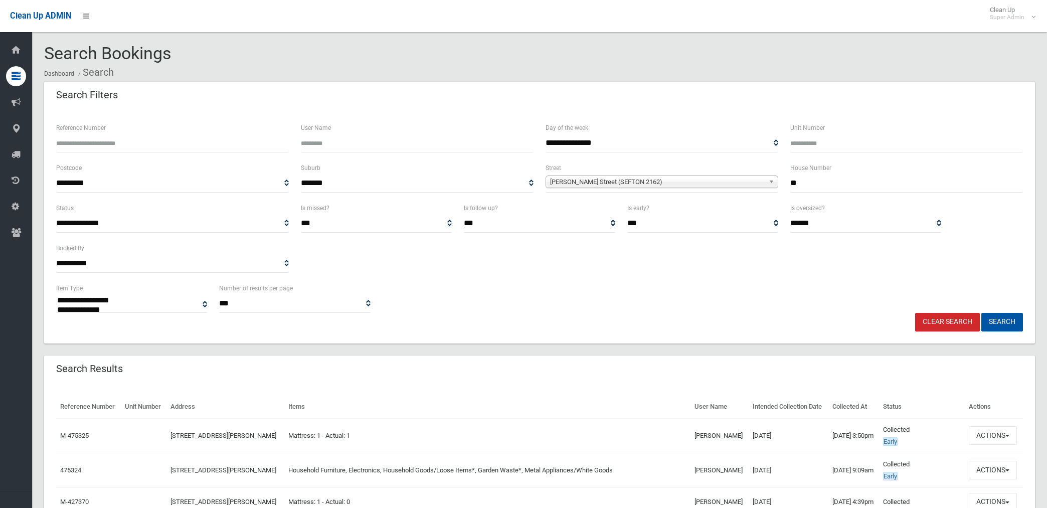
select select
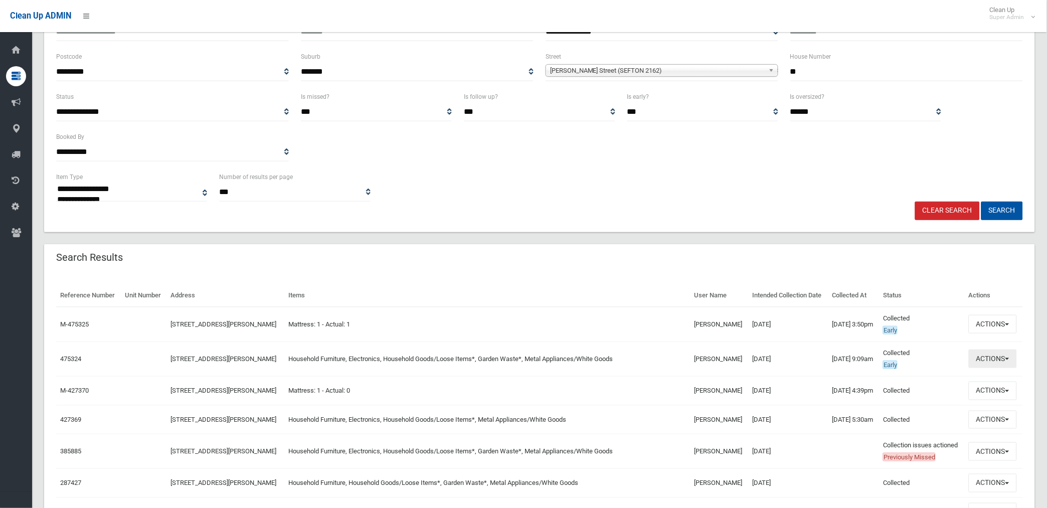
click at [1002, 359] on button "Actions" at bounding box center [993, 359] width 48 height 19
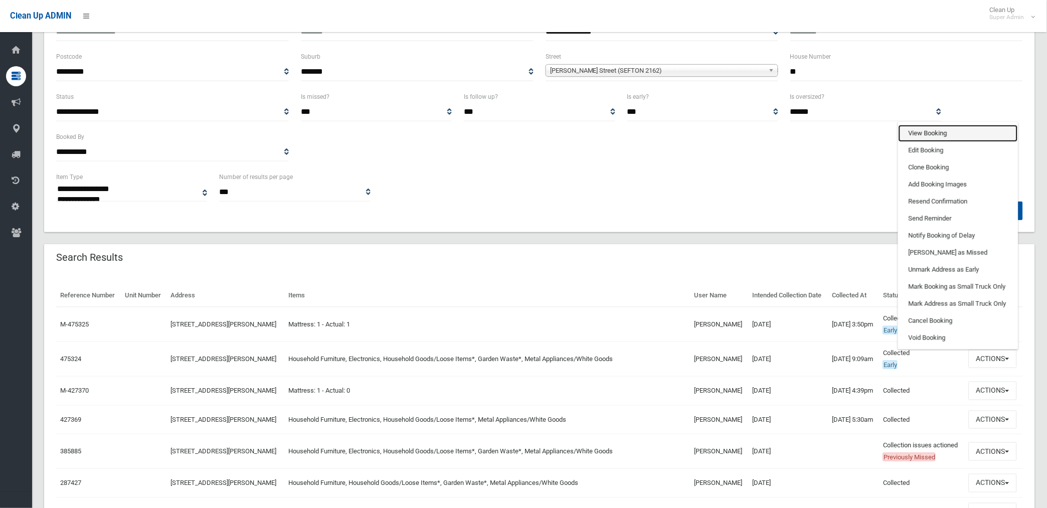
click at [928, 133] on link "View Booking" at bounding box center [958, 133] width 119 height 17
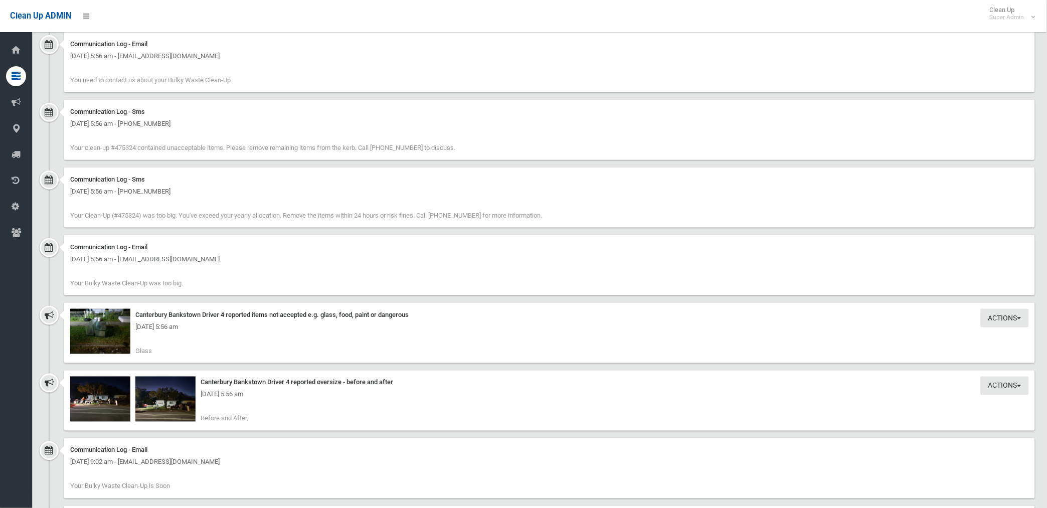
scroll to position [1449, 0]
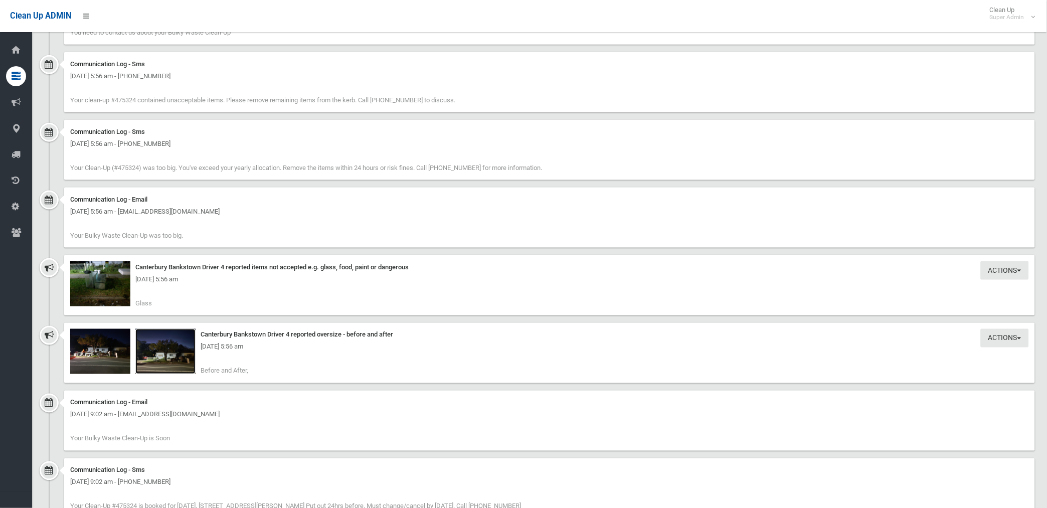
click at [174, 358] on img at bounding box center [165, 351] width 60 height 45
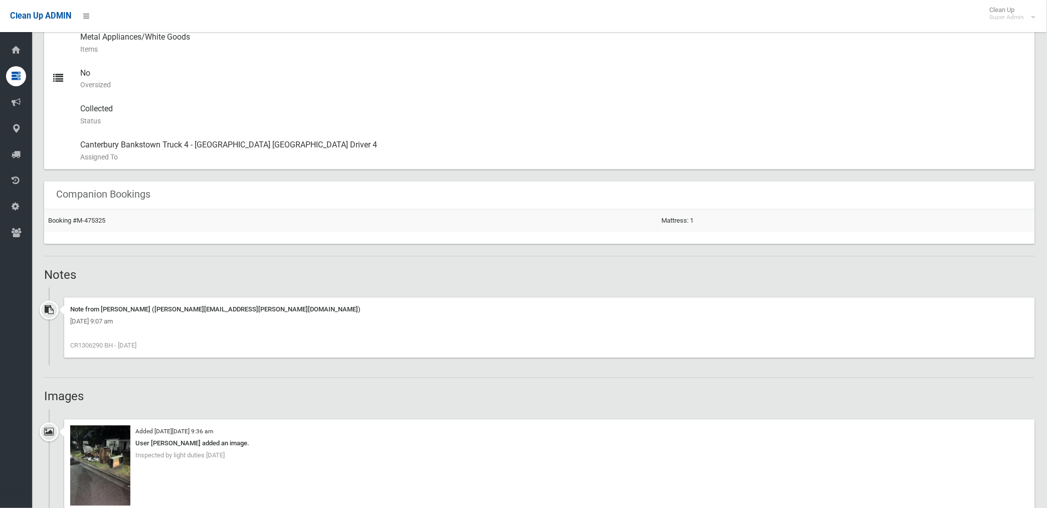
scroll to position [449, 0]
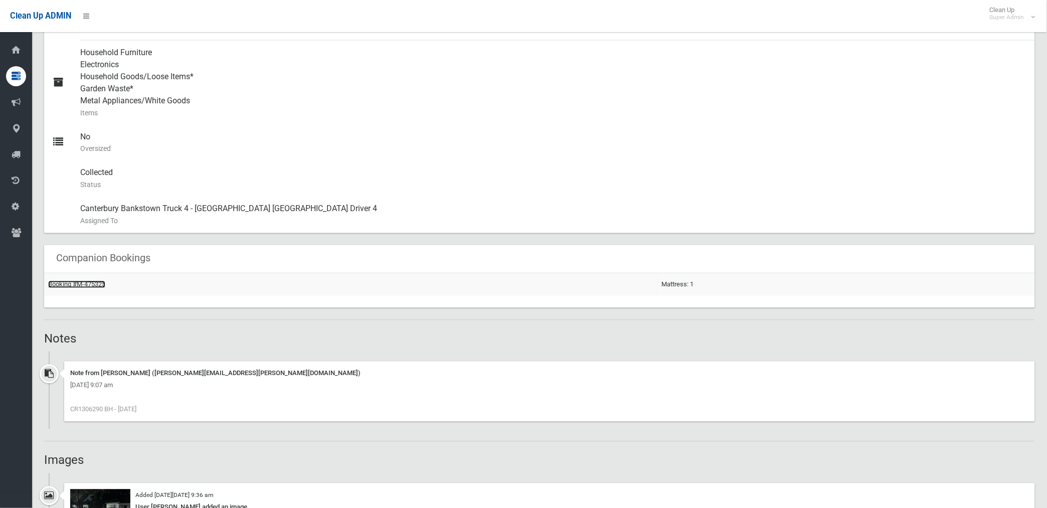
click at [82, 283] on link "Booking #M-475325" at bounding box center [76, 285] width 57 height 8
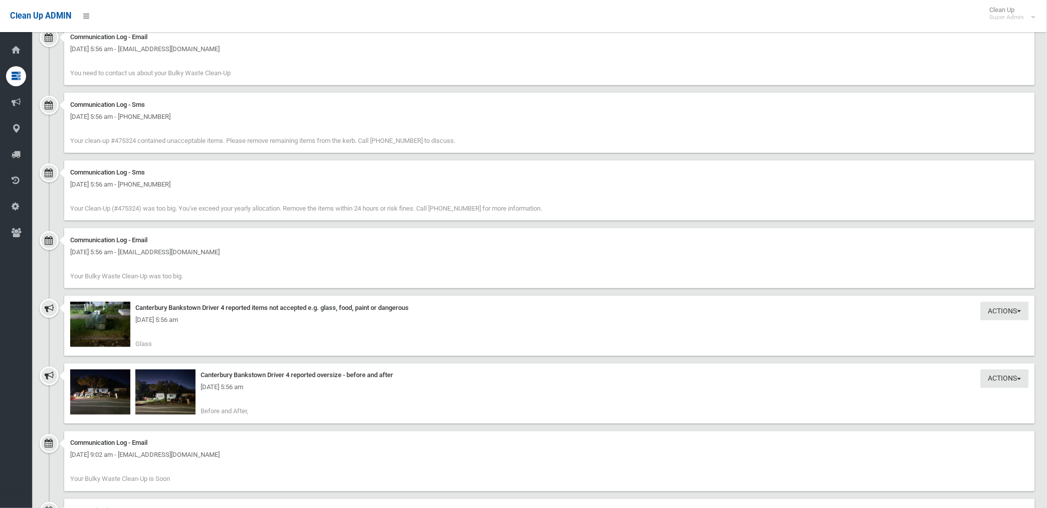
scroll to position [1508, 0]
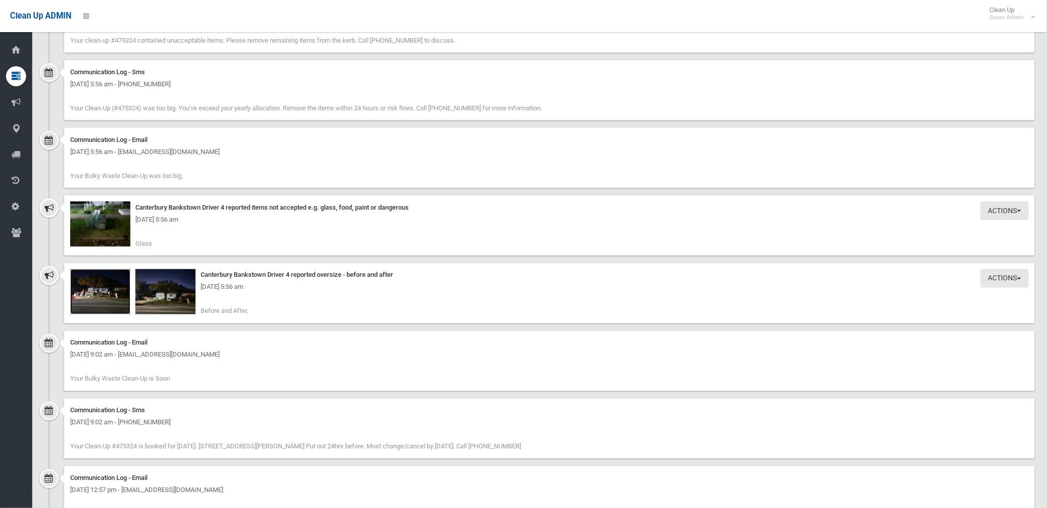
click at [112, 301] on img at bounding box center [100, 291] width 60 height 45
click at [114, 298] on img at bounding box center [100, 291] width 60 height 45
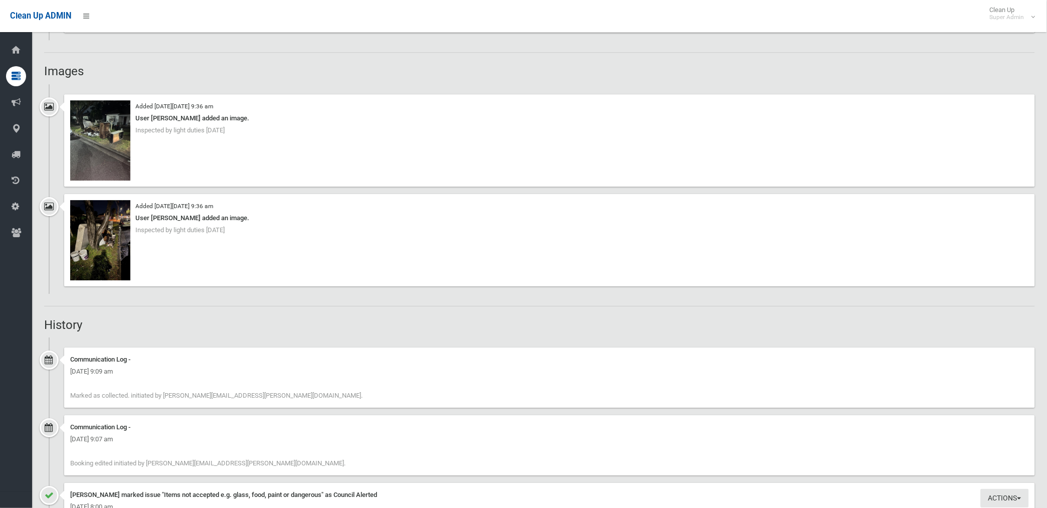
scroll to position [673, 0]
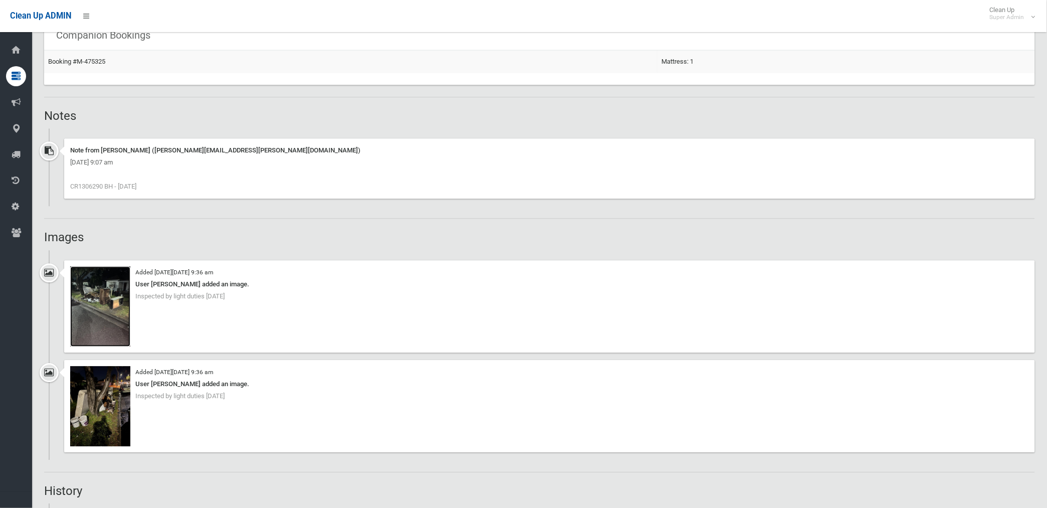
click at [113, 309] on img at bounding box center [100, 306] width 60 height 80
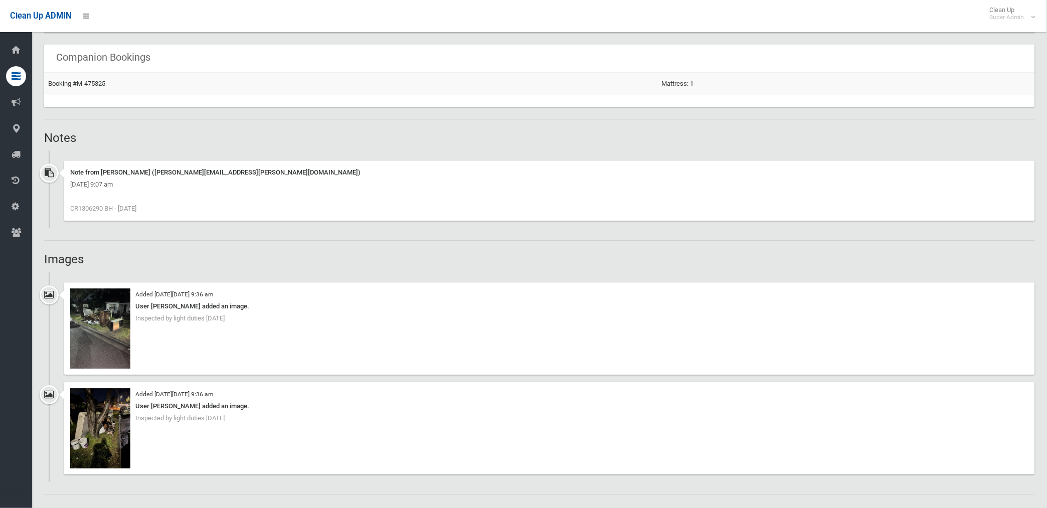
scroll to position [669, 0]
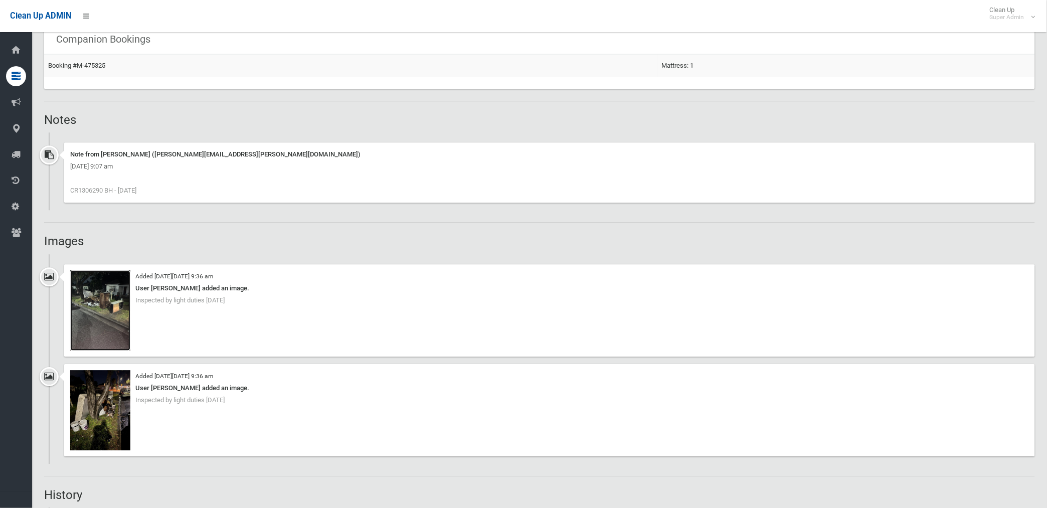
click at [117, 323] on img at bounding box center [100, 310] width 60 height 80
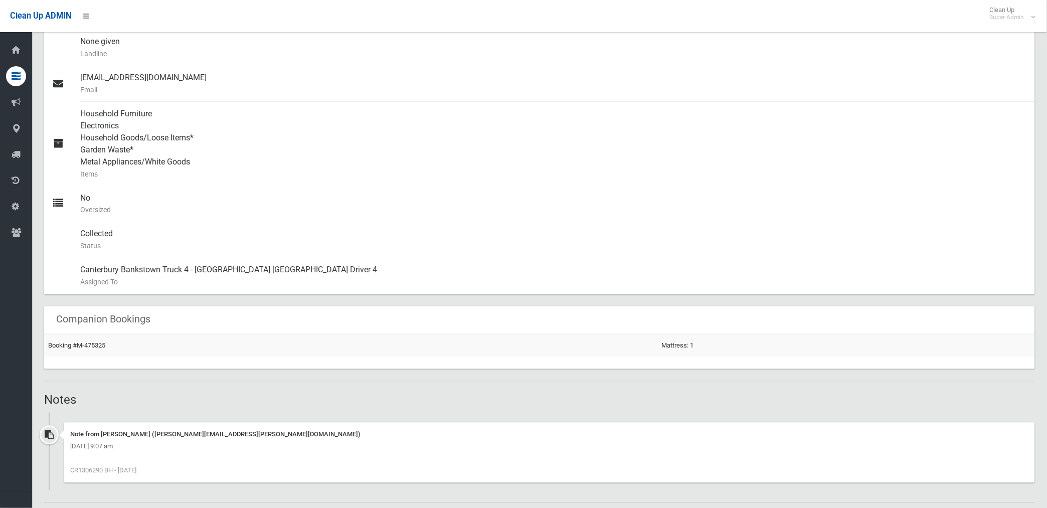
scroll to position [334, 0]
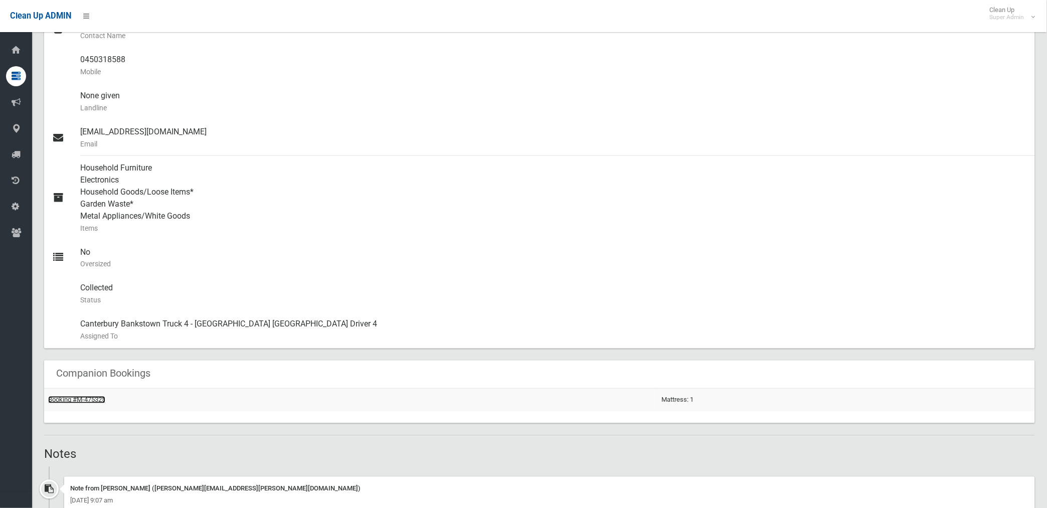
click at [88, 399] on link "Booking #M-475325" at bounding box center [76, 400] width 57 height 8
drag, startPoint x: 88, startPoint y: 399, endPoint x: 256, endPoint y: 343, distance: 176.7
click at [88, 399] on link "Booking #M-475325" at bounding box center [76, 400] width 57 height 8
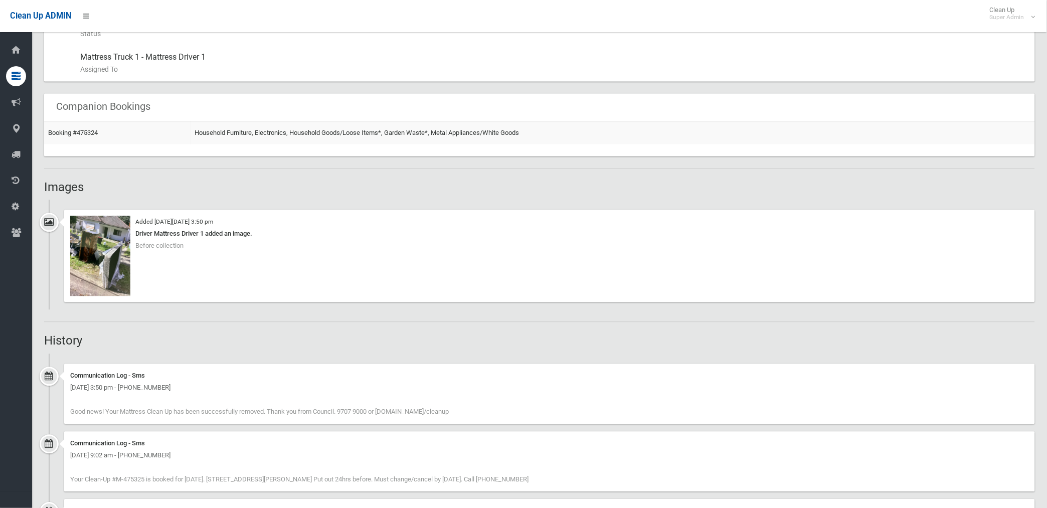
scroll to position [557, 0]
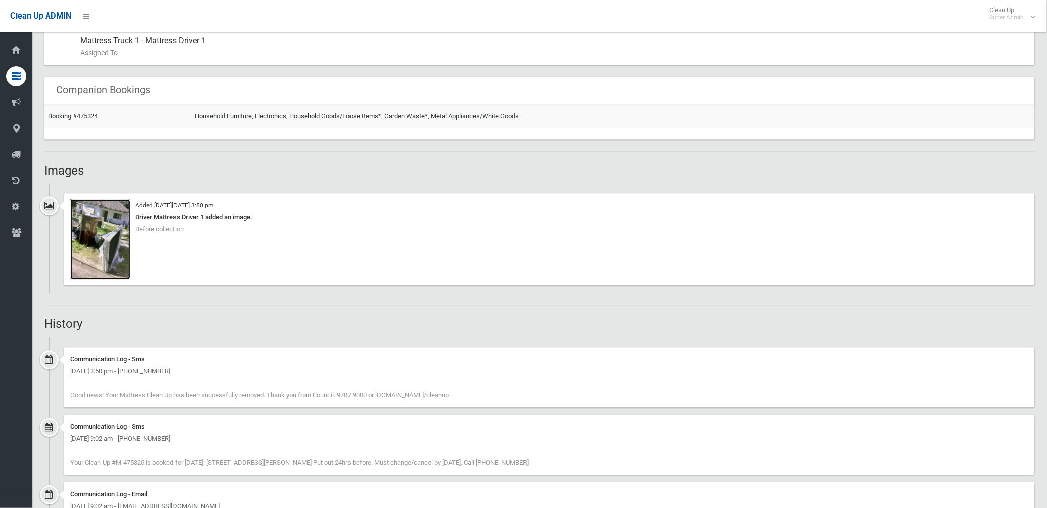
click at [116, 257] on img at bounding box center [100, 240] width 60 height 80
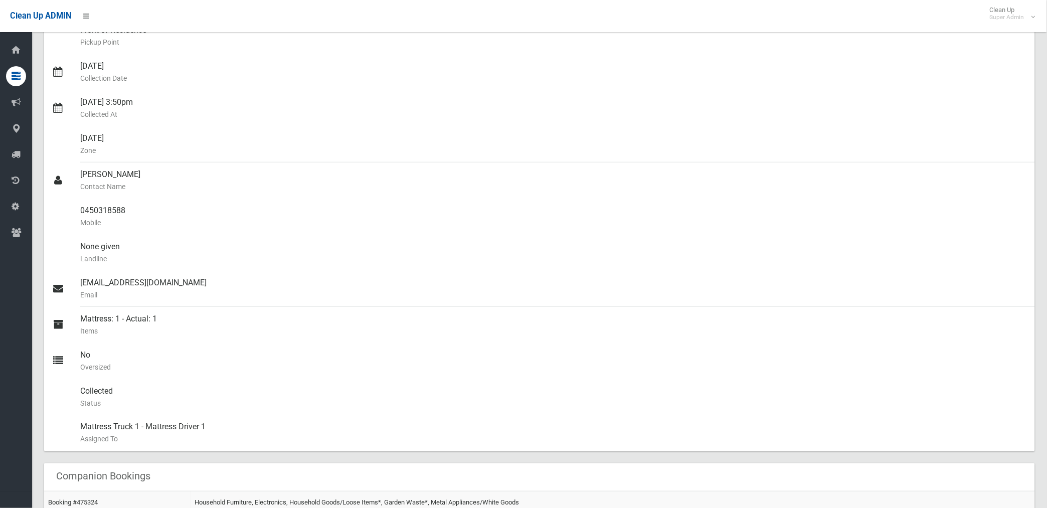
scroll to position [29, 0]
